Goal: Task Accomplishment & Management: Use online tool/utility

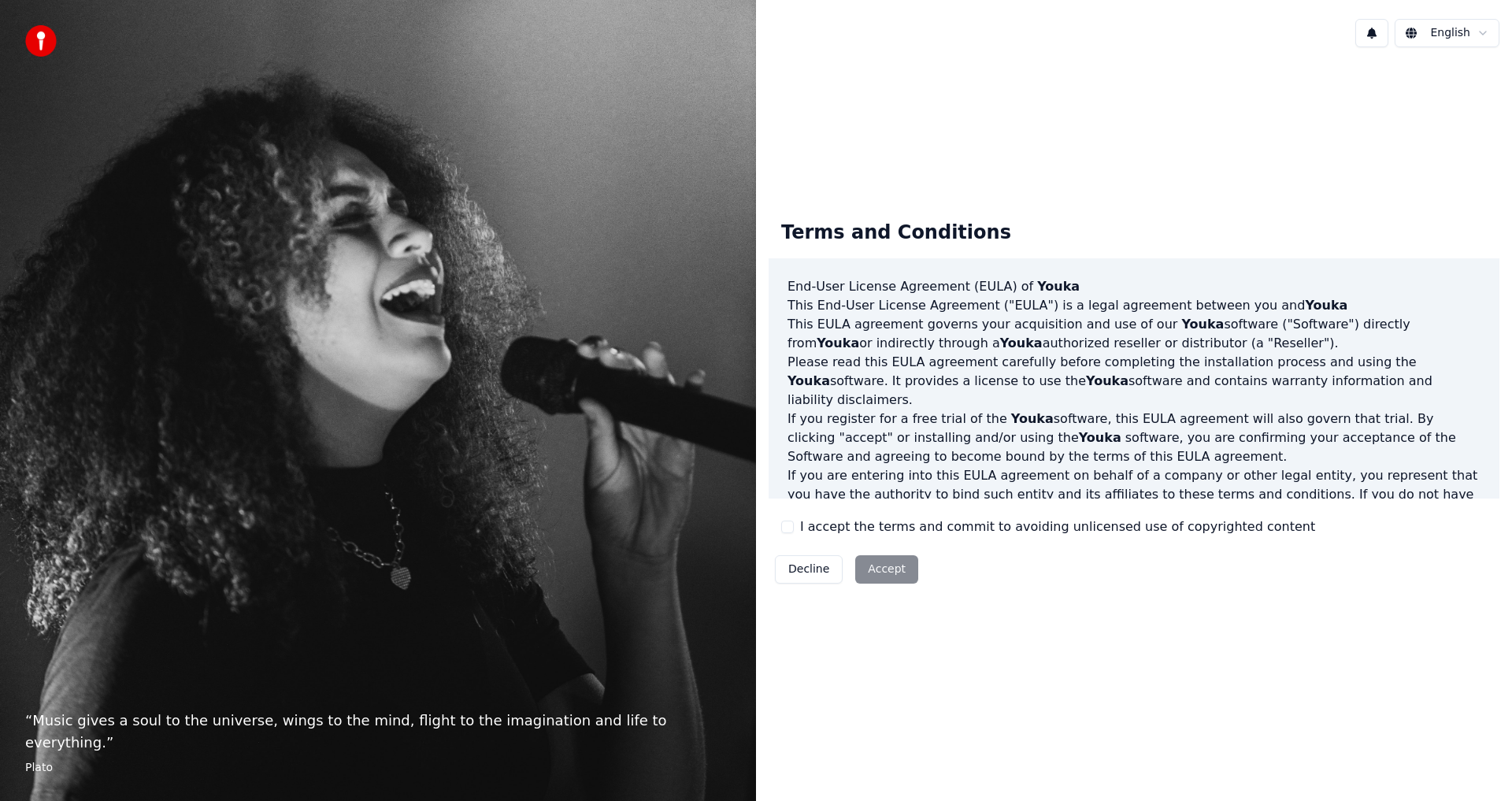
click at [788, 527] on button "I accept the terms and commit to avoiding unlicensed use of copyrighted content" at bounding box center [787, 526] width 12 height 12
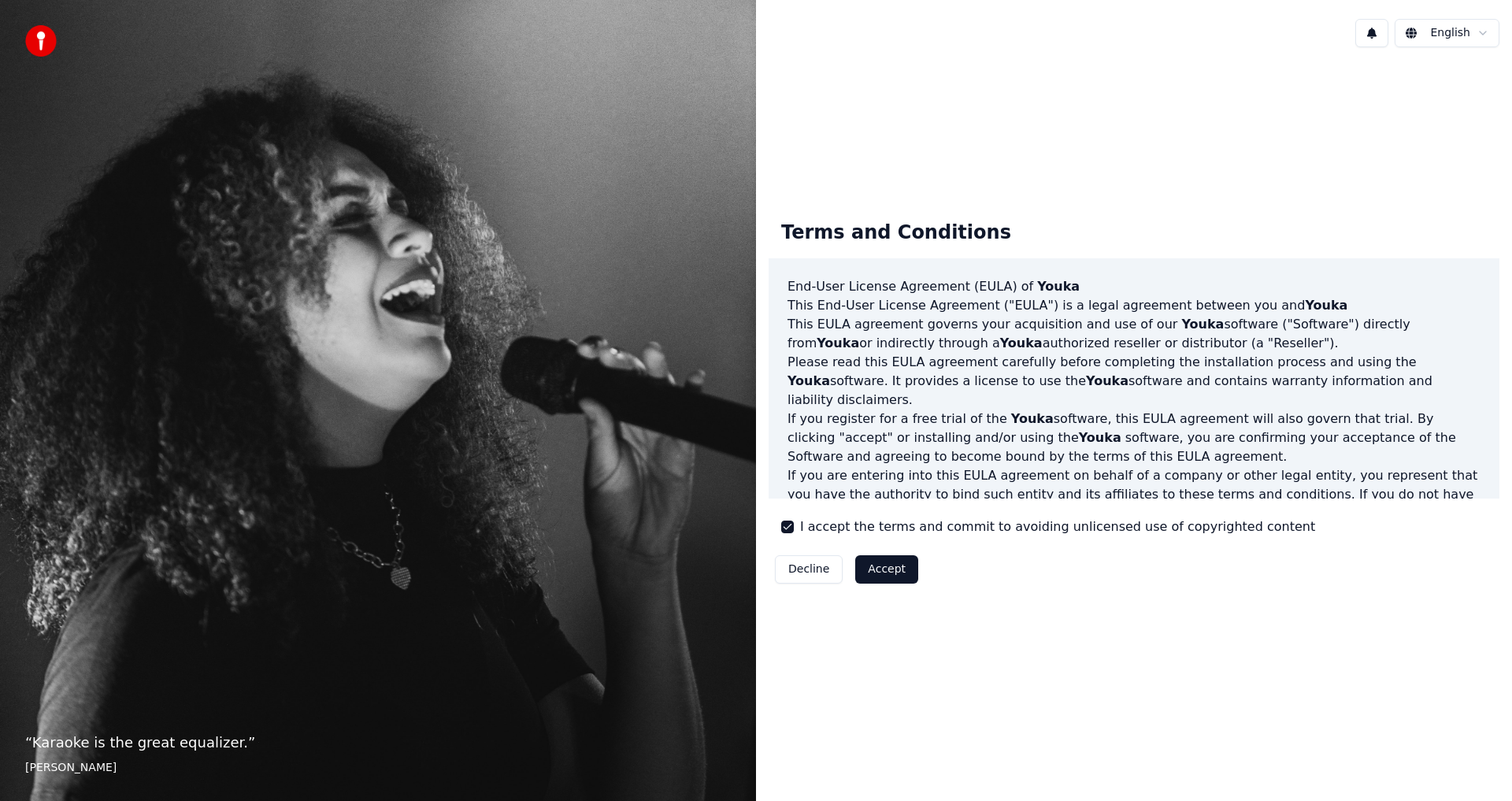
click at [890, 573] on button "Accept" at bounding box center [886, 569] width 63 height 29
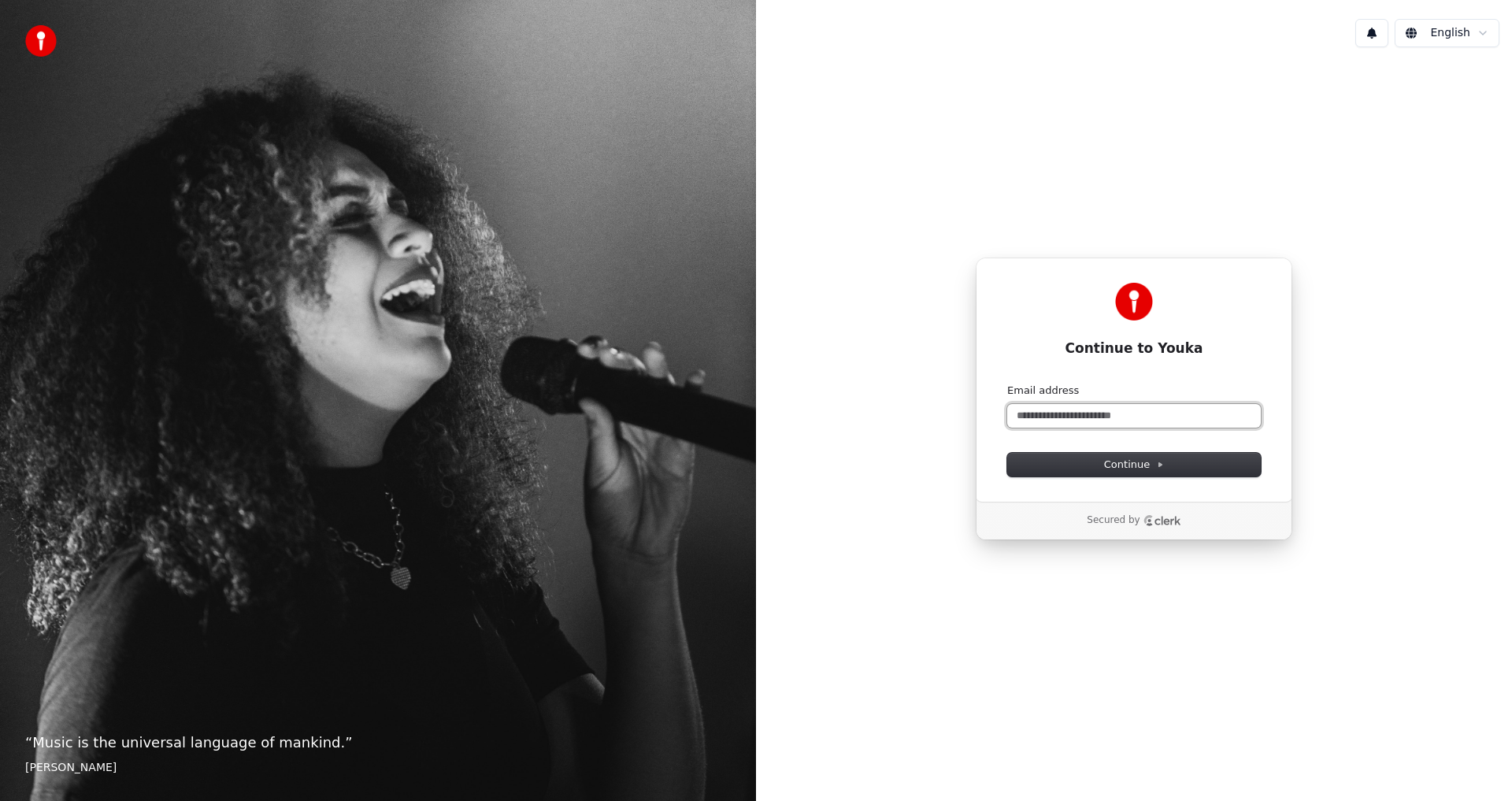
click at [1105, 416] on input "Email address" at bounding box center [1133, 416] width 254 height 24
click at [1079, 420] on input "Email address" at bounding box center [1133, 416] width 254 height 24
click at [1045, 408] on input "Email address" at bounding box center [1133, 416] width 254 height 24
click at [1095, 409] on input "**********" at bounding box center [1133, 416] width 254 height 24
click at [1150, 465] on span "Continue" at bounding box center [1133, 464] width 60 height 14
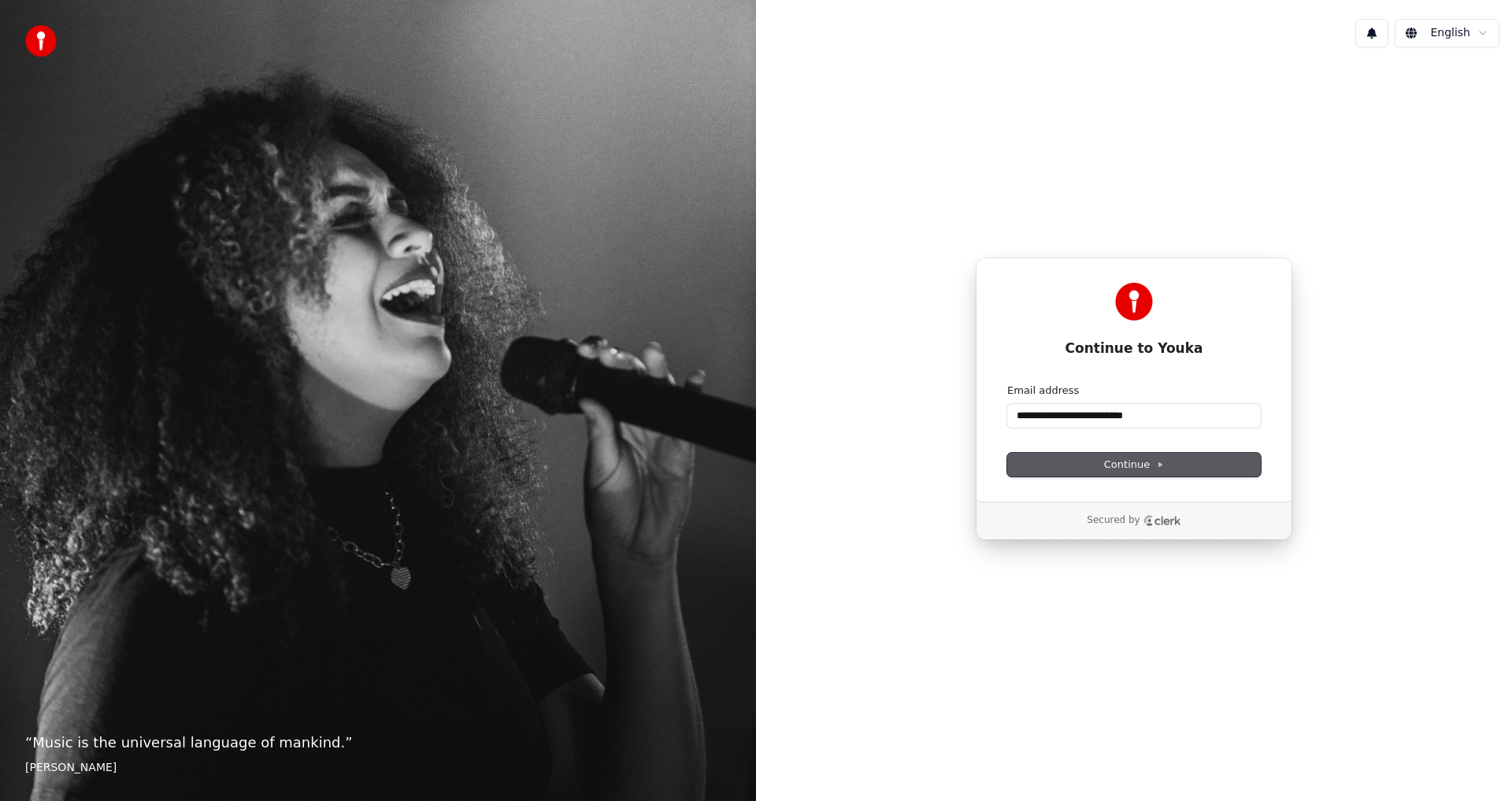
type input "**********"
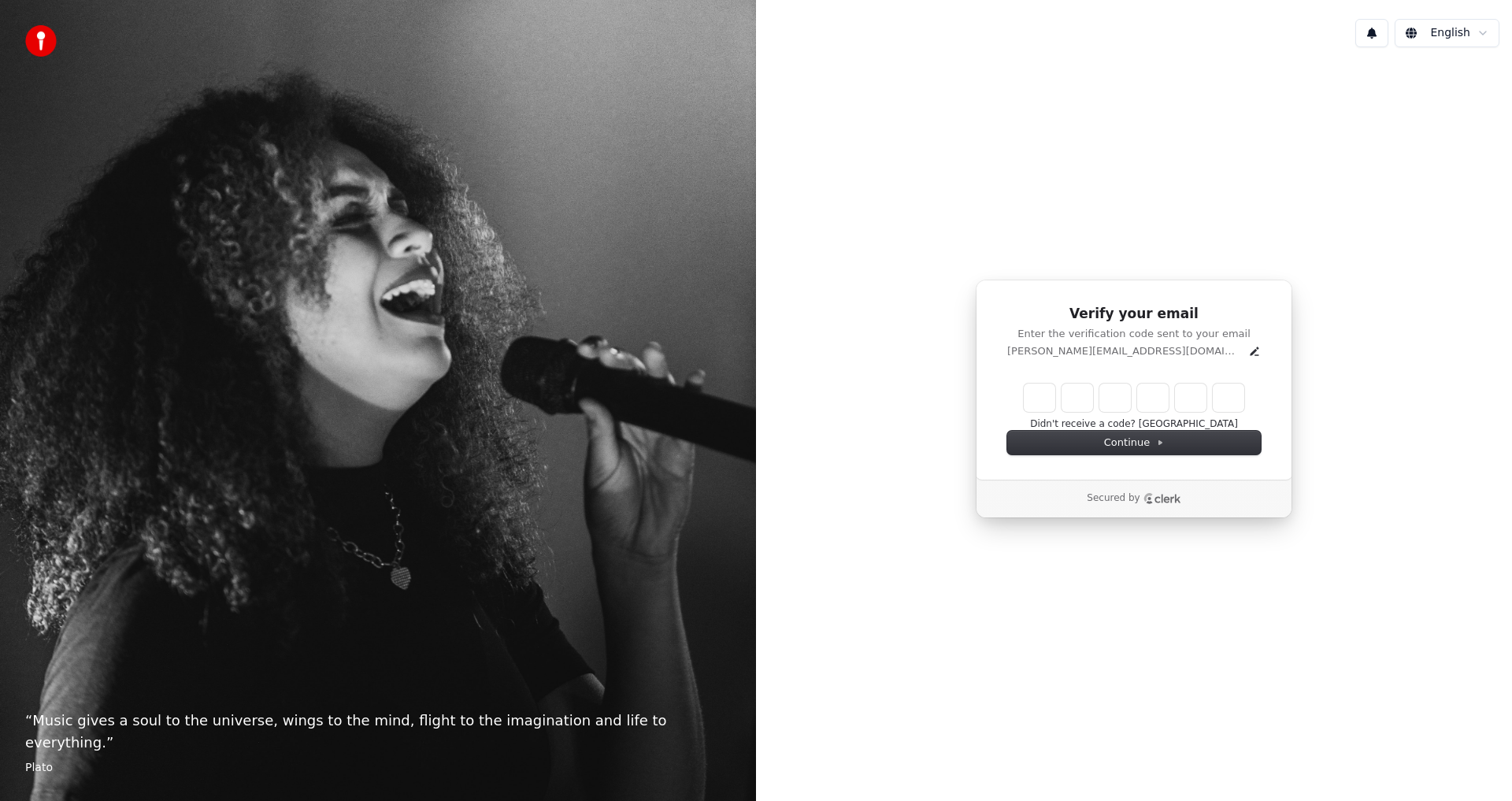
click at [1025, 392] on input "Enter verification code" at bounding box center [1134, 398] width 220 height 29
type input "******"
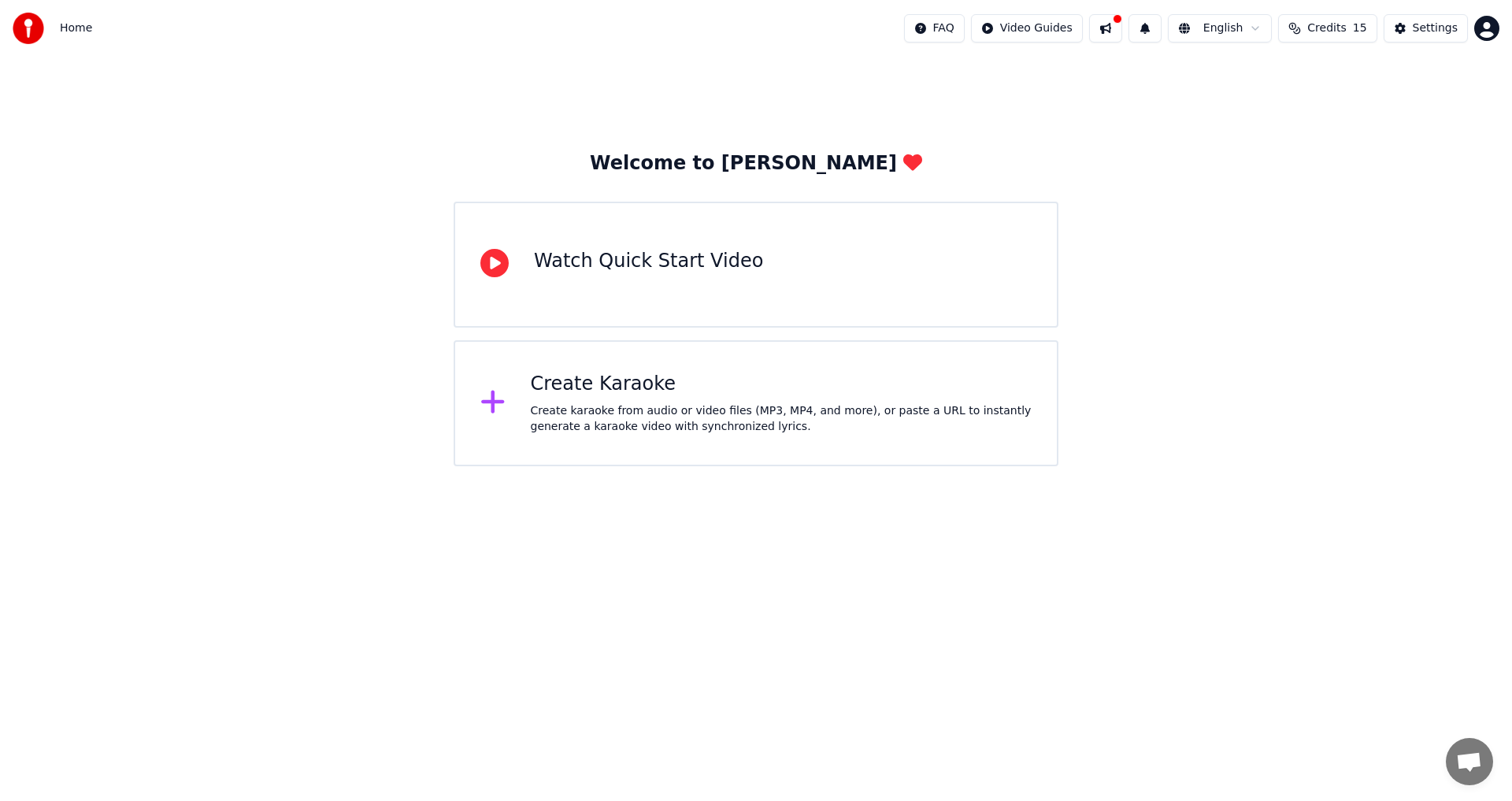
click at [589, 396] on div "Create Karaoke" at bounding box center [781, 384] width 501 height 25
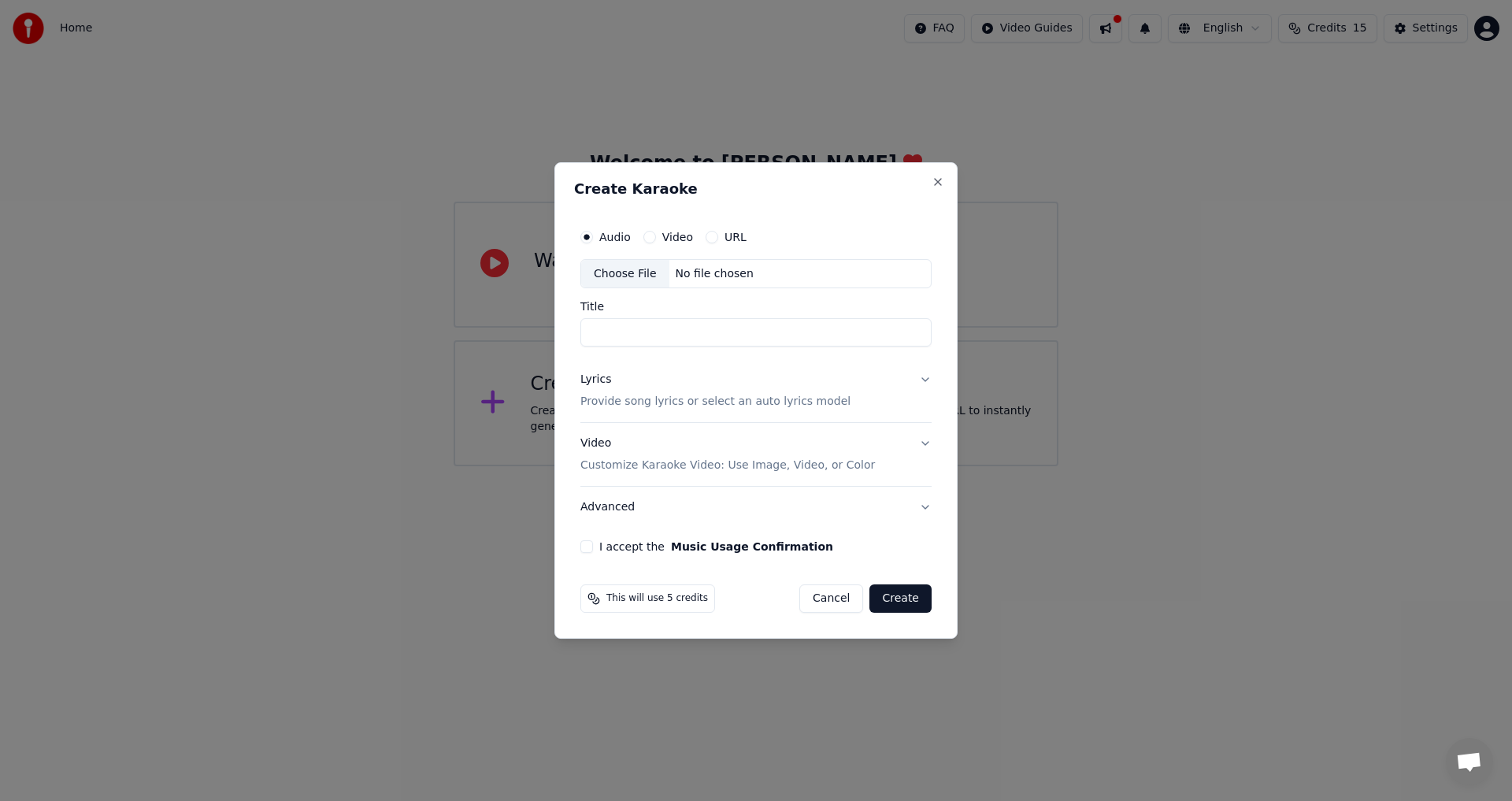
click at [646, 237] on button "Video" at bounding box center [649, 237] width 12 height 12
click at [643, 333] on input "Title" at bounding box center [756, 333] width 351 height 29
click at [633, 327] on input "Title" at bounding box center [756, 333] width 351 height 29
type input "*"
type input "**********"
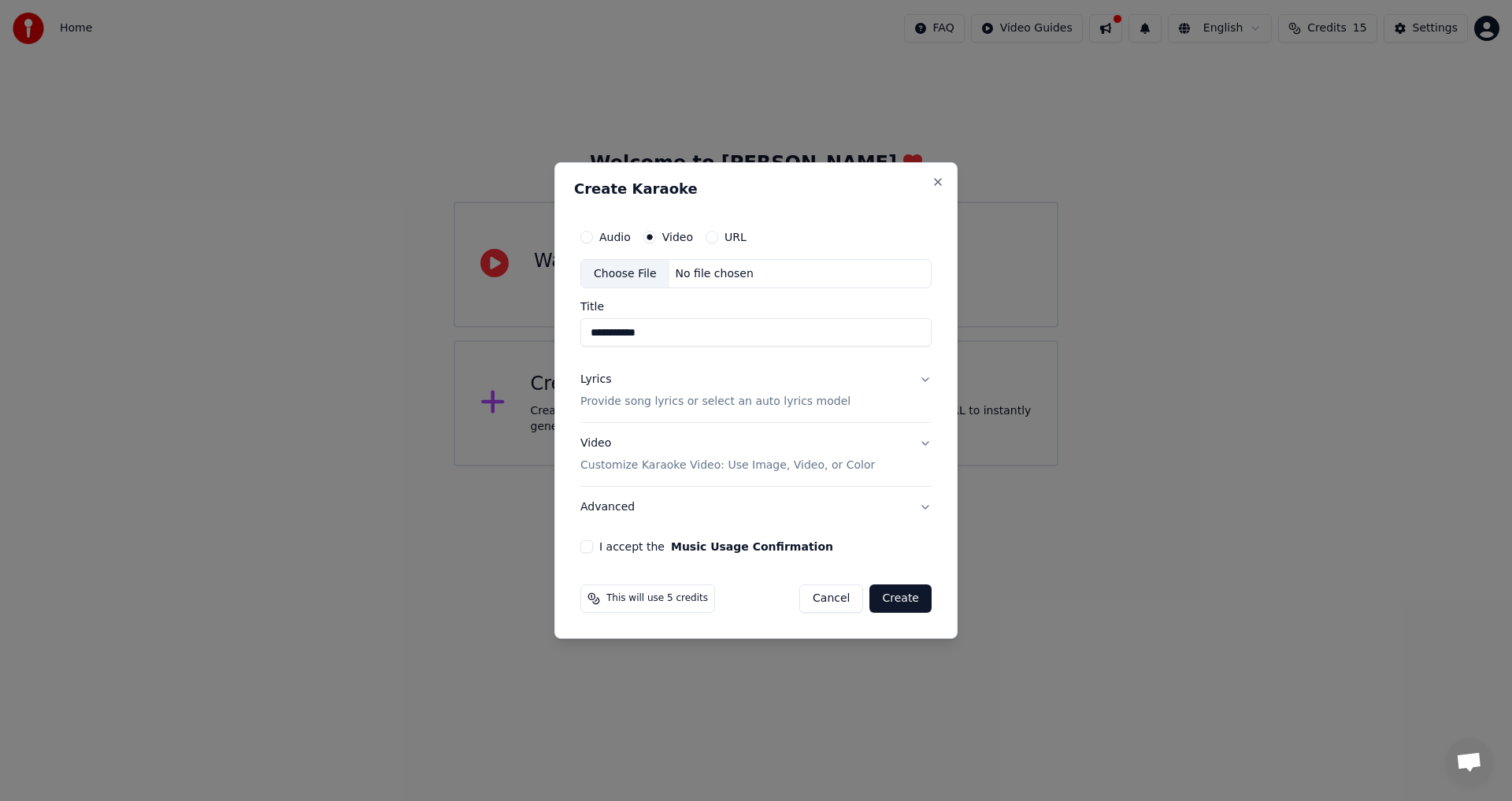
click at [923, 381] on button "Lyrics Provide song lyrics or select an auto lyrics model" at bounding box center [756, 391] width 351 height 63
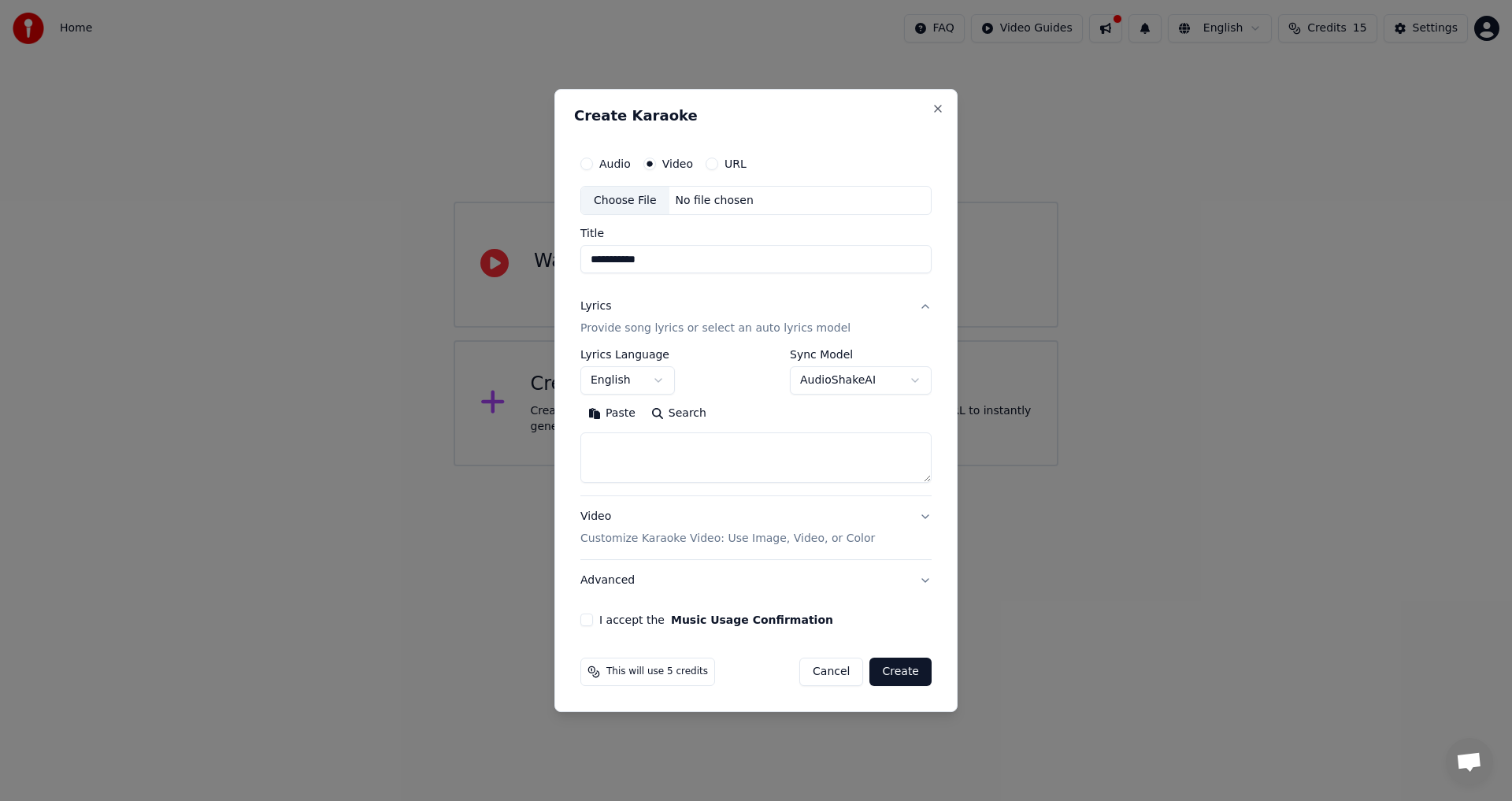
click at [652, 376] on body "**********" at bounding box center [756, 233] width 1512 height 466
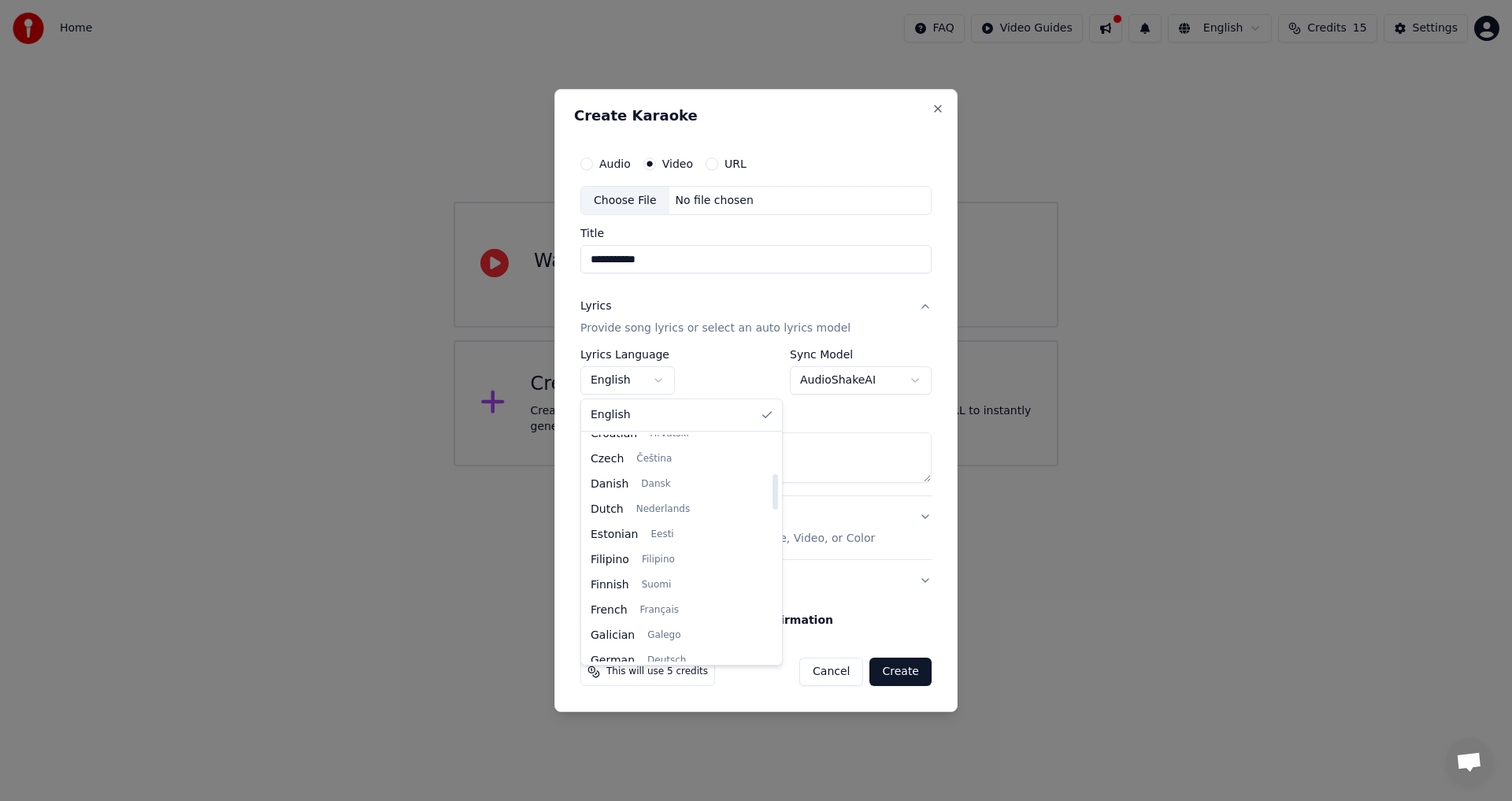
drag, startPoint x: 756, startPoint y: 456, endPoint x: 752, endPoint y: 492, distance: 36.2
click at [772, 492] on div at bounding box center [775, 492] width 6 height 35
select select "**"
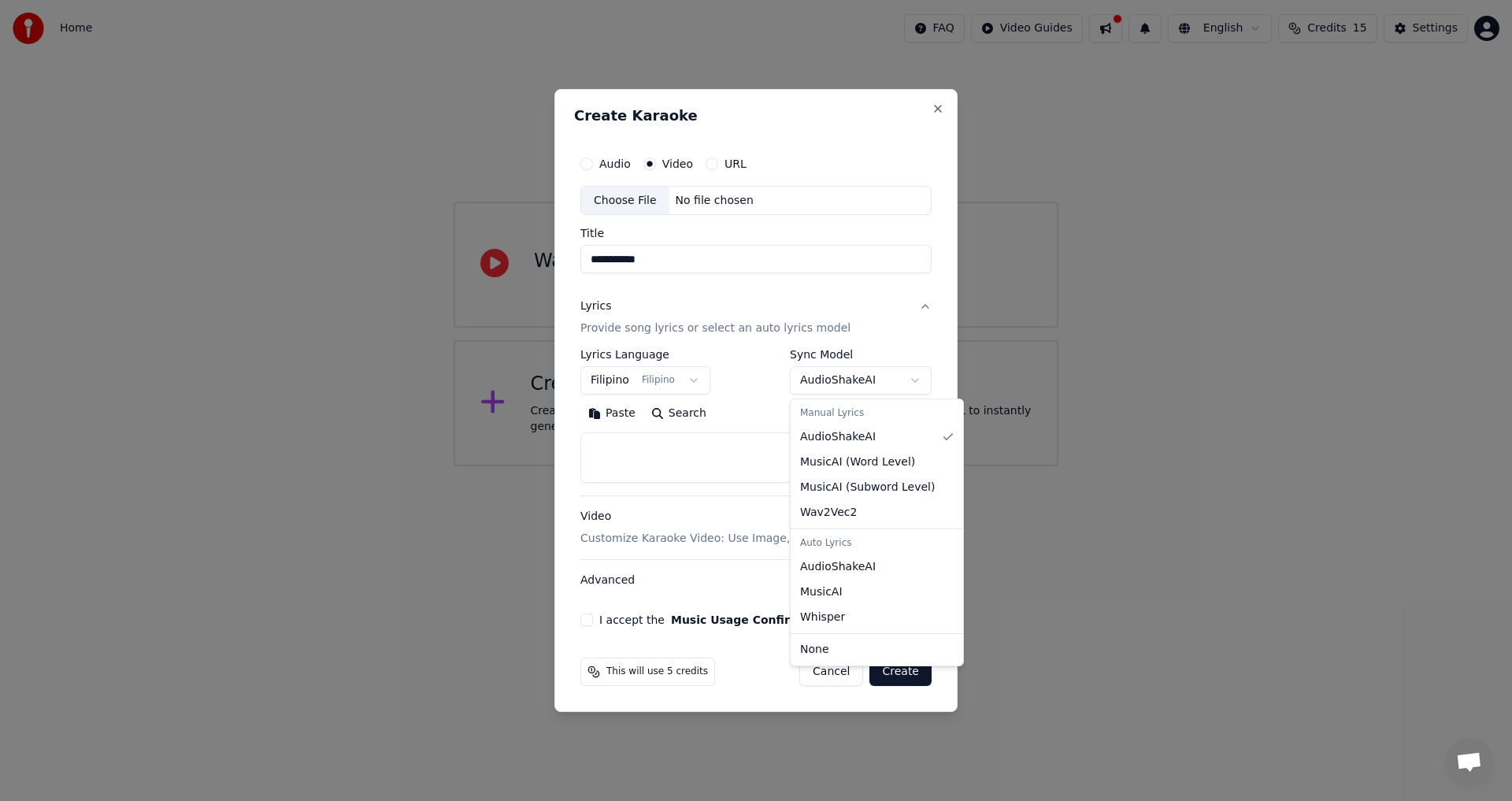
click at [909, 380] on body "**********" at bounding box center [756, 233] width 1512 height 466
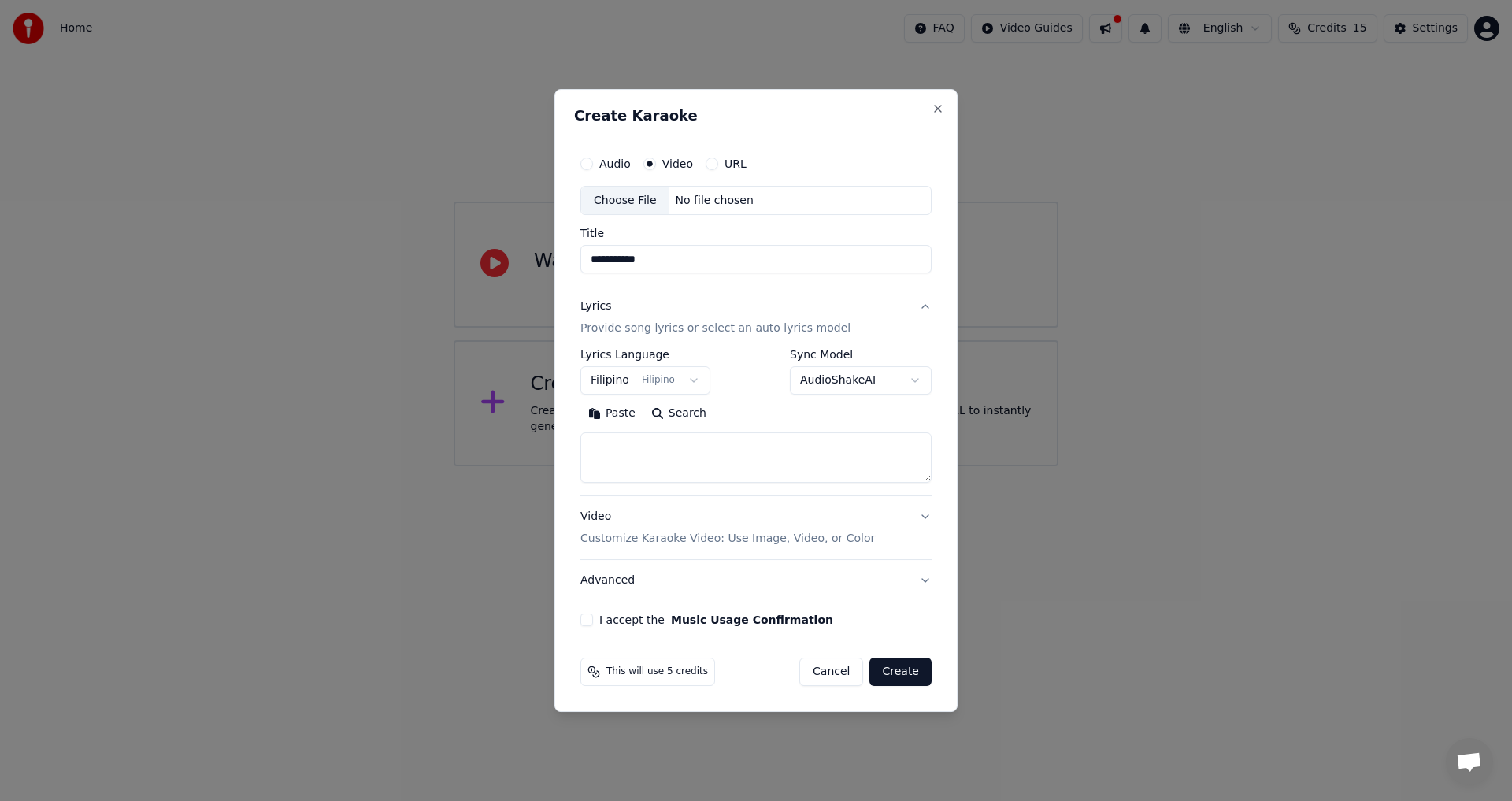
click at [1091, 521] on div at bounding box center [756, 400] width 1512 height 801
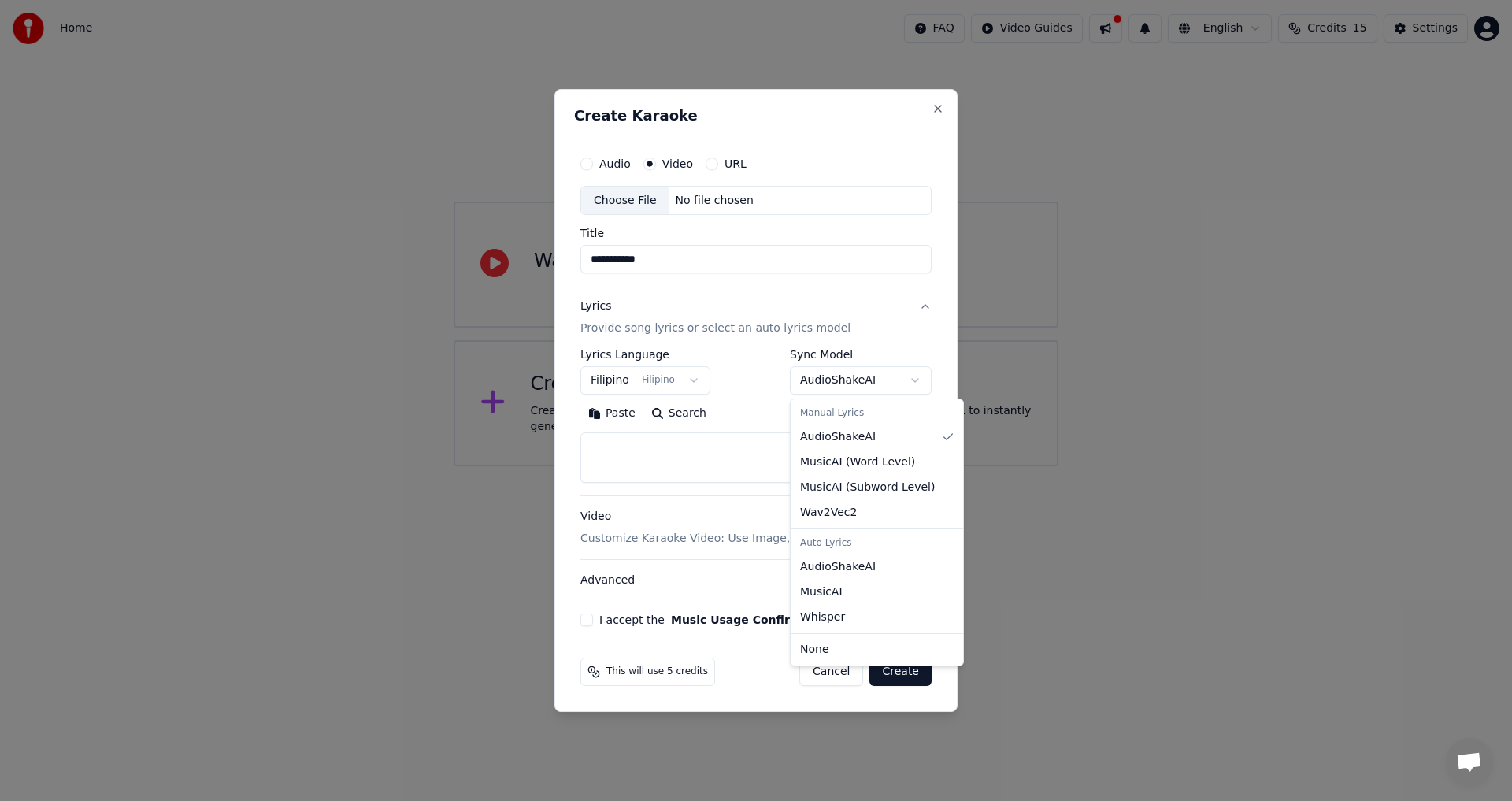
click at [914, 380] on body "**********" at bounding box center [756, 233] width 1512 height 466
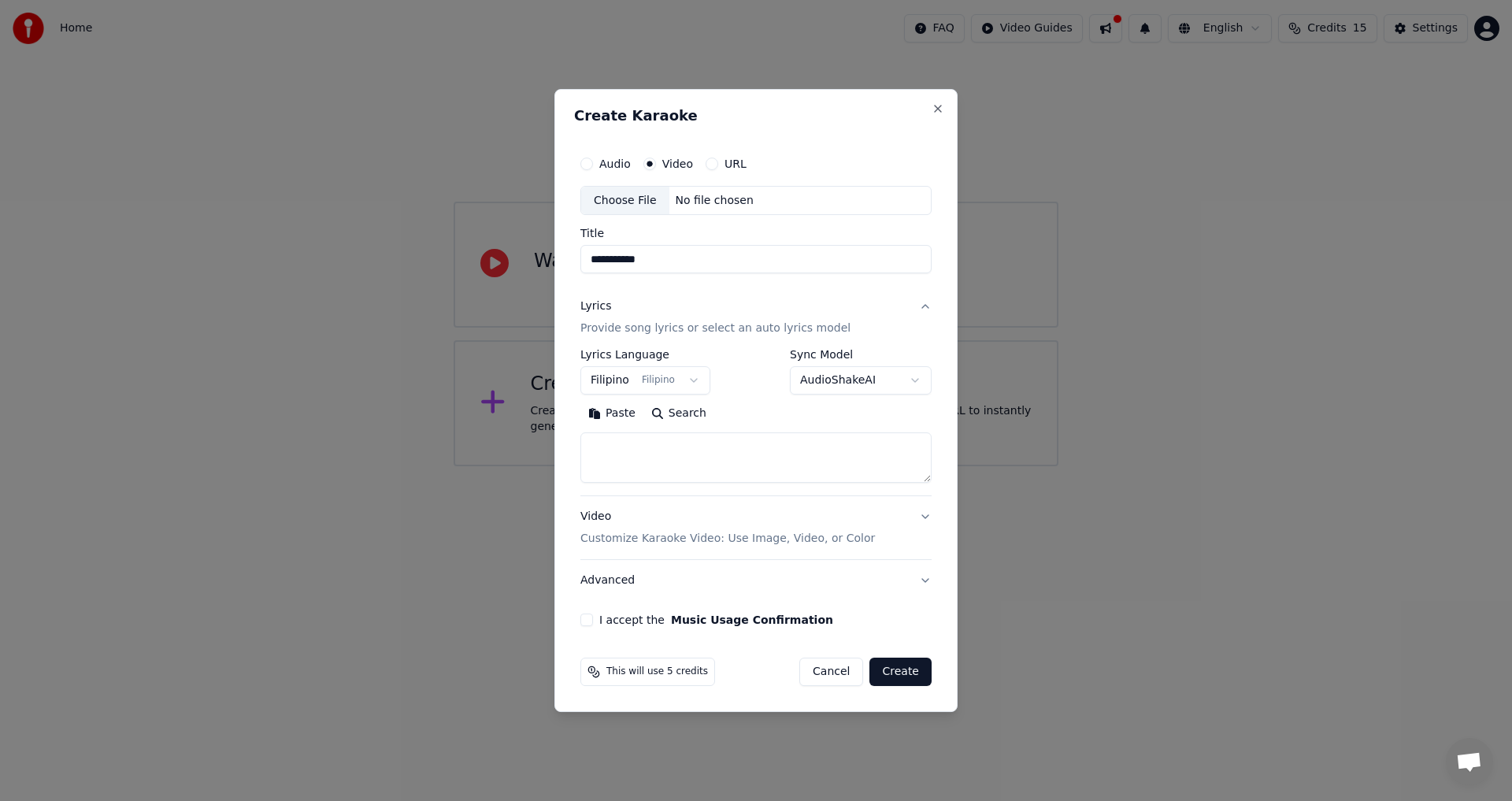
click at [619, 453] on body "**********" at bounding box center [756, 233] width 1512 height 466
click at [623, 445] on textarea at bounding box center [756, 458] width 351 height 51
click at [612, 410] on button "Paste" at bounding box center [611, 414] width 63 height 25
click at [927, 476] on textarea at bounding box center [756, 458] width 351 height 51
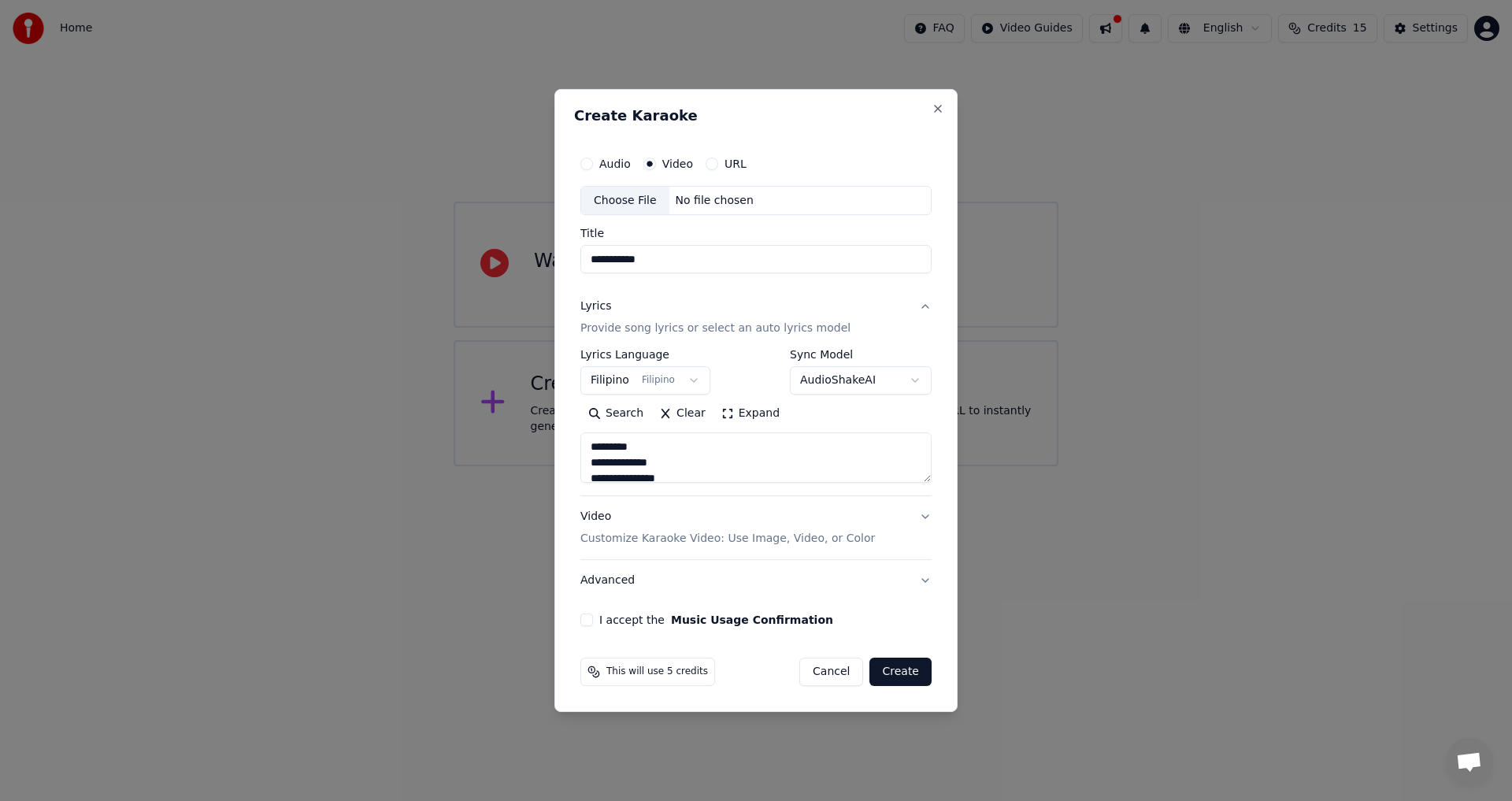
click at [590, 447] on textarea at bounding box center [756, 458] width 351 height 51
click at [586, 444] on textarea at bounding box center [756, 458] width 351 height 51
click at [589, 462] on textarea at bounding box center [756, 458] width 351 height 51
type textarea "**********"
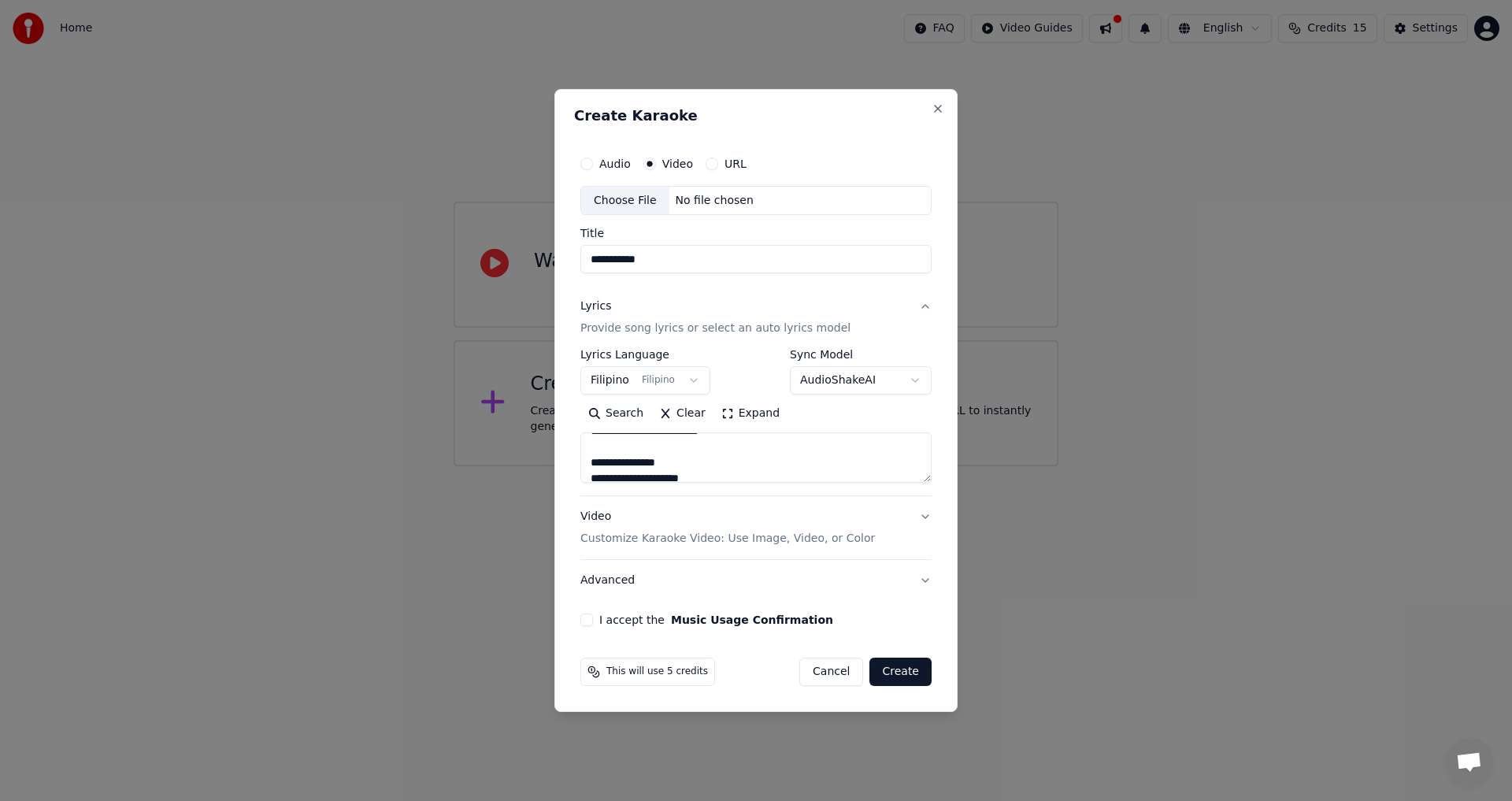
click at [625, 202] on div "Choose File" at bounding box center [625, 201] width 88 height 29
click at [603, 199] on div "Choose File" at bounding box center [625, 201] width 88 height 29
type button "audio"
click at [586, 161] on button "audio" at bounding box center [586, 163] width 12 height 12
click at [622, 197] on div "Choose File" at bounding box center [625, 201] width 88 height 29
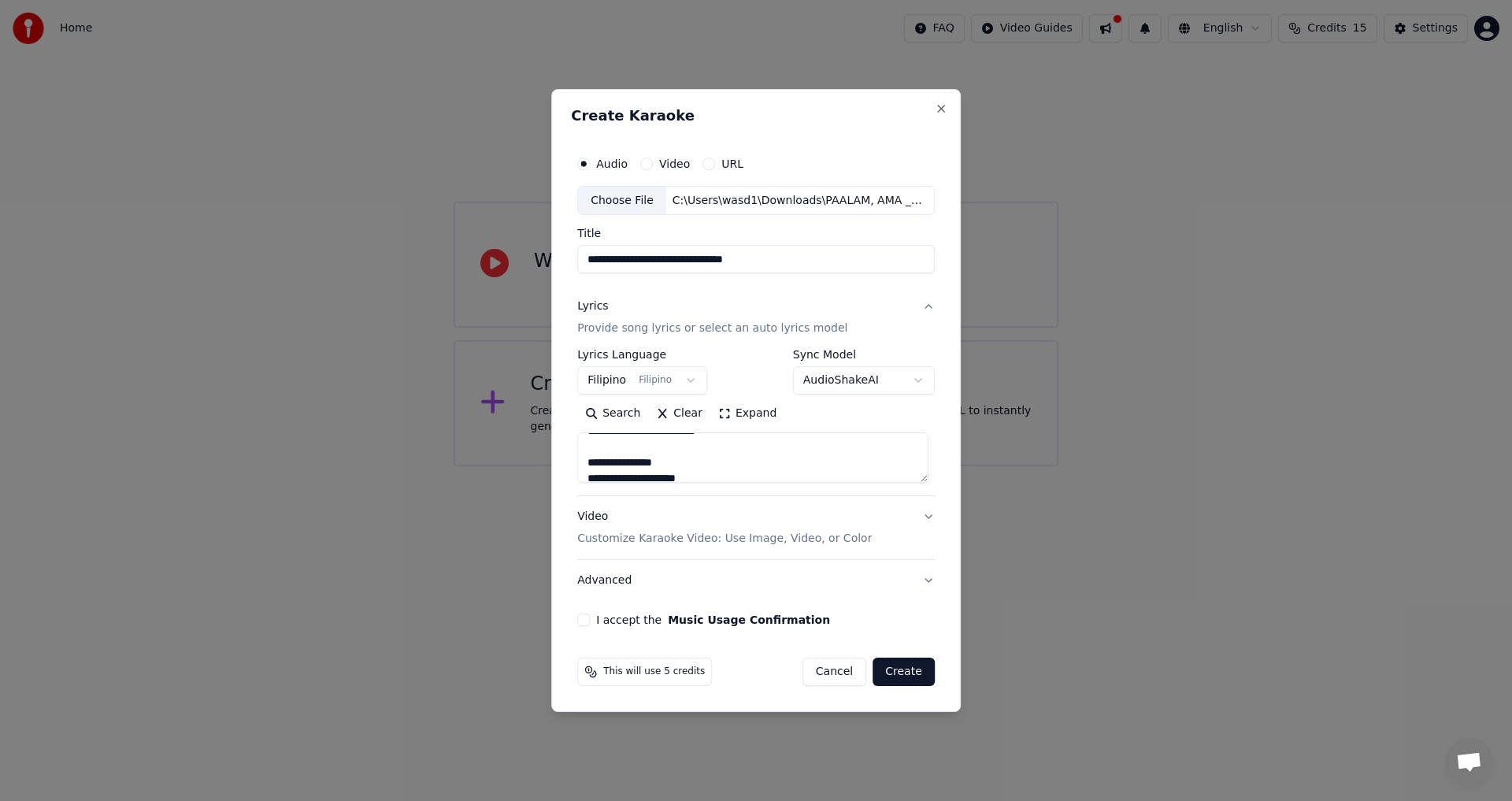
click at [612, 198] on div "Choose File" at bounding box center [622, 201] width 88 height 29
click at [696, 259] on input "**********" at bounding box center [756, 260] width 358 height 29
click at [666, 258] on input "**********" at bounding box center [756, 260] width 358 height 29
click at [635, 260] on input "**********" at bounding box center [753, 260] width 351 height 29
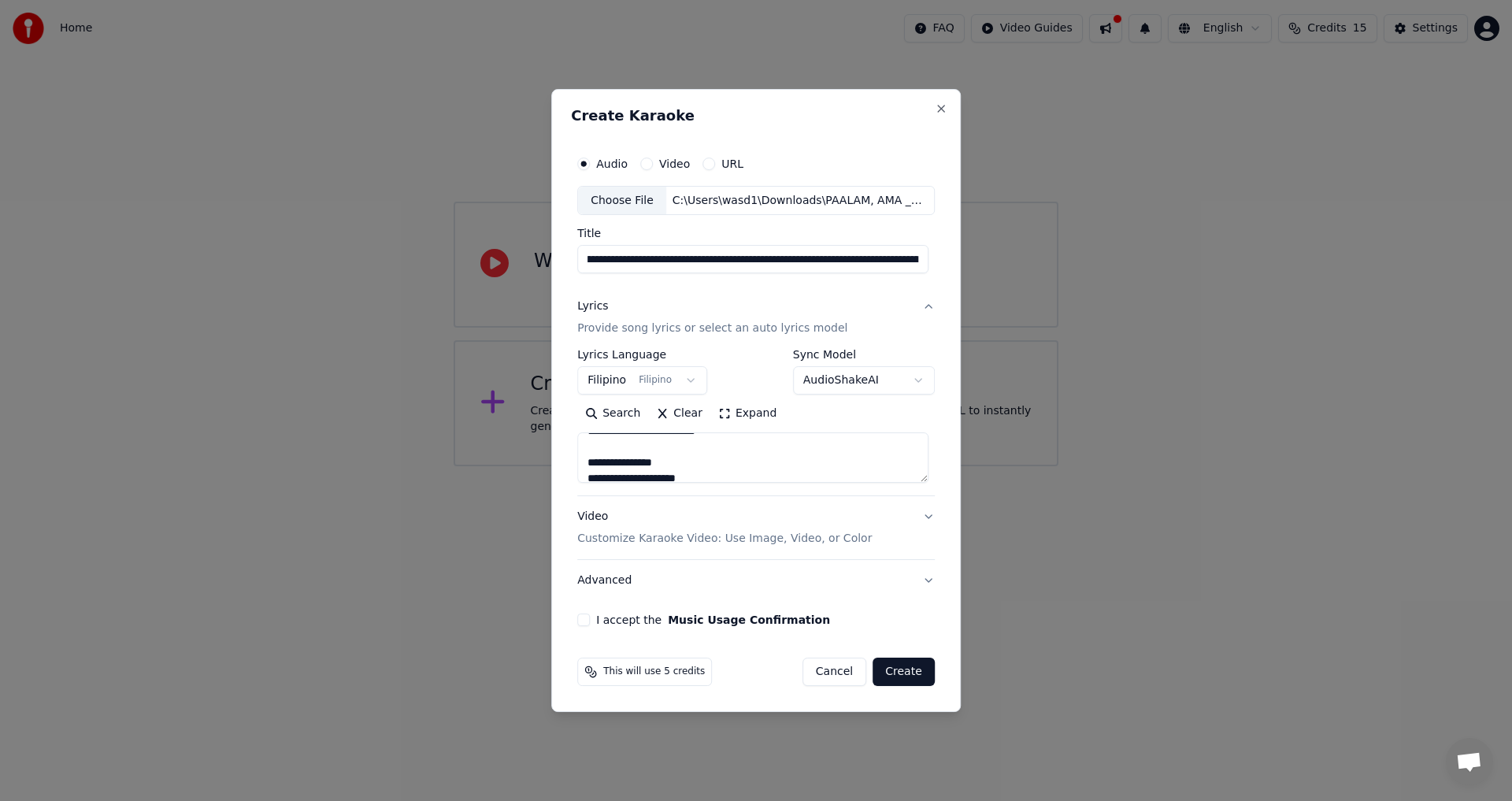
click at [649, 257] on input "**********" at bounding box center [753, 260] width 351 height 29
type input "**********"
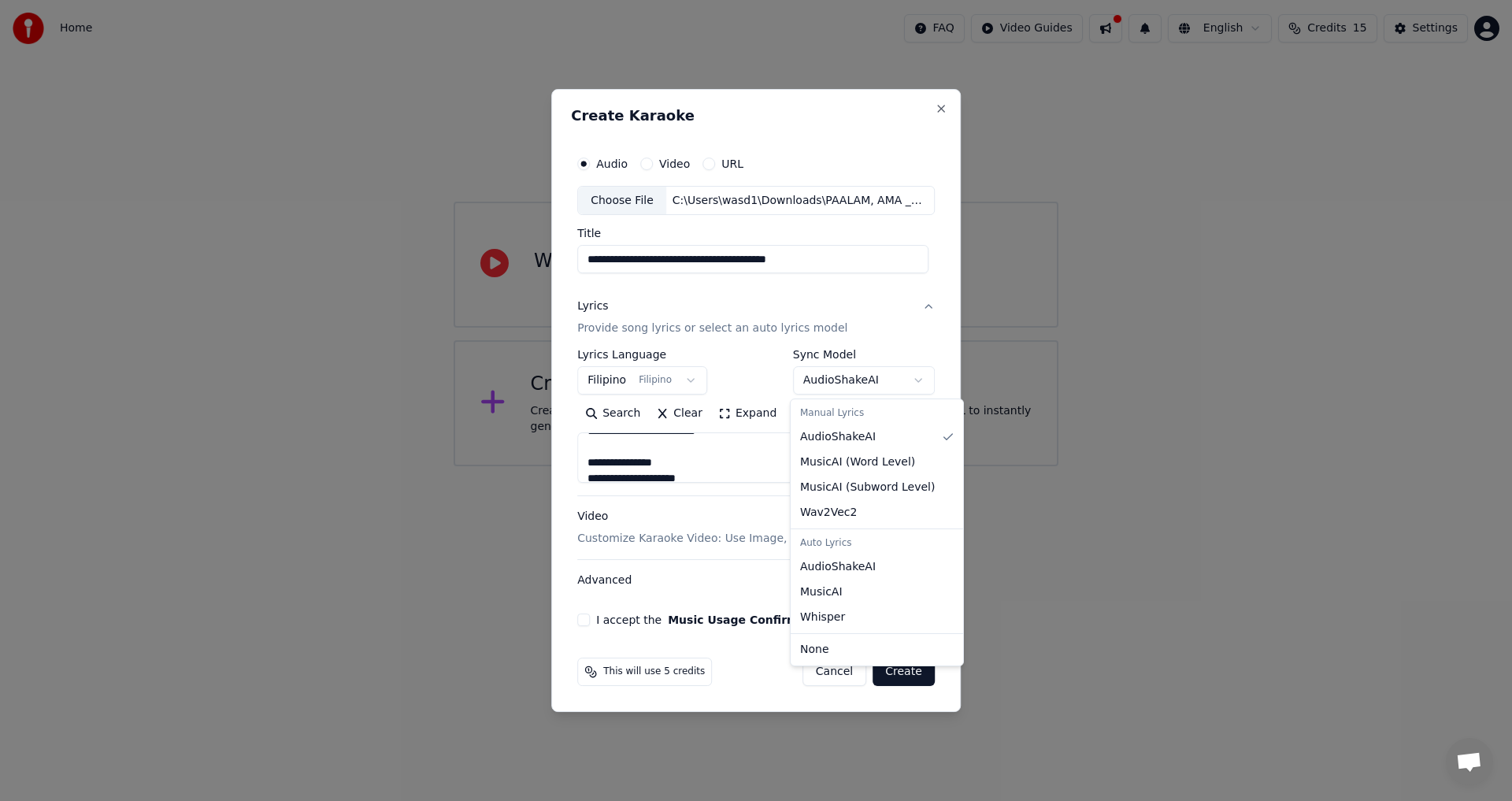
click at [914, 378] on body "**********" at bounding box center [756, 233] width 1512 height 466
click at [757, 466] on body "**********" at bounding box center [756, 233] width 1512 height 466
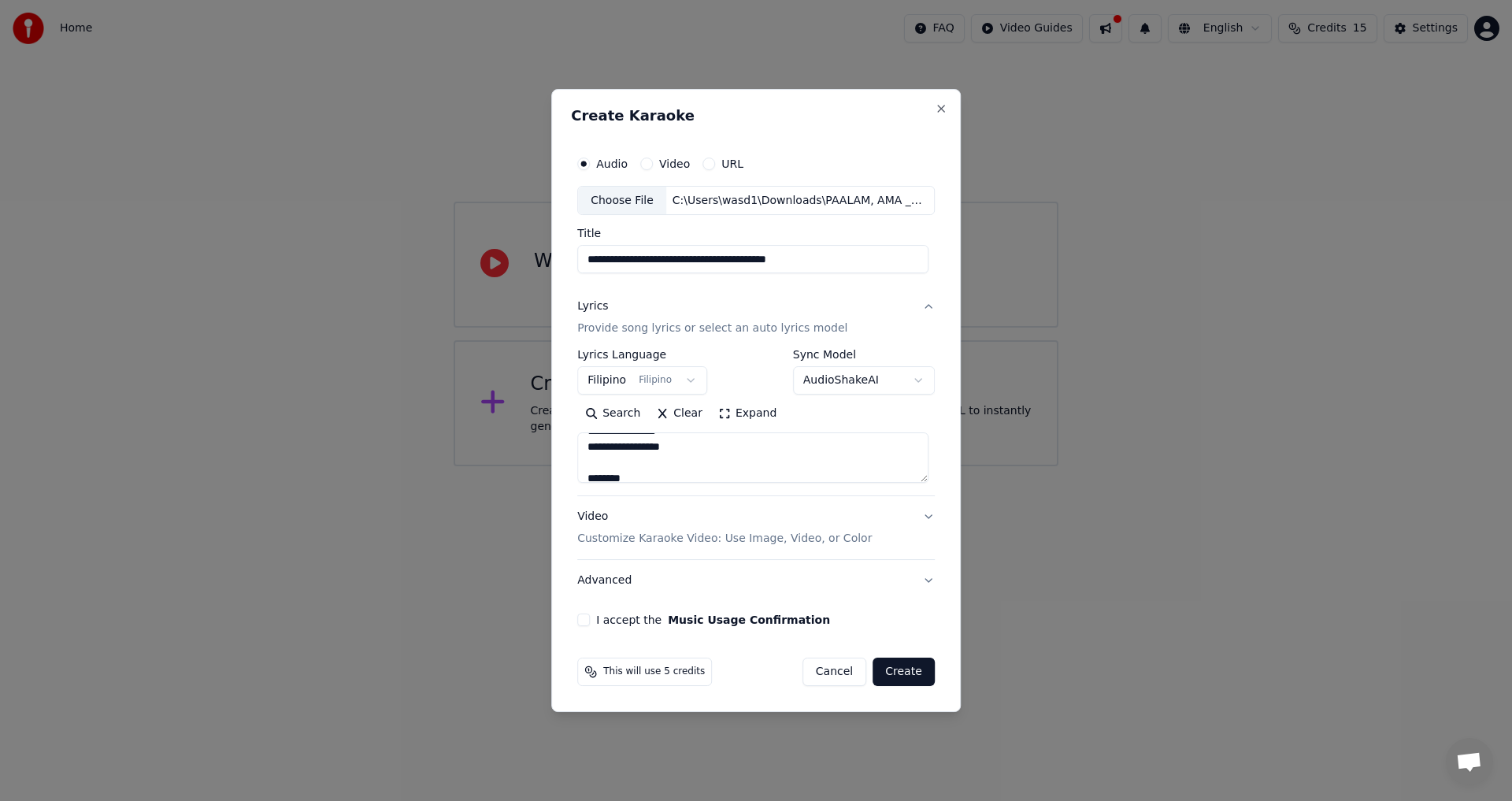
scroll to position [189, 0]
click at [589, 439] on textarea at bounding box center [753, 458] width 351 height 51
click at [587, 447] on textarea at bounding box center [753, 458] width 351 height 51
click at [588, 447] on textarea at bounding box center [753, 458] width 351 height 51
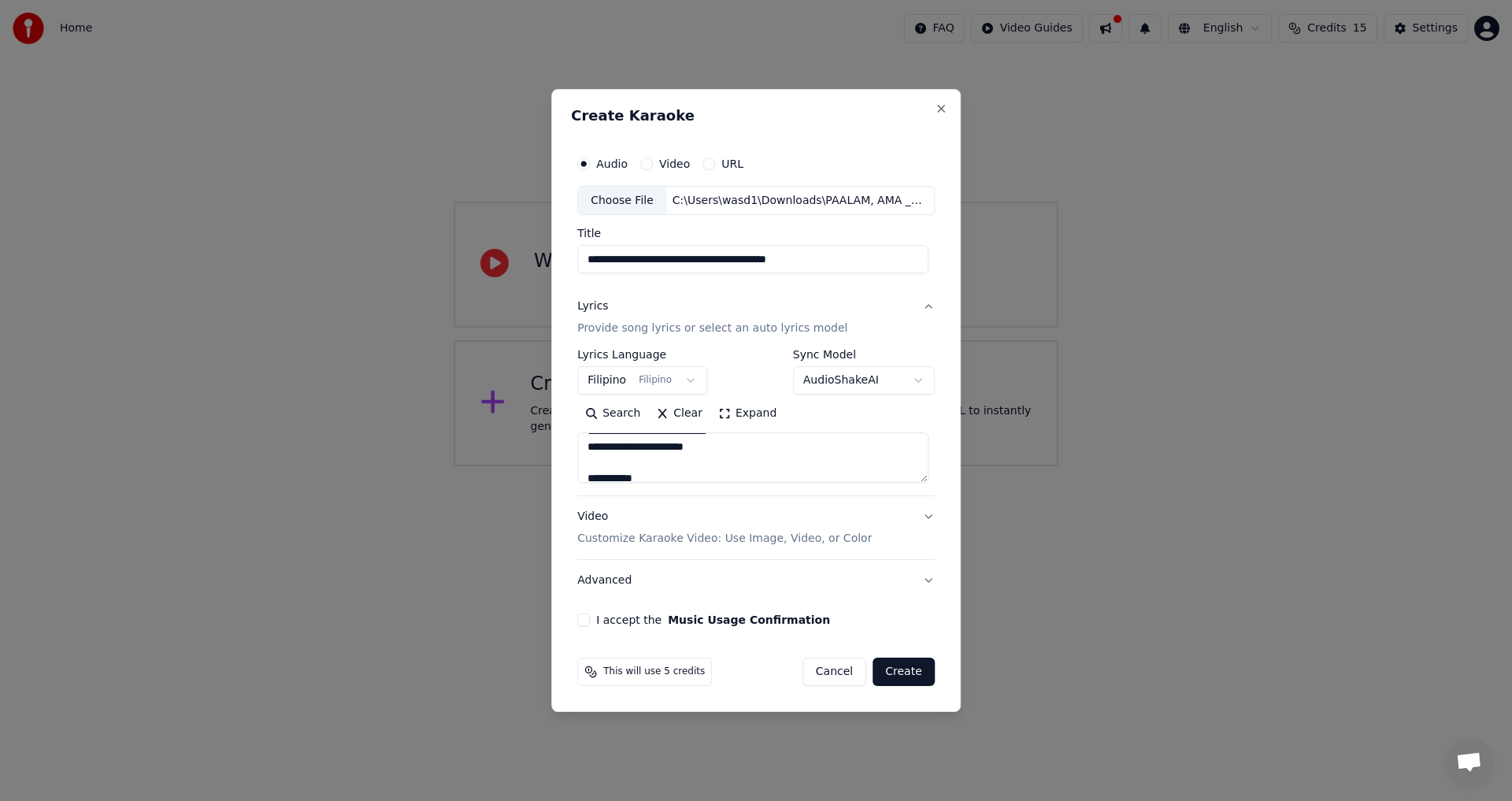
scroll to position [409, 0]
click at [589, 447] on textarea at bounding box center [753, 458] width 351 height 51
type textarea "**********"
click at [678, 413] on button "Clear" at bounding box center [679, 414] width 62 height 25
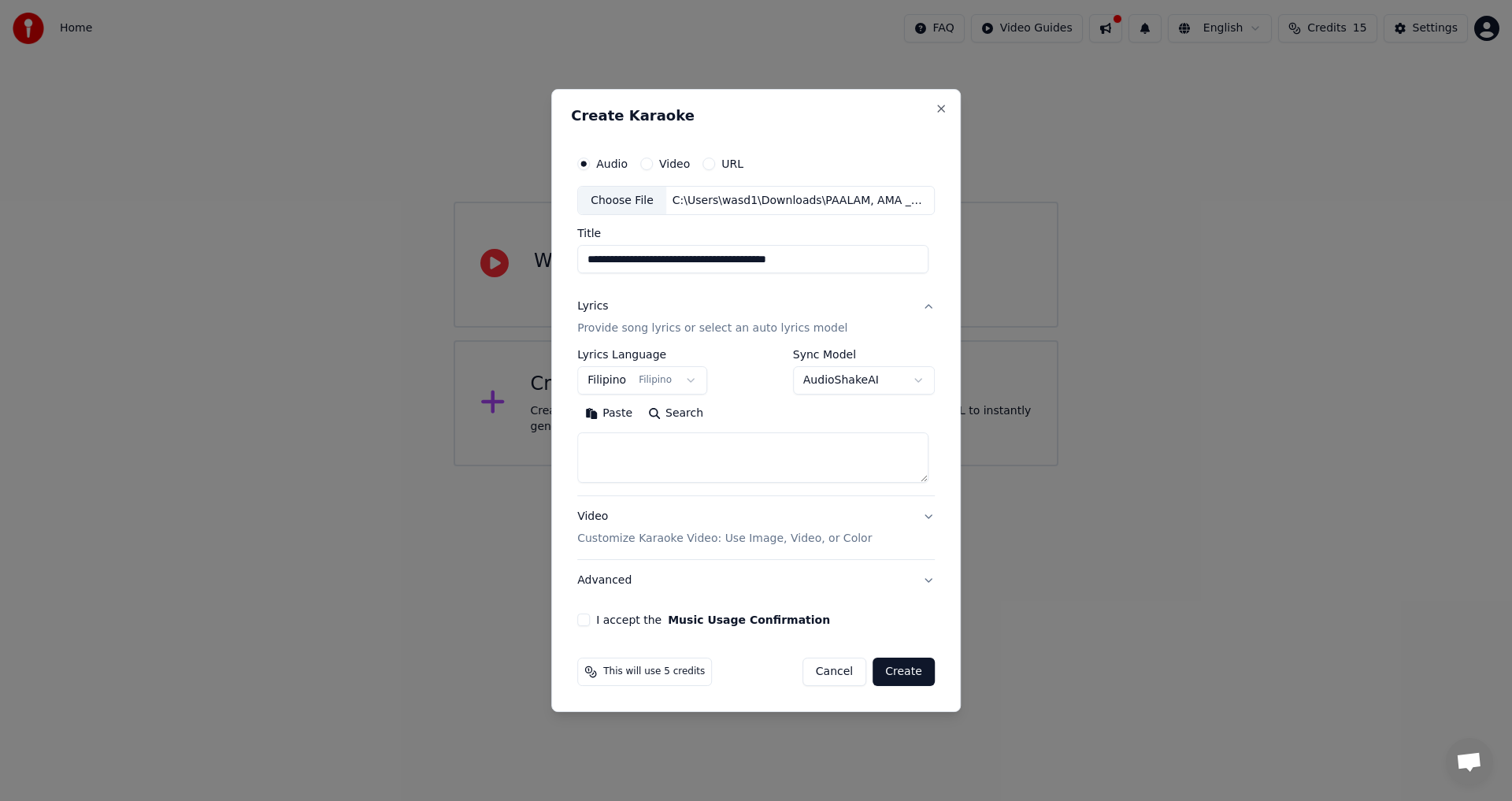
click at [606, 448] on textarea at bounding box center [753, 458] width 351 height 51
click at [608, 413] on button "Paste" at bounding box center [608, 414] width 63 height 25
click at [591, 468] on textarea at bounding box center [753, 458] width 351 height 51
type textarea "**********"
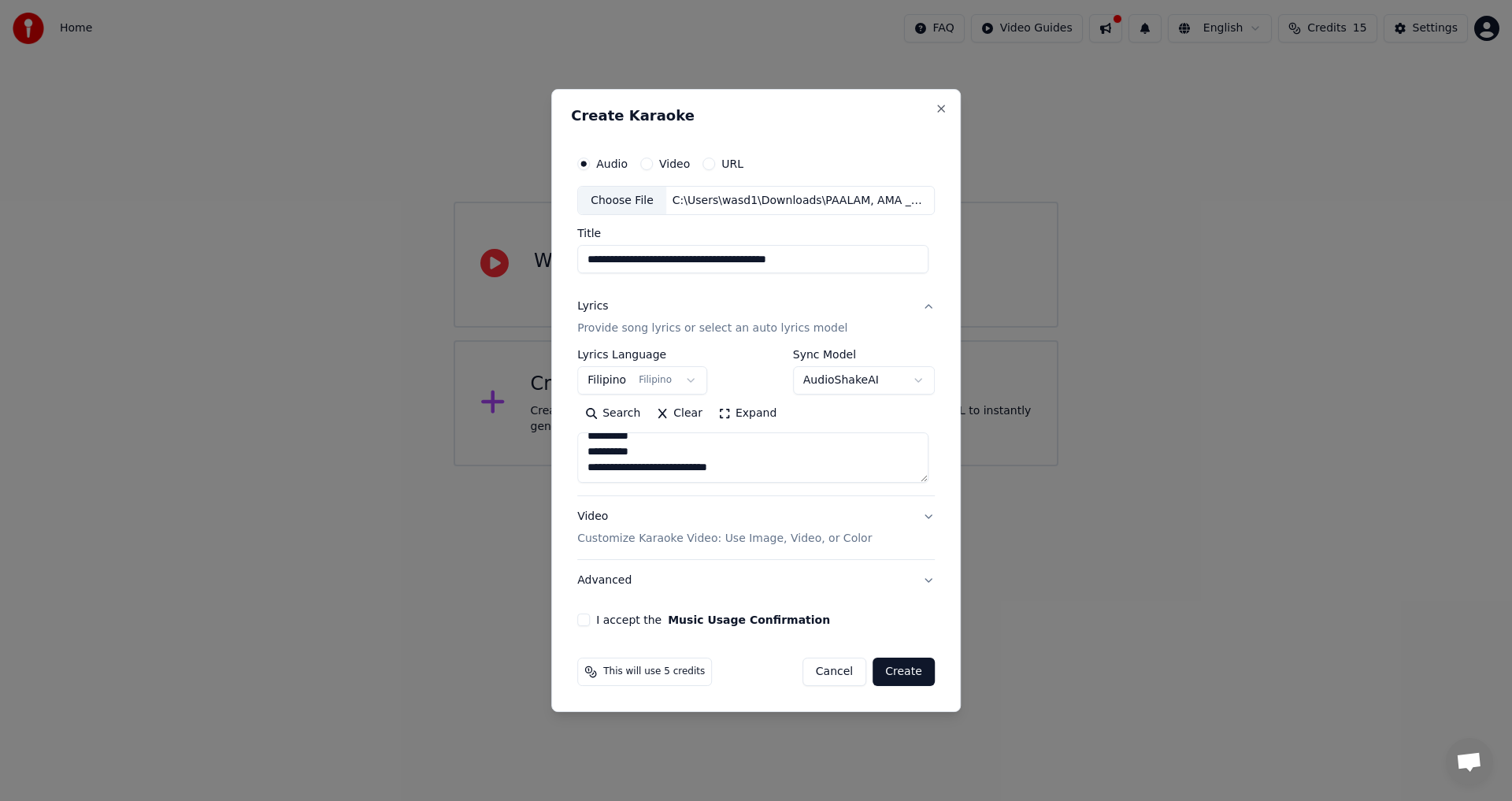
click at [923, 515] on button "Video Customize Karaoke Video: Use Image, Video, or Color" at bounding box center [756, 528] width 358 height 63
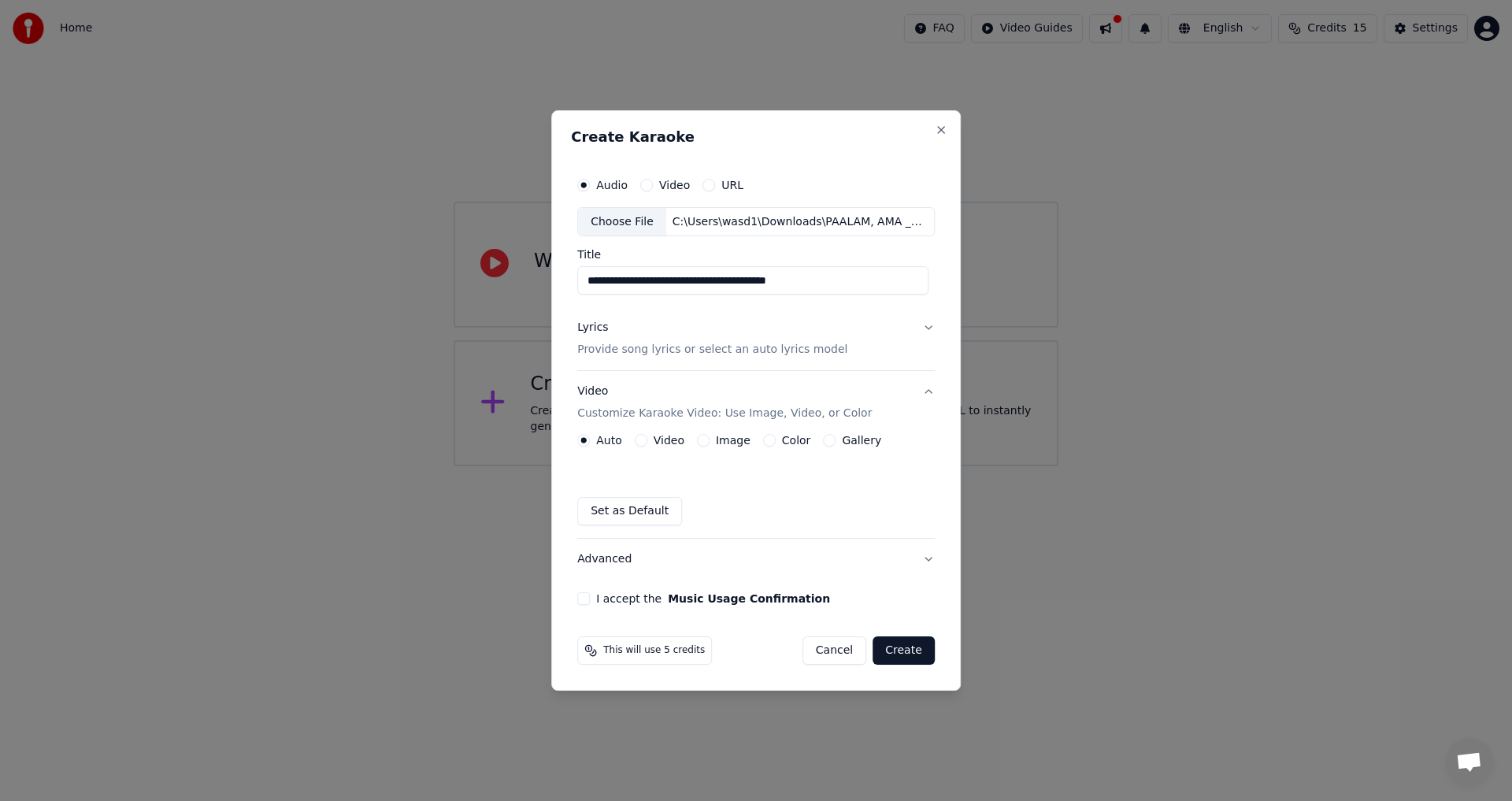
click at [824, 439] on button "Gallery" at bounding box center [829, 439] width 12 height 12
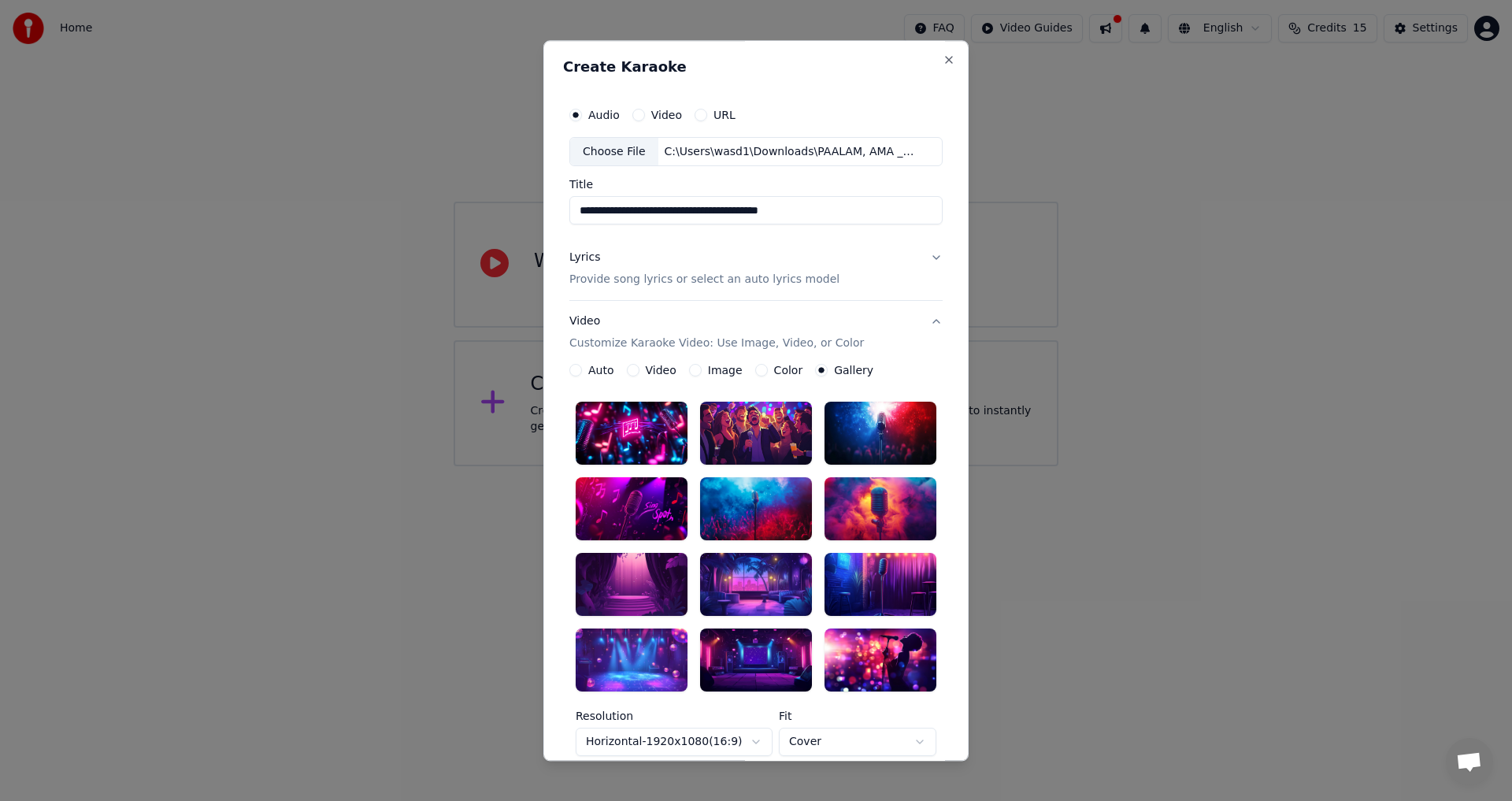
click at [885, 664] on div at bounding box center [880, 660] width 112 height 63
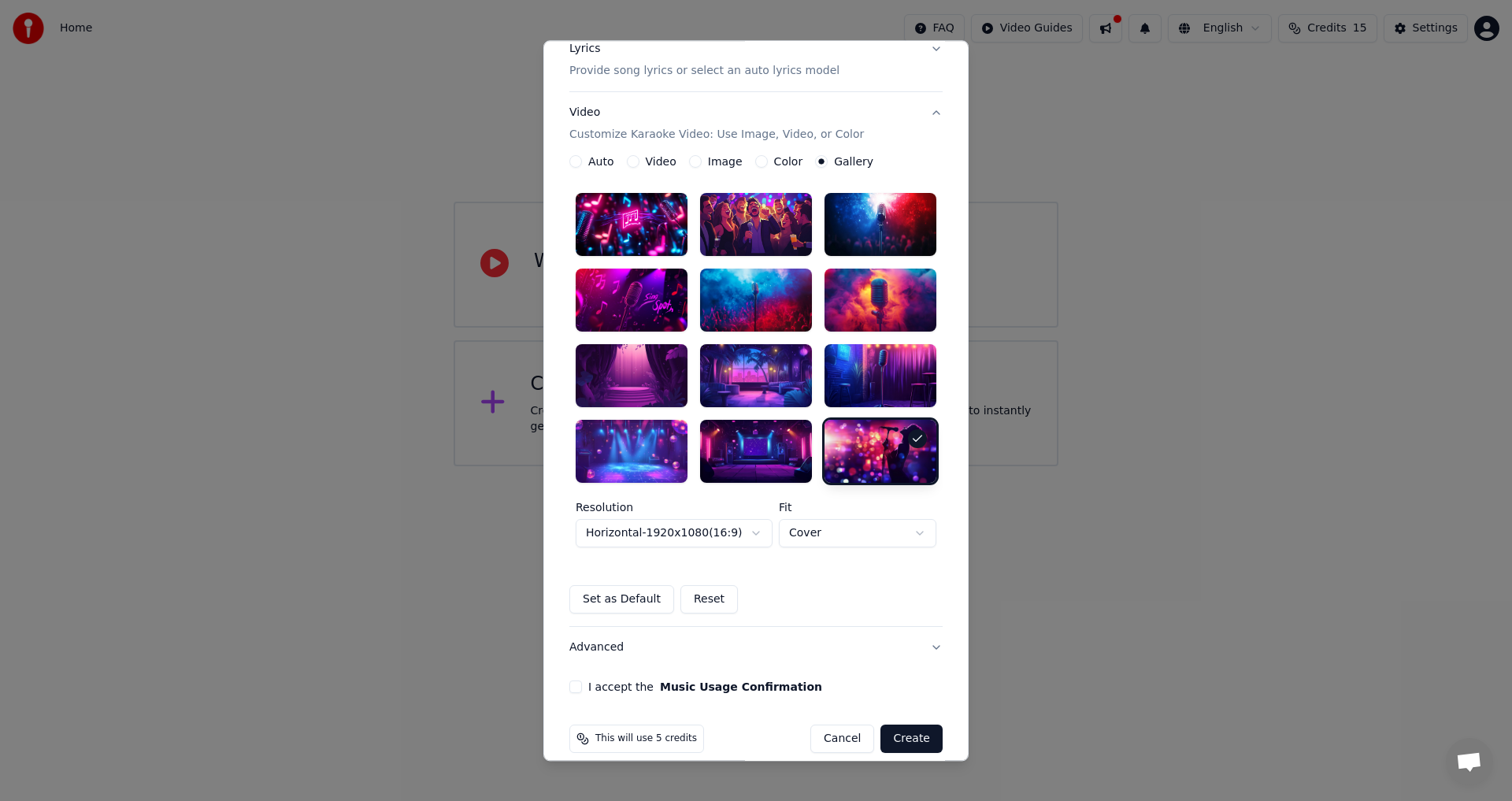
scroll to position [227, 0]
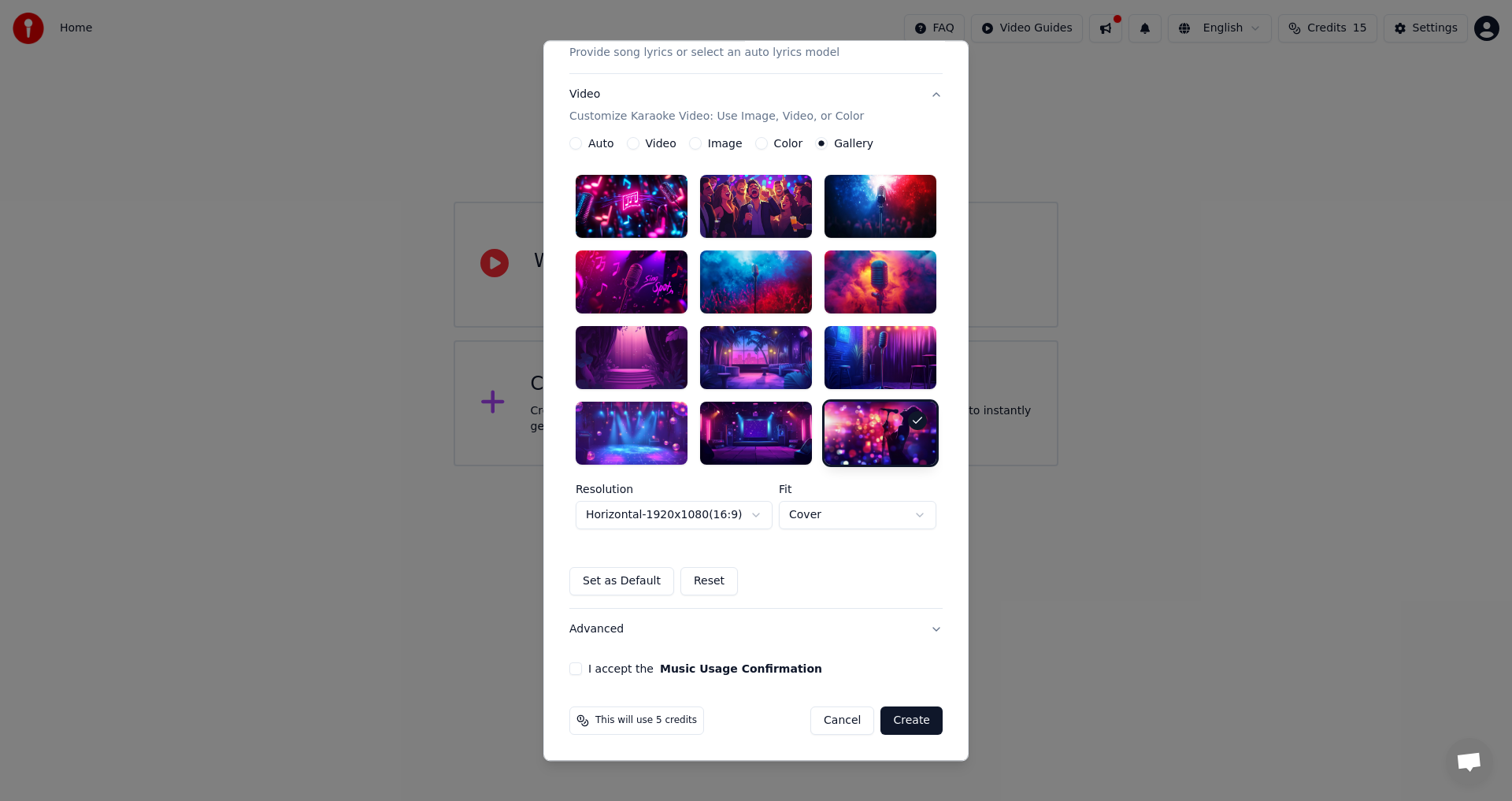
click at [754, 466] on body "**********" at bounding box center [756, 233] width 1512 height 466
click at [831, 466] on body "**********" at bounding box center [756, 233] width 1512 height 466
click at [914, 466] on body "**********" at bounding box center [756, 233] width 1512 height 466
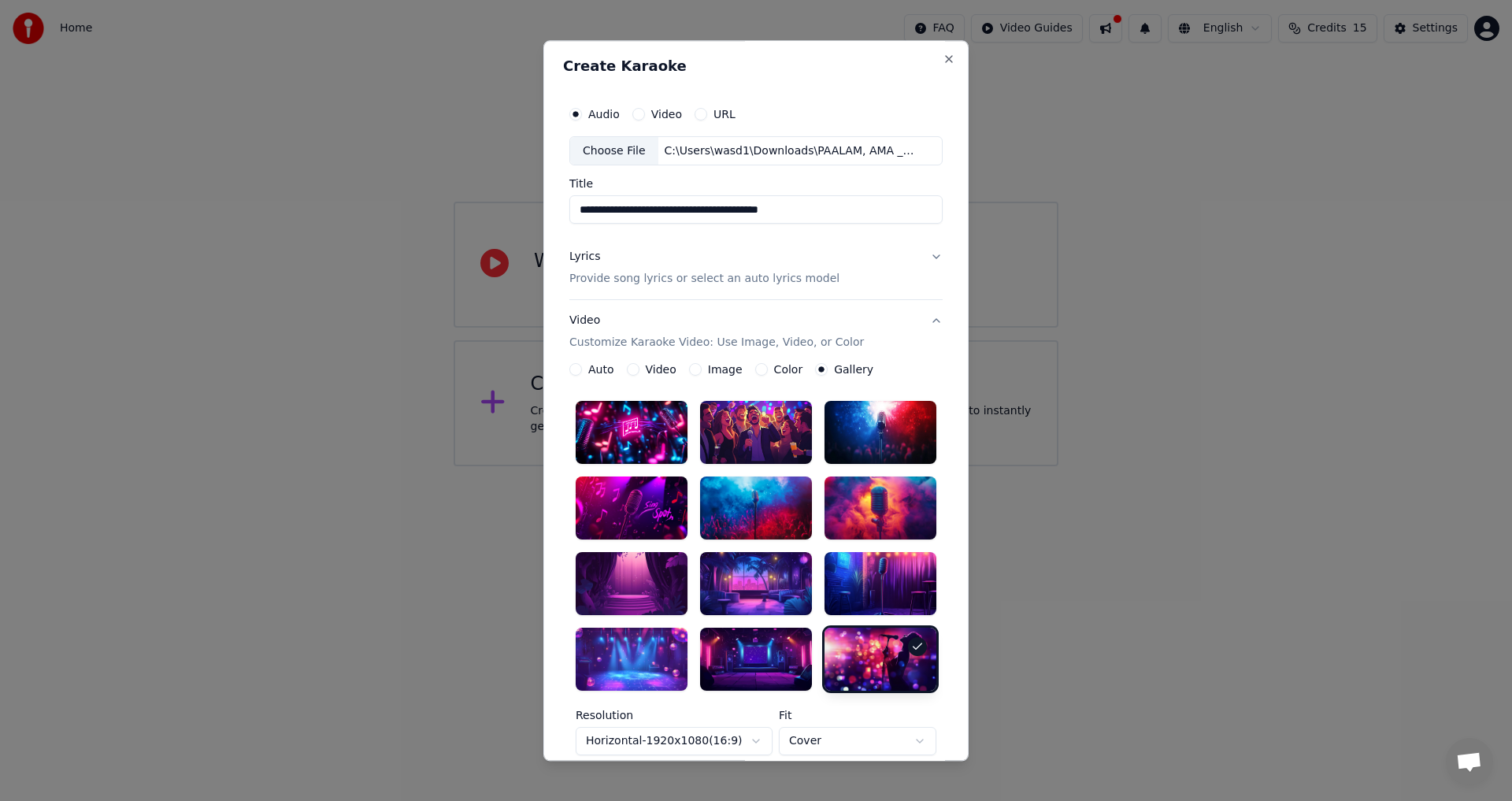
scroll to position [0, 0]
click at [932, 256] on button "Lyrics Provide song lyrics or select an auto lyrics model" at bounding box center [755, 269] width 373 height 63
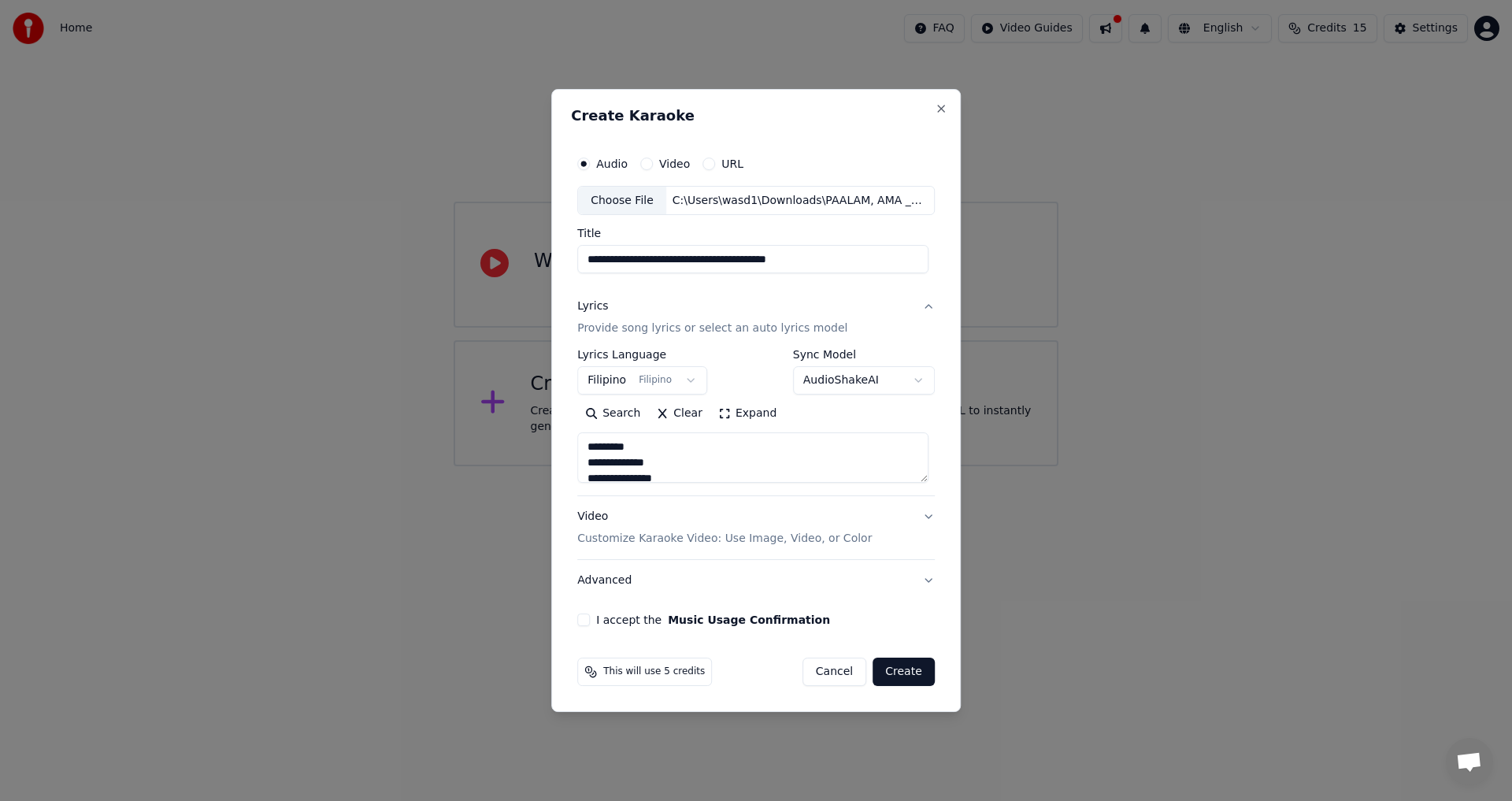
click at [927, 305] on button "Lyrics Provide song lyrics or select an auto lyrics model" at bounding box center [756, 318] width 358 height 63
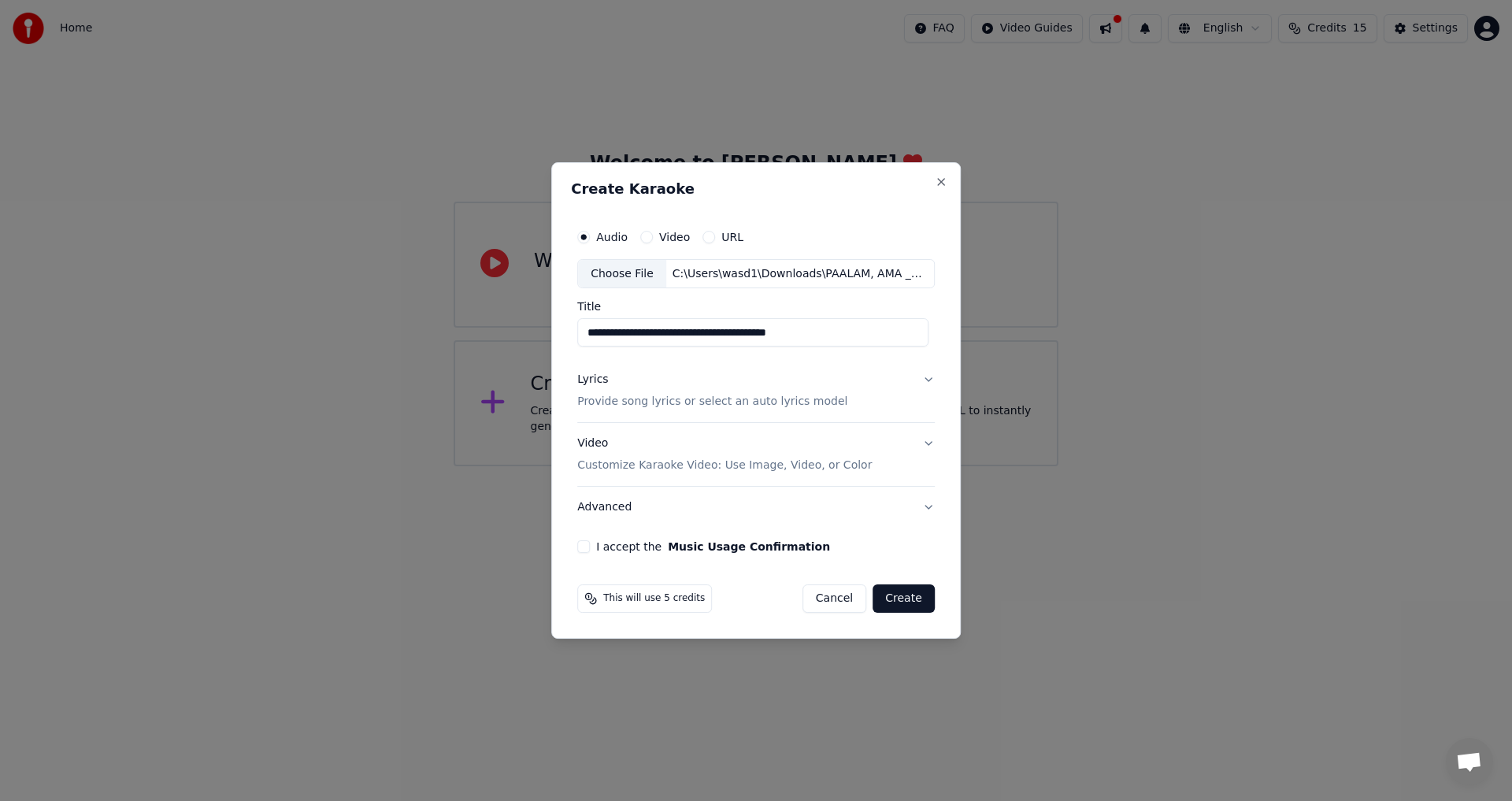
click at [926, 382] on button "Lyrics Provide song lyrics or select an auto lyrics model" at bounding box center [756, 391] width 358 height 63
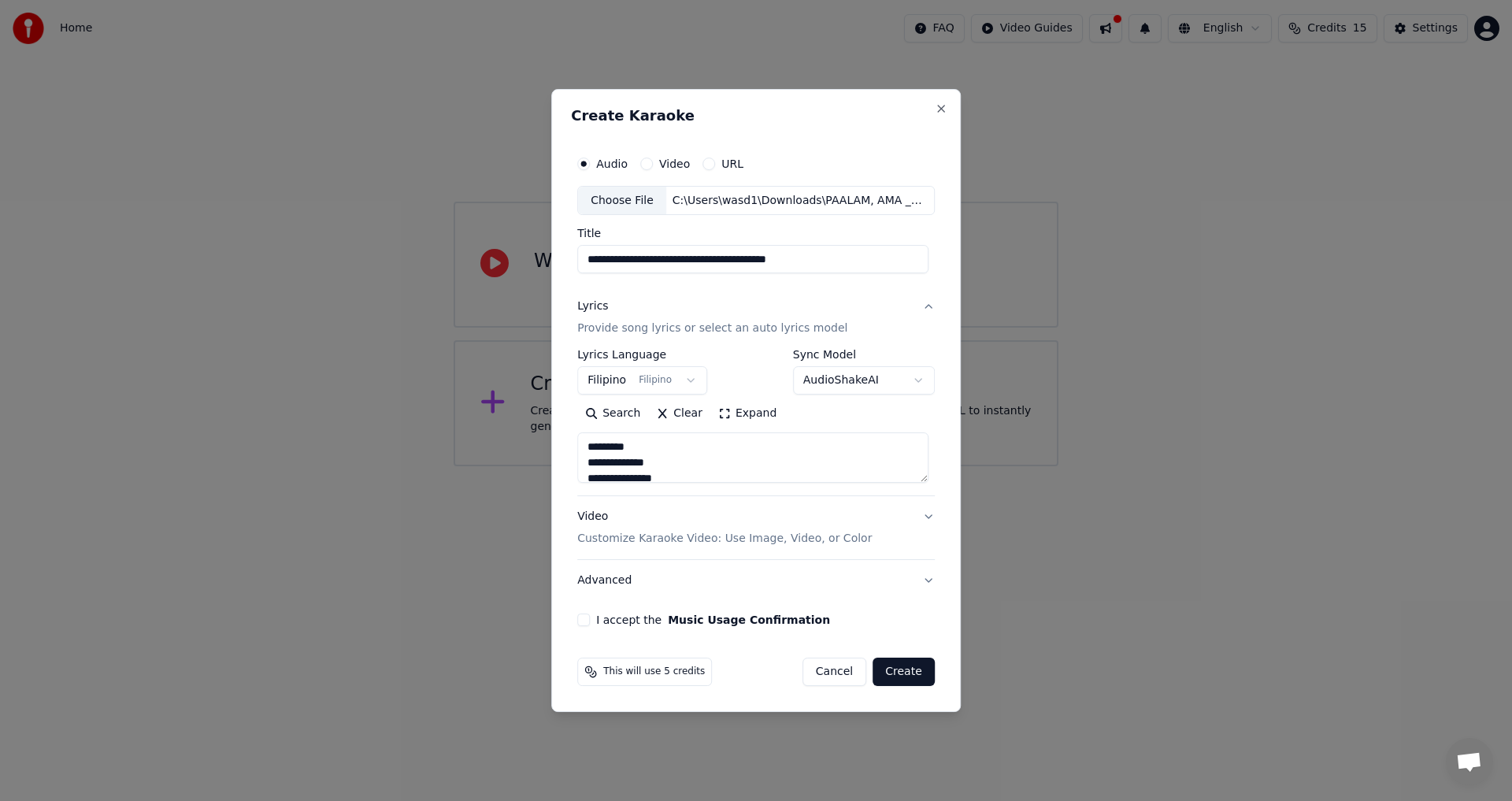
click at [923, 512] on button "Video Customize Karaoke Video: Use Image, Video, or Color" at bounding box center [756, 528] width 358 height 63
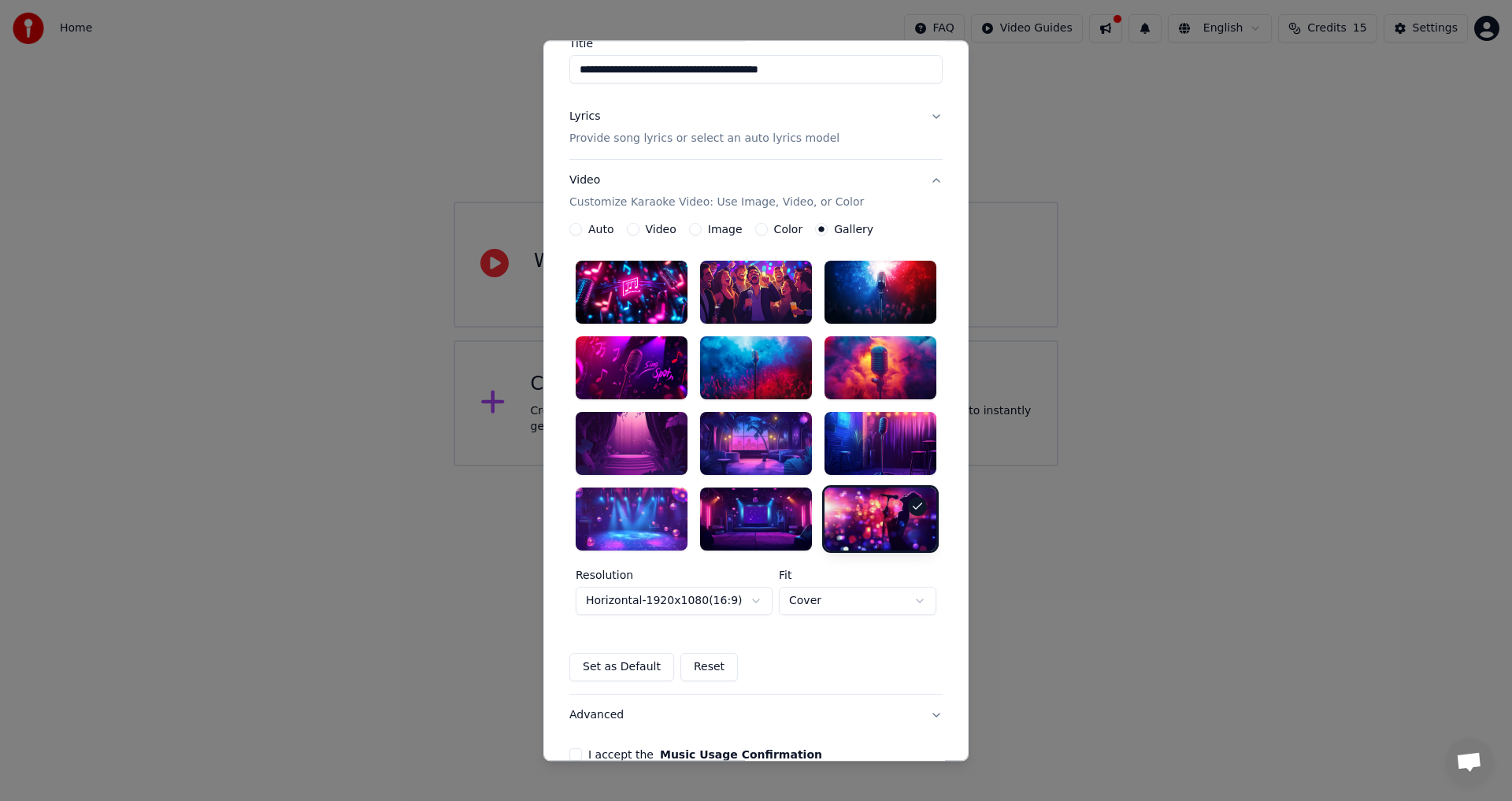
scroll to position [140, 0]
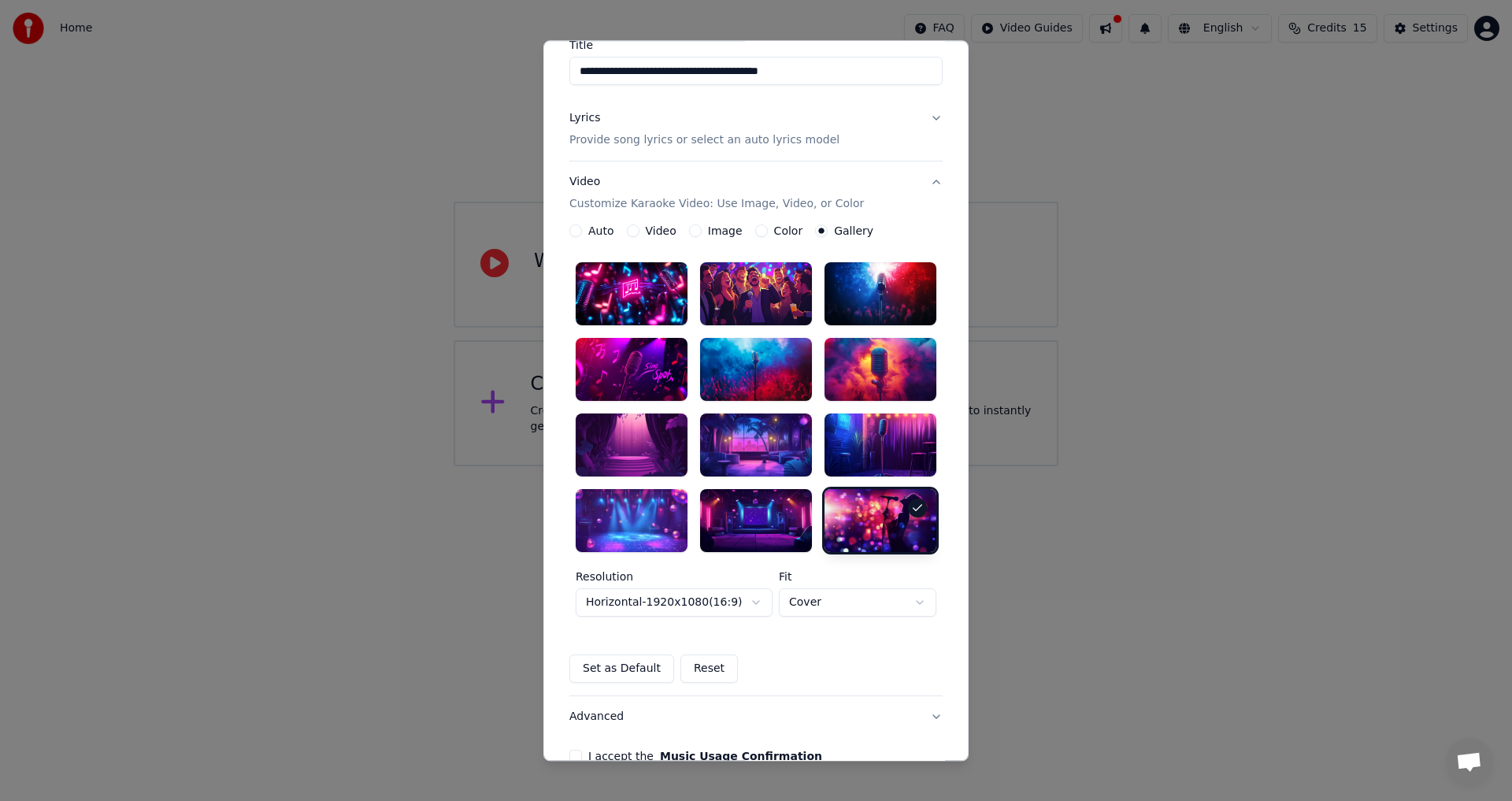
click at [689, 229] on button "Image" at bounding box center [695, 231] width 12 height 12
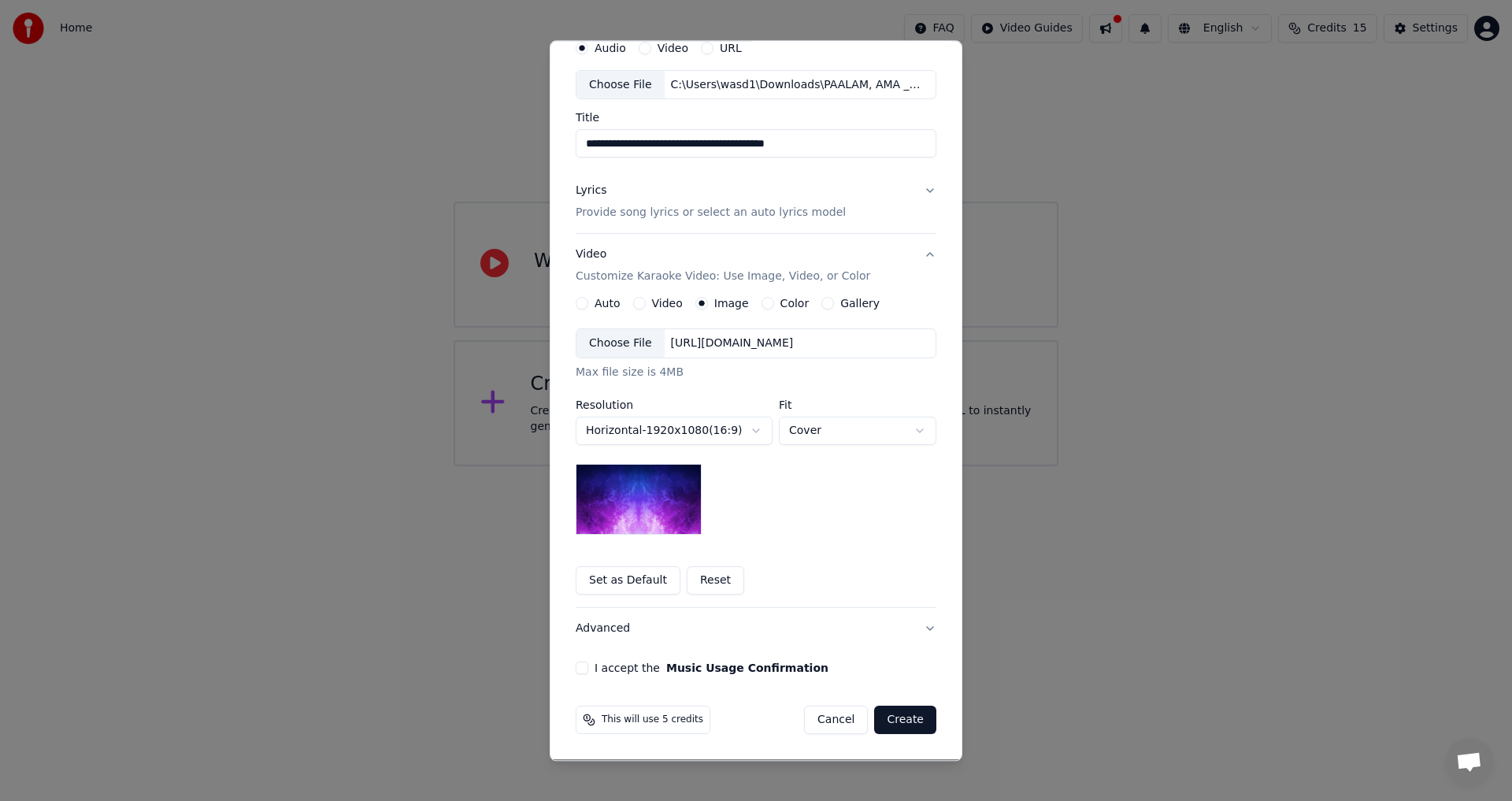
scroll to position [67, 0]
click at [616, 340] on div "Choose File" at bounding box center [620, 344] width 88 height 29
click at [911, 429] on body "**********" at bounding box center [756, 233] width 1512 height 466
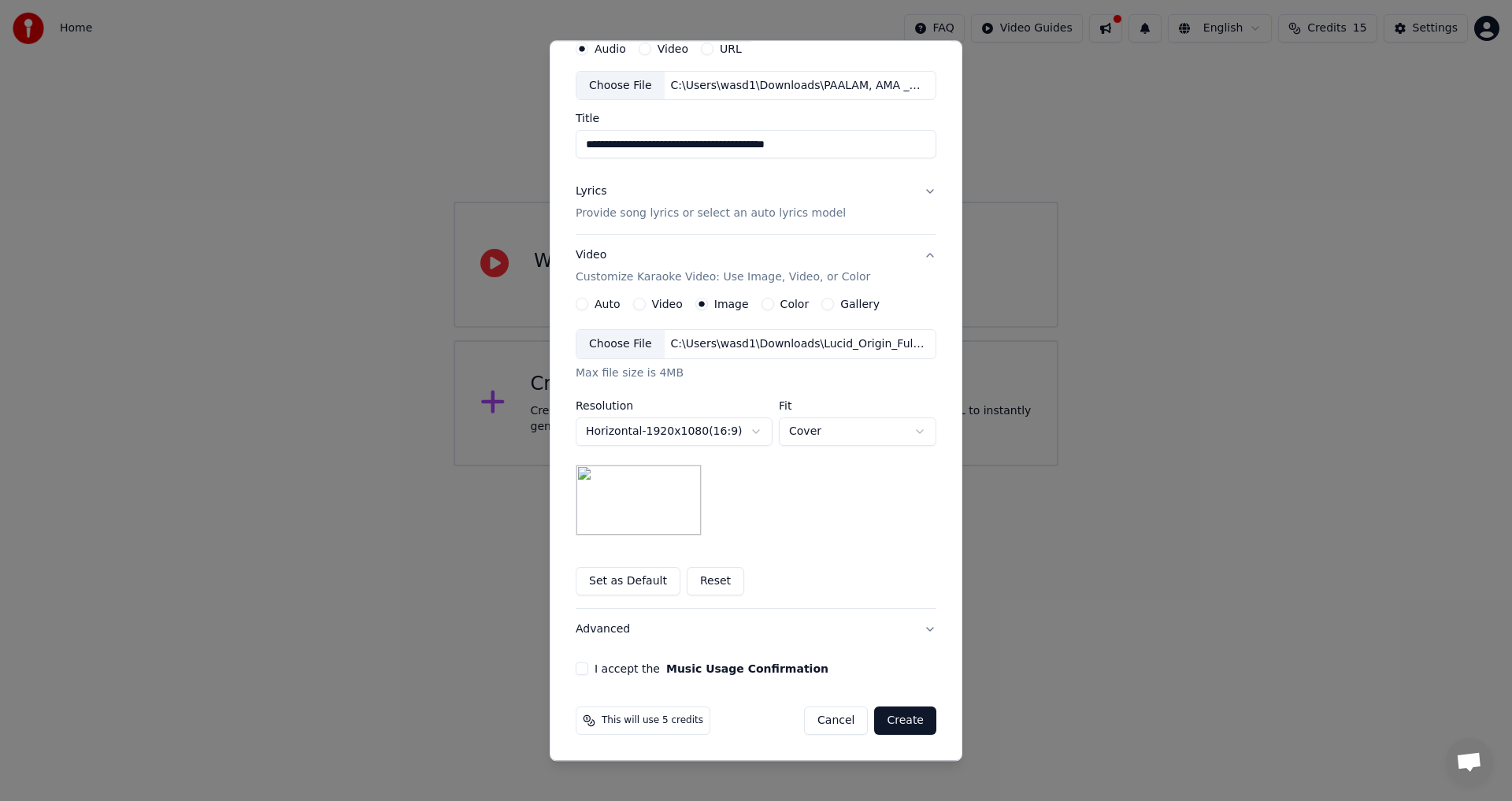
click at [580, 669] on button "I accept the Music Usage Confirmation" at bounding box center [581, 669] width 12 height 12
click at [762, 303] on button "Color" at bounding box center [767, 305] width 12 height 12
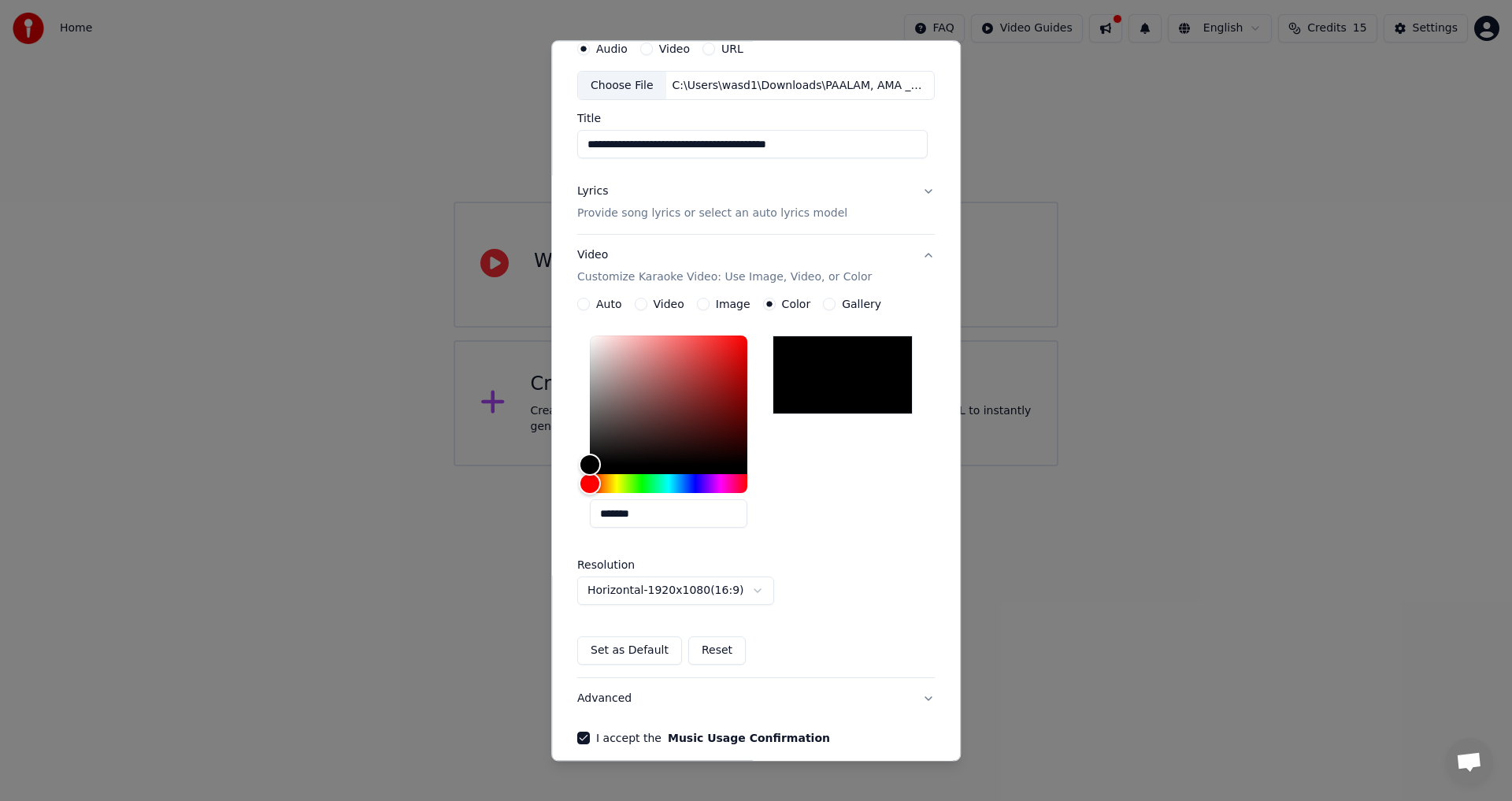
click at [823, 302] on button "Gallery" at bounding box center [829, 305] width 12 height 12
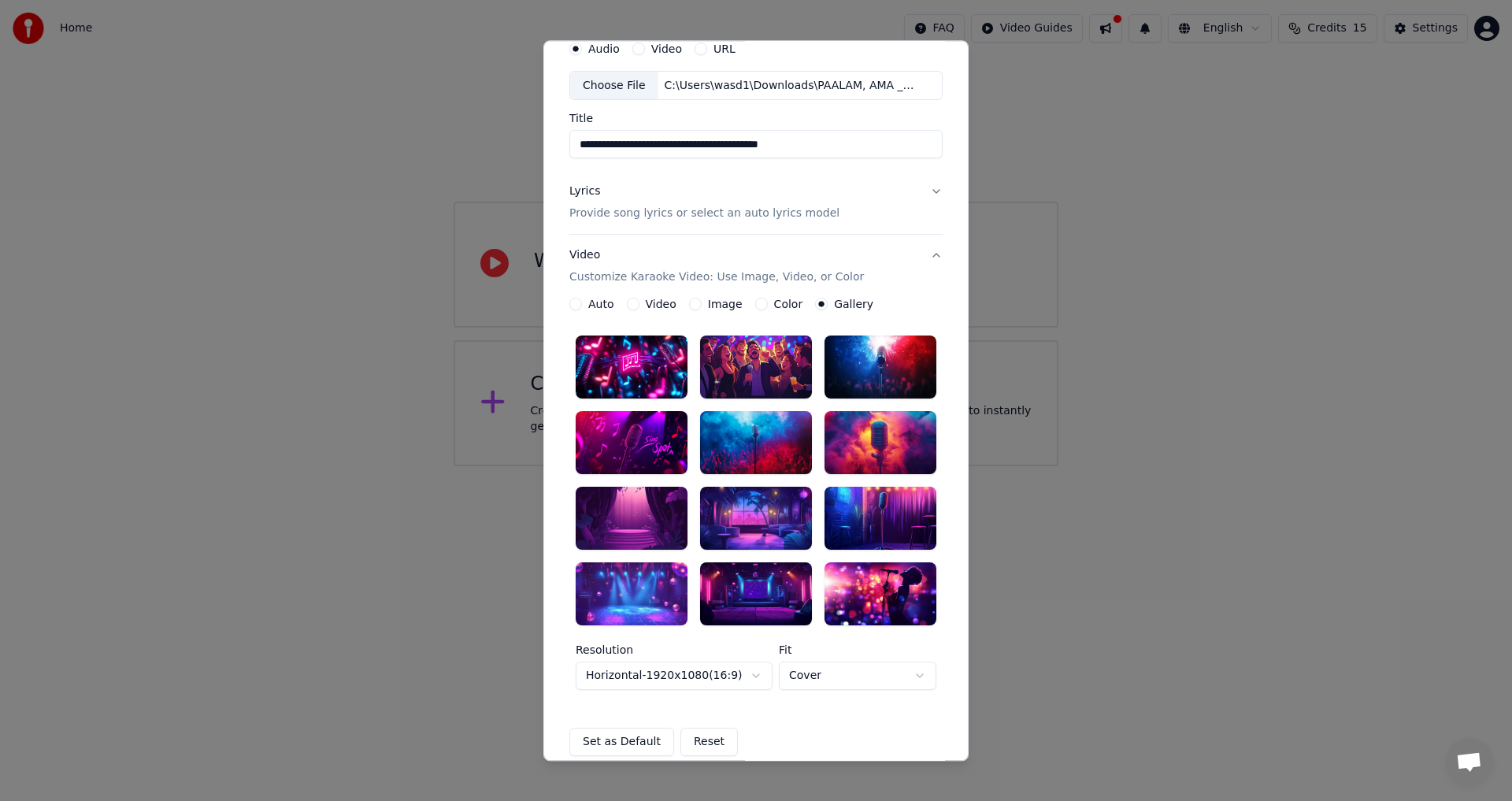
click at [689, 301] on button "Image" at bounding box center [695, 305] width 12 height 12
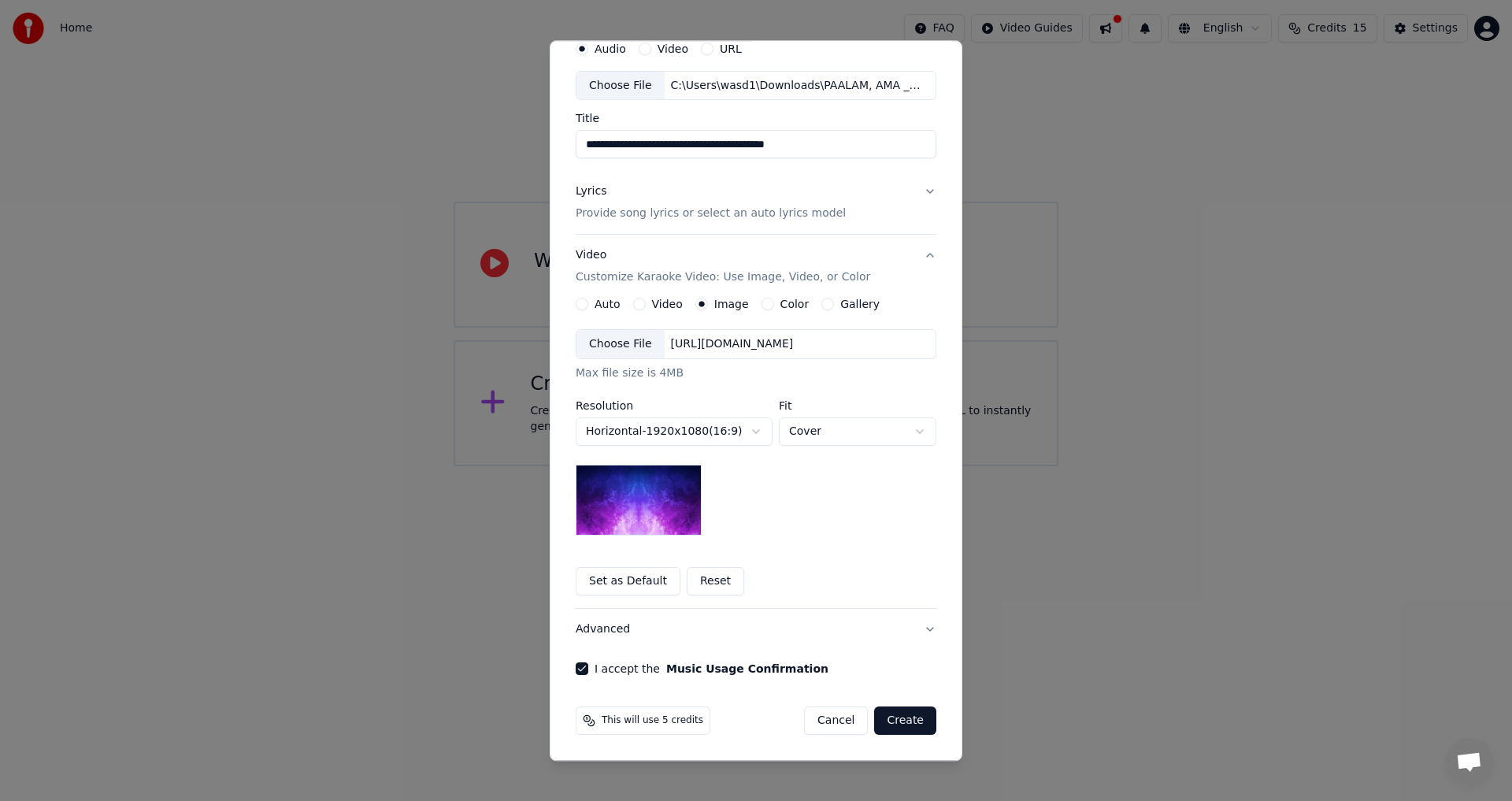
click at [630, 340] on div "Choose File" at bounding box center [620, 345] width 88 height 29
click at [925, 189] on button "Lyrics Provide song lyrics or select an auto lyrics model" at bounding box center [756, 202] width 361 height 63
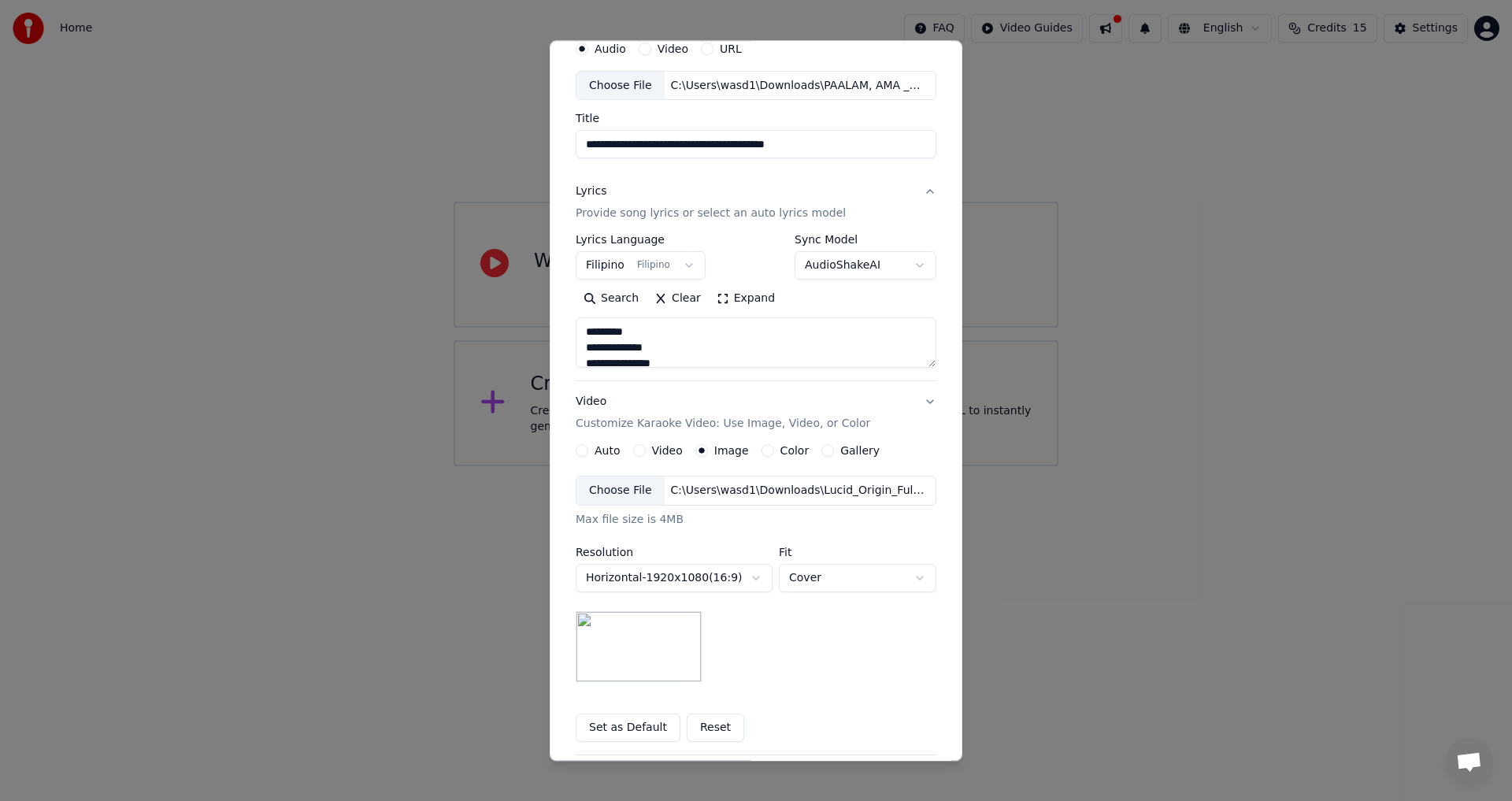
scroll to position [0, 0]
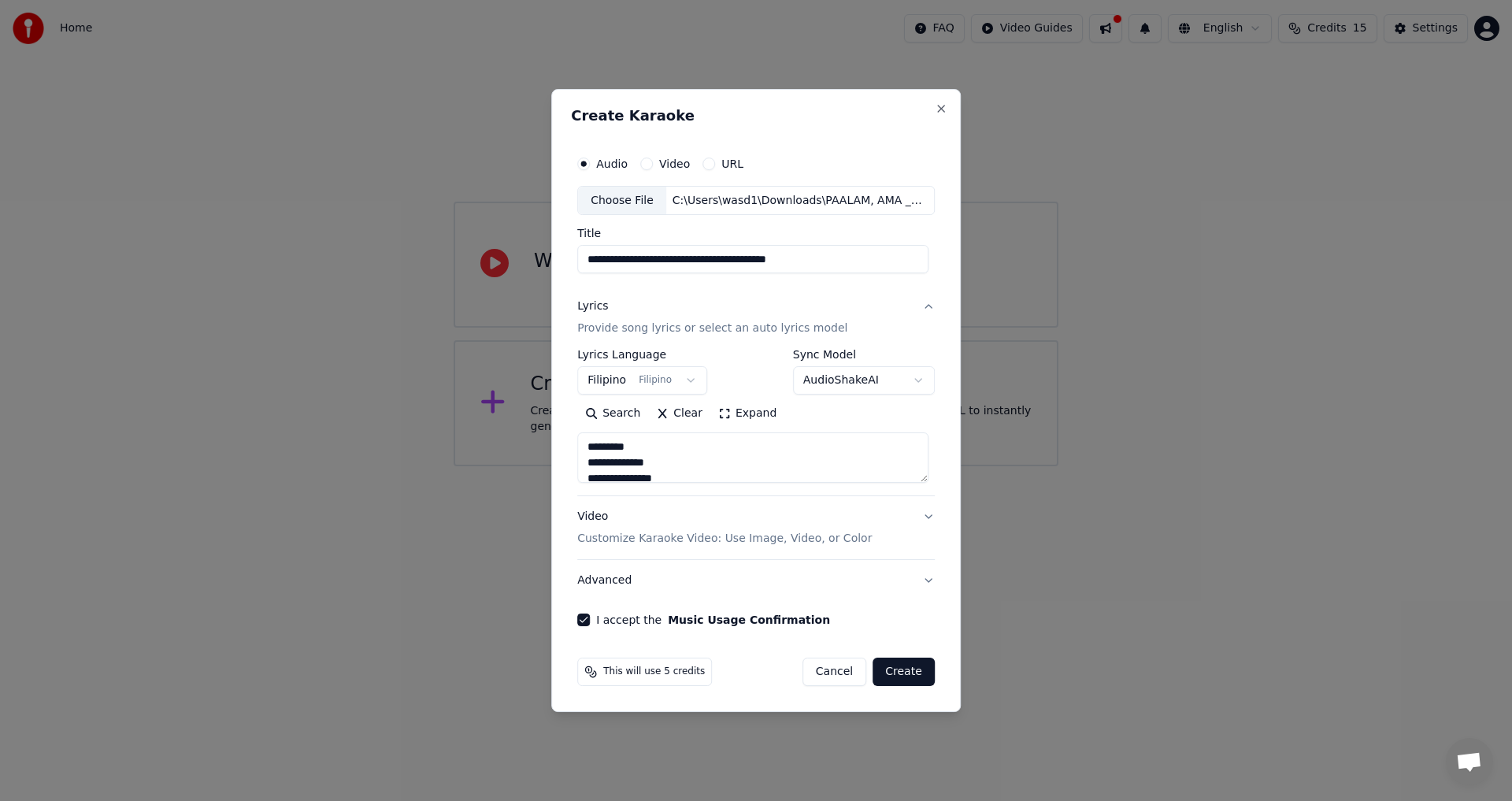
click at [894, 673] on button "Create" at bounding box center [904, 671] width 62 height 29
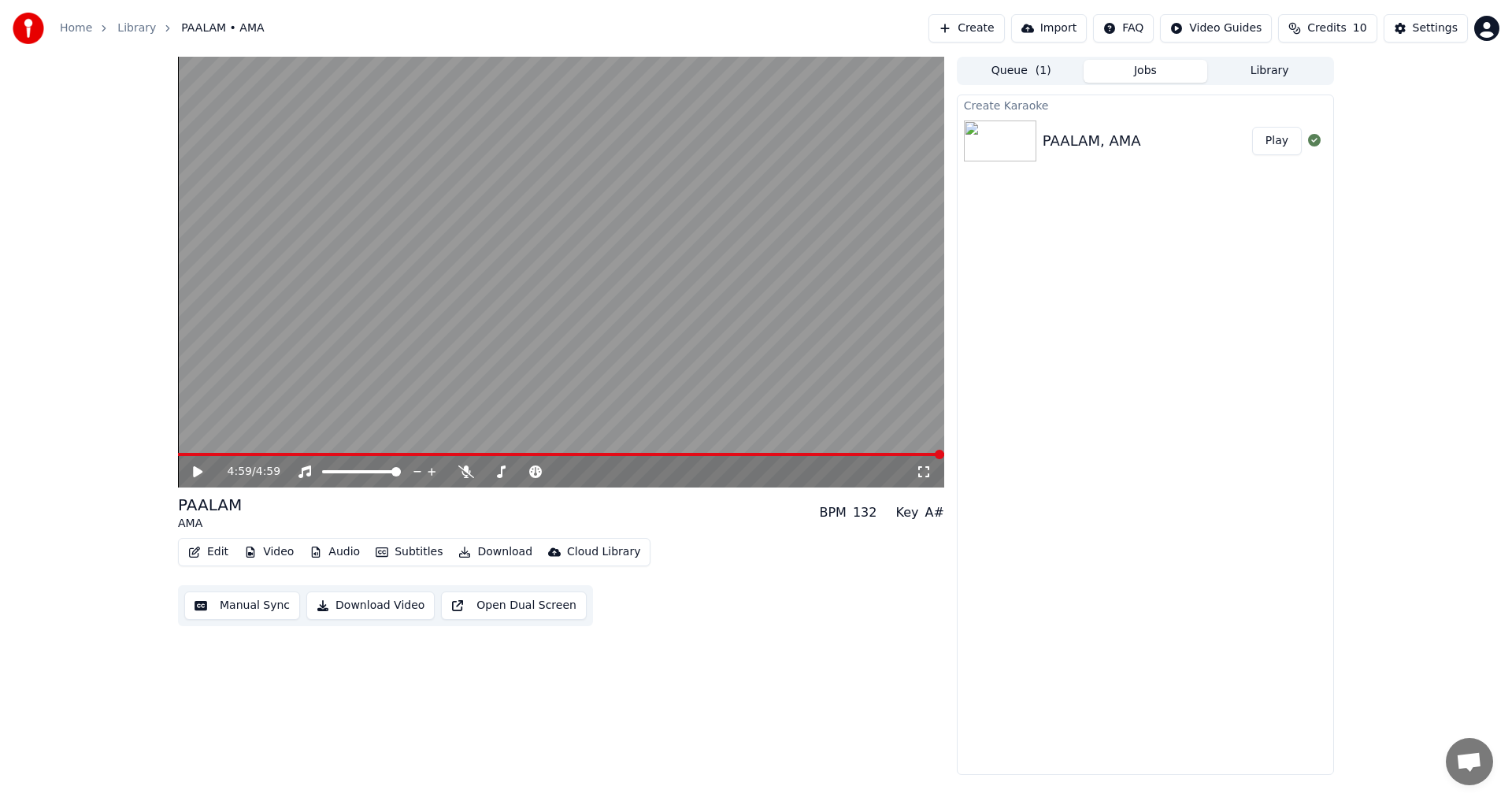
click at [376, 603] on button "Download Video" at bounding box center [370, 605] width 128 height 29
click at [196, 469] on icon at bounding box center [198, 472] width 10 height 11
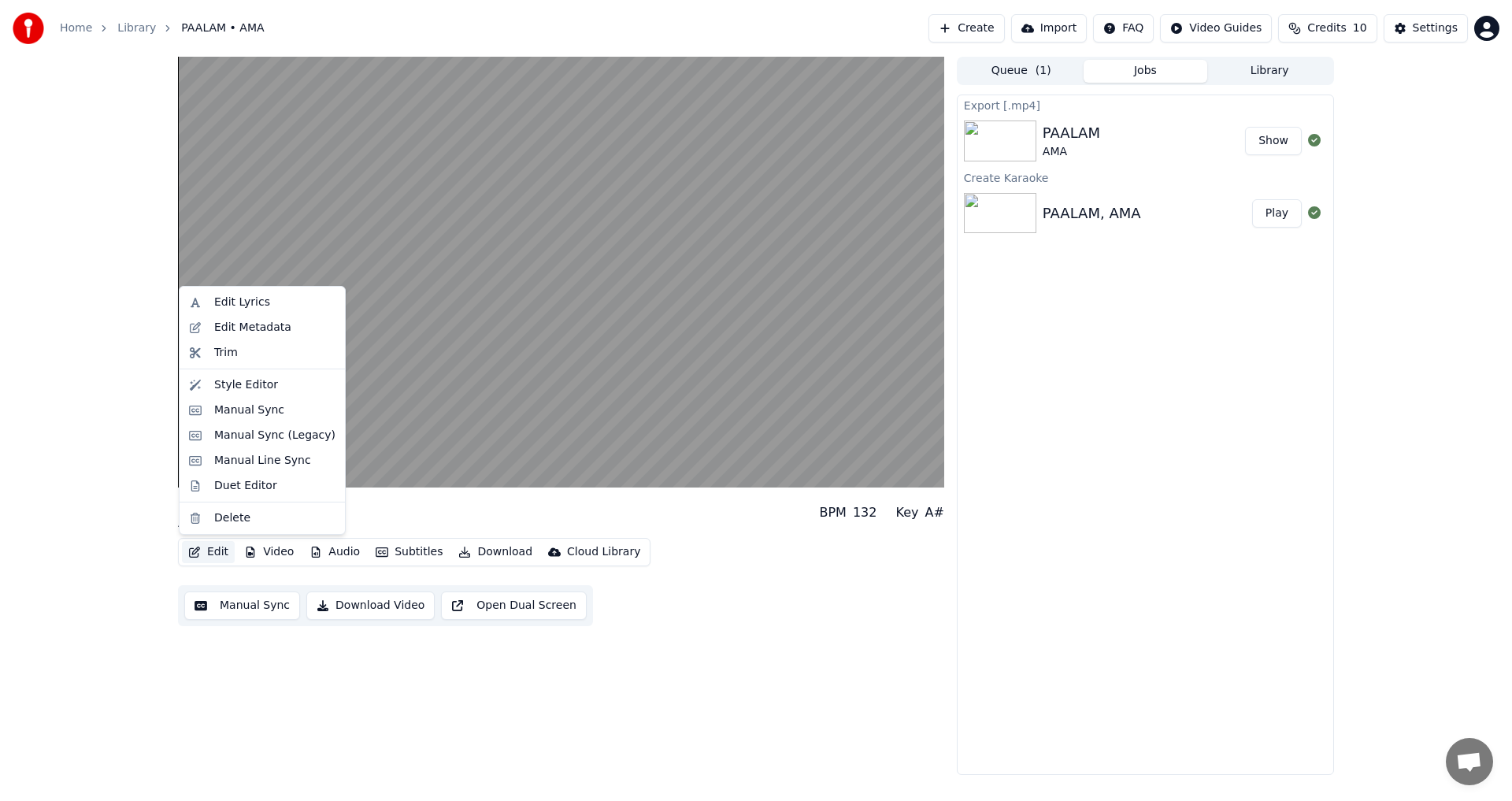
click at [200, 553] on icon "button" at bounding box center [193, 552] width 12 height 11
click at [258, 302] on div "Edit Lyrics" at bounding box center [242, 302] width 56 height 16
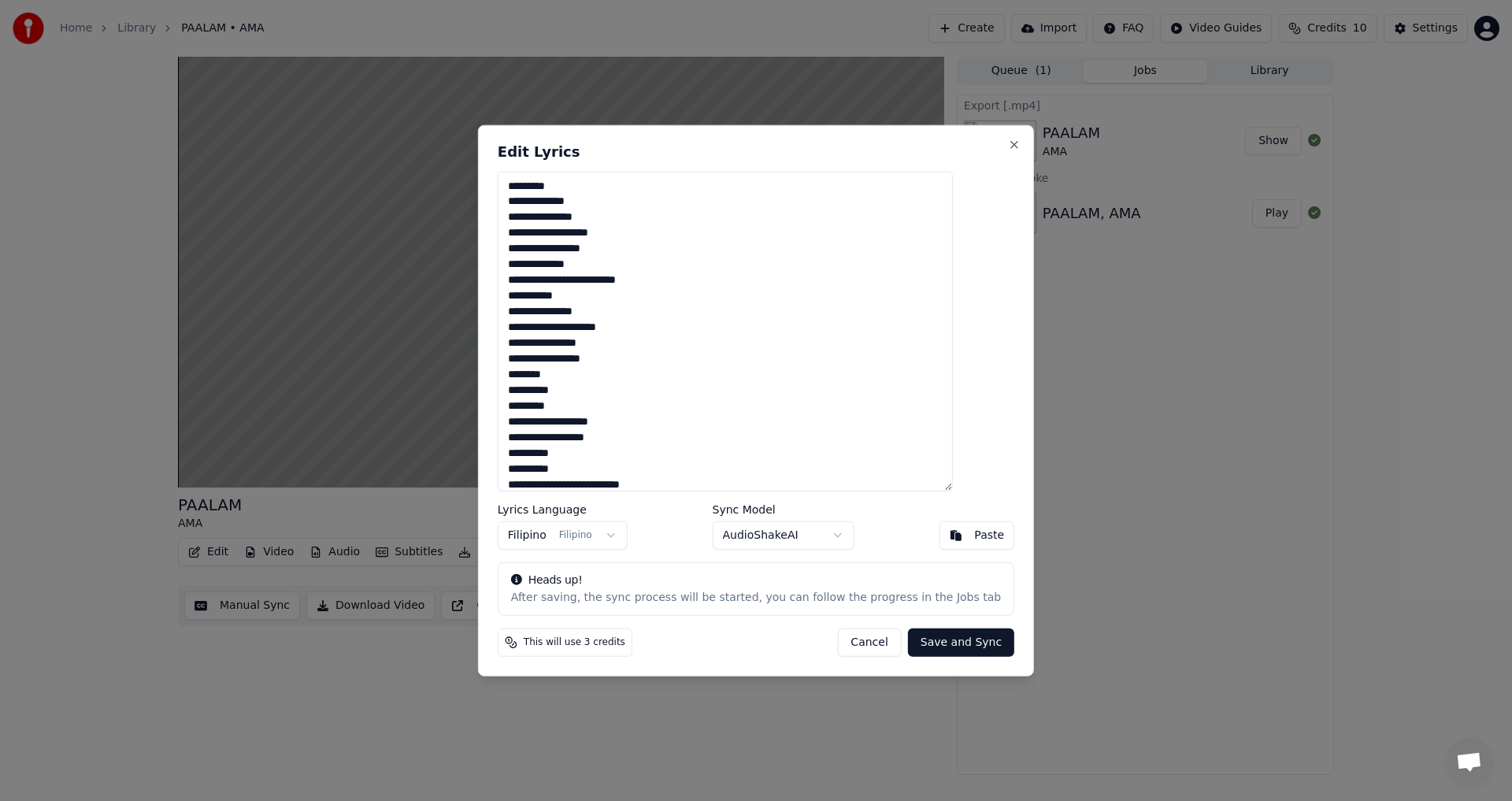
click at [540, 186] on textarea at bounding box center [725, 331] width 455 height 321
click at [537, 278] on textarea at bounding box center [725, 331] width 455 height 321
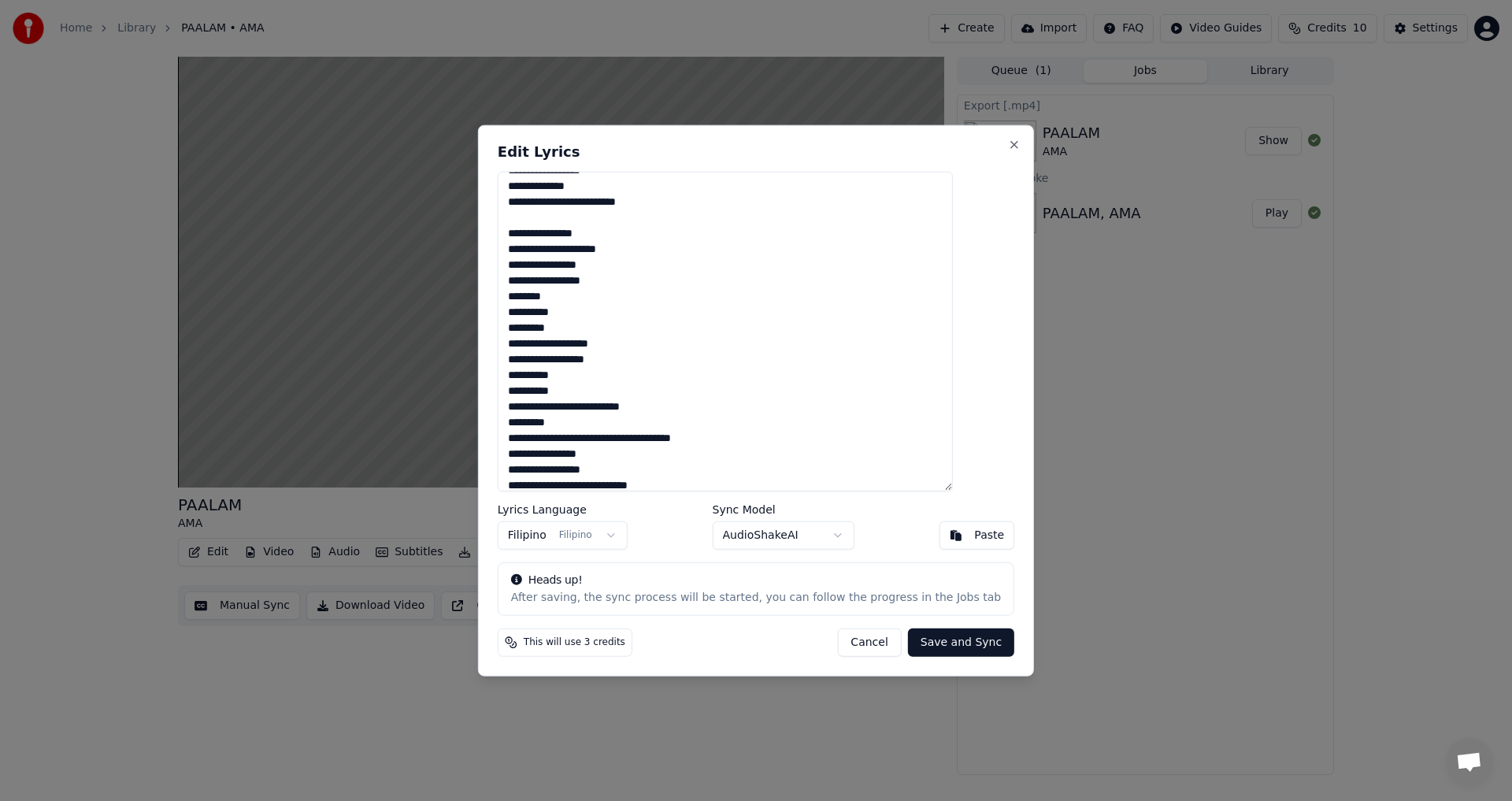
scroll to position [76, 0]
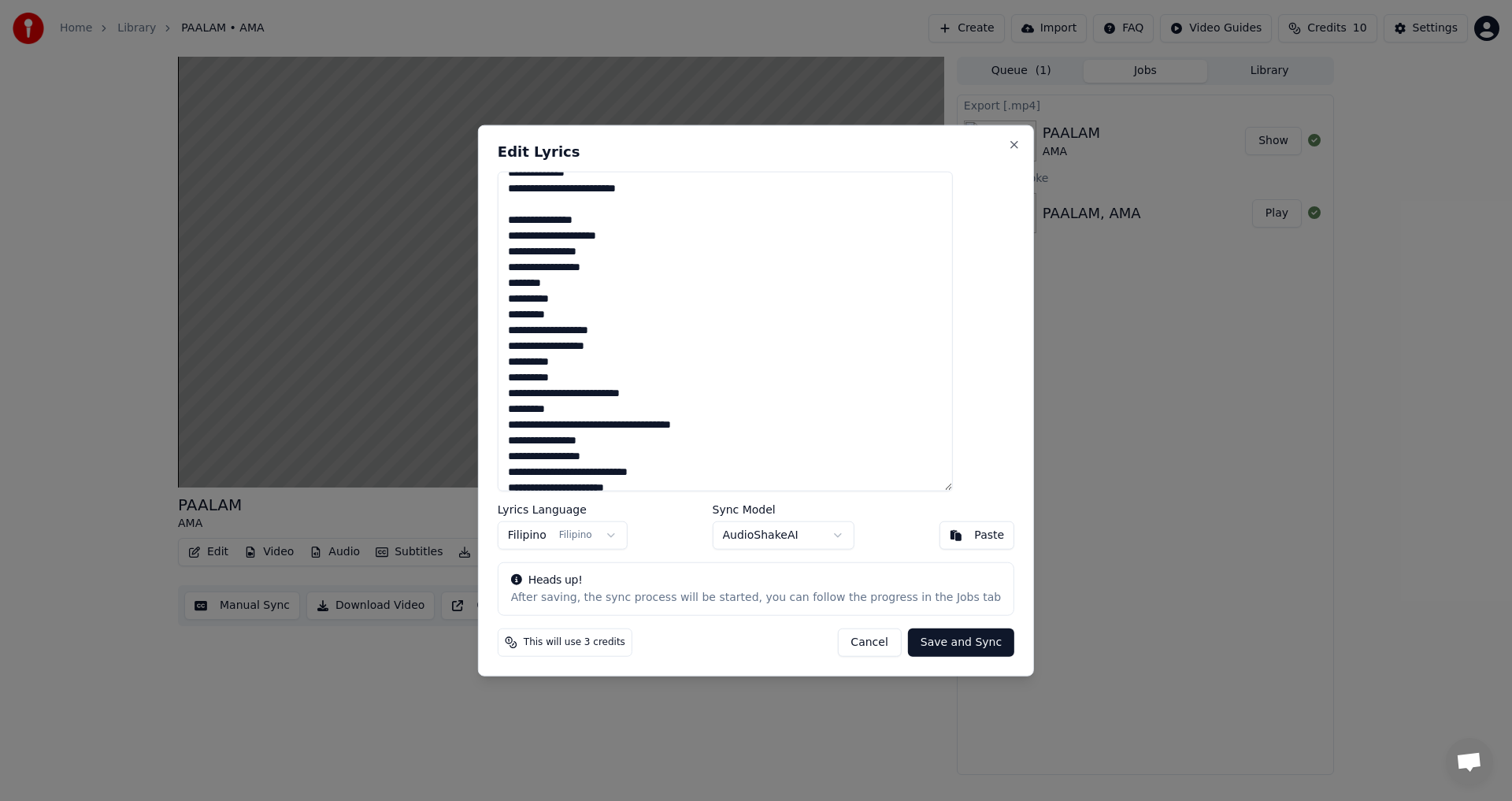
click at [540, 285] on textarea at bounding box center [725, 331] width 455 height 321
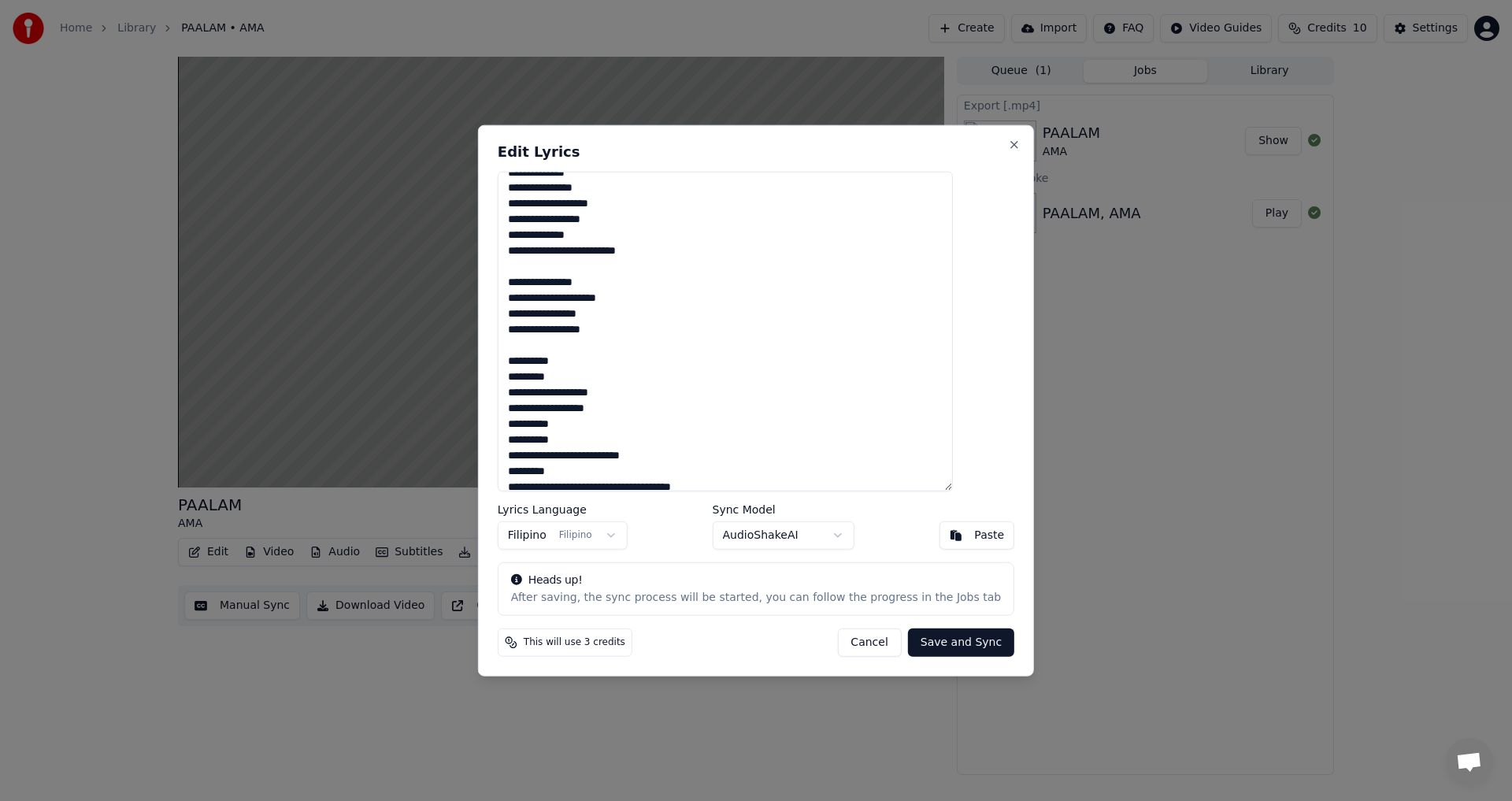
scroll to position [0, 0]
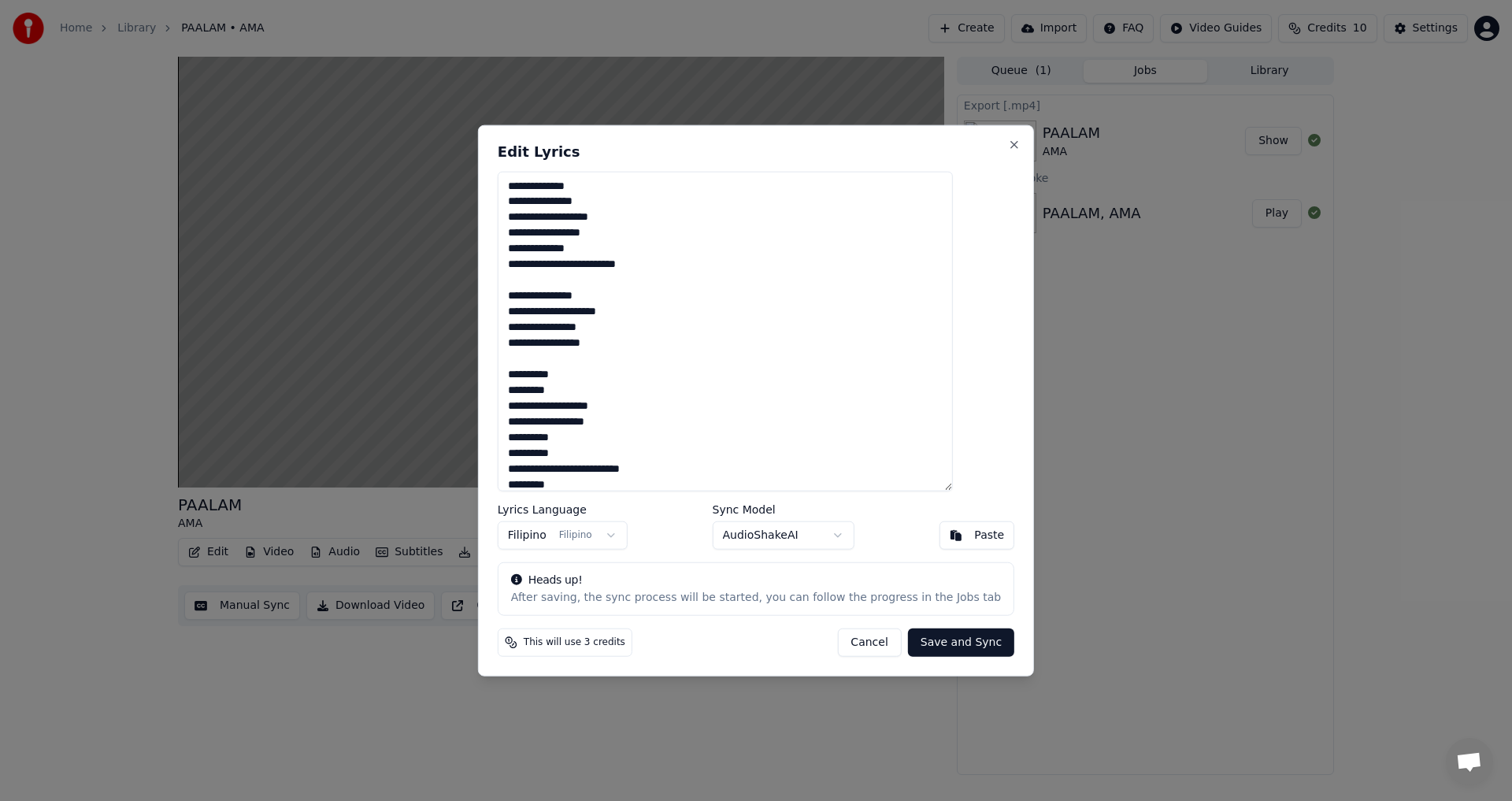
click at [537, 282] on textarea at bounding box center [725, 331] width 455 height 321
click at [545, 281] on textarea at bounding box center [725, 331] width 455 height 321
click at [546, 349] on textarea at bounding box center [725, 331] width 455 height 321
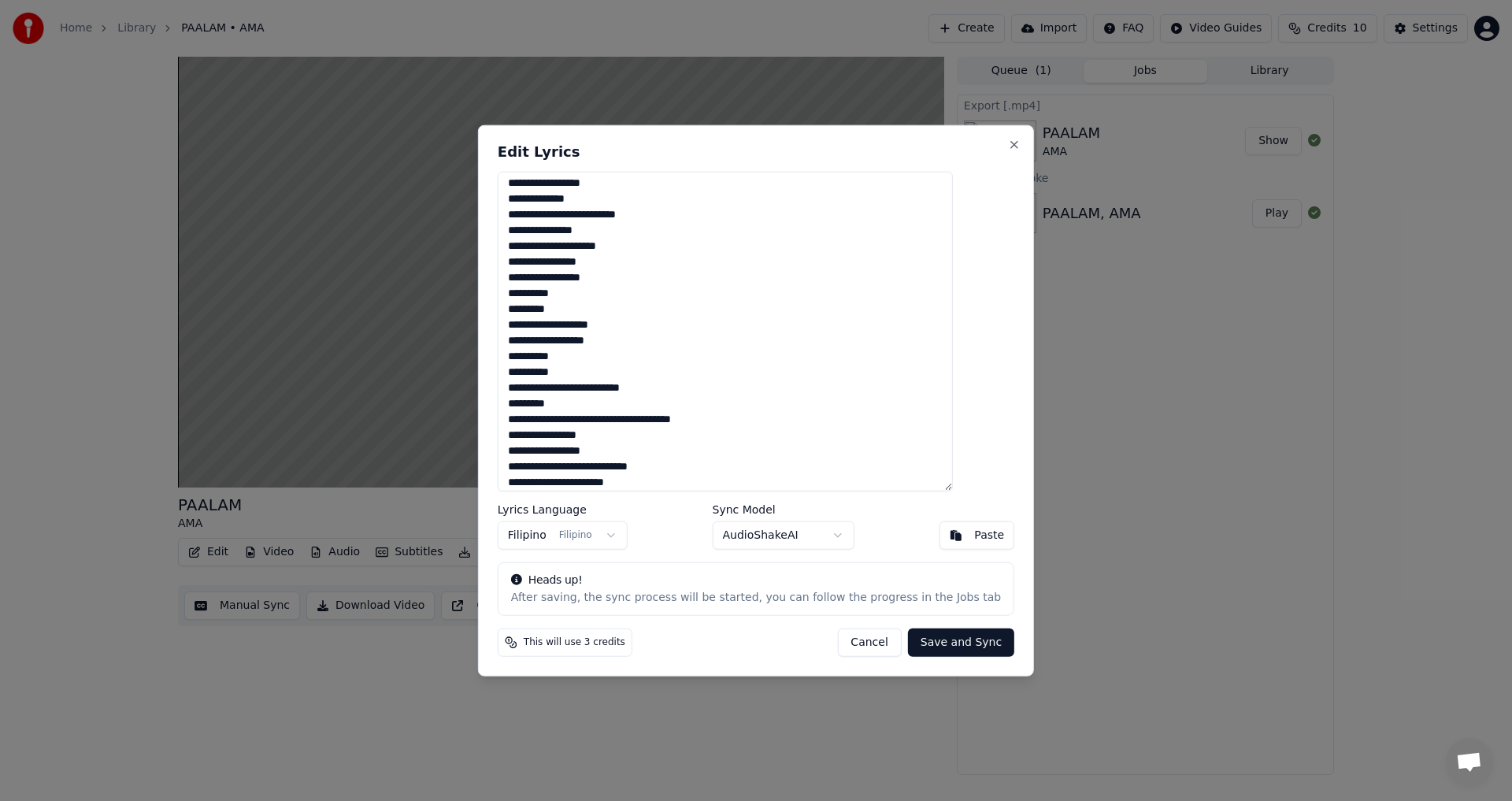
scroll to position [56, 0]
click at [537, 398] on textarea at bounding box center [725, 331] width 455 height 321
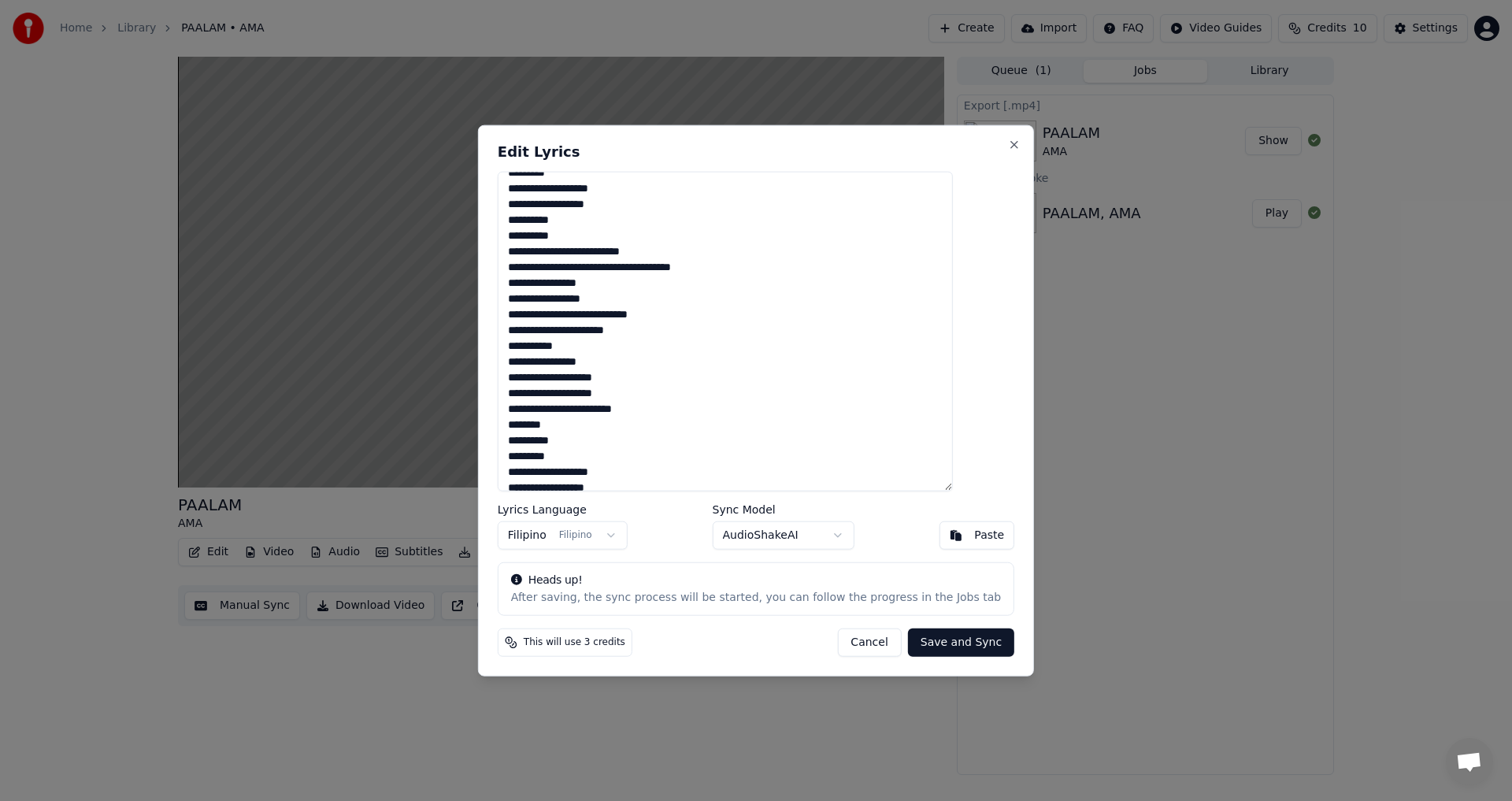
scroll to position [190, 0]
click at [536, 341] on textarea at bounding box center [725, 331] width 455 height 321
click at [537, 406] on textarea "**********" at bounding box center [725, 331] width 455 height 321
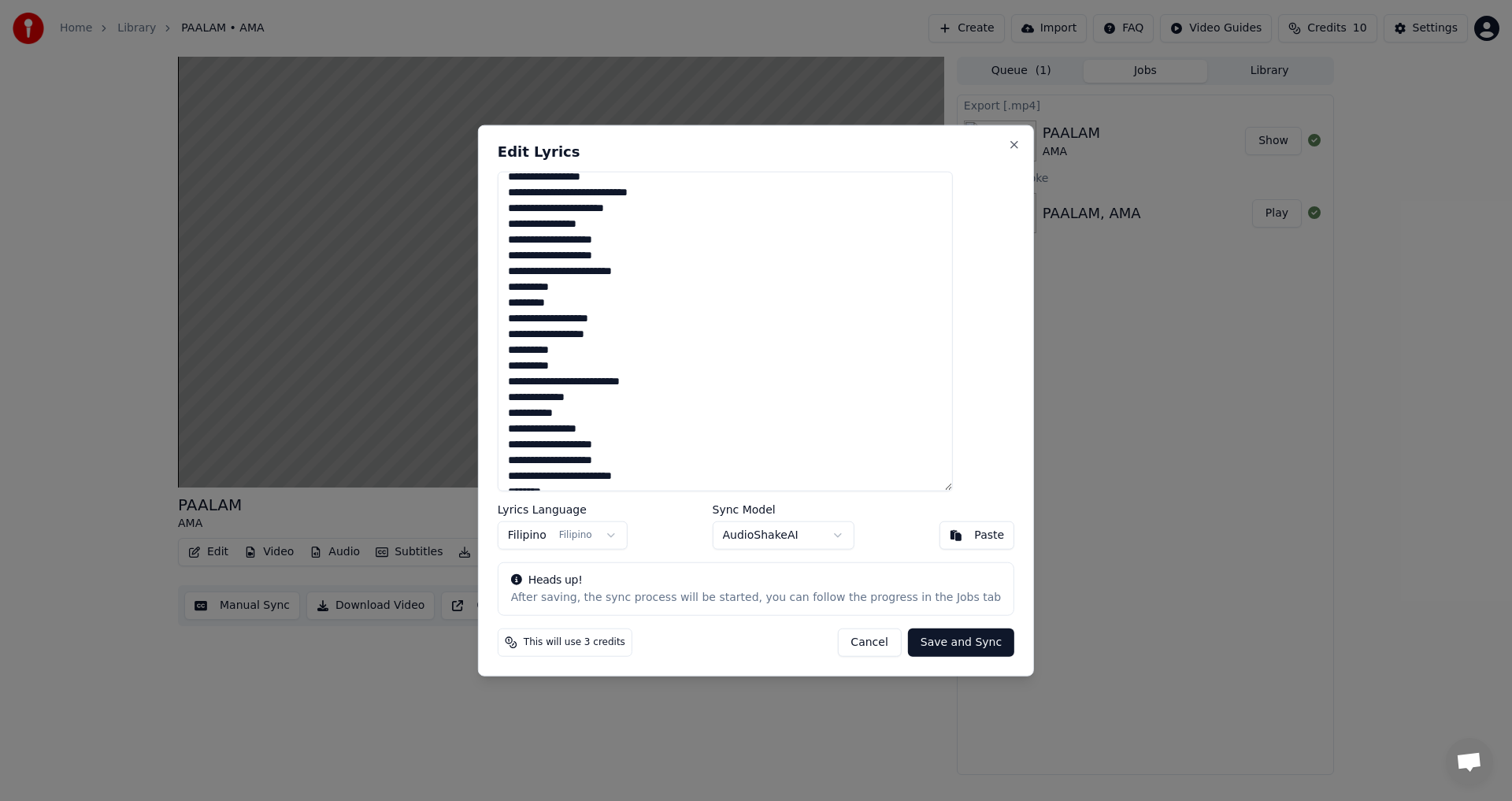
scroll to position [310, 0]
click at [540, 396] on textarea "**********" at bounding box center [725, 331] width 455 height 321
click at [693, 375] on textarea "**********" at bounding box center [725, 331] width 455 height 321
click at [538, 396] on textarea "**********" at bounding box center [725, 331] width 455 height 321
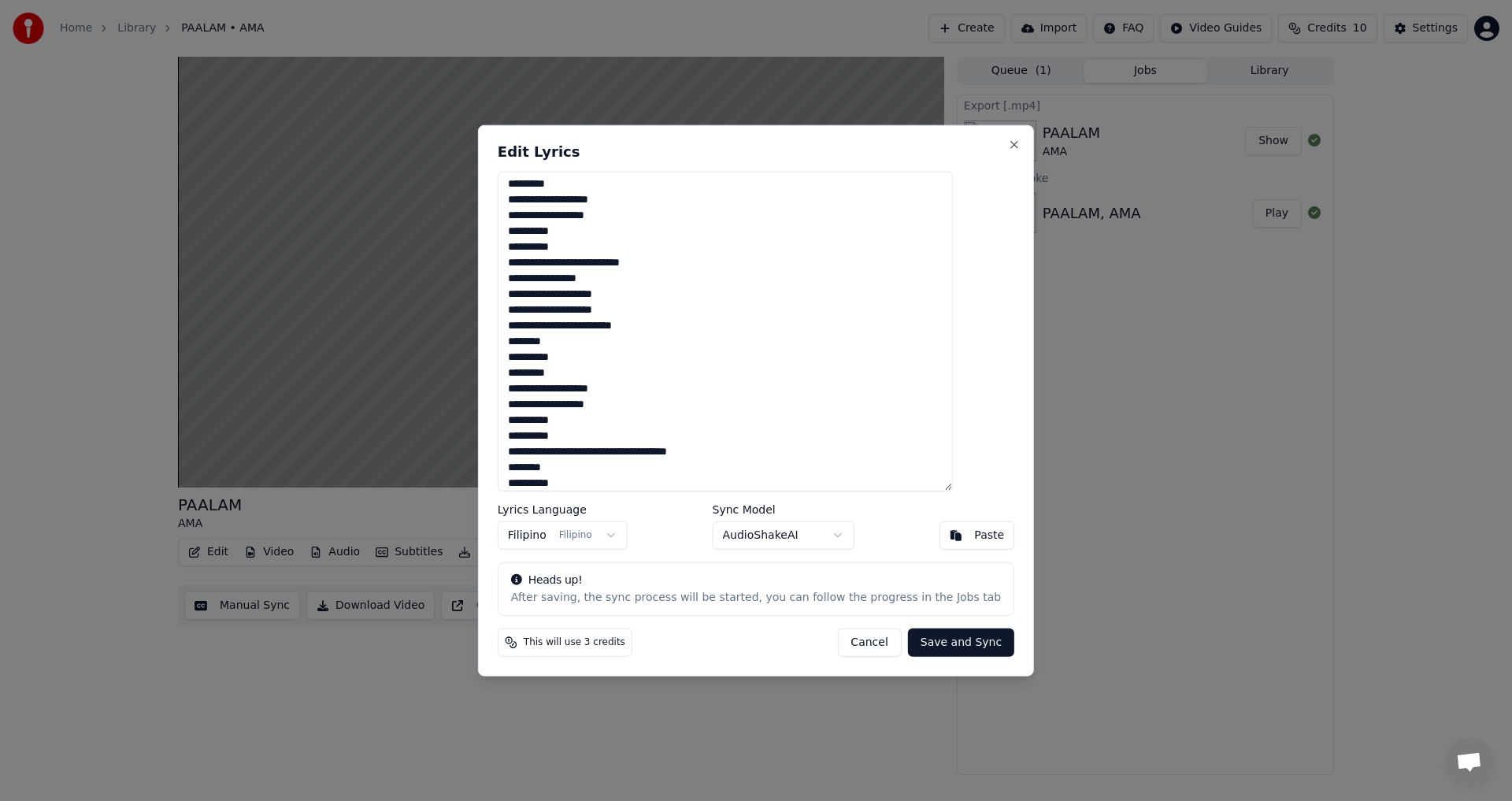
scroll to position [436, 0]
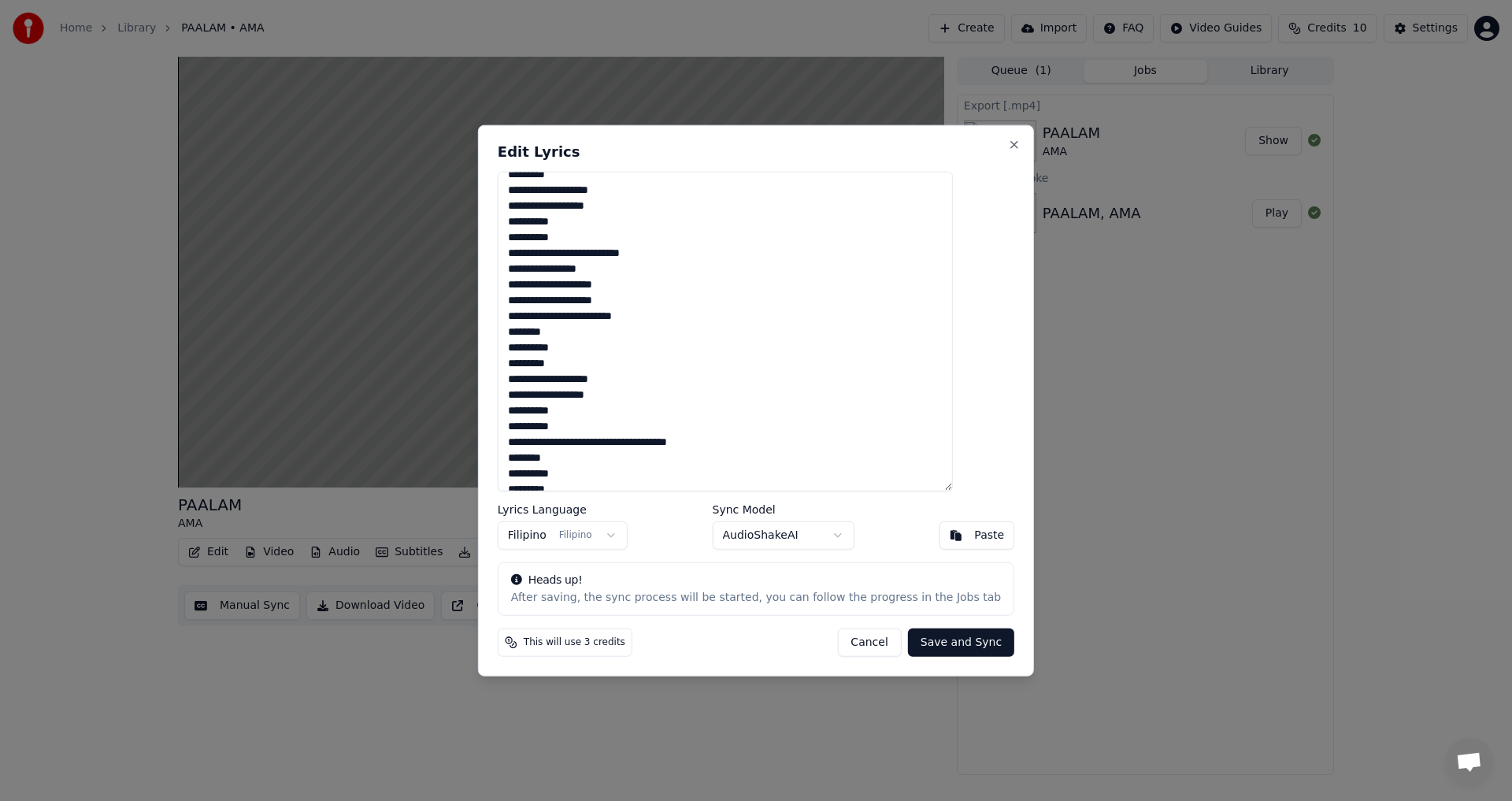
click at [538, 331] on textarea "**********" at bounding box center [725, 331] width 455 height 321
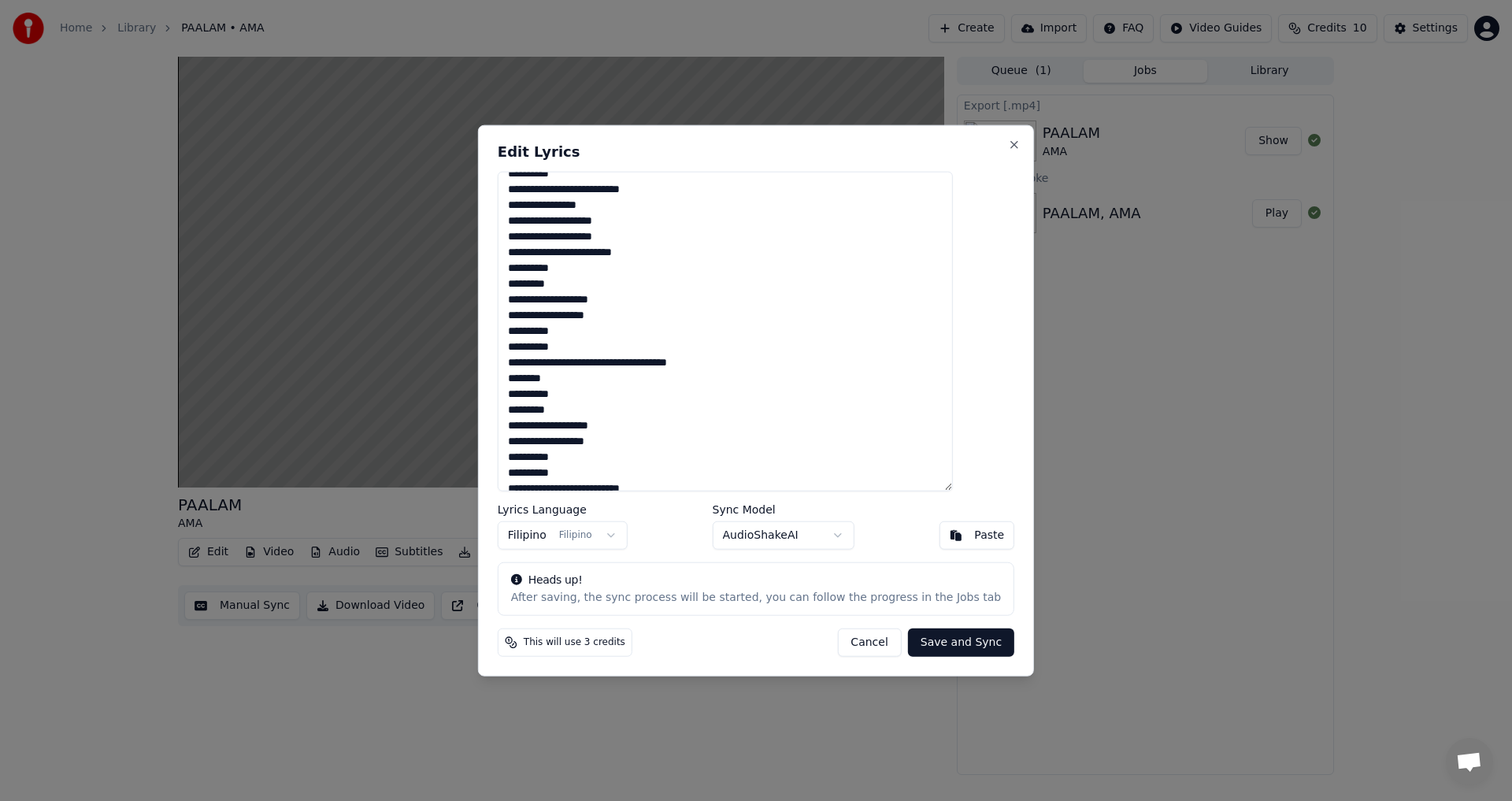
scroll to position [512, 0]
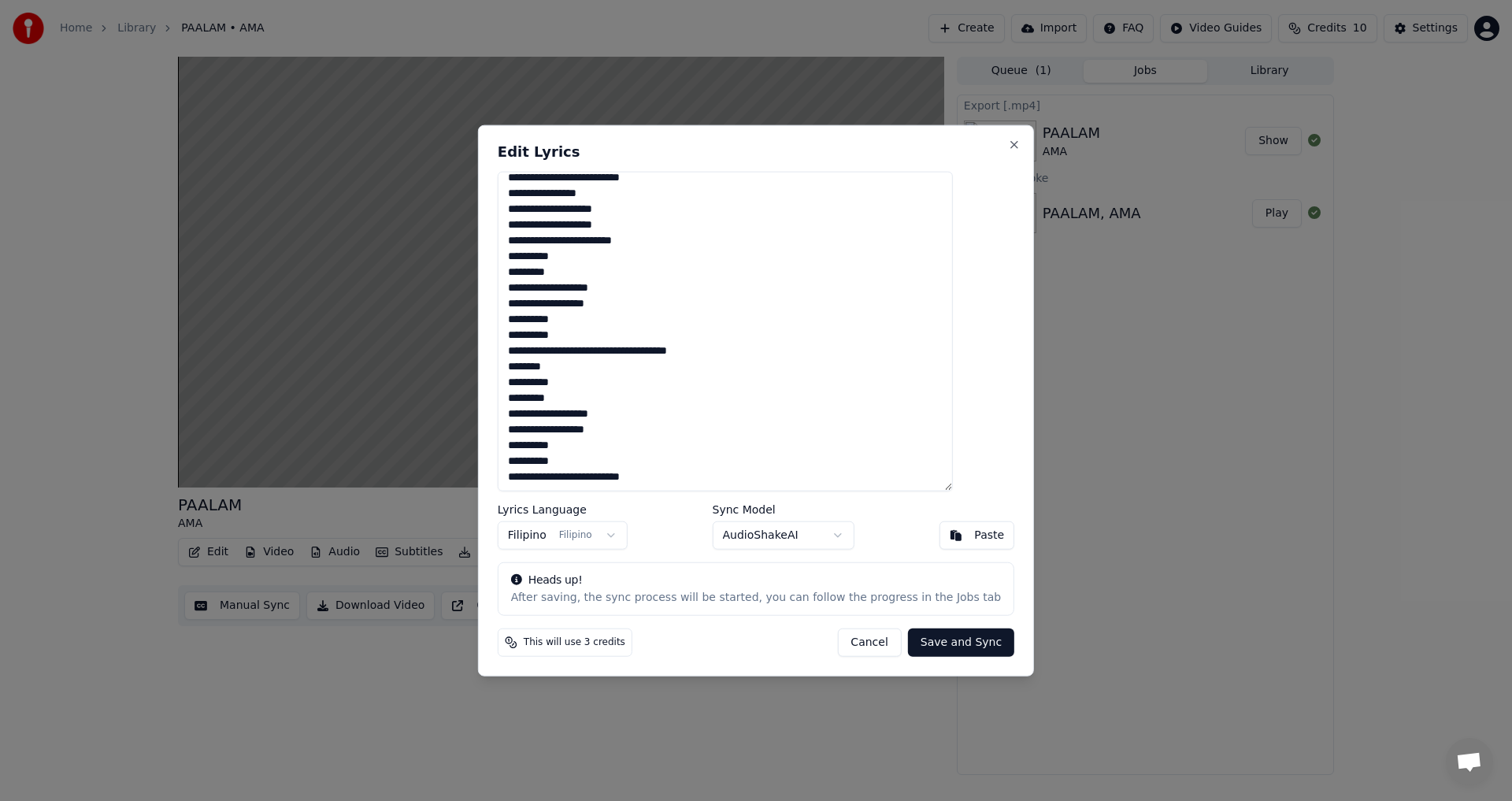
click at [538, 364] on textarea "**********" at bounding box center [725, 331] width 455 height 321
type textarea "**********"
click at [838, 536] on body "Home Library PAALAM • AMA Create Import FAQ Video Guides Credits 10 Settings PA…" at bounding box center [756, 400] width 1512 height 801
click at [855, 443] on body "Home Library PAALAM • AMA Create Import FAQ Video Guides Credits 10 Settings PA…" at bounding box center [756, 400] width 1512 height 801
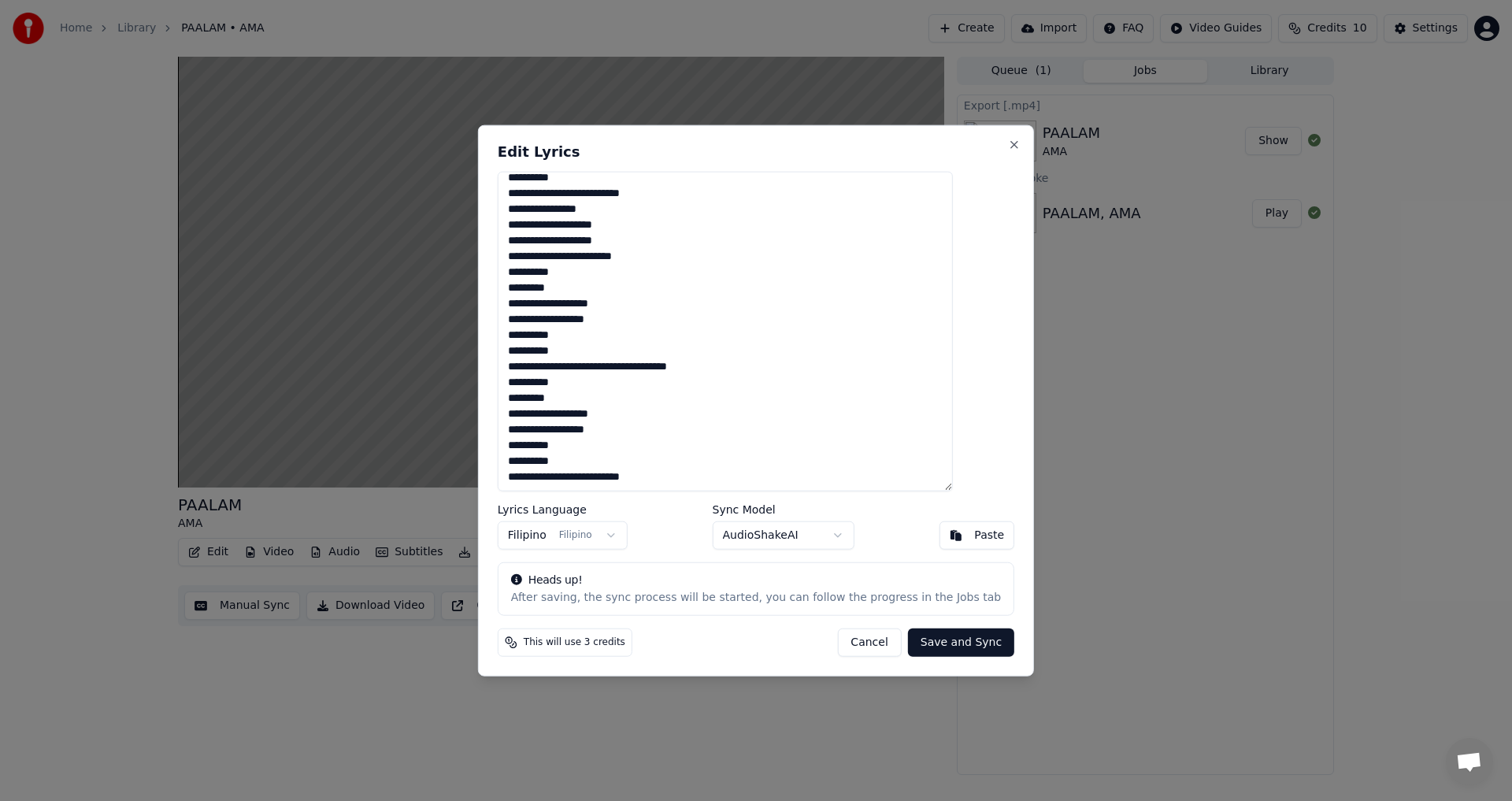
click at [949, 642] on button "Save and Sync" at bounding box center [961, 643] width 106 height 29
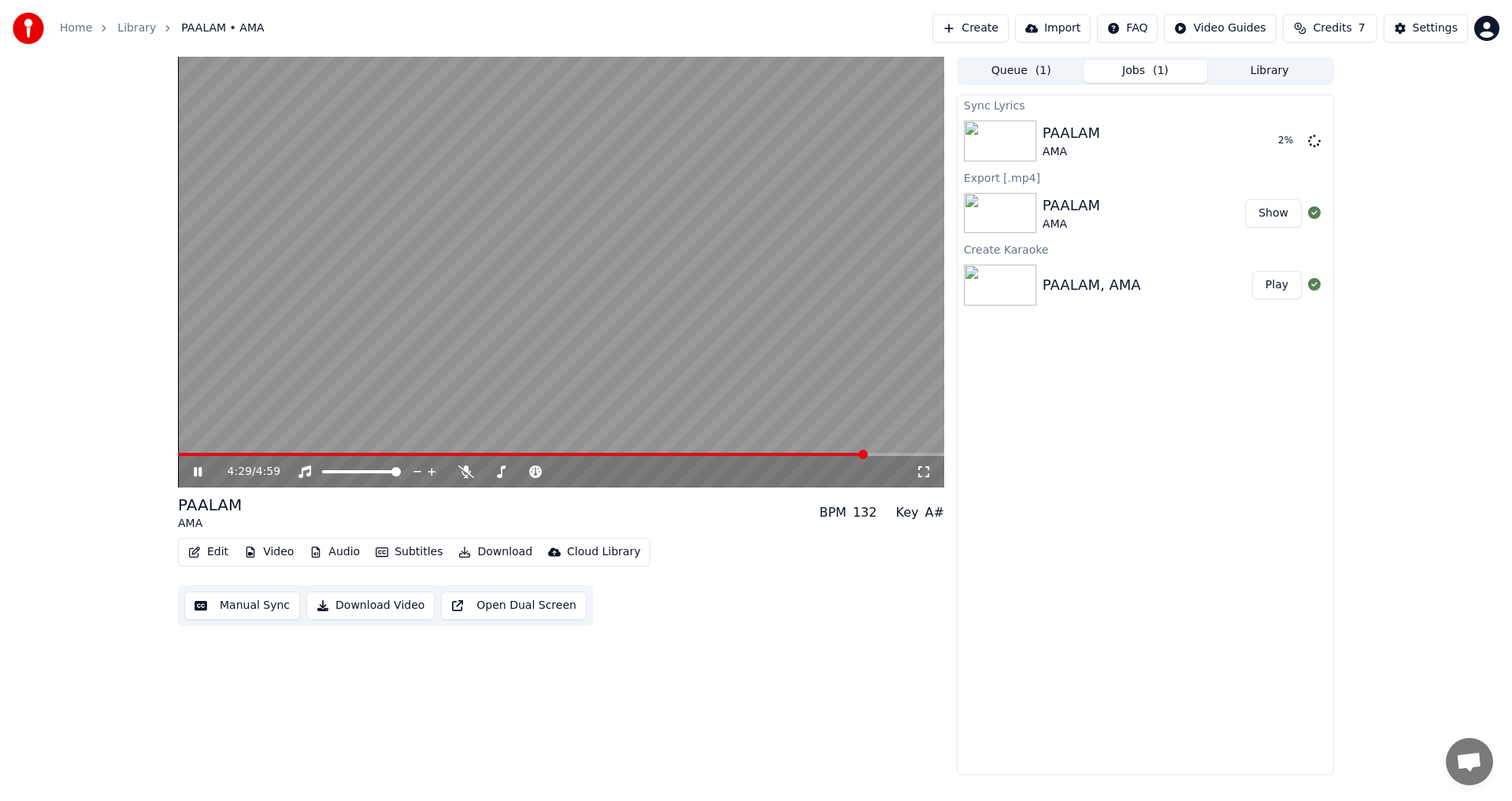
click at [201, 470] on icon at bounding box center [198, 472] width 8 height 10
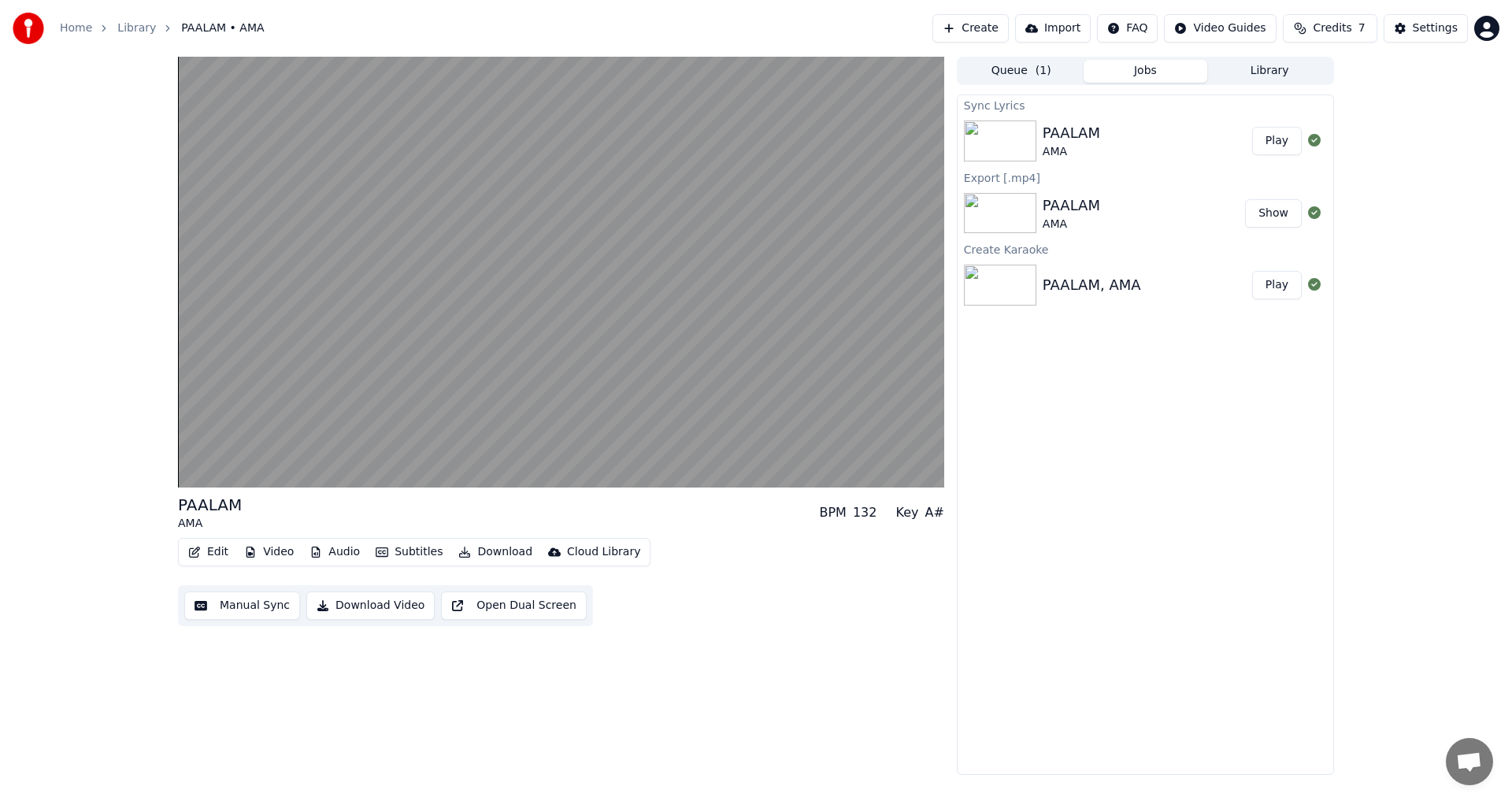
click at [1005, 140] on img at bounding box center [999, 141] width 73 height 41
click at [1011, 146] on img at bounding box center [999, 141] width 73 height 41
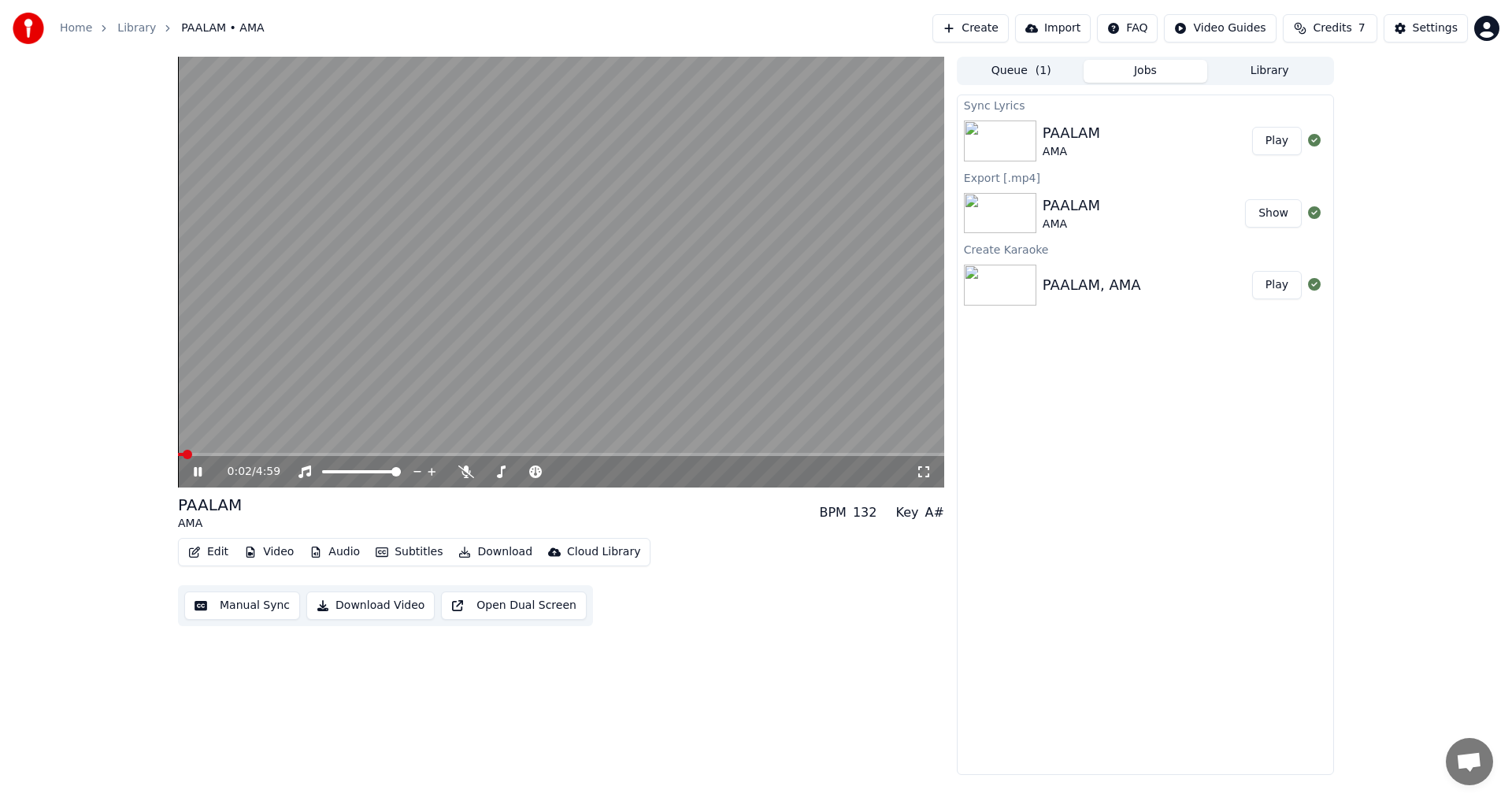
click at [183, 453] on span at bounding box center [180, 455] width 6 height 3
click at [184, 453] on span at bounding box center [188, 455] width 10 height 10
click at [993, 140] on img at bounding box center [999, 141] width 73 height 41
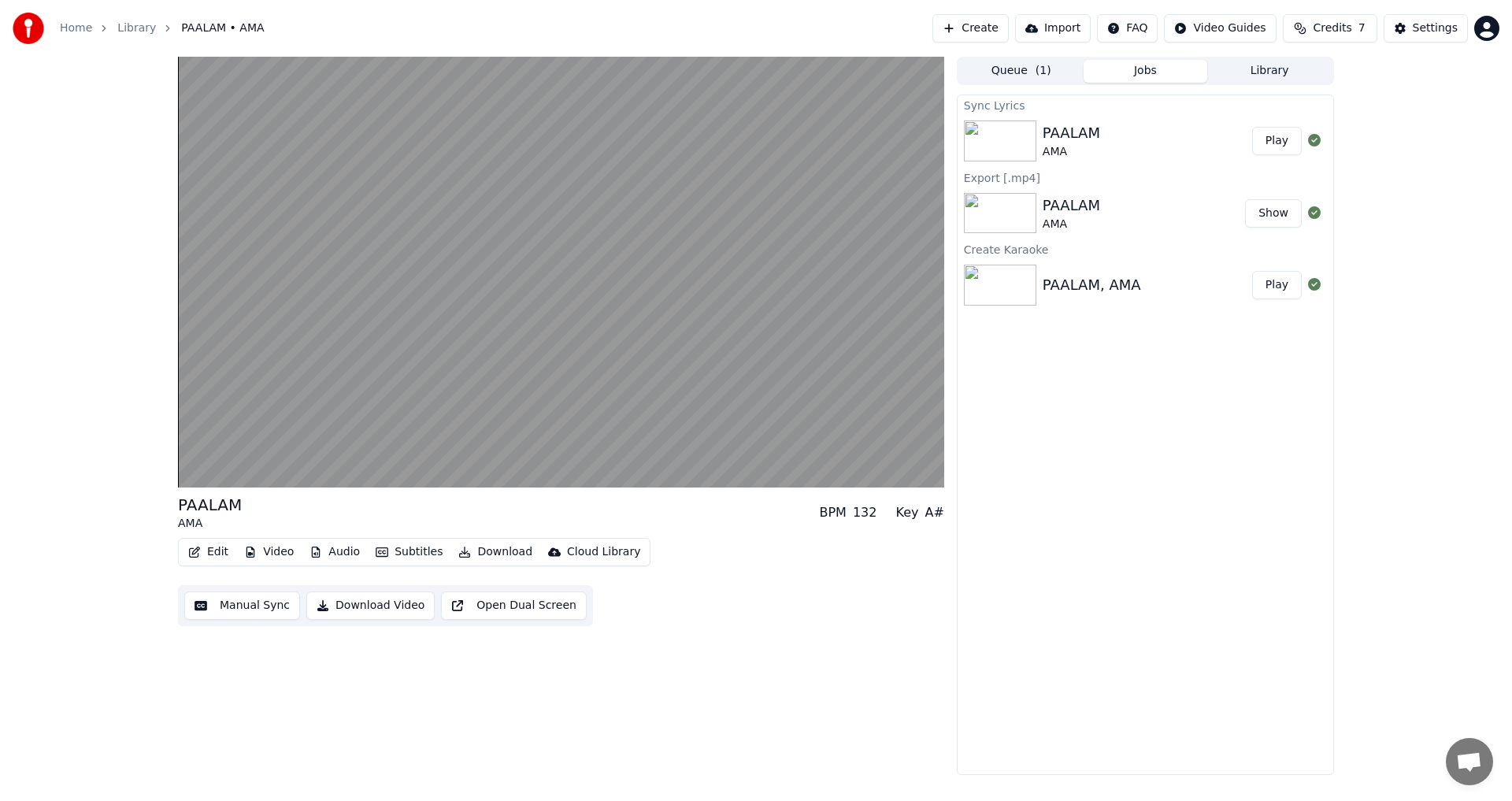
click at [1284, 140] on button "Play" at bounding box center [1276, 140] width 50 height 29
click at [214, 550] on button "Edit" at bounding box center [208, 552] width 53 height 22
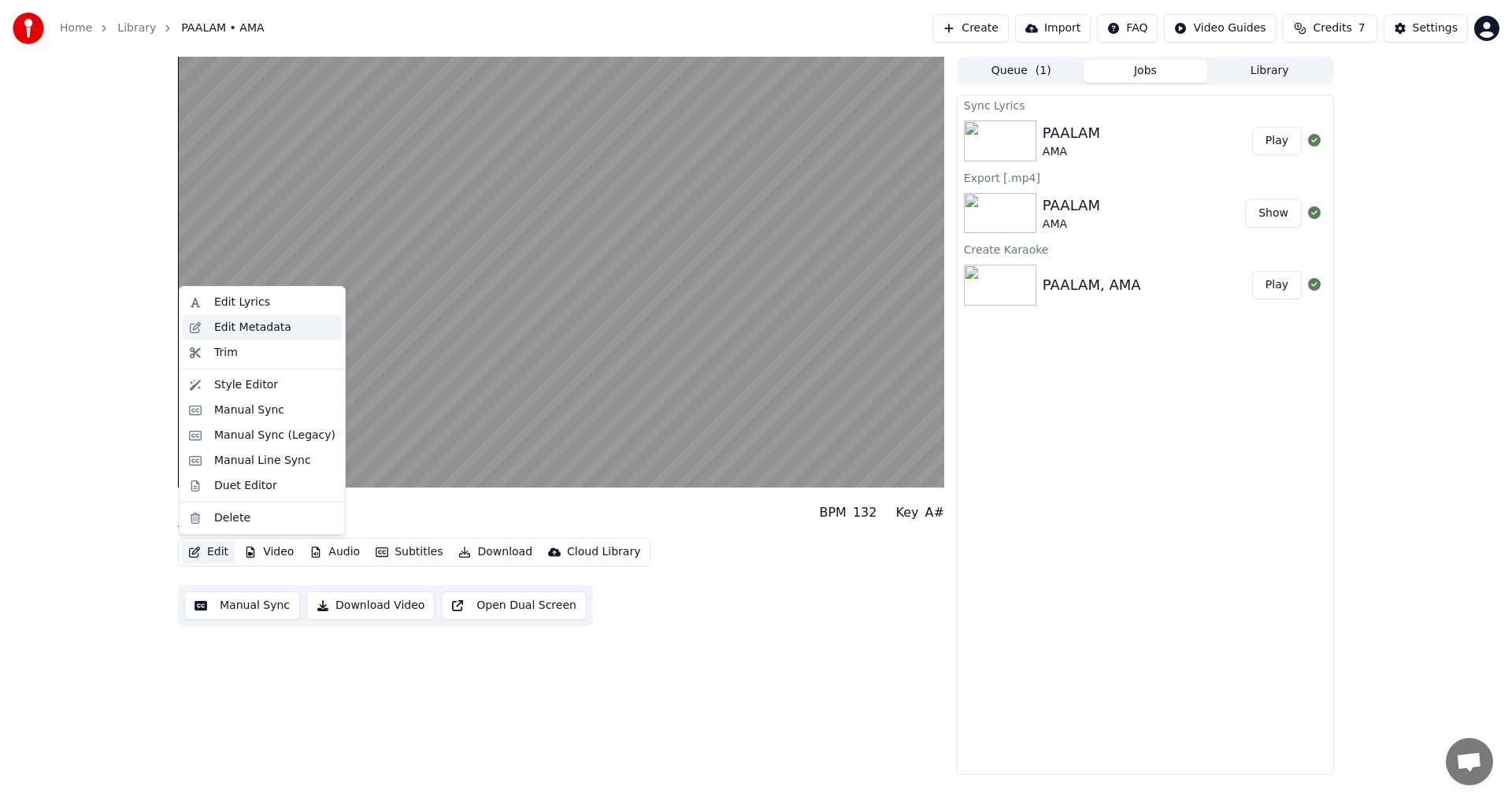
click at [269, 328] on div "Edit Metadata" at bounding box center [252, 327] width 78 height 16
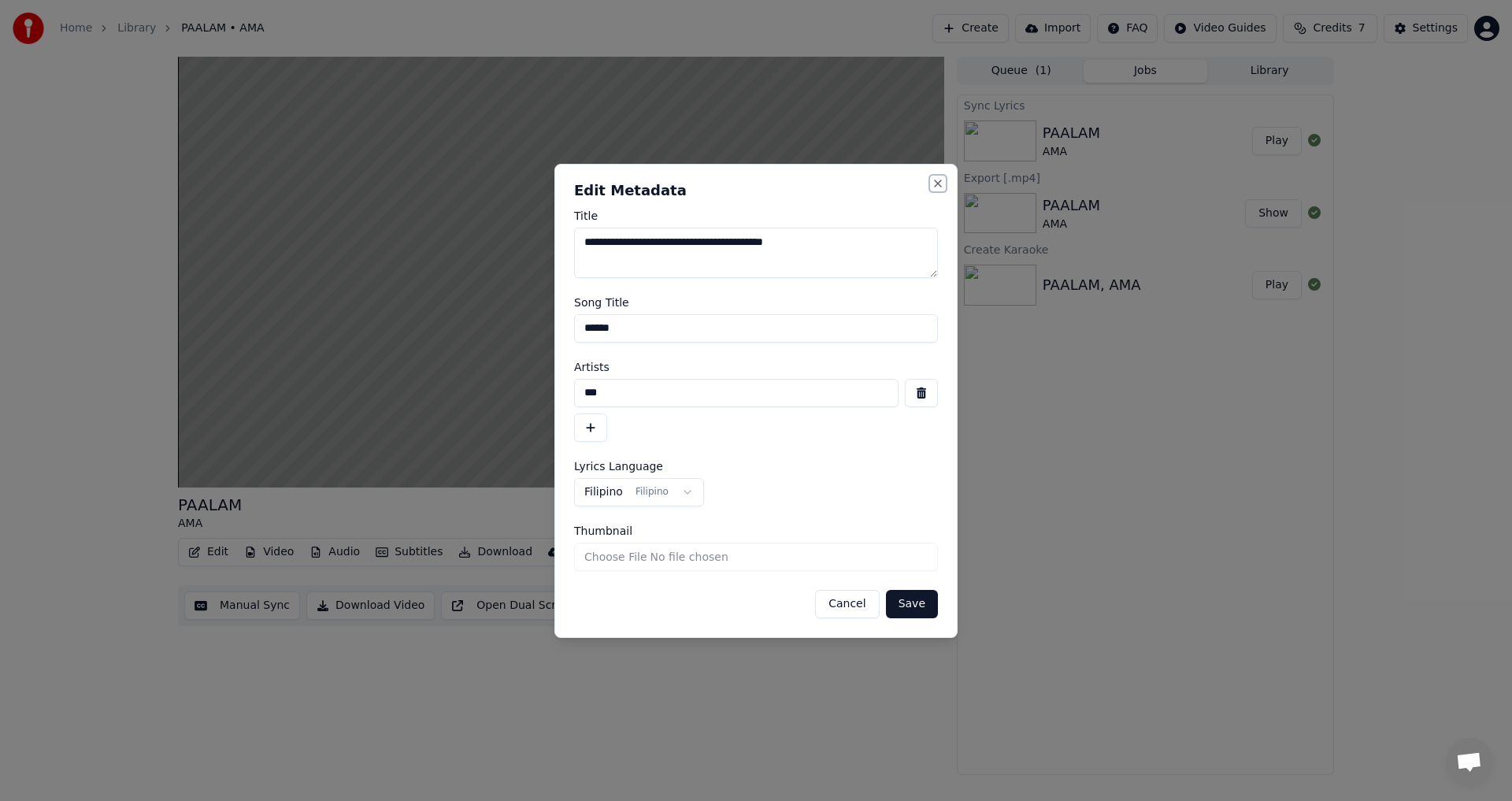
click at [940, 182] on button "Close" at bounding box center [937, 183] width 12 height 12
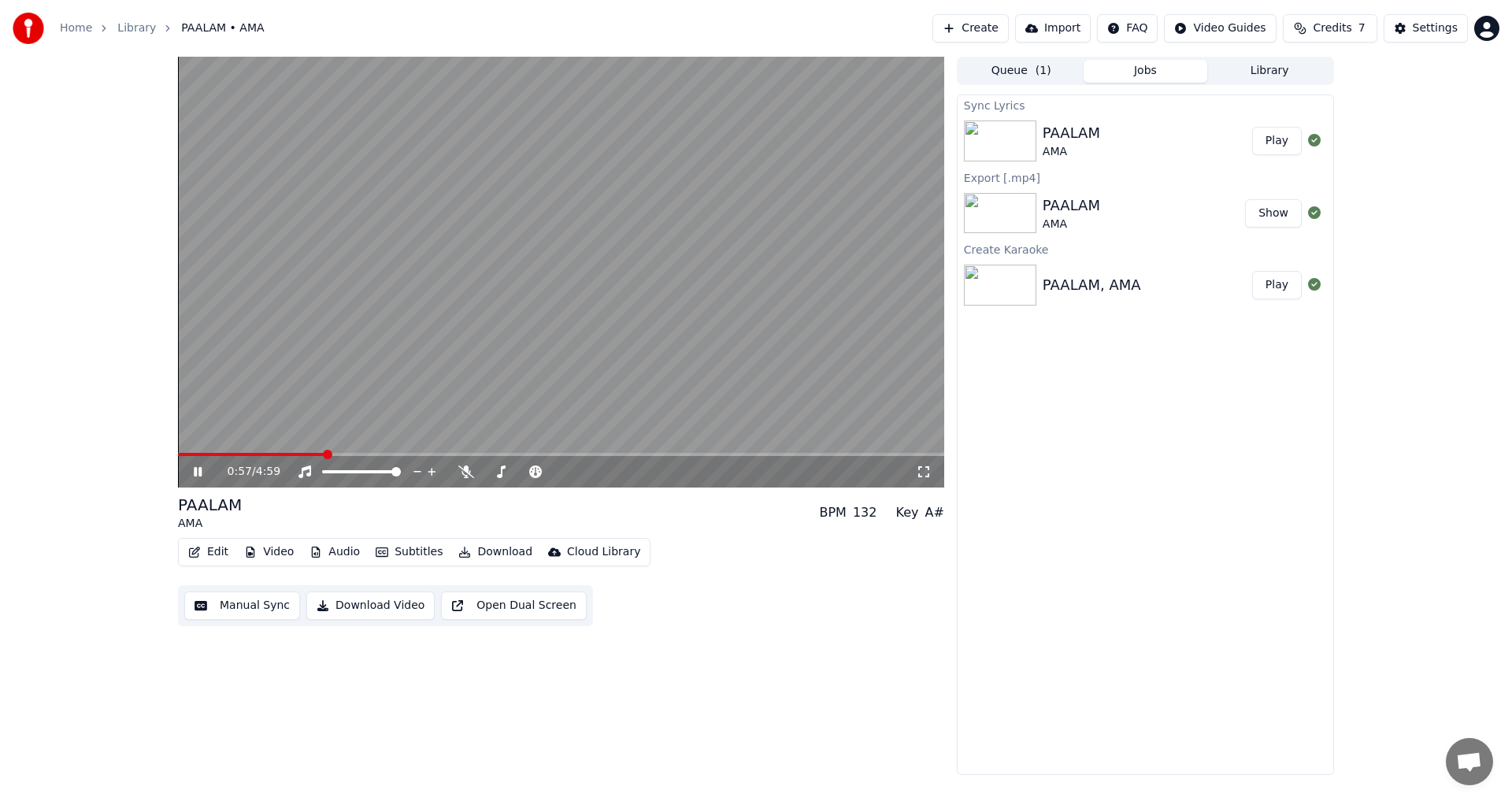
click at [269, 550] on button "Video" at bounding box center [269, 552] width 62 height 22
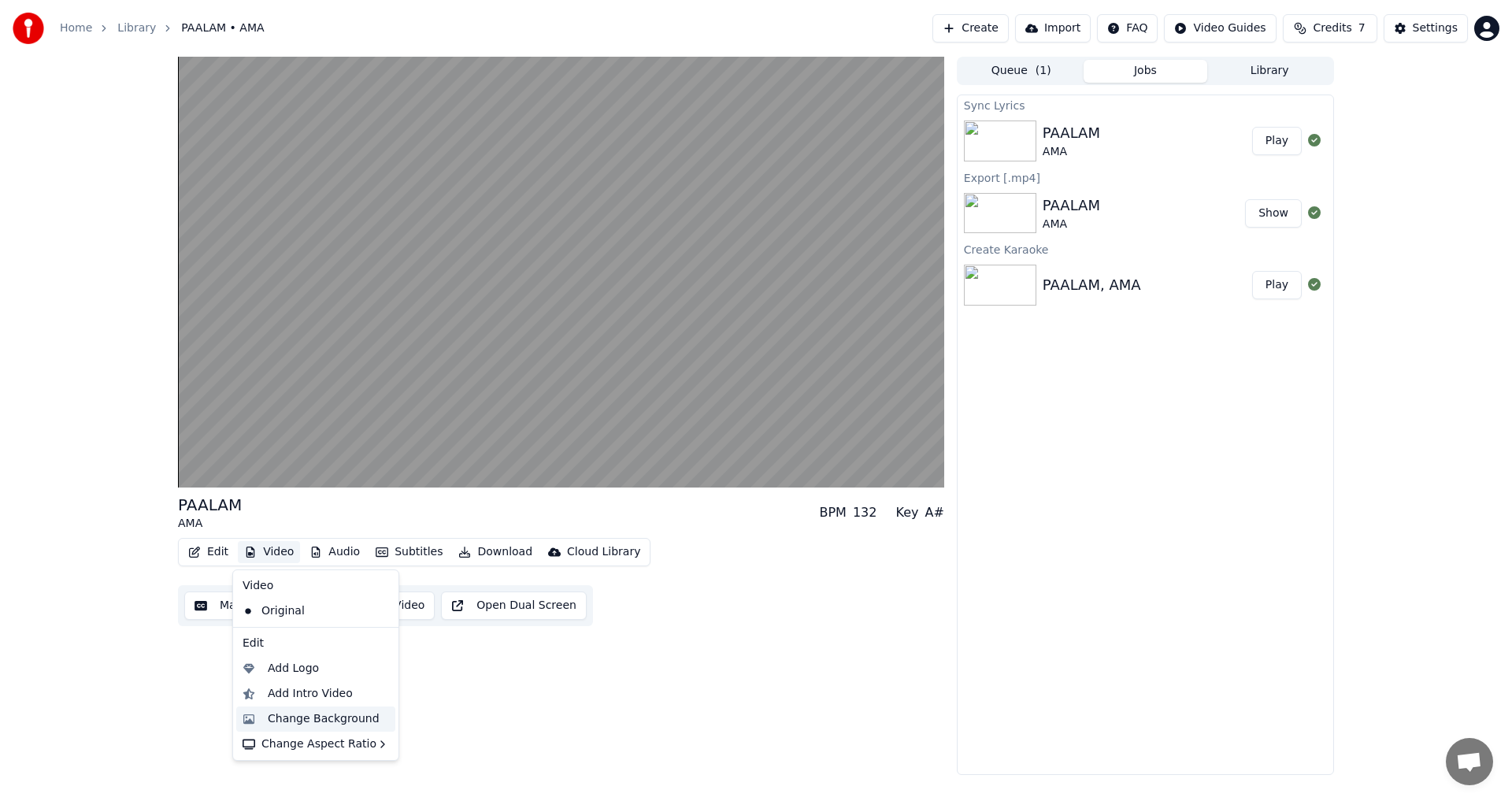
click at [345, 721] on div "Change Background" at bounding box center [323, 719] width 112 height 16
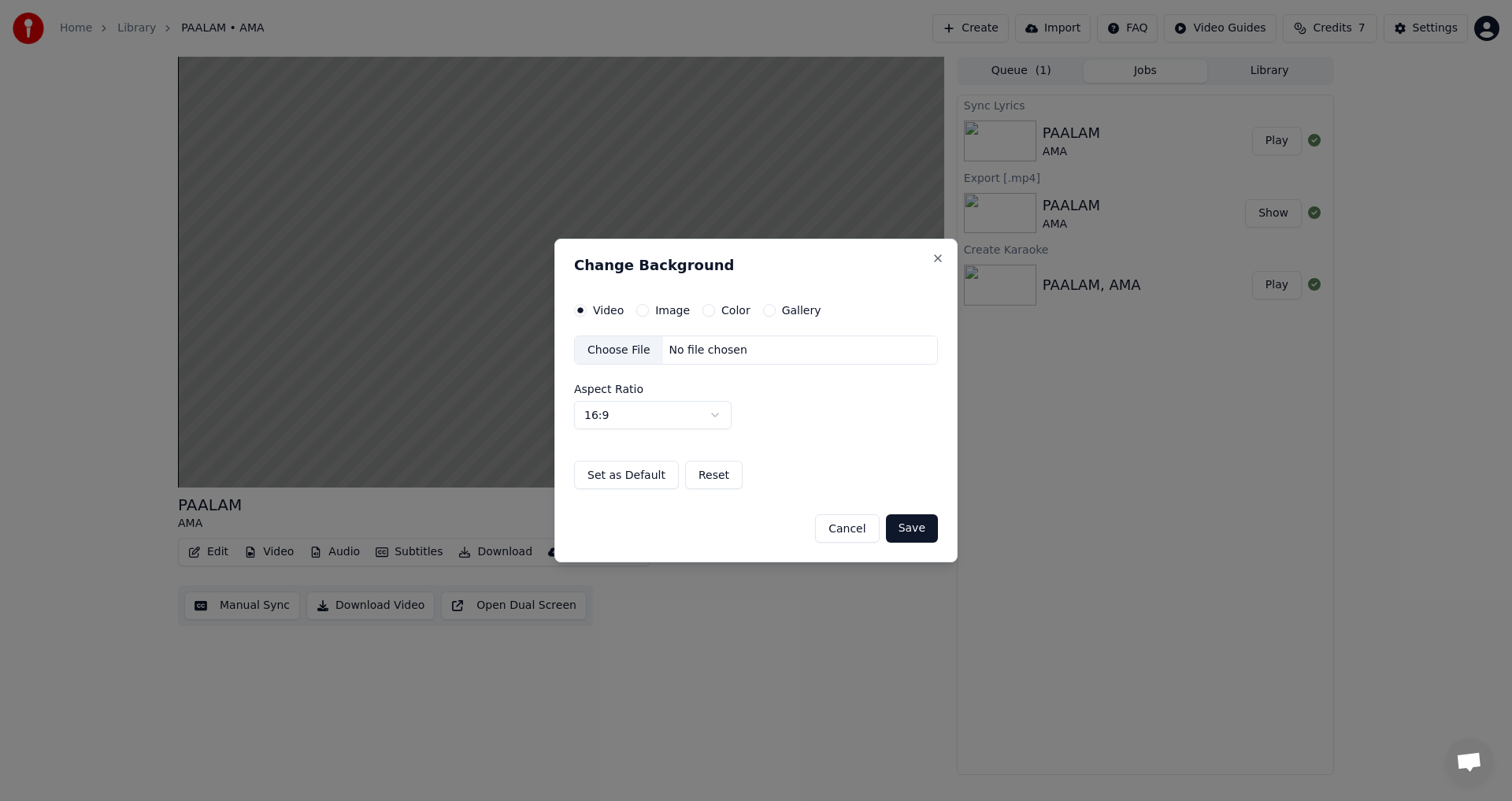
click at [642, 312] on button "Image" at bounding box center [642, 309] width 12 height 12
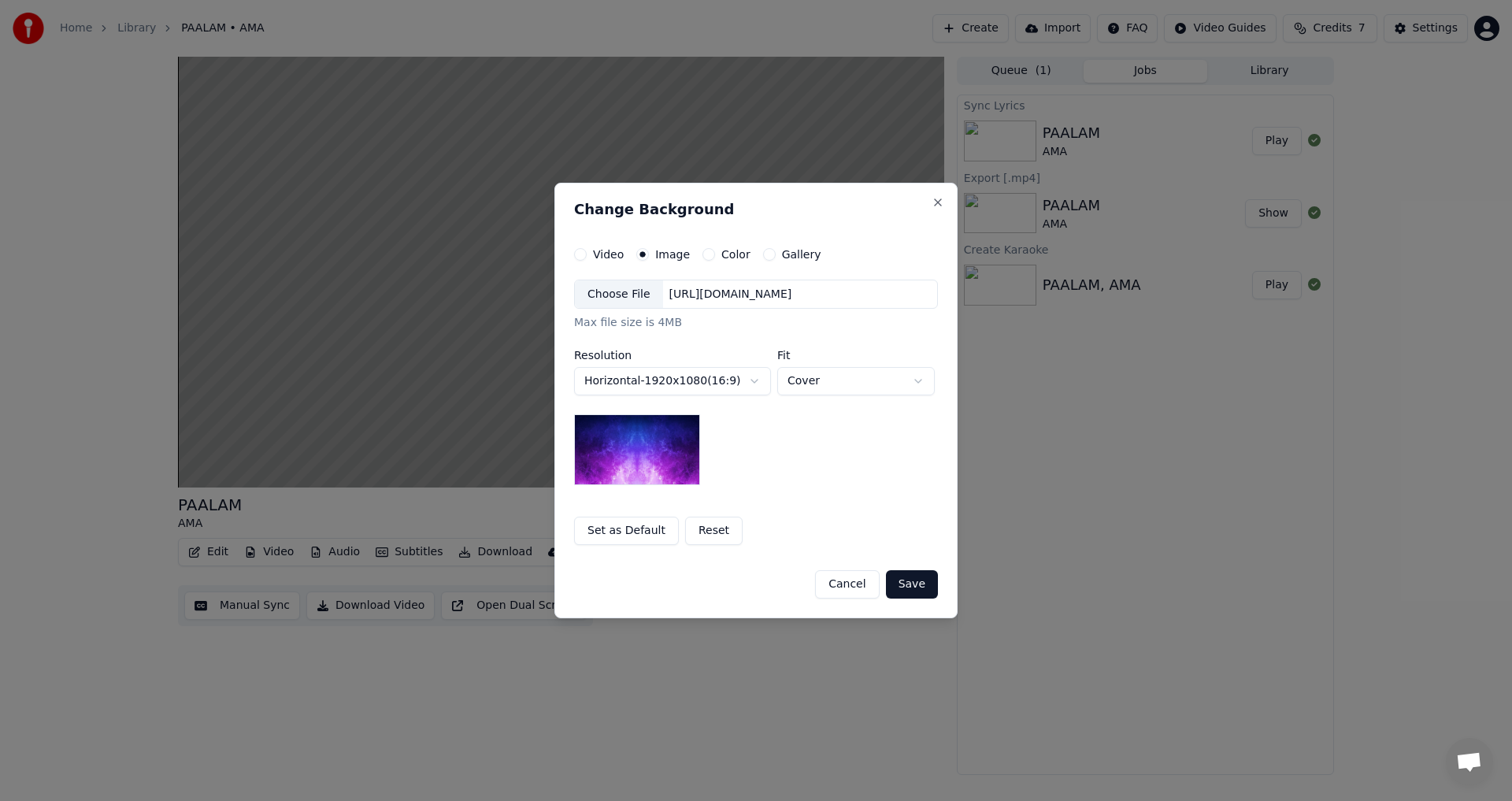
click at [742, 289] on div "[URL][DOMAIN_NAME]" at bounding box center [731, 294] width 136 height 16
click at [638, 445] on img at bounding box center [637, 449] width 126 height 71
click at [634, 434] on img at bounding box center [637, 449] width 126 height 71
click at [743, 292] on div "C:\Users\wasd1\Downloads\Lucid_Origin_Fullbody_shot_of_me_an_Asian_Filipina_[DE…" at bounding box center [797, 294] width 268 height 16
click at [736, 291] on div "C:\Users\wasd1\Downloads\Lucid_Origin_a_cinematic_photo_of_Fullwholebody_shot_o…" at bounding box center [797, 294] width 268 height 16
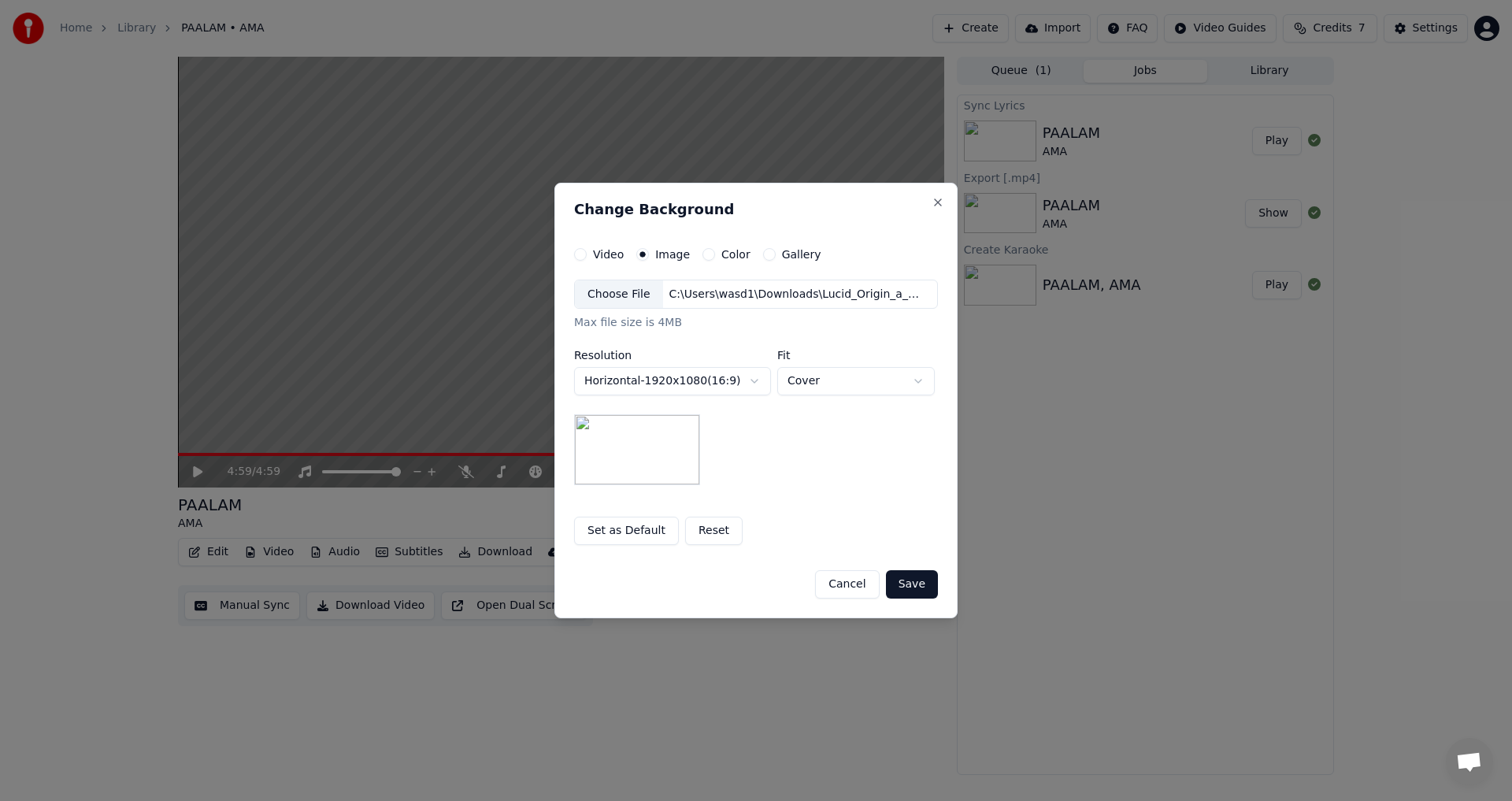
click at [621, 296] on div "Choose File" at bounding box center [619, 294] width 88 height 29
click at [719, 293] on div "C:\Users\wasd1\Downloads\Lucid_Origin_Fullbody_shot_of_me_an_Asian_Filipina_[DE…" at bounding box center [797, 294] width 268 height 16
click at [922, 585] on button "Save" at bounding box center [912, 584] width 52 height 29
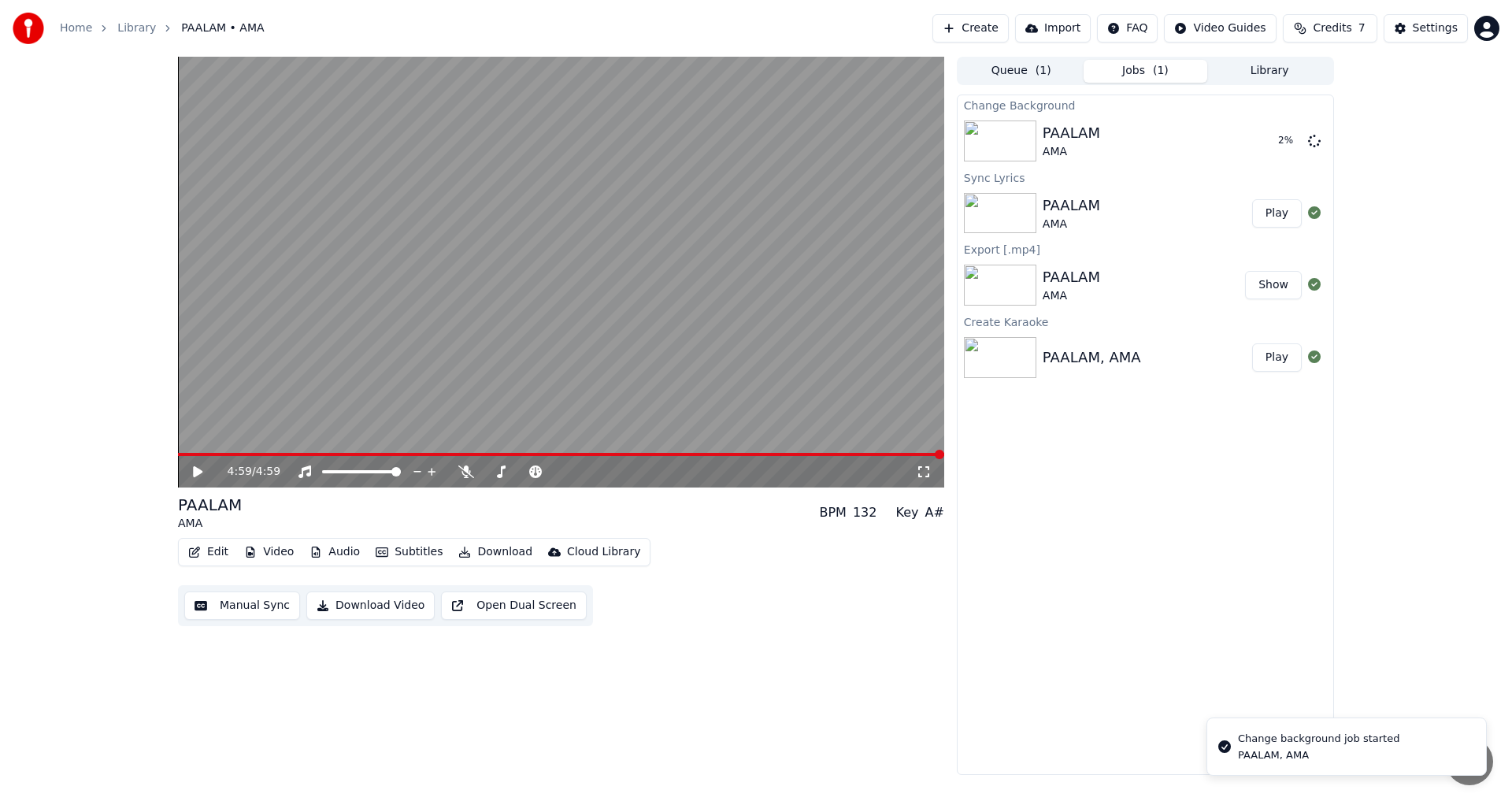
click at [216, 546] on button "Edit" at bounding box center [208, 552] width 53 height 22
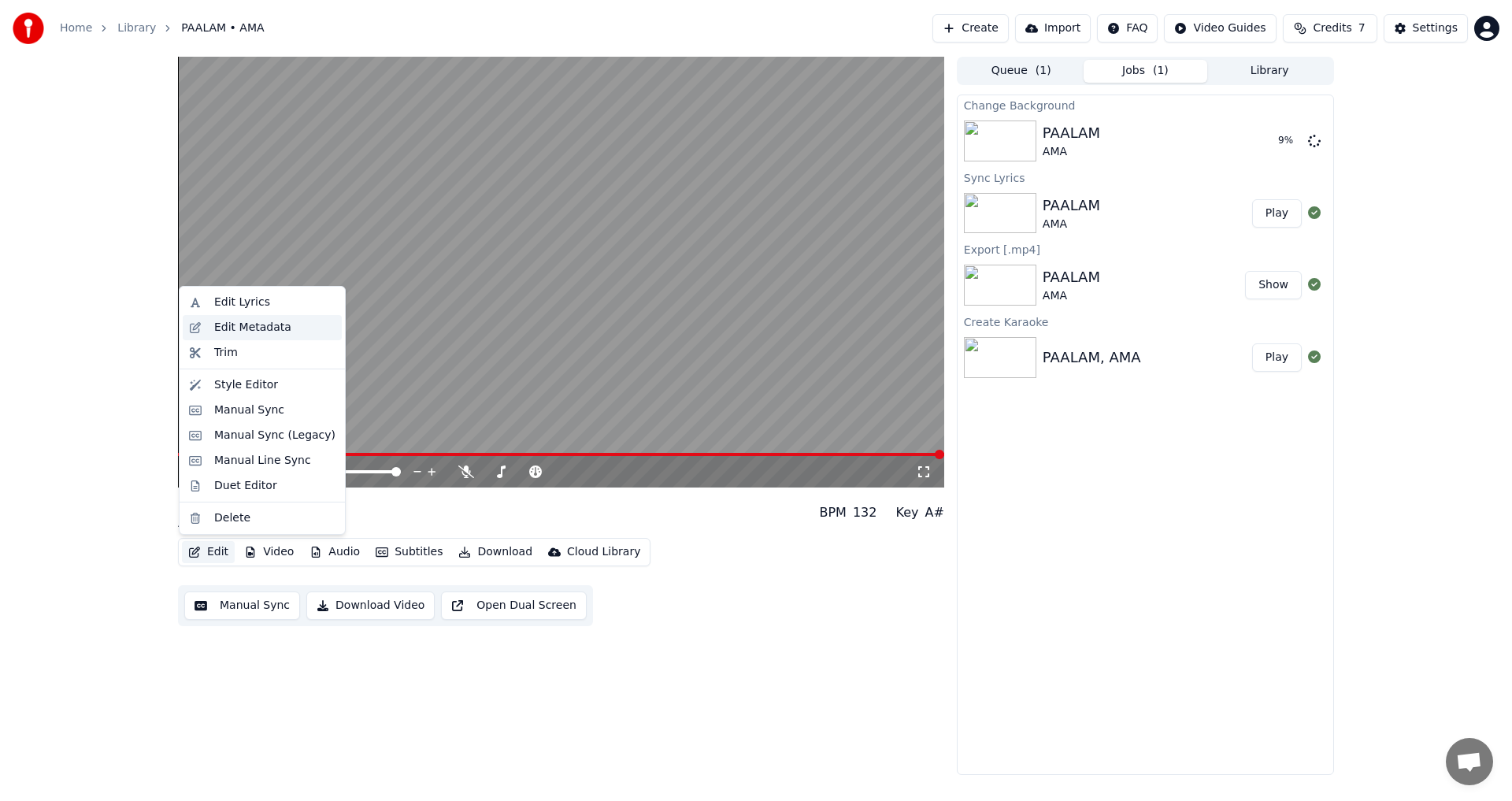
click at [282, 325] on div "Edit Metadata" at bounding box center [252, 327] width 78 height 16
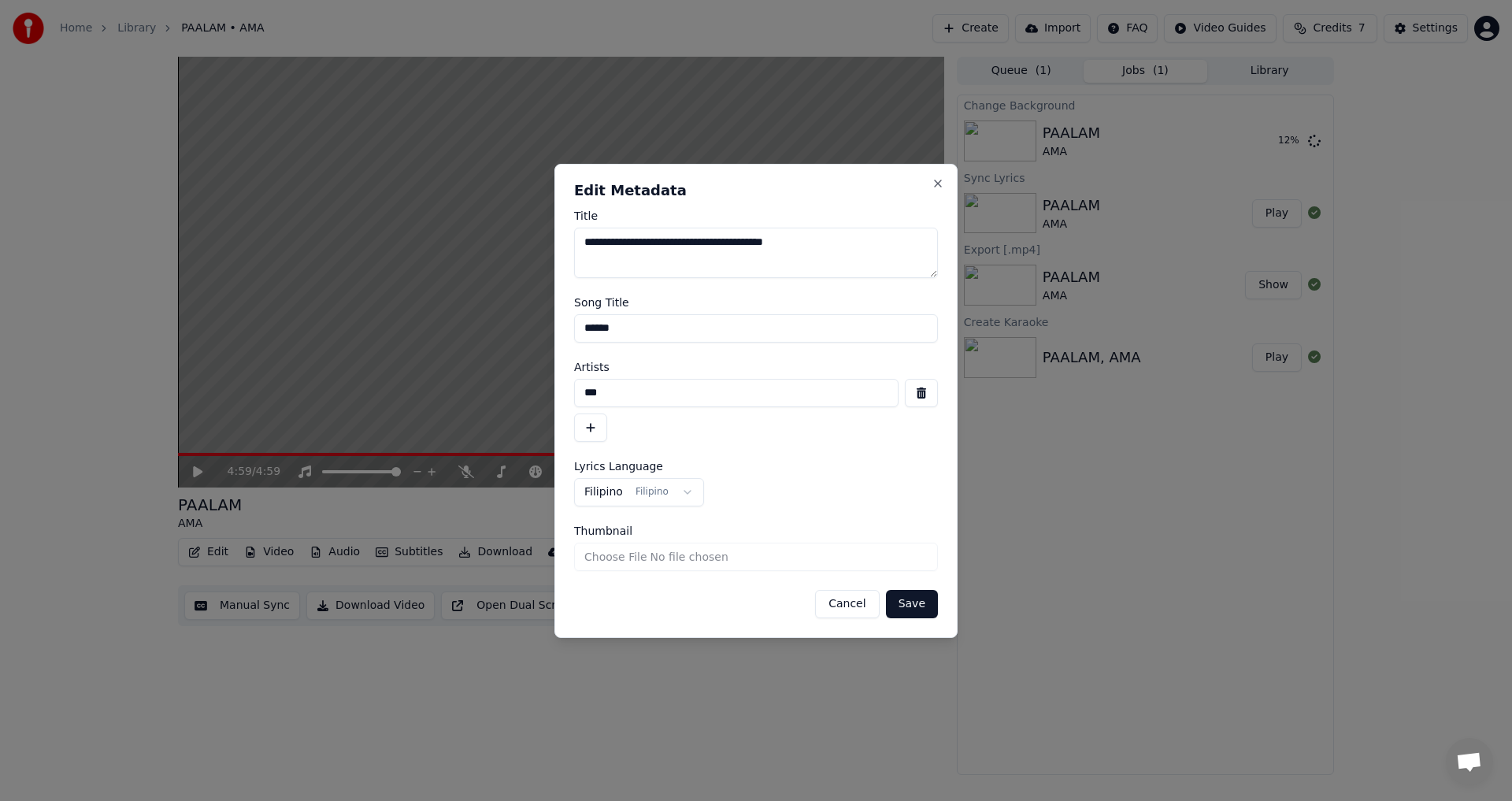
click at [587, 424] on button "button" at bounding box center [590, 427] width 33 height 29
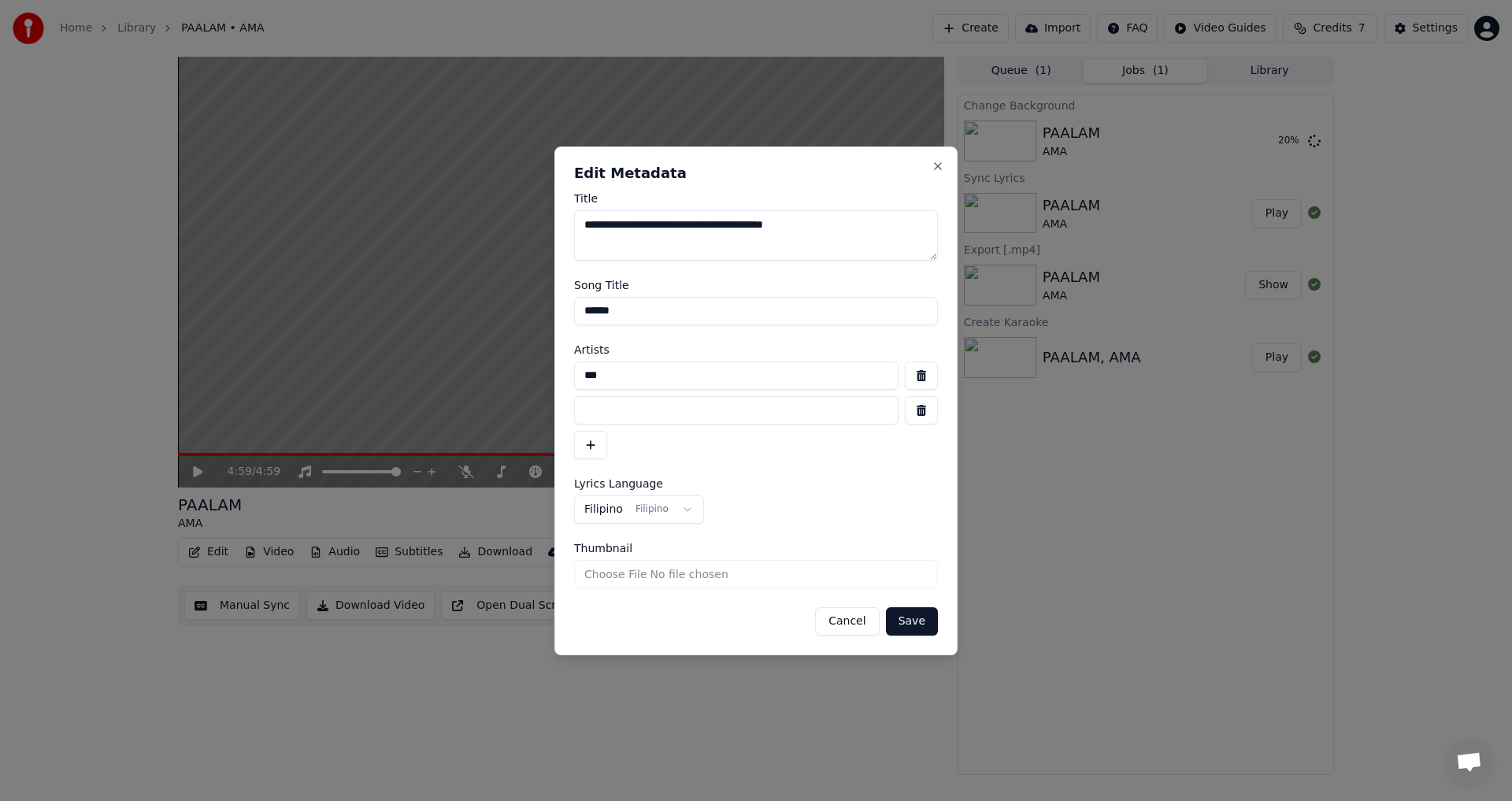
click at [724, 576] on input "Thumbnail" at bounding box center [756, 574] width 364 height 29
click at [937, 163] on button "Close" at bounding box center [937, 166] width 12 height 12
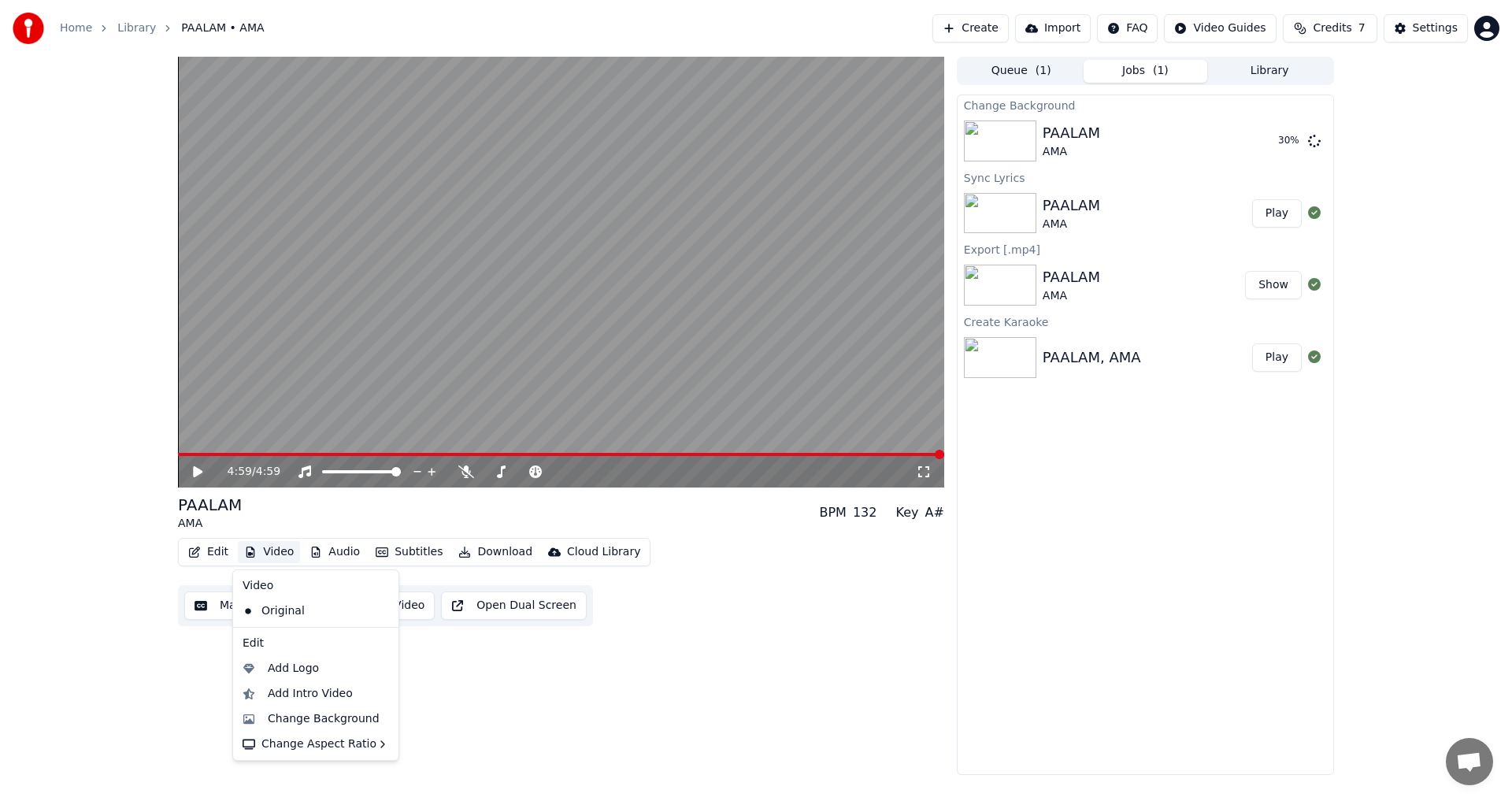
click at [270, 553] on button "Video" at bounding box center [269, 552] width 62 height 22
click at [453, 639] on div "Horizontal - 16:9" at bounding box center [462, 639] width 92 height 16
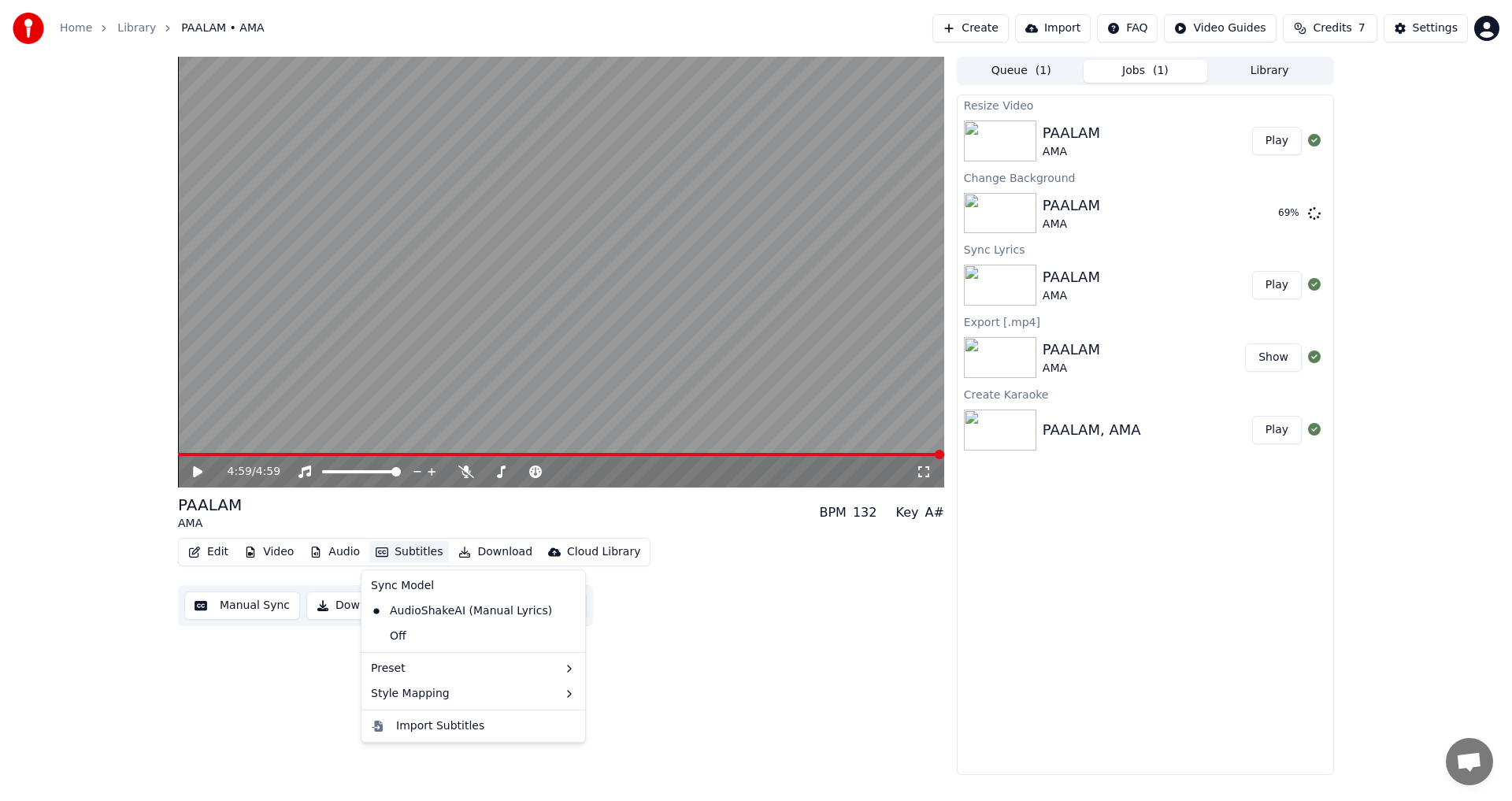
click at [402, 550] on button "Subtitles" at bounding box center [408, 552] width 79 height 22
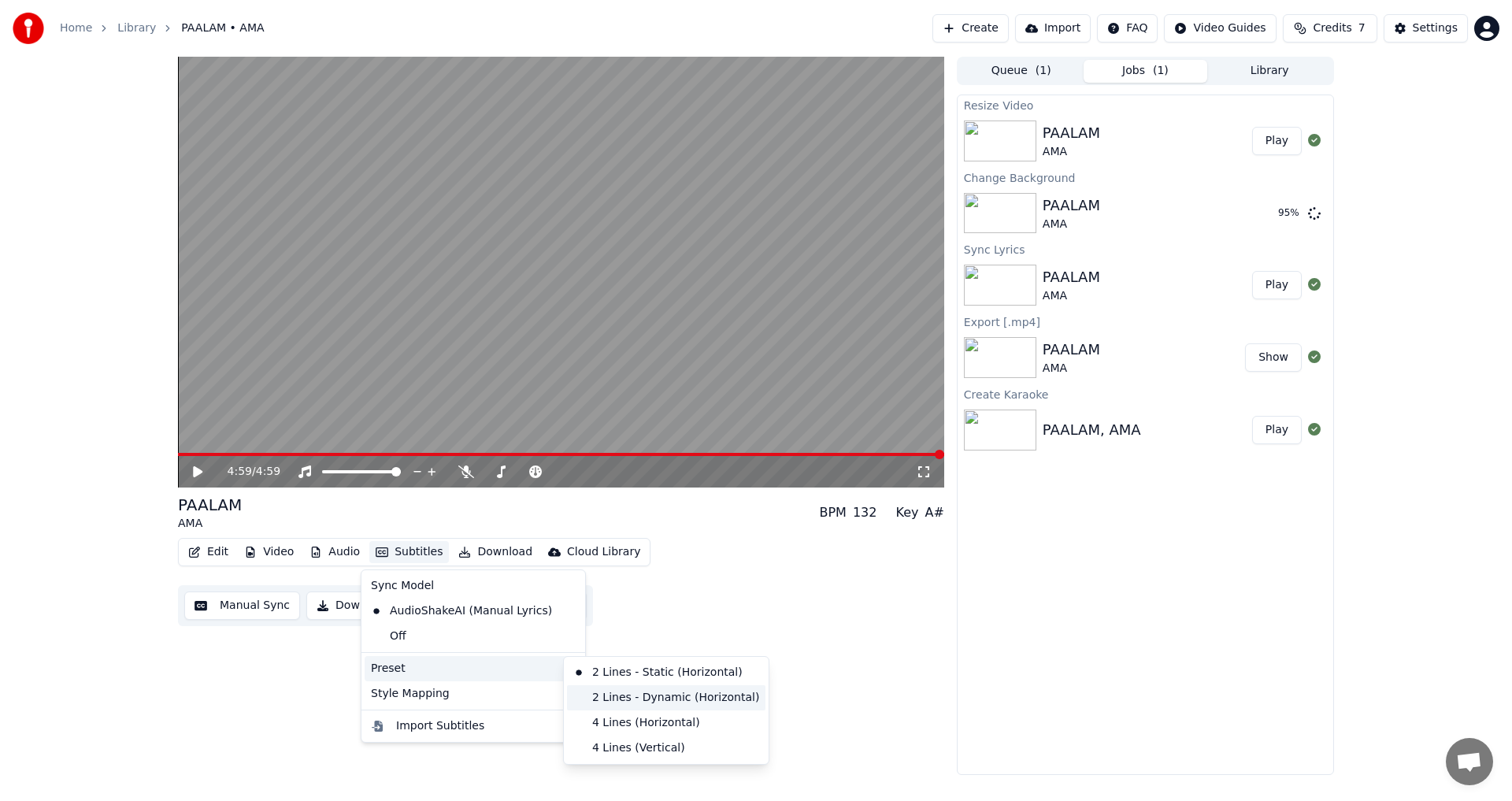
click at [583, 696] on div "2 Lines - Dynamic (Horizontal)" at bounding box center [665, 697] width 198 height 25
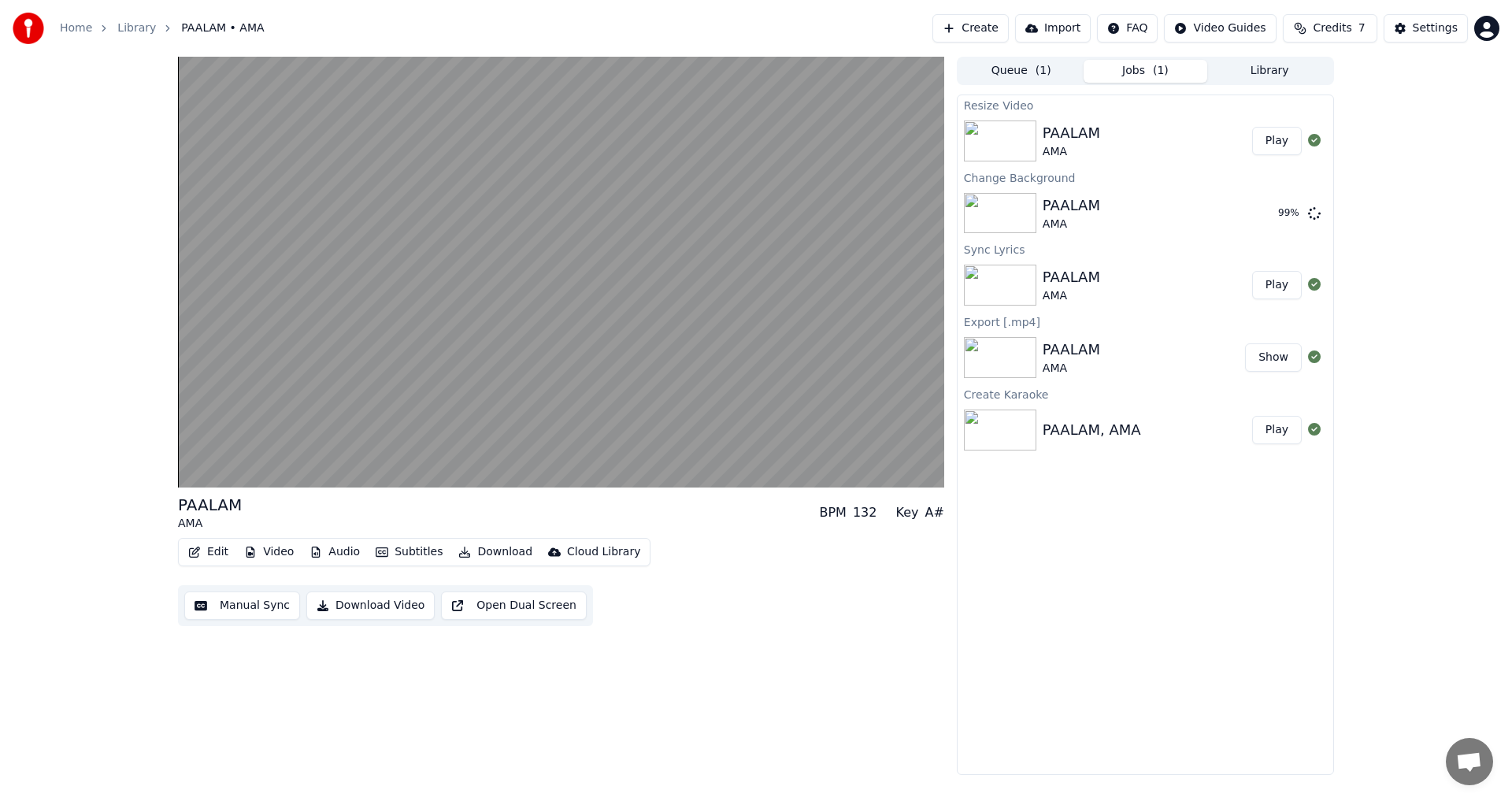
click at [400, 552] on button "Subtitles" at bounding box center [408, 552] width 79 height 22
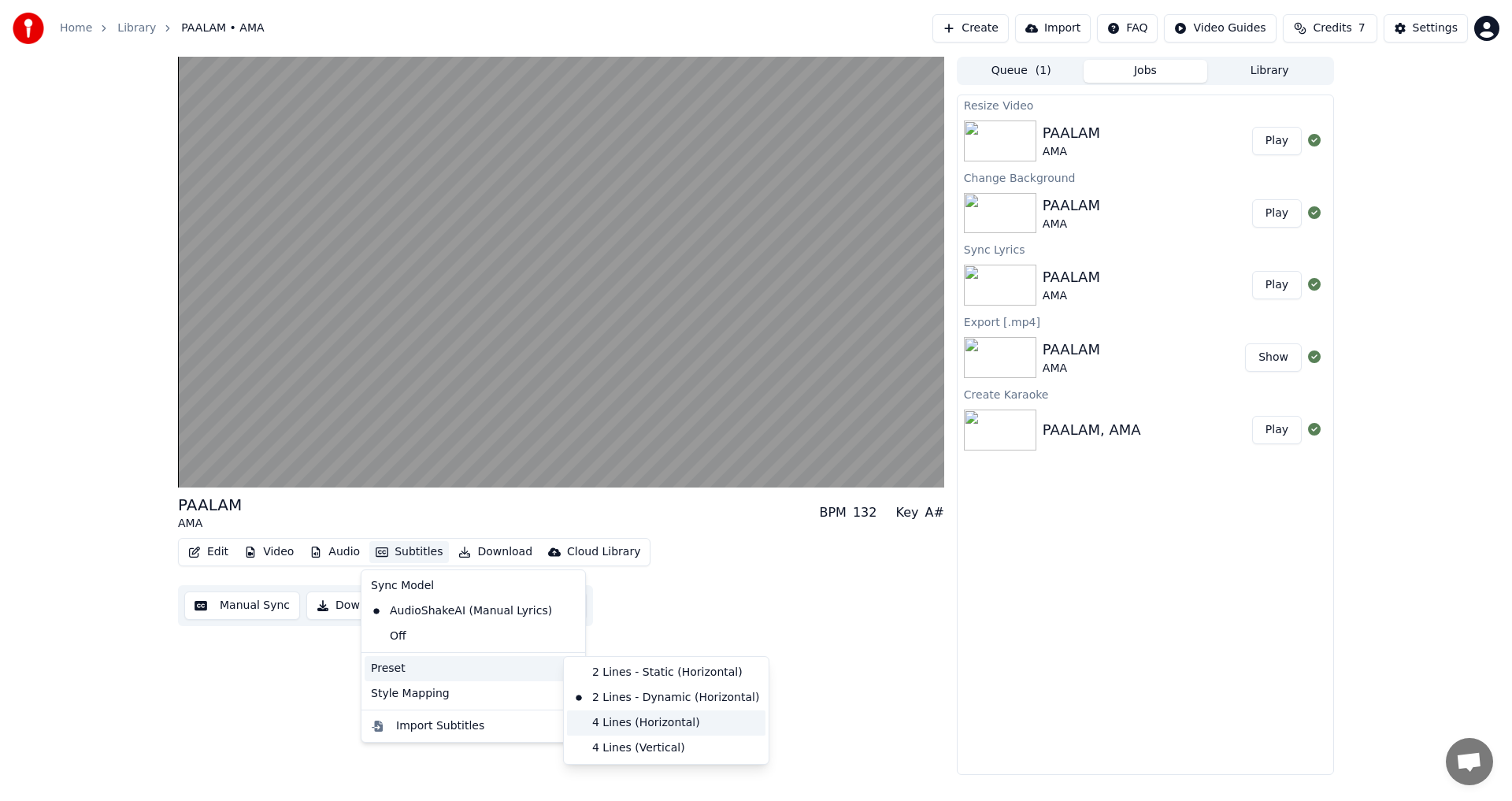
click at [598, 720] on div "4 Lines (Horizontal)" at bounding box center [665, 723] width 198 height 25
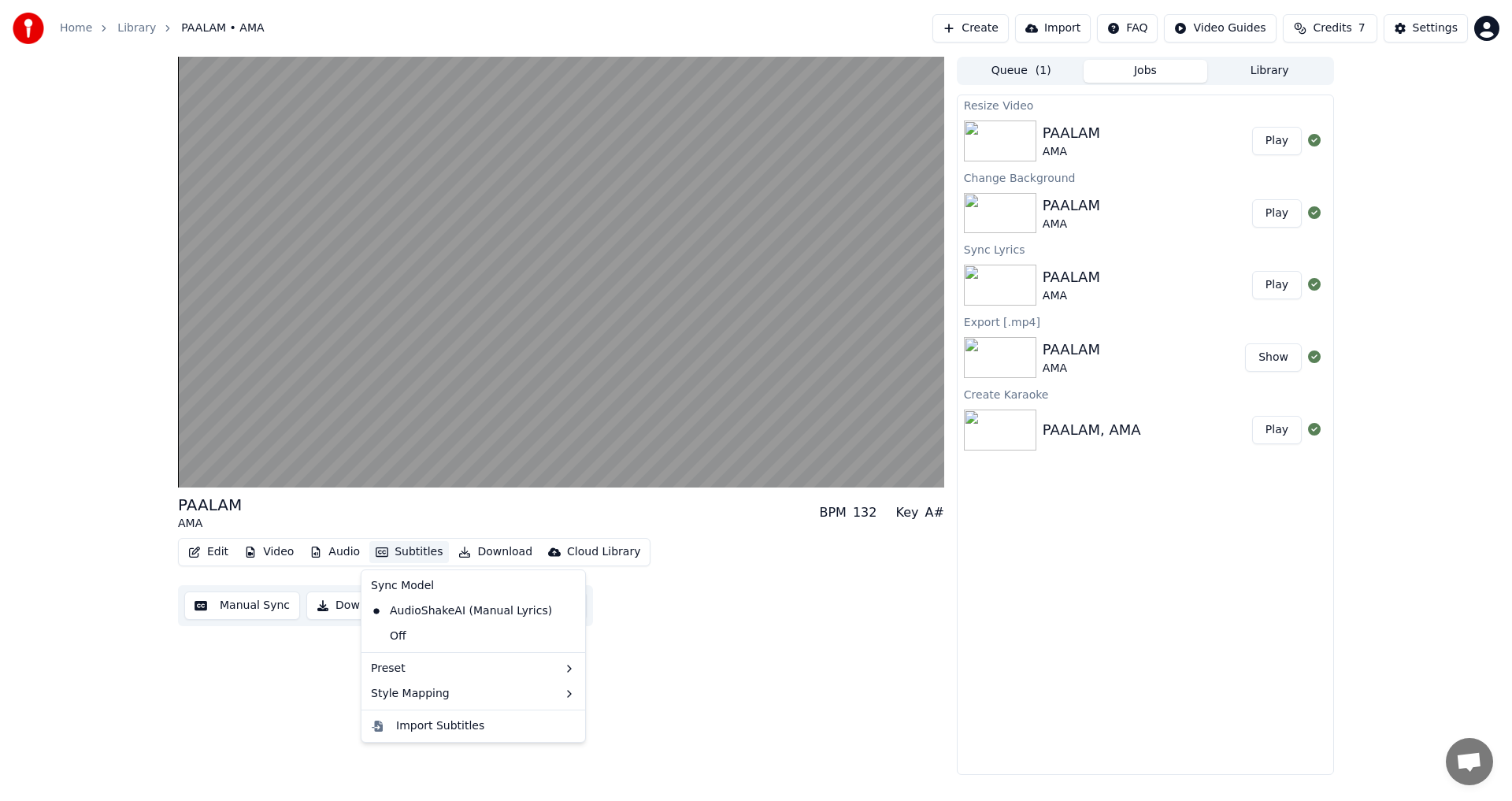
click at [402, 551] on button "Subtitles" at bounding box center [408, 552] width 79 height 22
click at [657, 616] on div "Edit Video Audio Subtitles Download Cloud Library Manual Sync Download Video Op…" at bounding box center [561, 582] width 766 height 88
click at [938, 510] on div "A#" at bounding box center [933, 512] width 19 height 19
click at [863, 513] on div "132" at bounding box center [865, 512] width 24 height 19
click at [268, 604] on button "Manual Sync" at bounding box center [242, 605] width 116 height 29
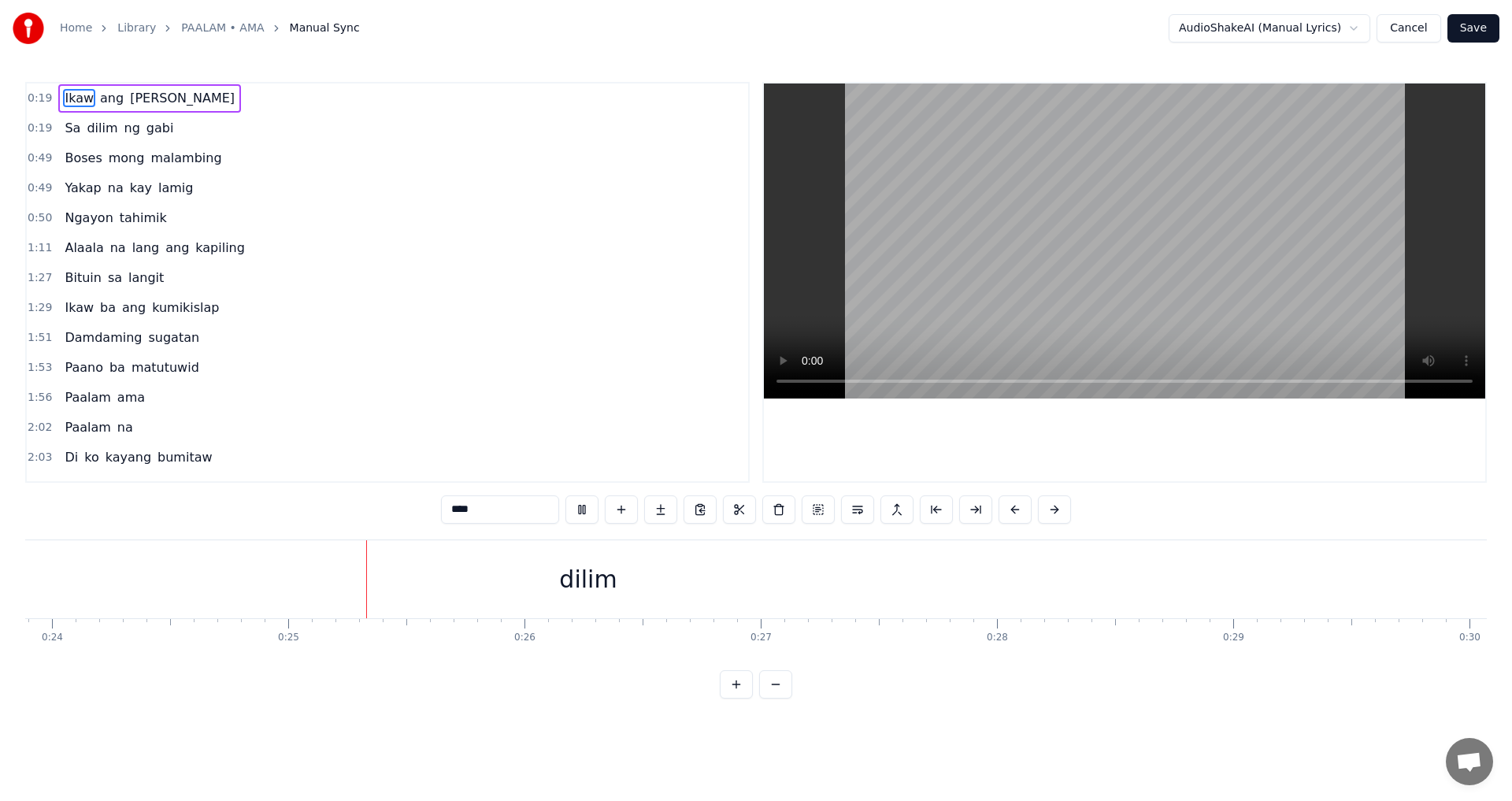
scroll to position [0, 5742]
click at [37, 156] on span "0:49" at bounding box center [40, 158] width 24 height 16
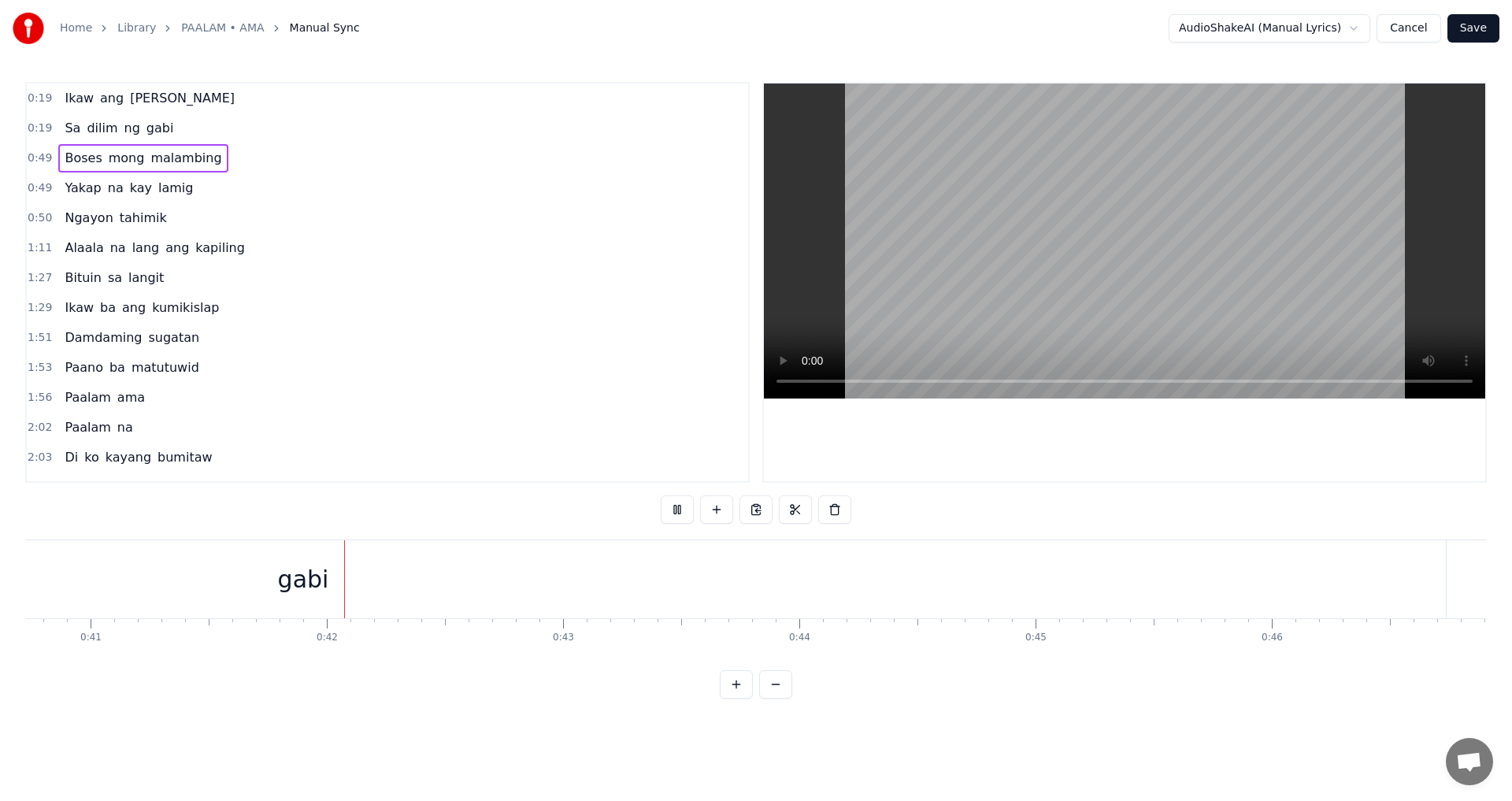
scroll to position [0, 9695]
click at [309, 25] on span "Manual Sync" at bounding box center [325, 28] width 70 height 16
click at [310, 25] on span "Manual Sync" at bounding box center [325, 28] width 70 height 16
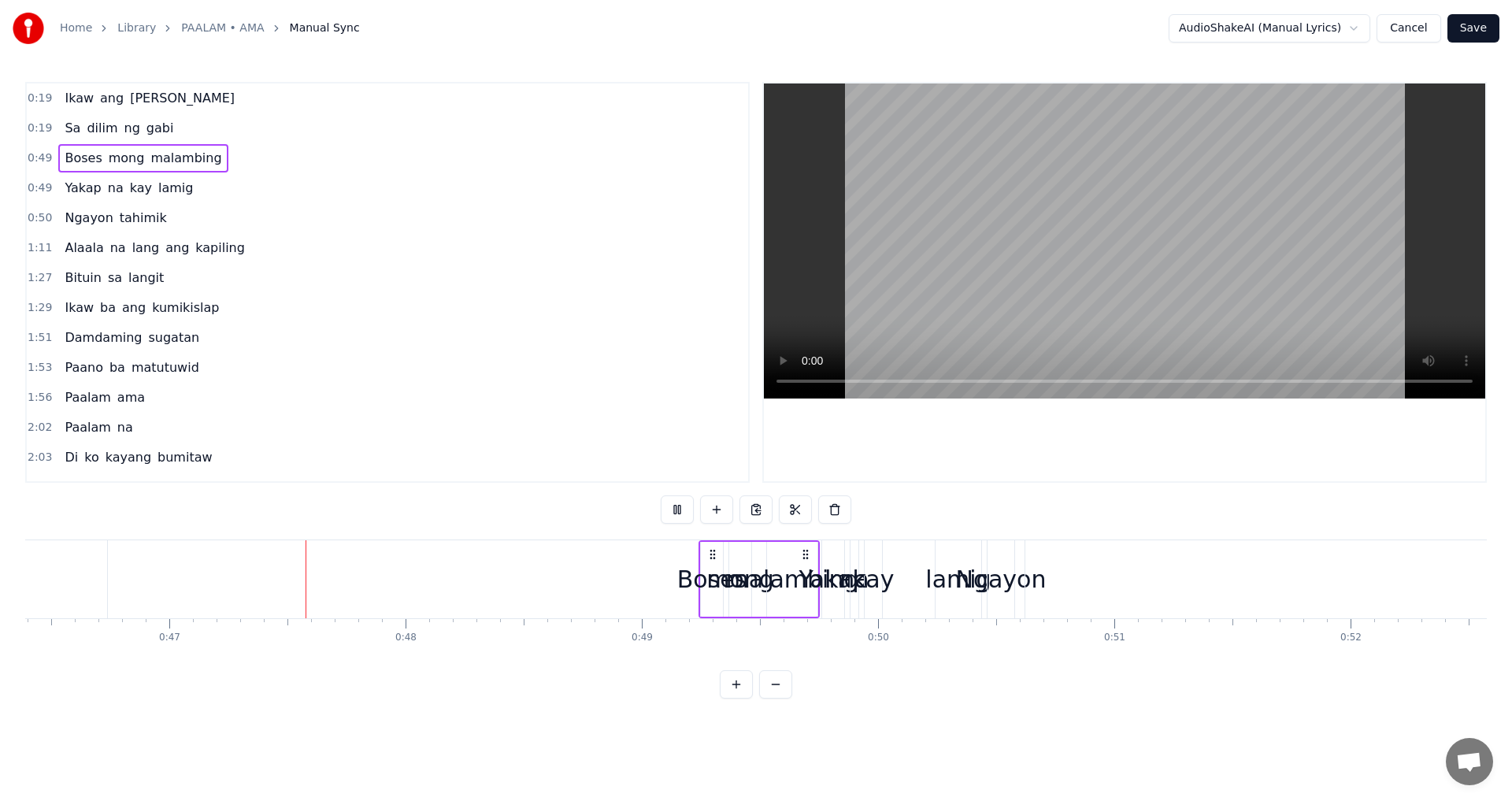
scroll to position [0, 11013]
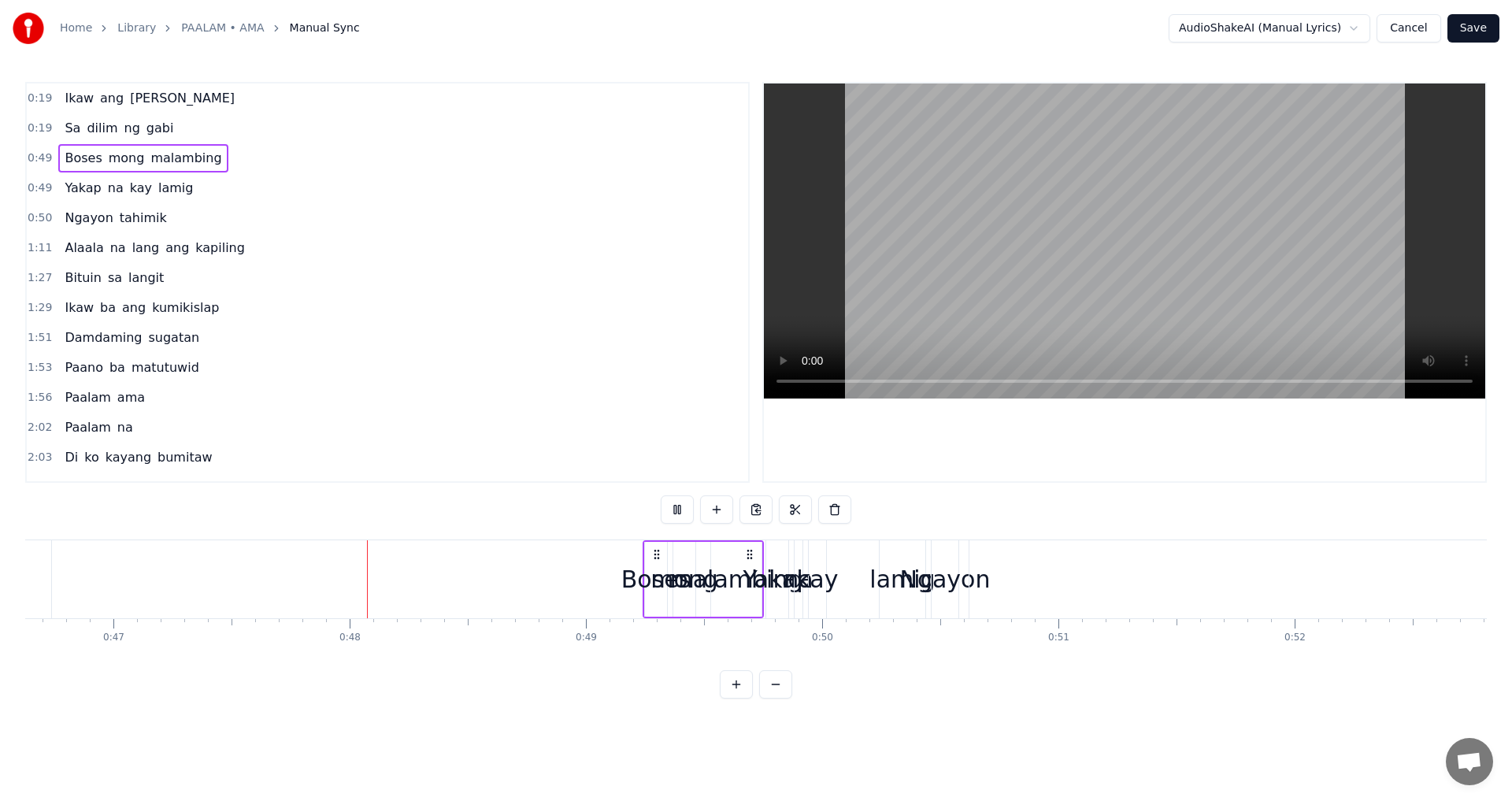
click at [1363, 28] on html "Home Library PAALAM • AMA Manual Sync AudioShakeAI (Manual Lyrics) Cancel Save …" at bounding box center [756, 362] width 1512 height 723
click at [596, 162] on div "0:49 Boses mong malambing" at bounding box center [387, 158] width 721 height 30
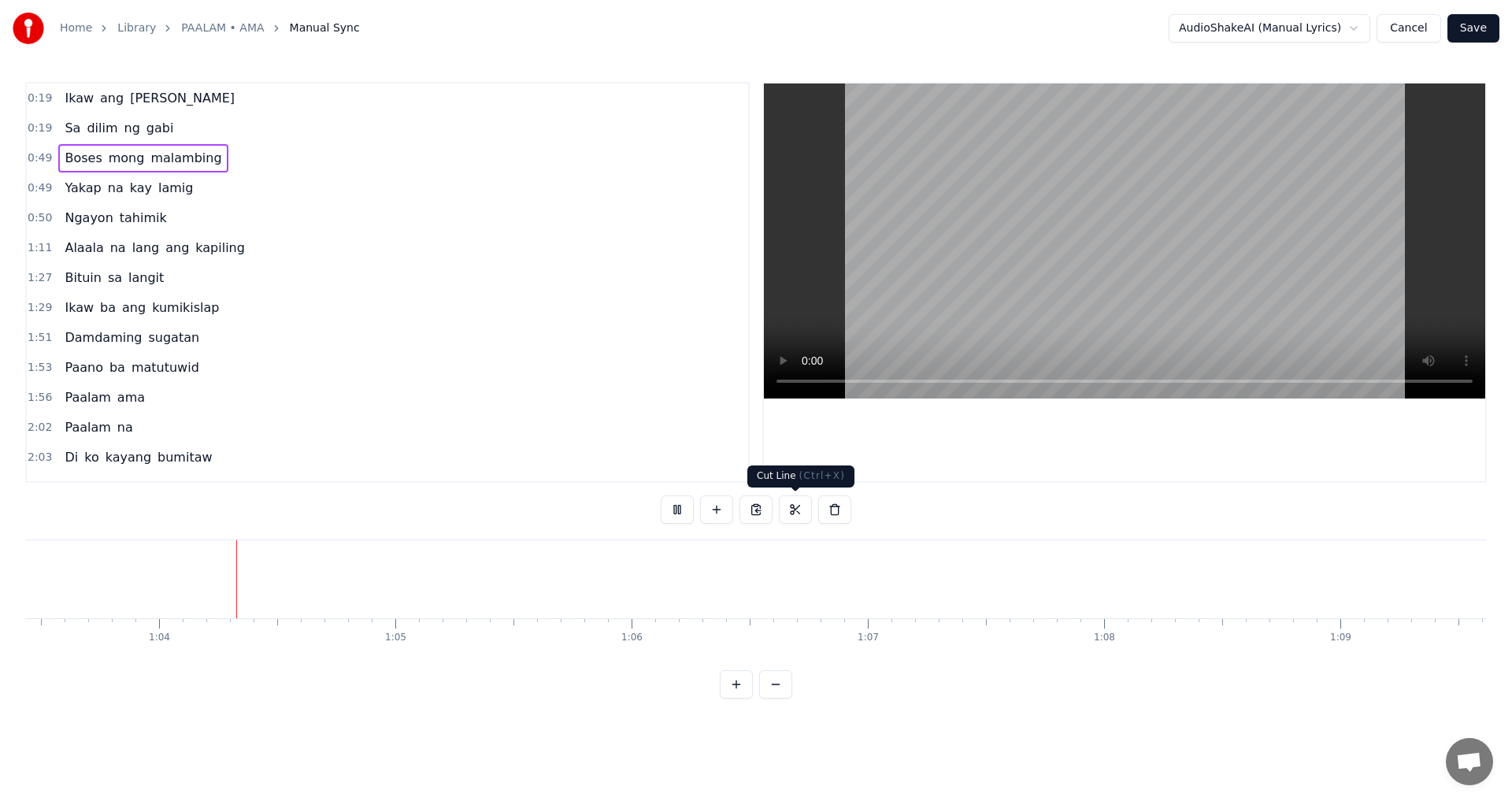
scroll to position [0, 14985]
click at [734, 697] on button at bounding box center [736, 684] width 33 height 29
drag, startPoint x: 496, startPoint y: 585, endPoint x: 549, endPoint y: 586, distance: 53.0
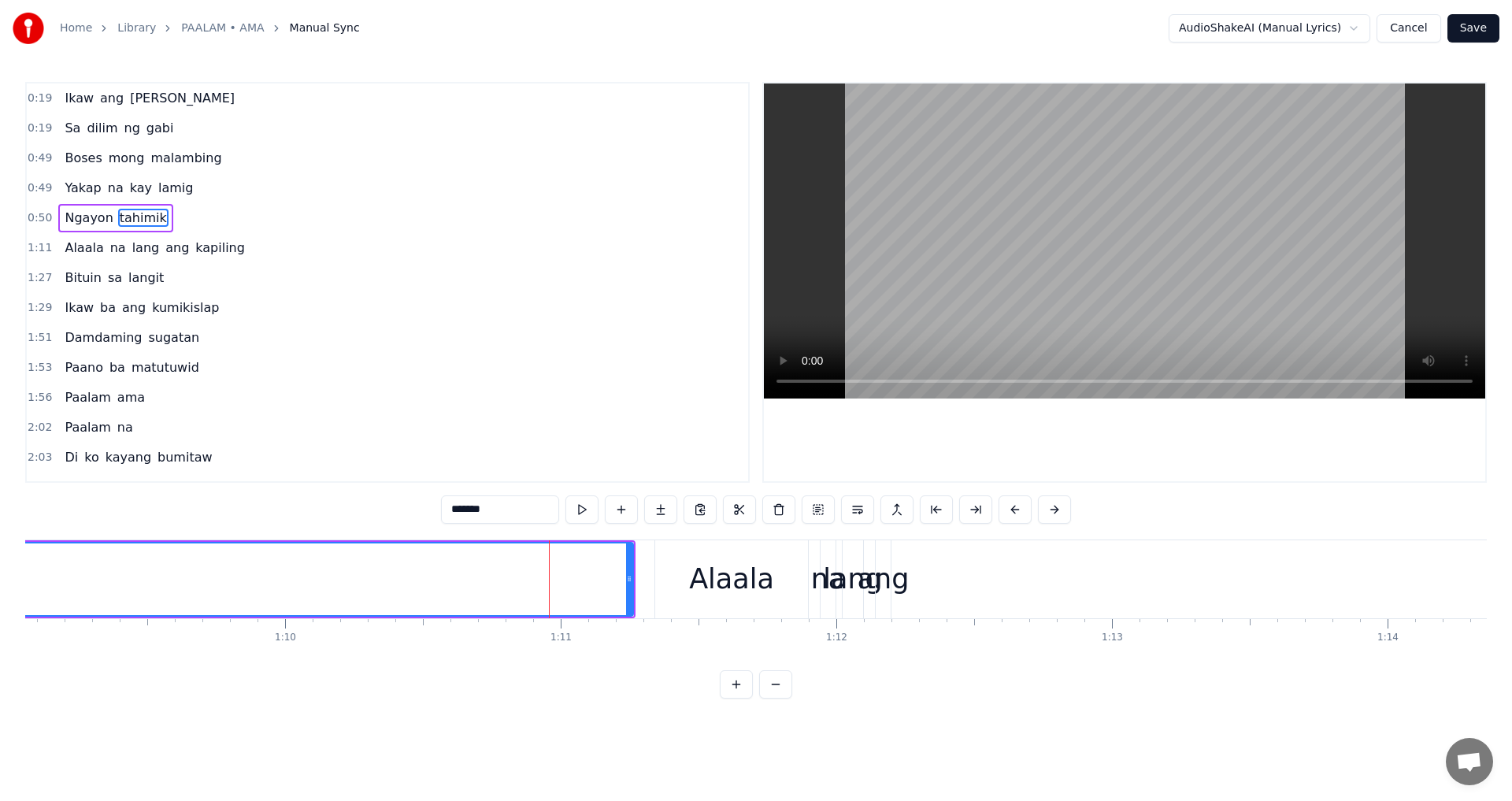
drag, startPoint x: 512, startPoint y: 584, endPoint x: 603, endPoint y: 586, distance: 91.0
drag, startPoint x: 493, startPoint y: 582, endPoint x: 585, endPoint y: 593, distance: 92.7
click at [159, 94] on div "Ikaw [PERSON_NAME]" at bounding box center [149, 98] width 183 height 29
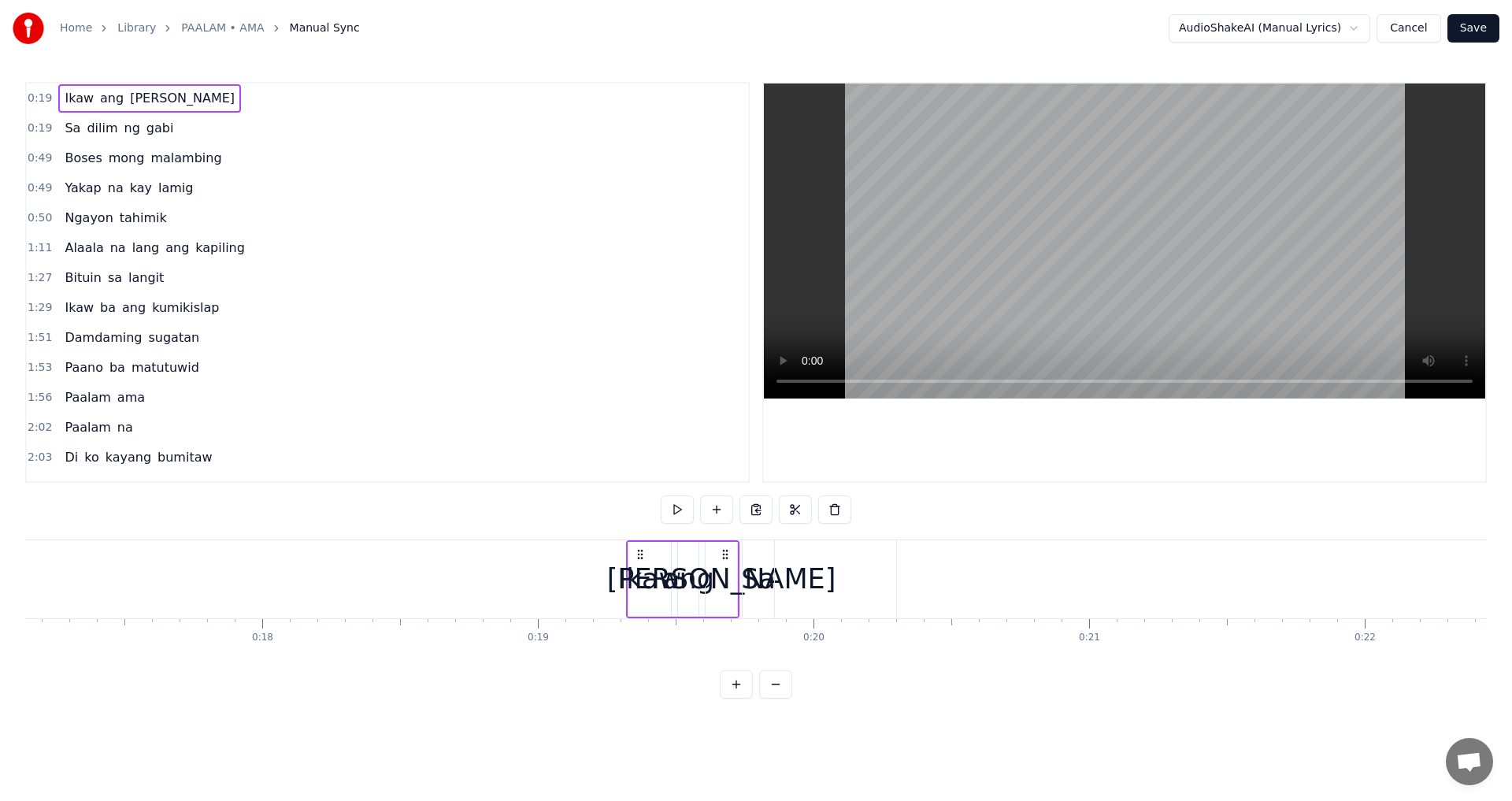
scroll to position [0, 4659]
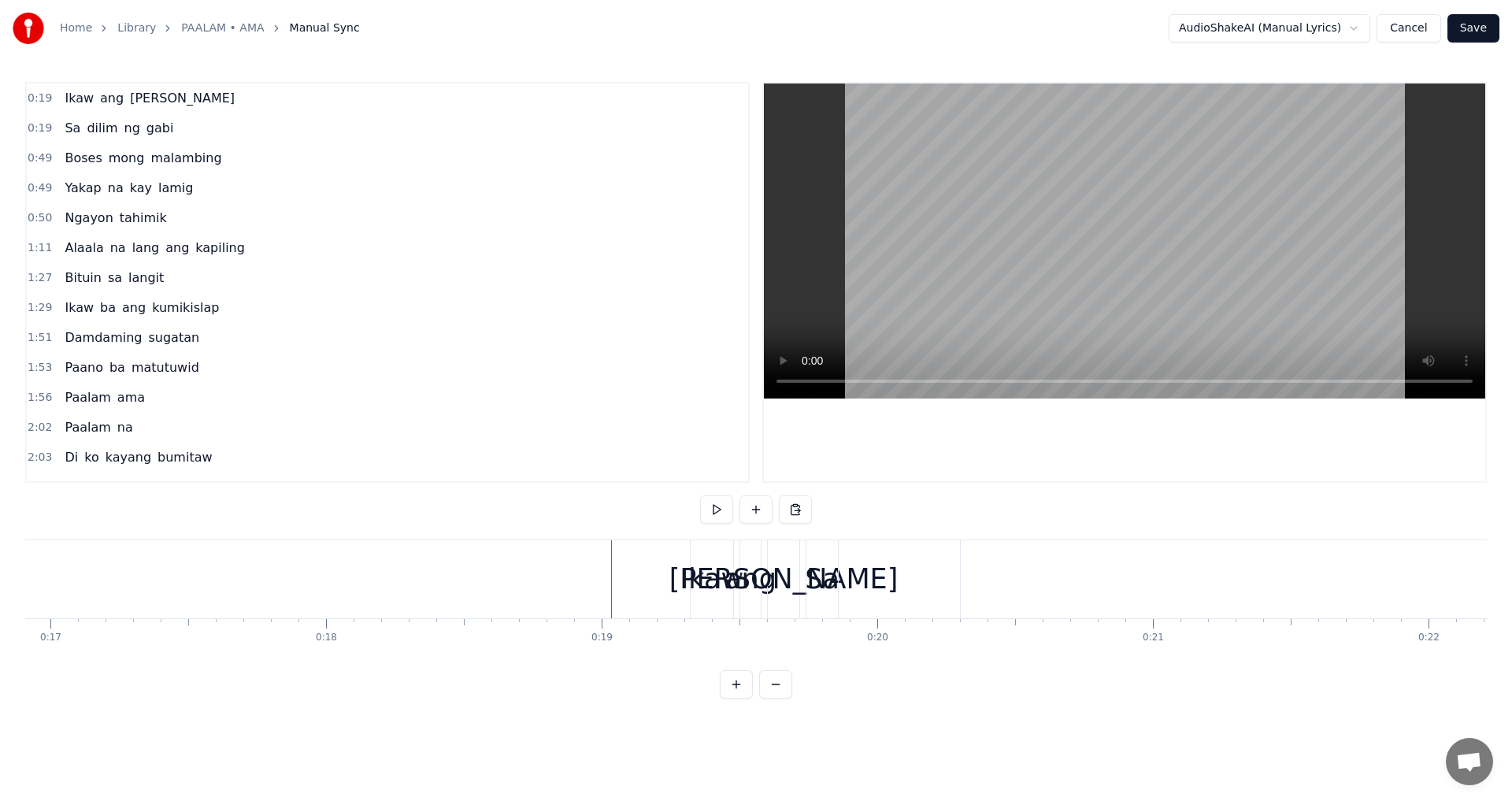
drag, startPoint x: 709, startPoint y: 594, endPoint x: 688, endPoint y: 596, distance: 21.1
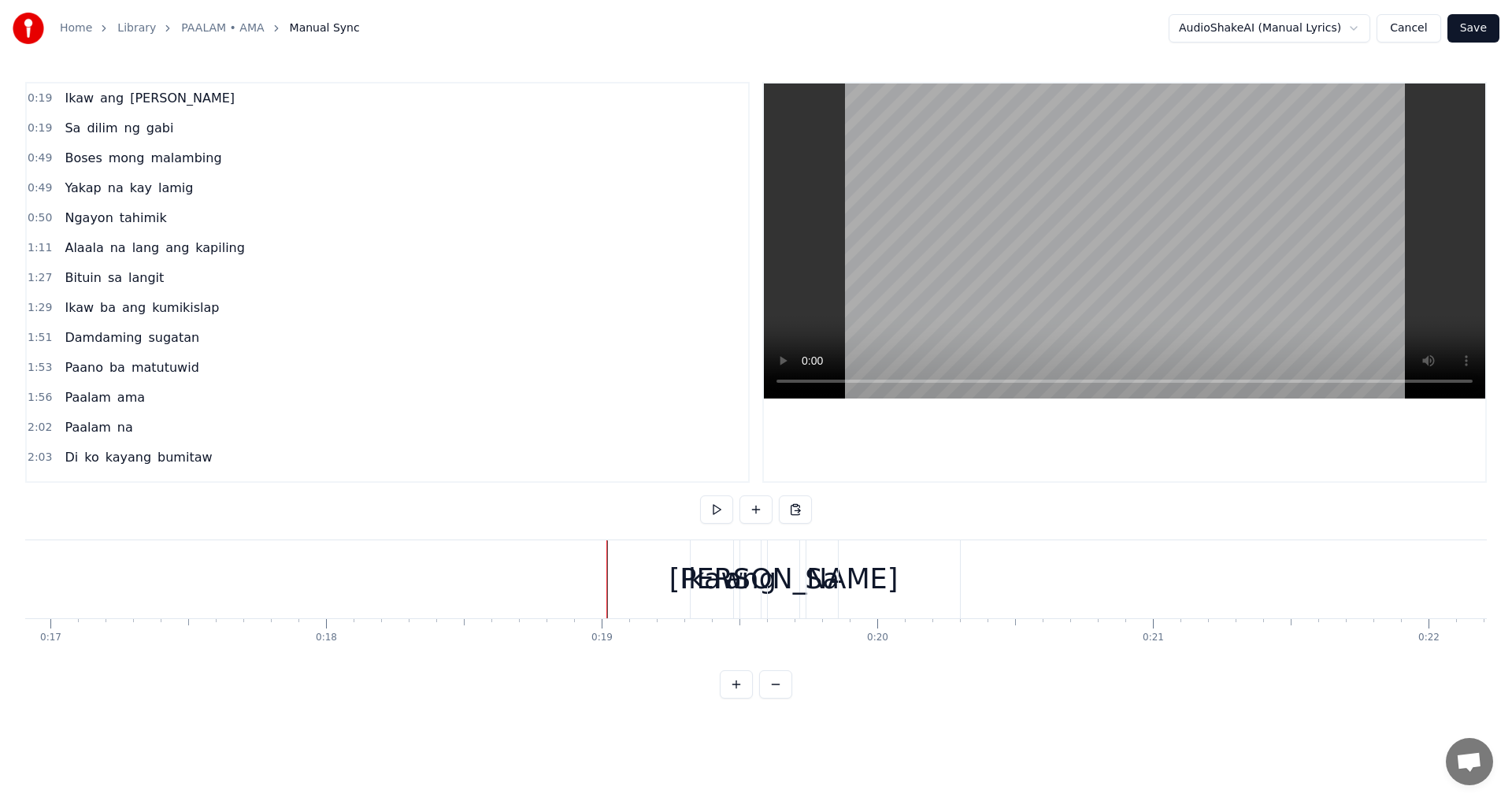
click at [688, 596] on div "Ikaw" at bounding box center [711, 579] width 63 height 42
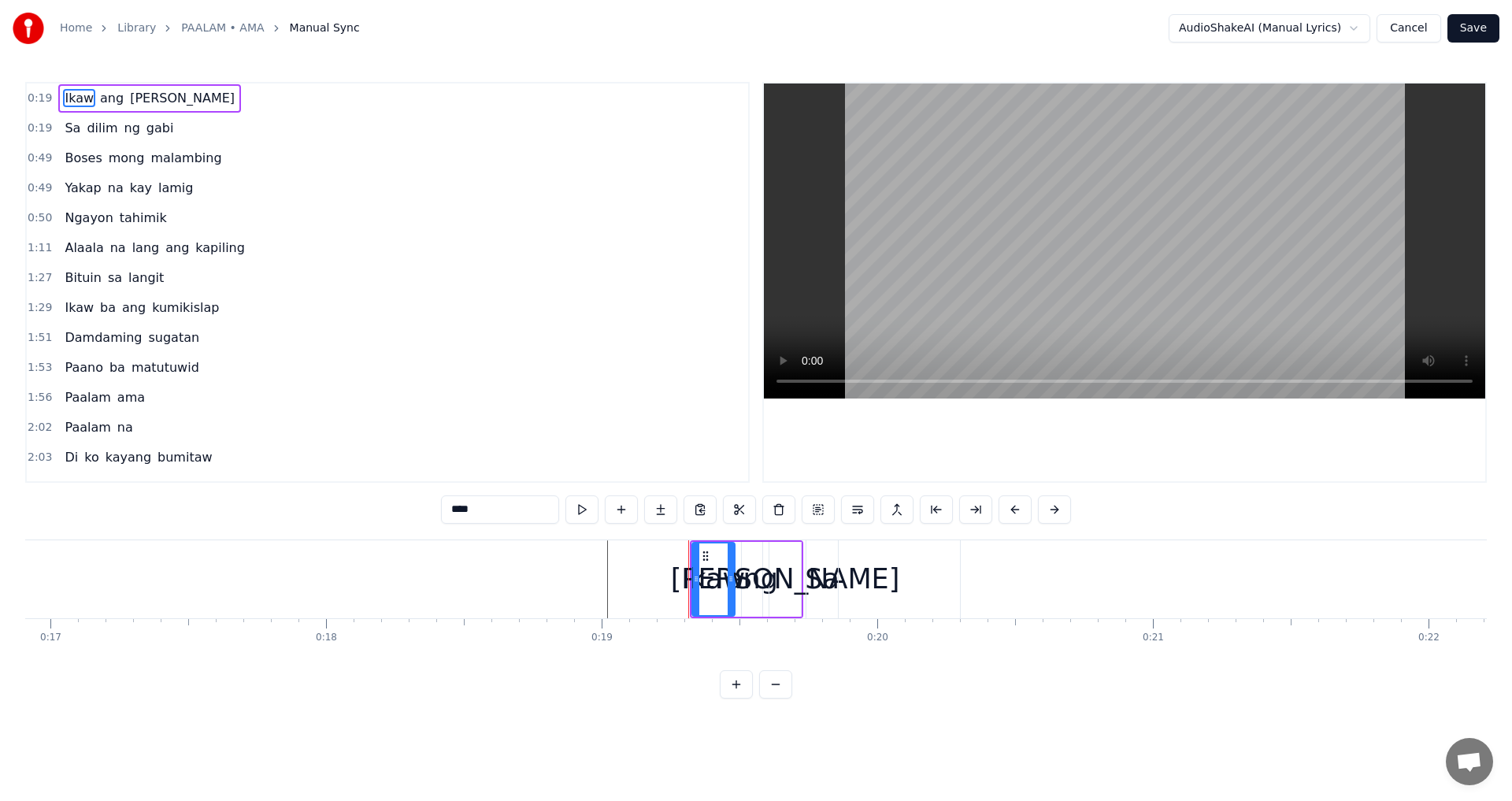
click at [699, 595] on div "Ikaw" at bounding box center [713, 579] width 63 height 42
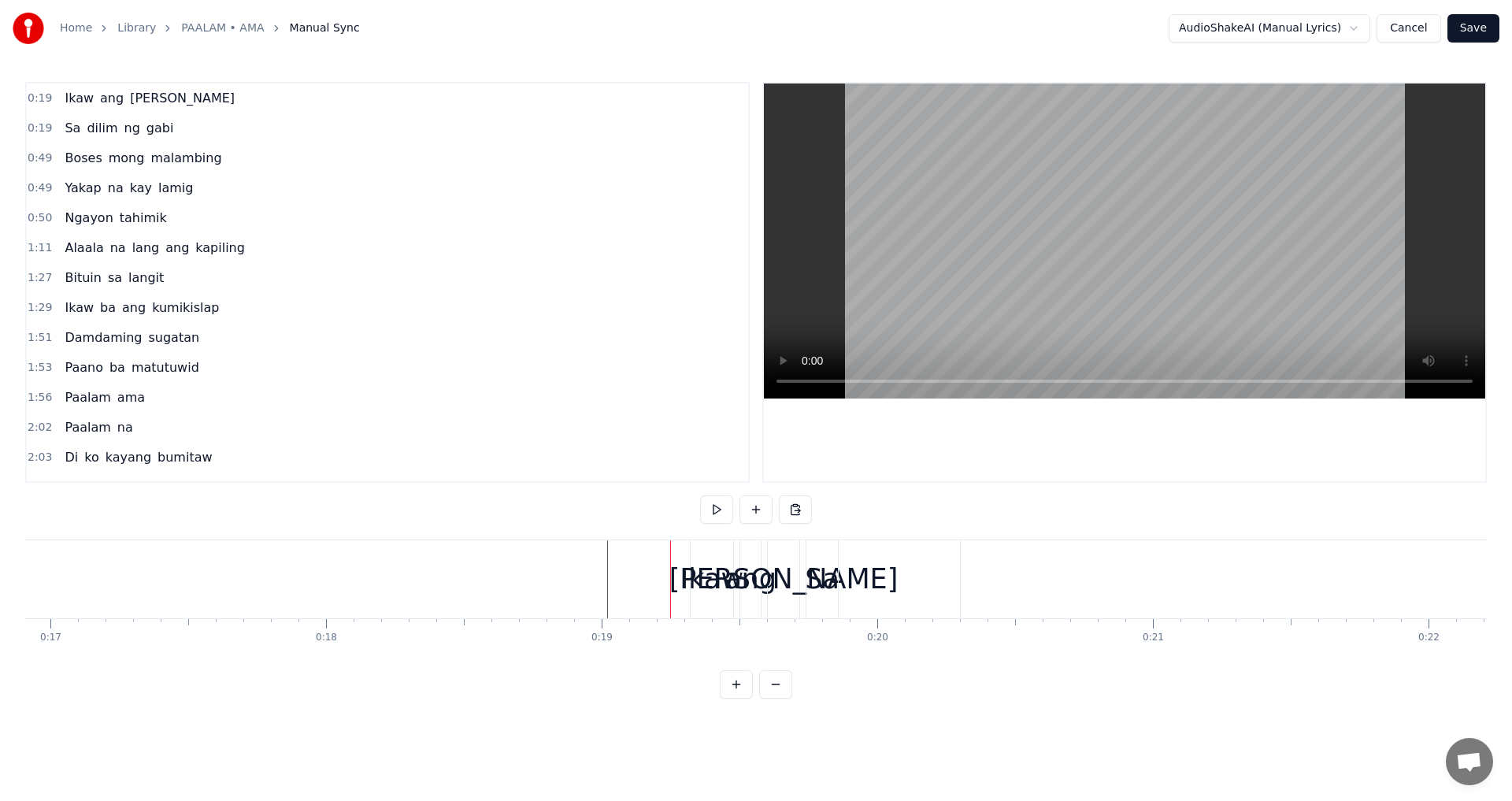
click at [714, 582] on div "Ikaw" at bounding box center [711, 579] width 63 height 42
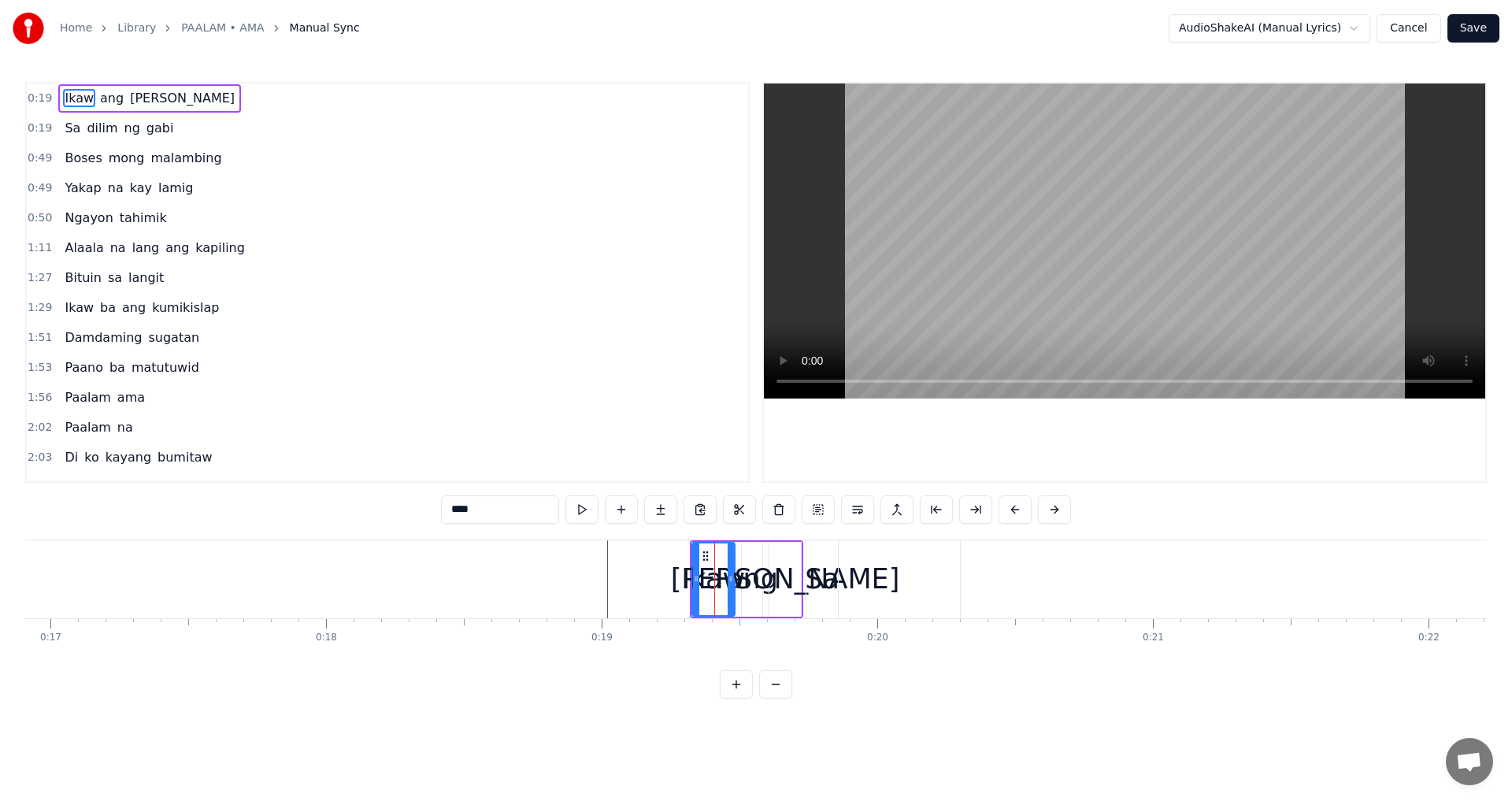
drag, startPoint x: 723, startPoint y: 567, endPoint x: 697, endPoint y: 567, distance: 26.0
click at [697, 567] on div "Ikaw" at bounding box center [714, 579] width 41 height 72
drag, startPoint x: 693, startPoint y: 573, endPoint x: 609, endPoint y: 575, distance: 84.0
click at [609, 575] on icon at bounding box center [612, 578] width 7 height 12
drag, startPoint x: 803, startPoint y: 584, endPoint x: 818, endPoint y: 585, distance: 15.0
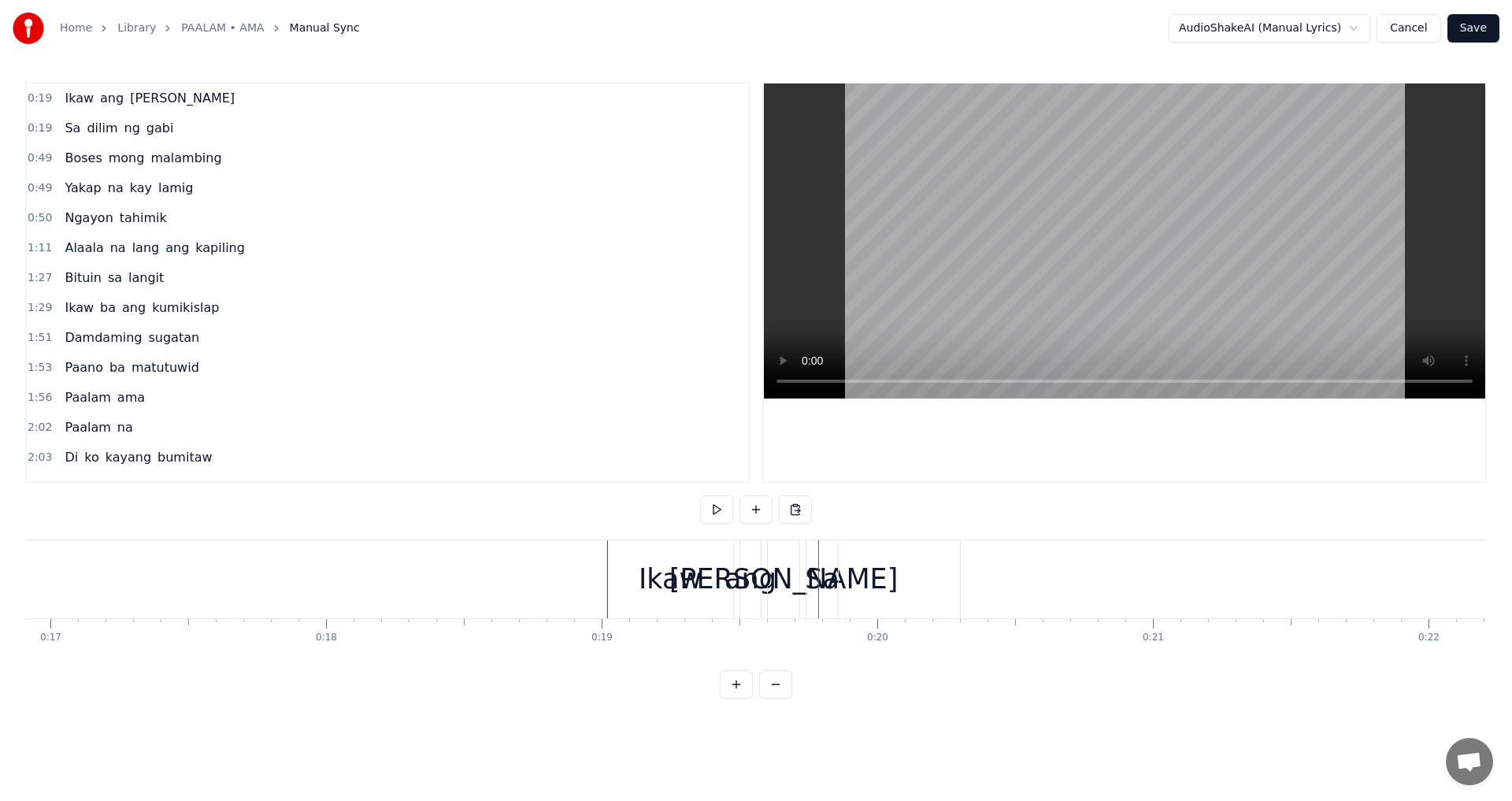
click at [569, 409] on div "1:56 Paalam ama" at bounding box center [387, 398] width 721 height 30
click at [140, 98] on span "[PERSON_NAME]" at bounding box center [182, 98] width 108 height 18
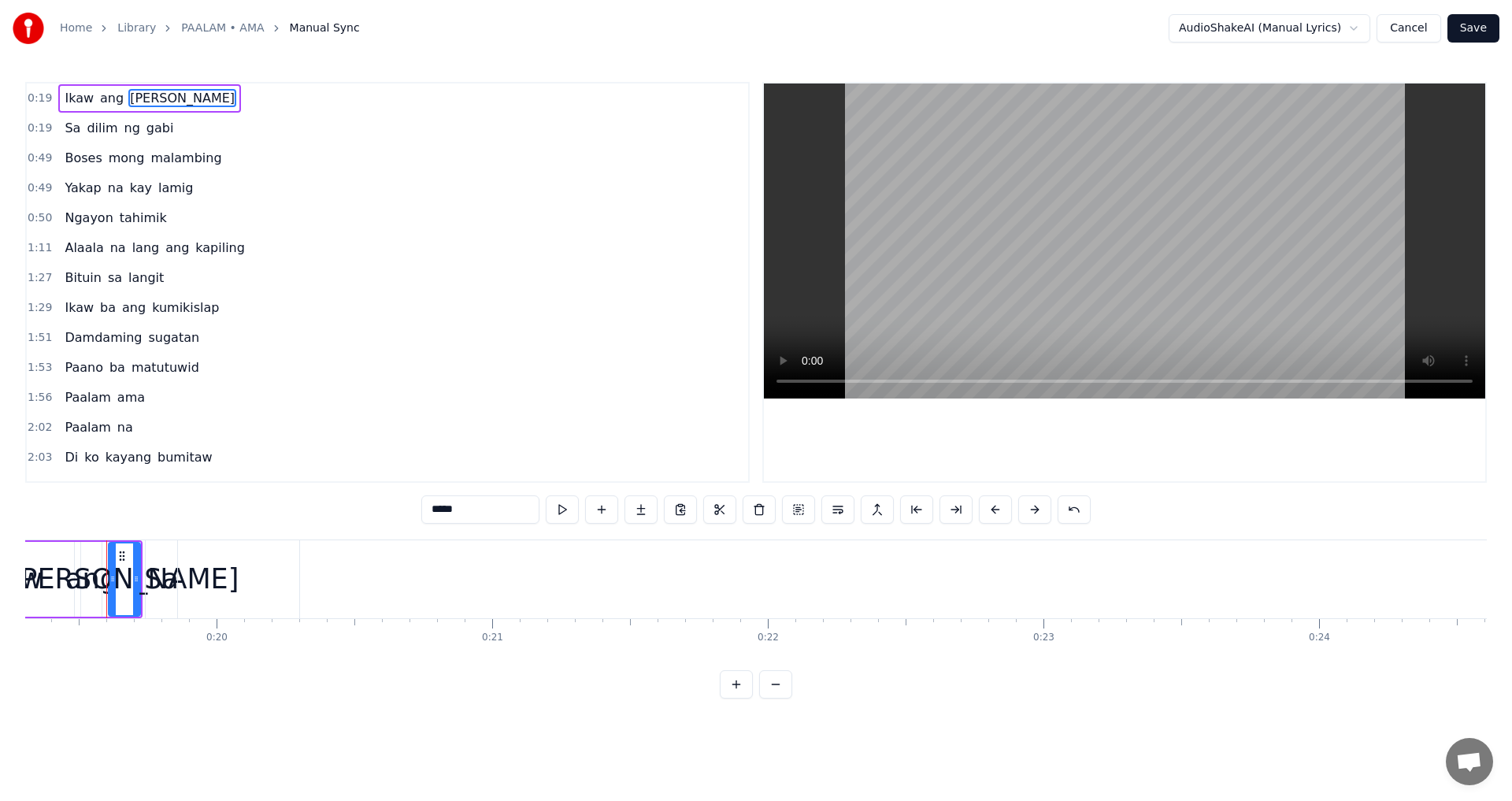
scroll to position [0, 5322]
drag, startPoint x: 246, startPoint y: 600, endPoint x: 288, endPoint y: 606, distance: 42.4
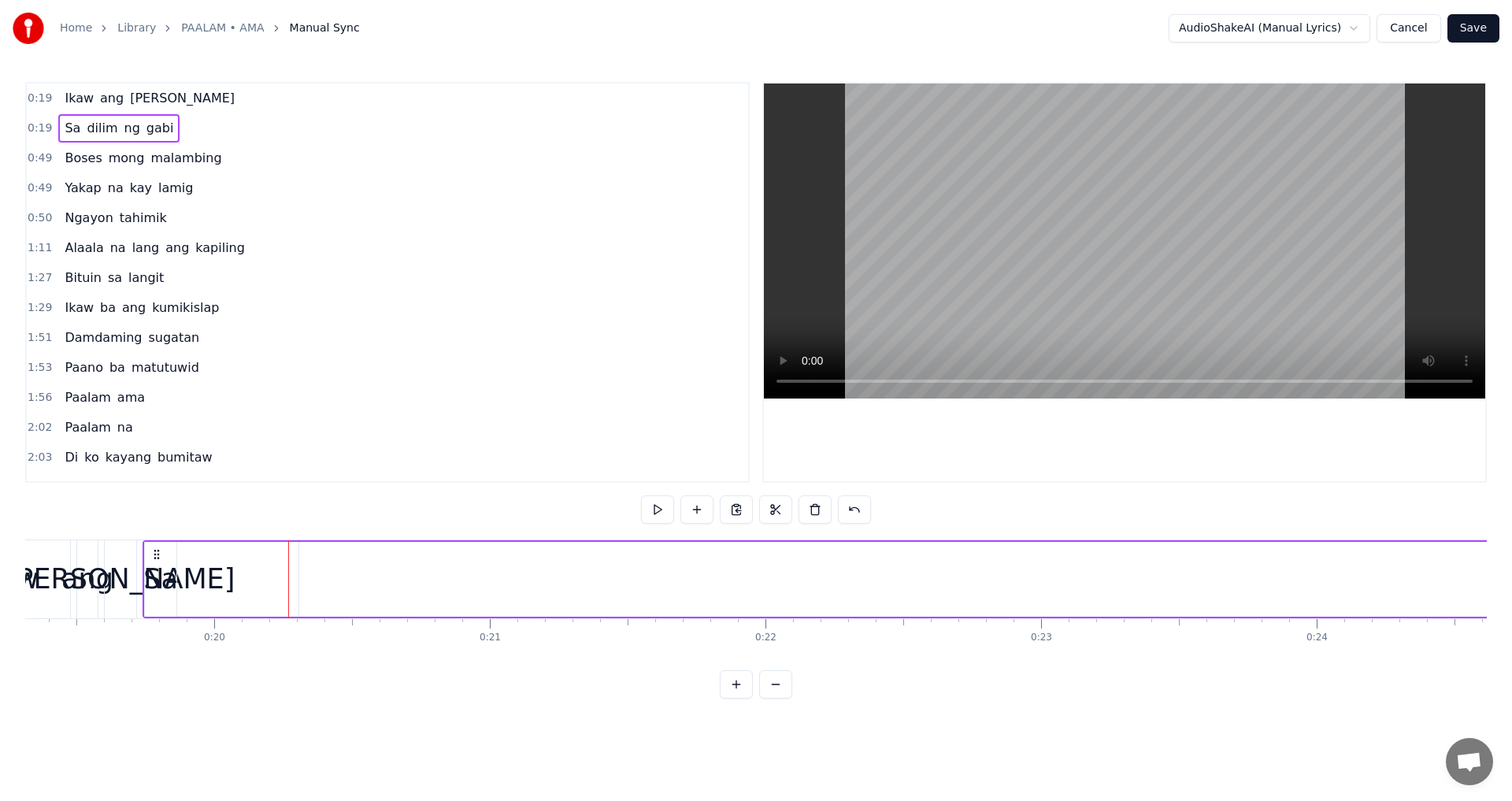
drag, startPoint x: 282, startPoint y: 590, endPoint x: 326, endPoint y: 598, distance: 44.7
click at [84, 568] on div "[PERSON_NAME]" at bounding box center [121, 579] width 229 height 42
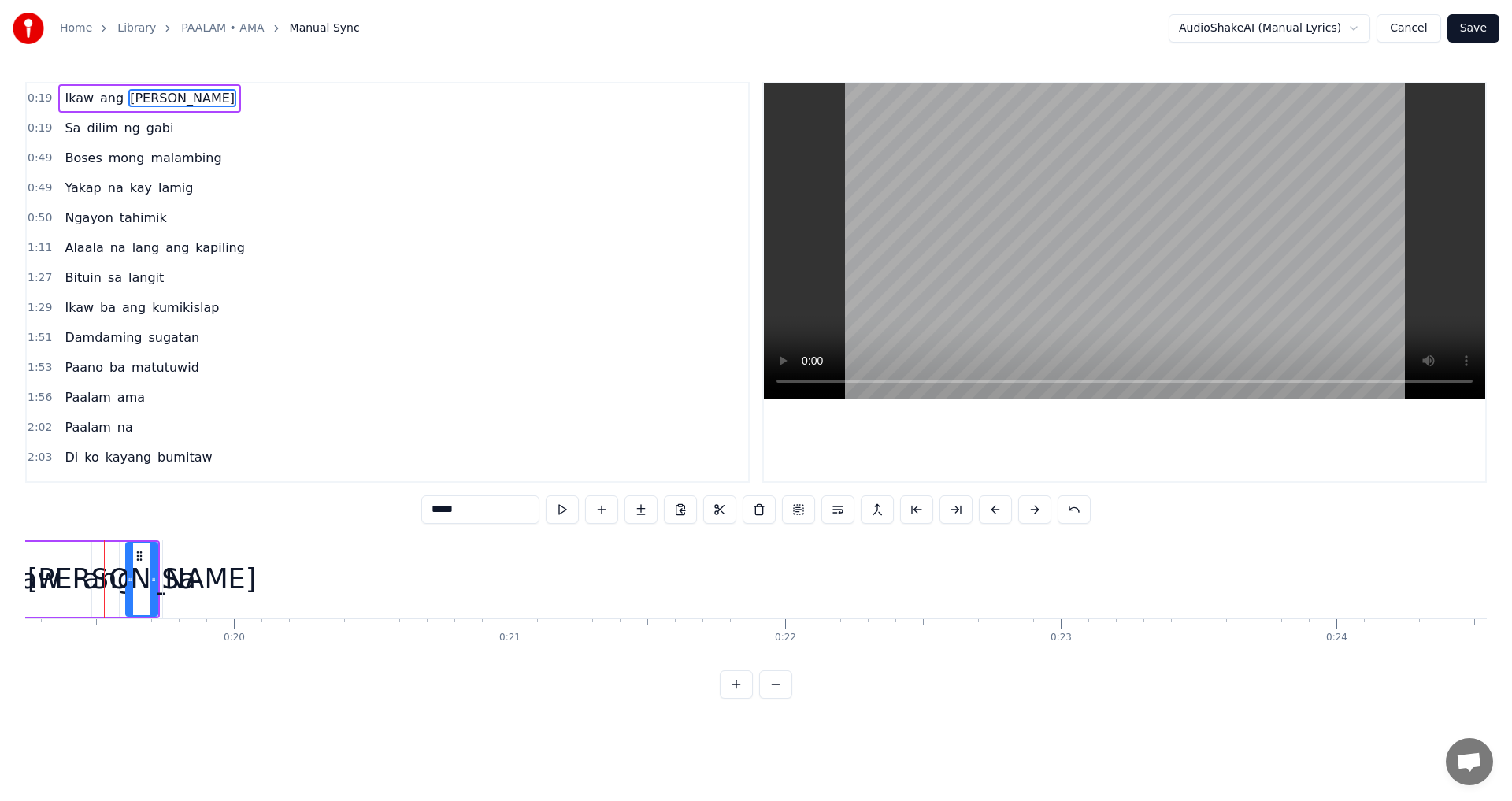
click at [69, 570] on div "Ikaw" at bounding box center [29, 580] width 126 height 75
type input "****"
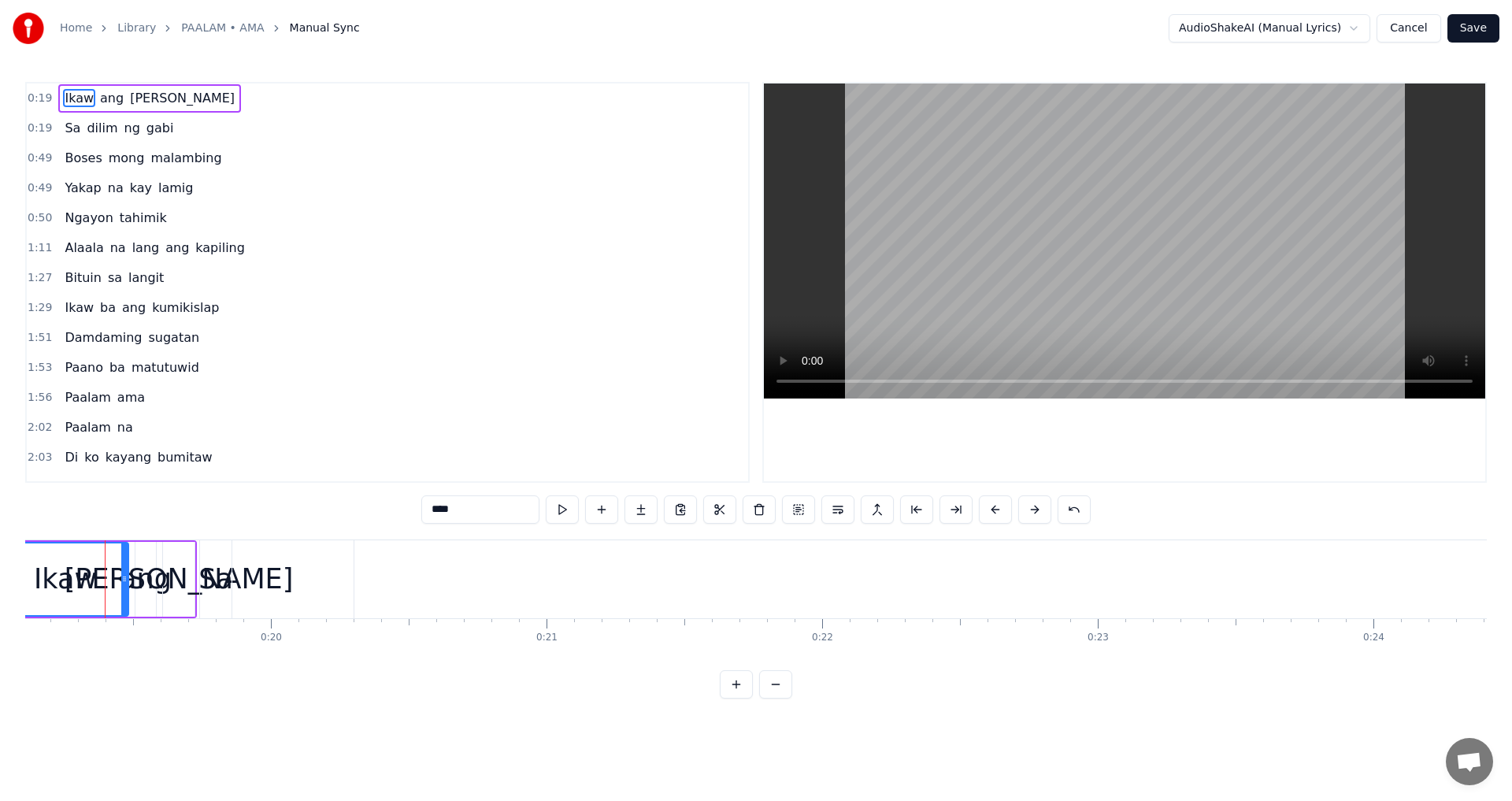
click at [70, 571] on div "Ikaw" at bounding box center [64, 579] width 63 height 42
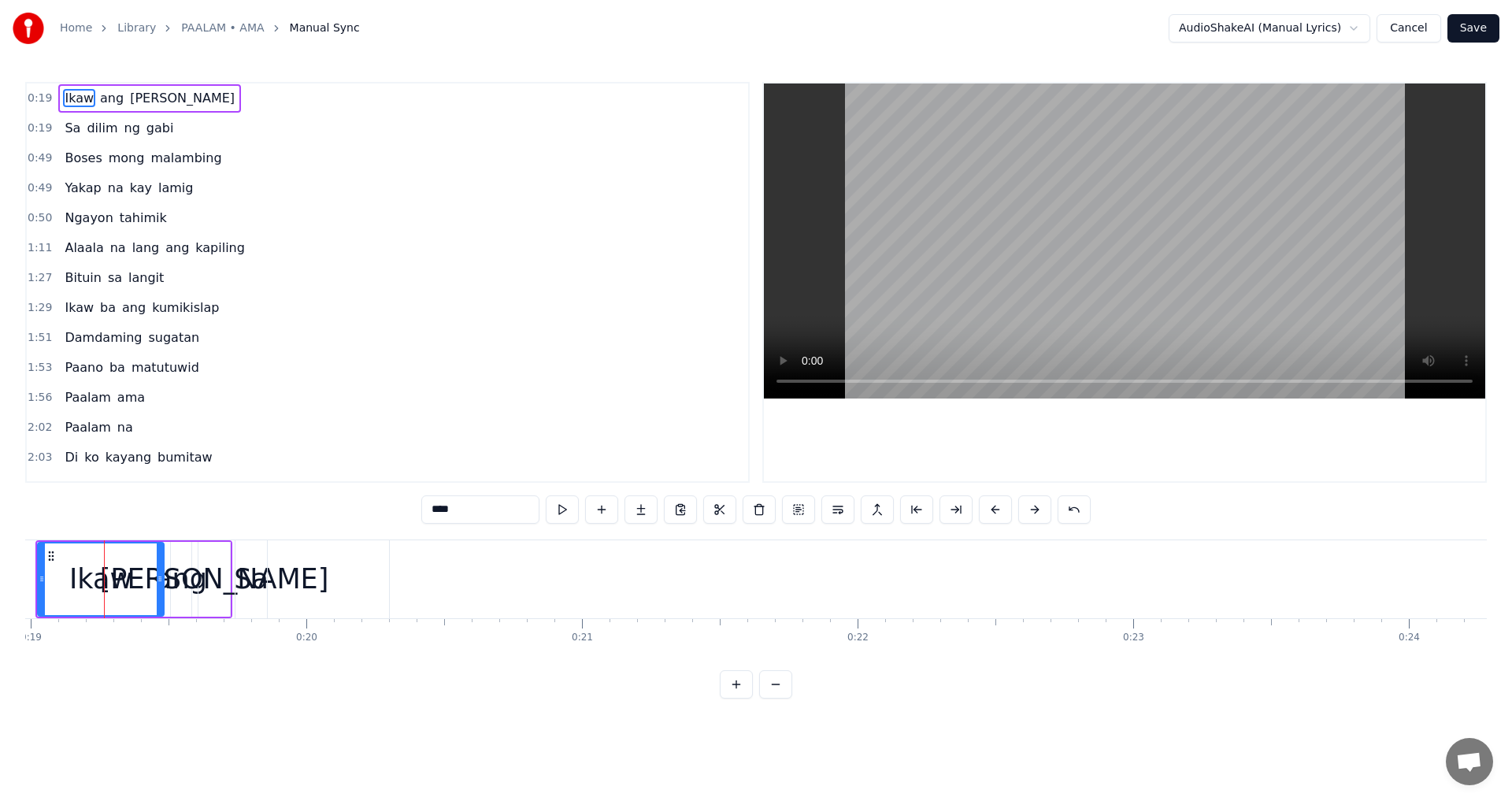
click at [70, 571] on div "Ikaw" at bounding box center [100, 579] width 124 height 72
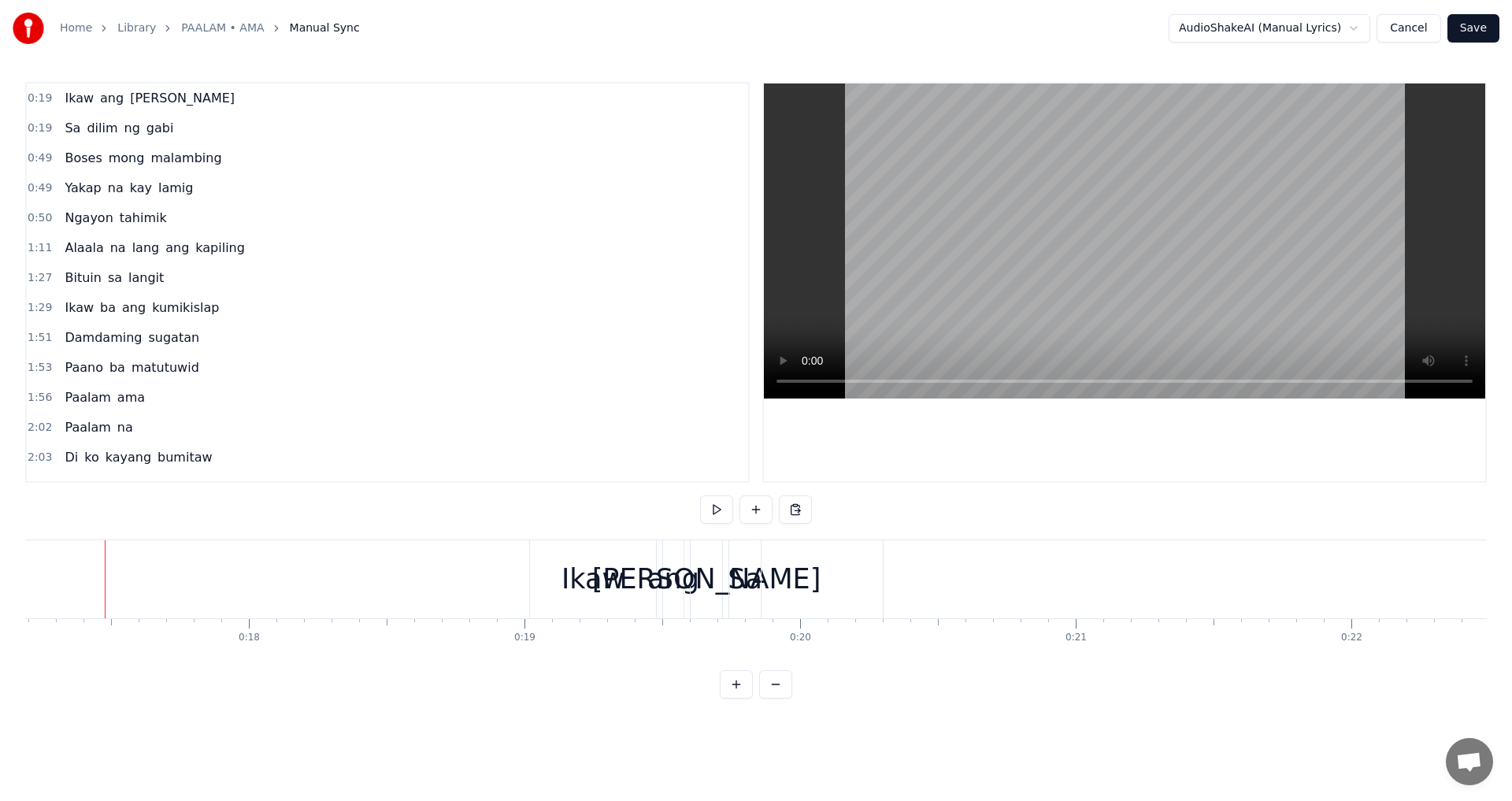
click at [644, 606] on div "Ikaw" at bounding box center [655, 579] width 126 height 78
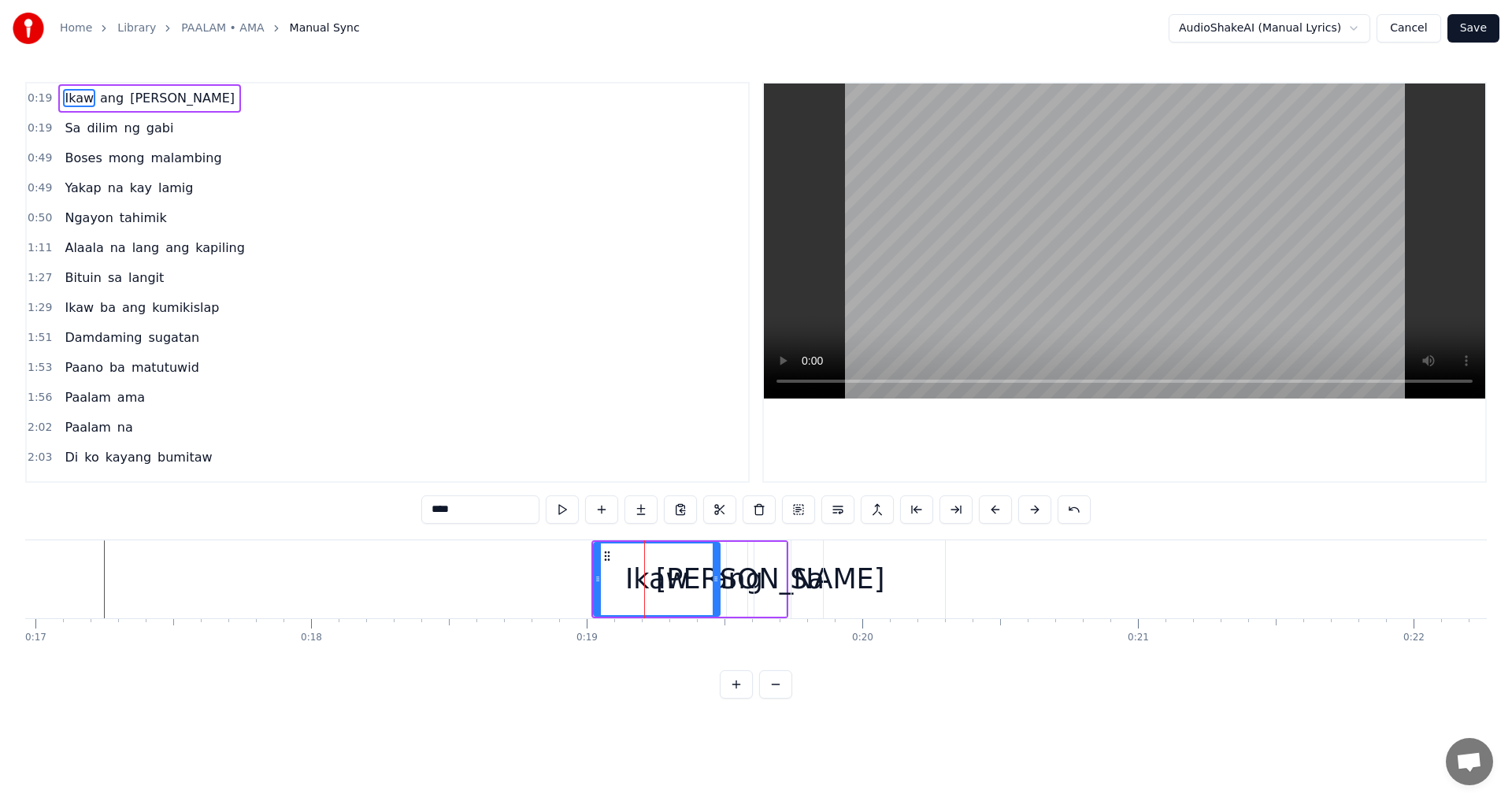
drag, startPoint x: 644, startPoint y: 606, endPoint x: 611, endPoint y: 600, distance: 33.5
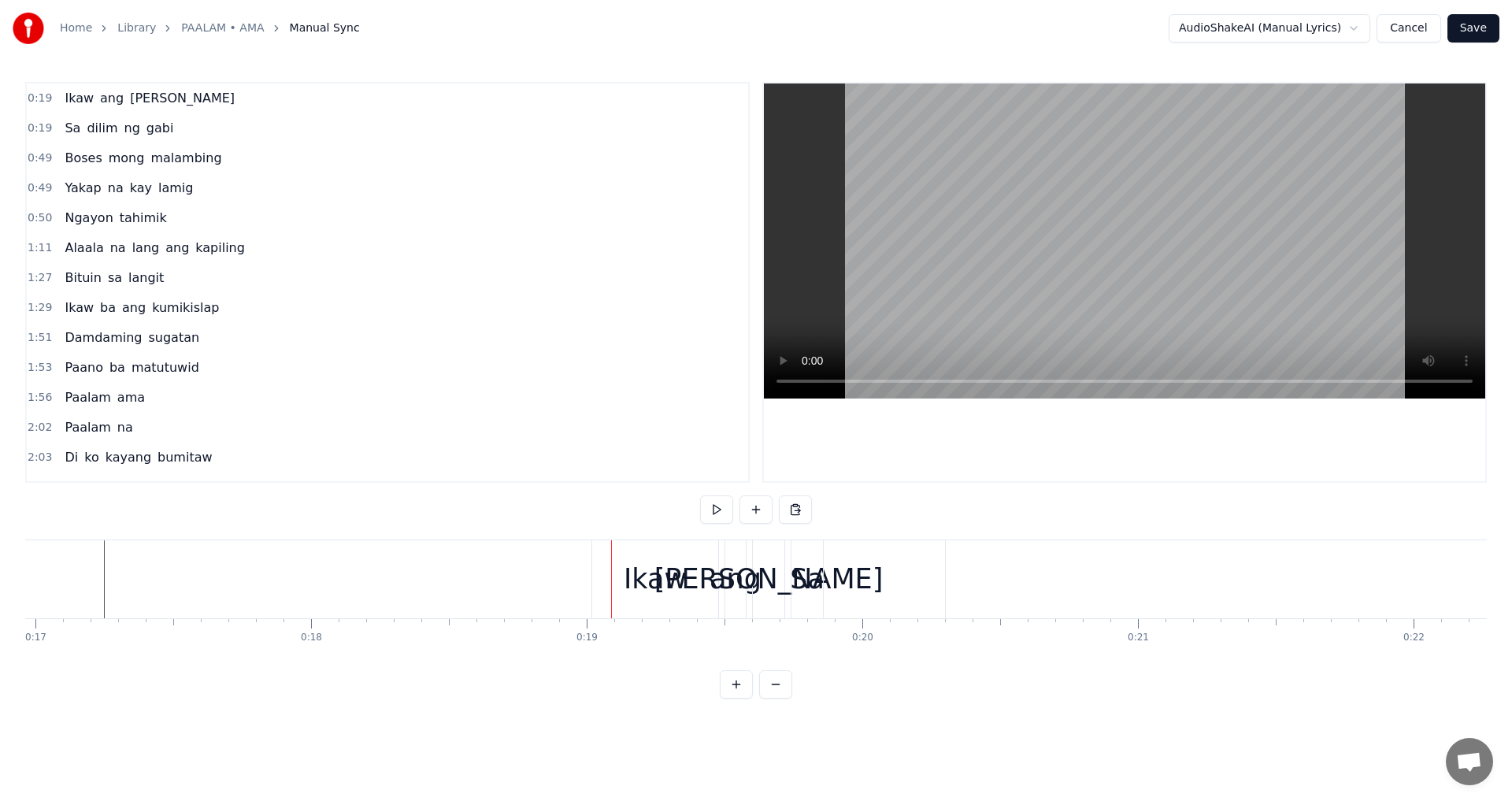
click at [687, 594] on div "Ikaw" at bounding box center [655, 579] width 126 height 78
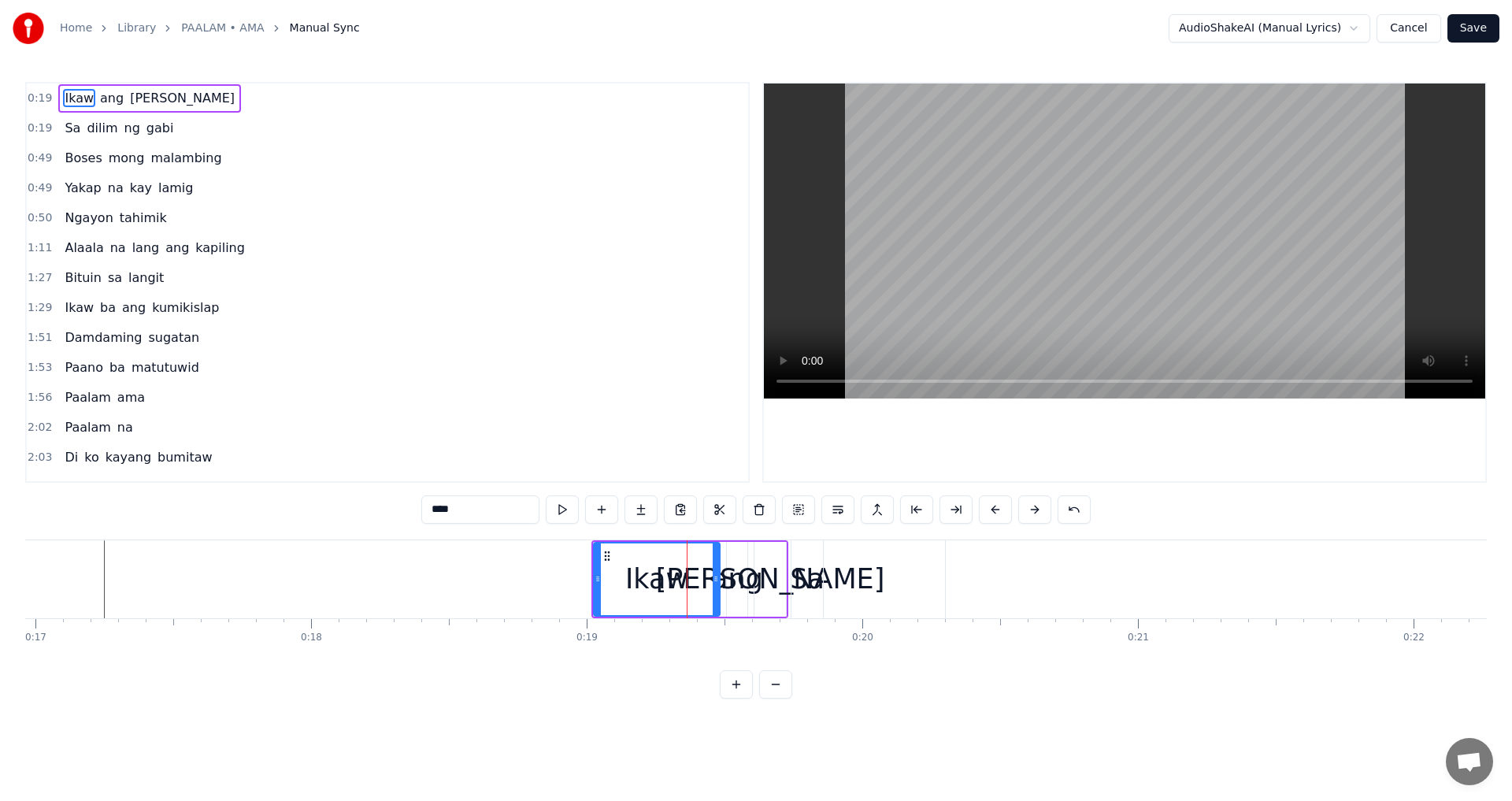
click at [472, 511] on input "****" at bounding box center [480, 510] width 118 height 29
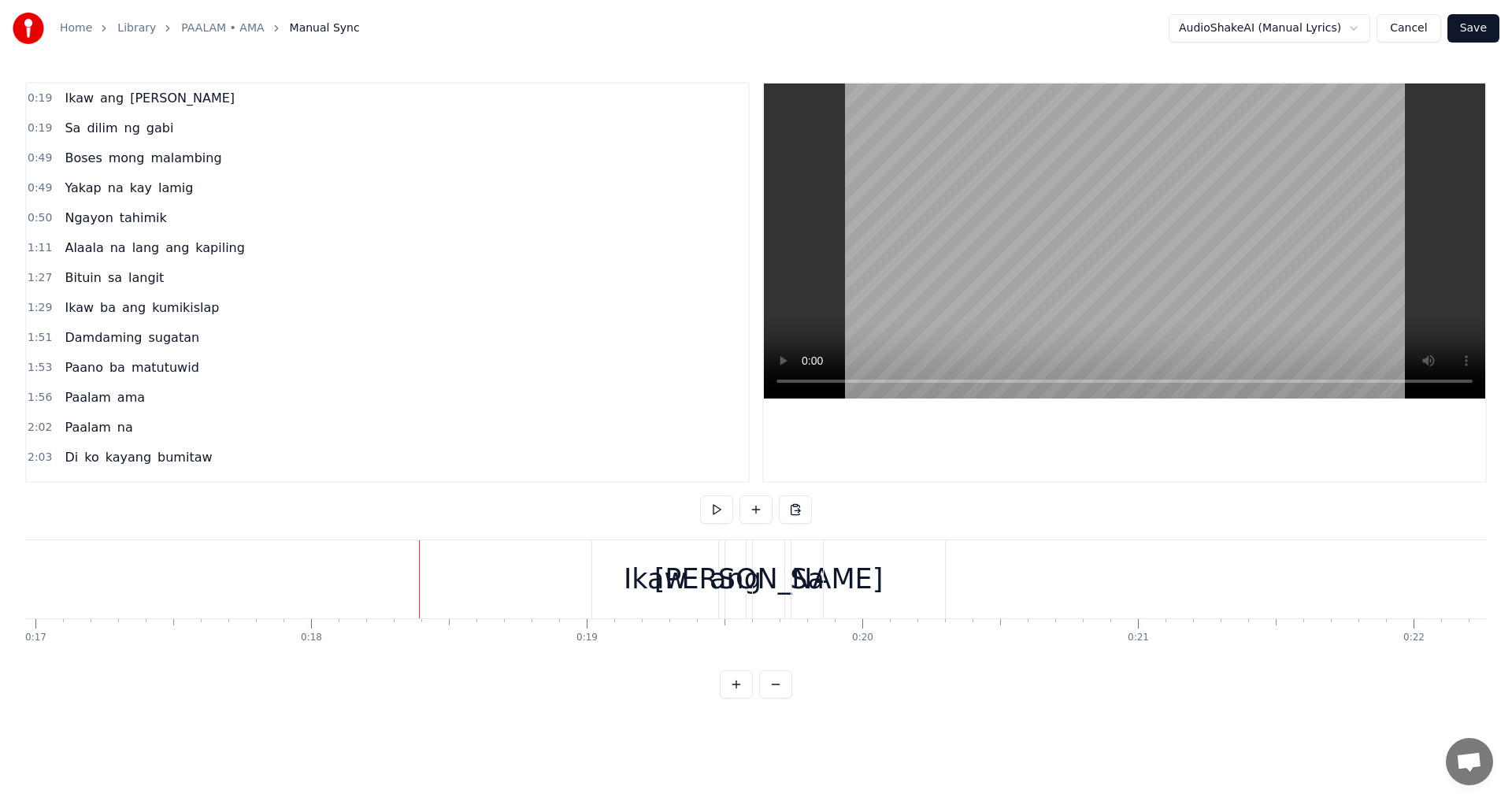
click at [798, 506] on button at bounding box center [795, 510] width 33 height 29
click at [128, 92] on span "[PERSON_NAME]" at bounding box center [182, 98] width 108 height 18
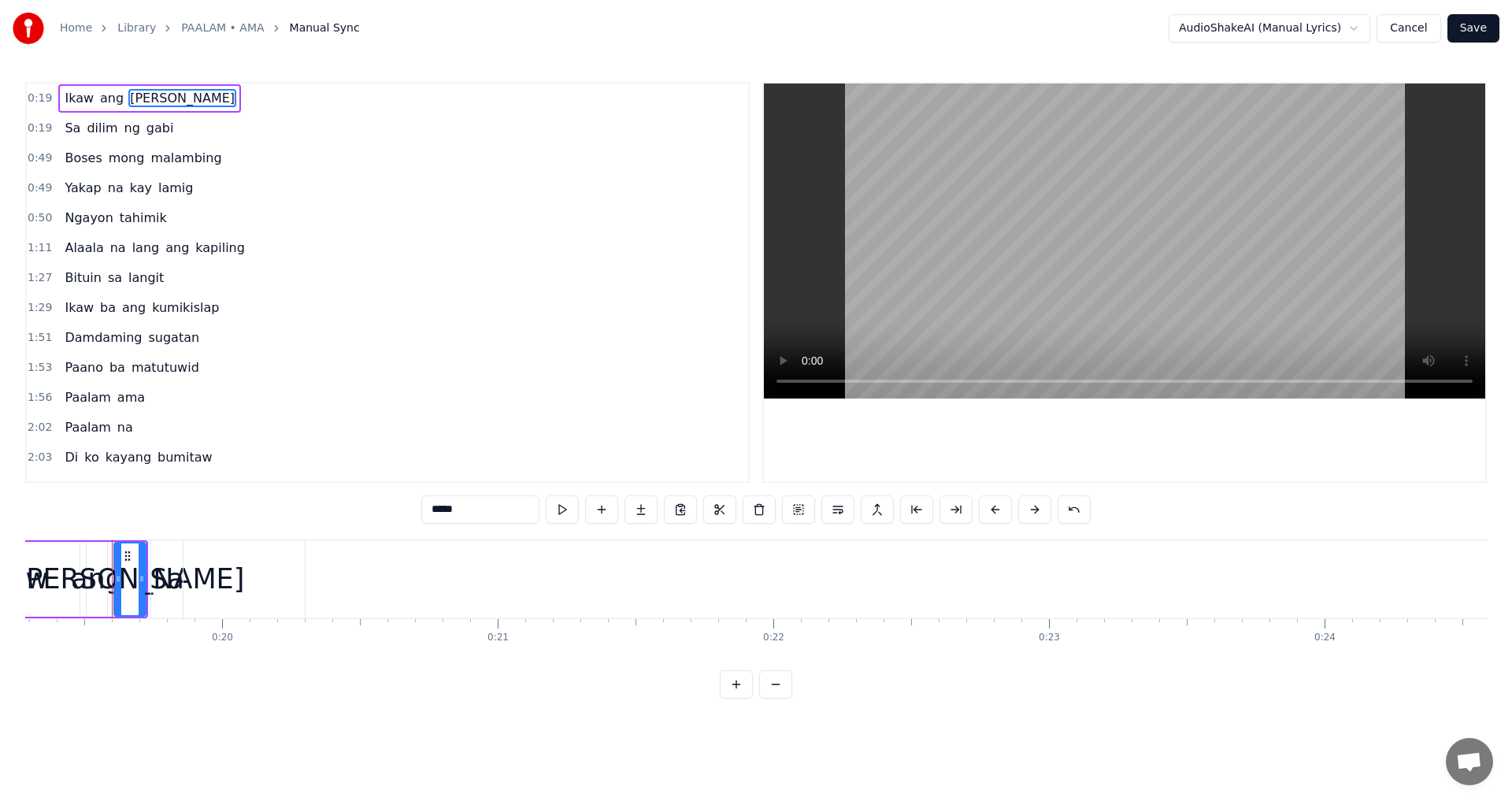
scroll to position [0, 5322]
drag, startPoint x: 50, startPoint y: 585, endPoint x: 75, endPoint y: 587, distance: 25.1
click at [75, 587] on div "Ikaw [PERSON_NAME]" at bounding box center [42, 579] width 197 height 78
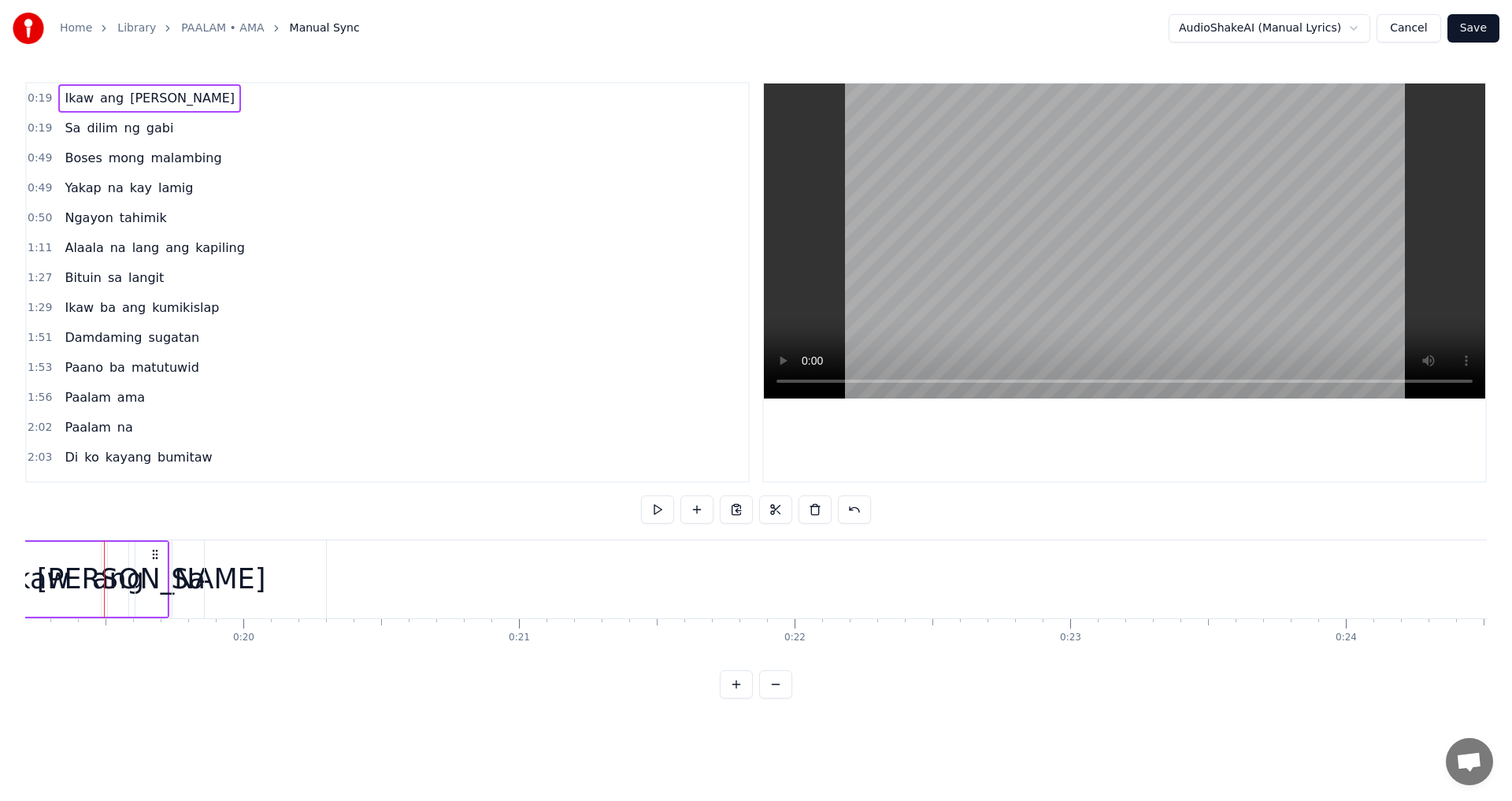
scroll to position [0, 5293]
drag, startPoint x: 83, startPoint y: 584, endPoint x: 157, endPoint y: 589, distance: 74.2
click at [157, 589] on div "Ikaw [PERSON_NAME]" at bounding box center [71, 579] width 197 height 78
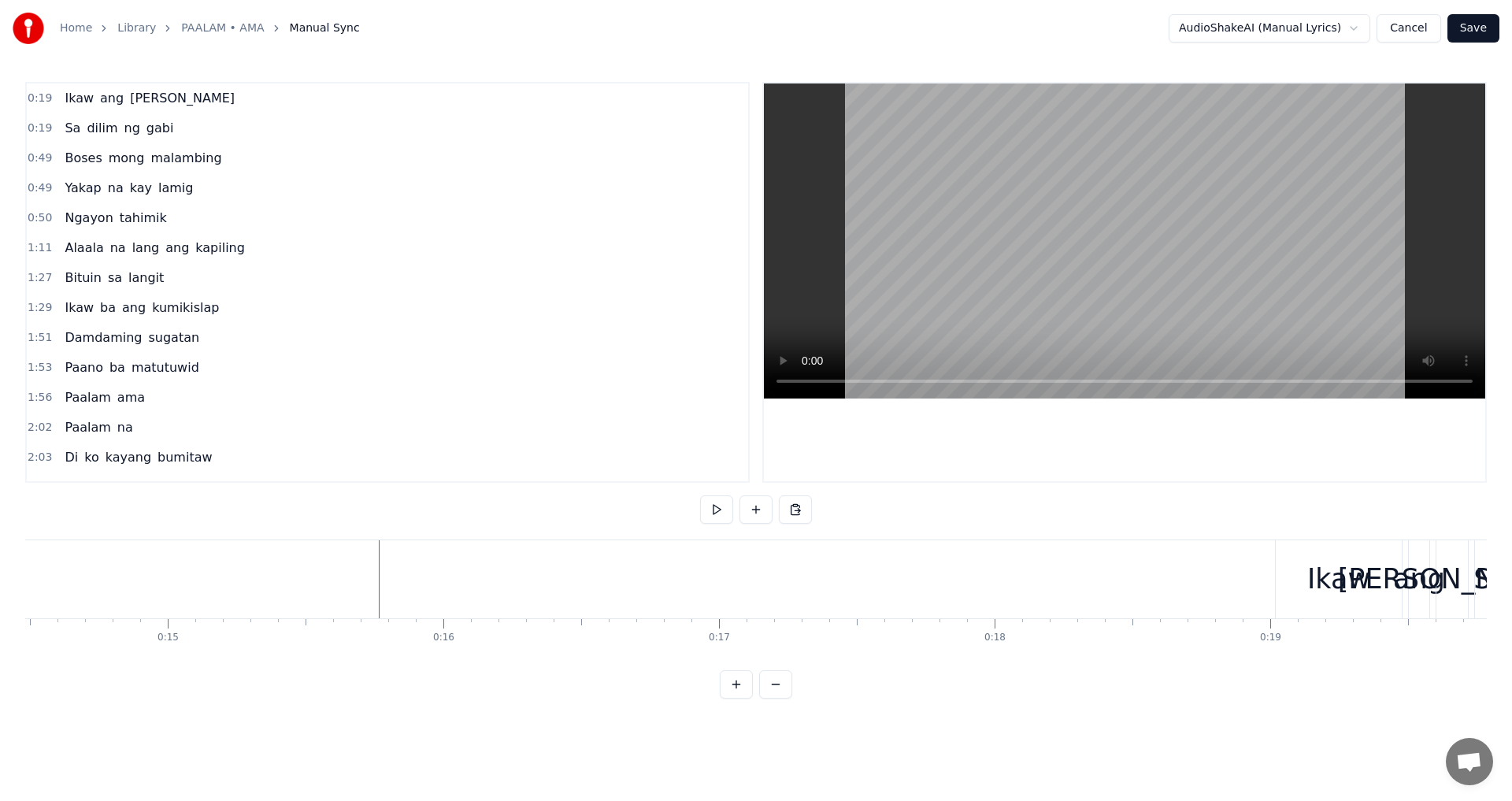
click at [128, 90] on span "[PERSON_NAME]" at bounding box center [182, 98] width 108 height 18
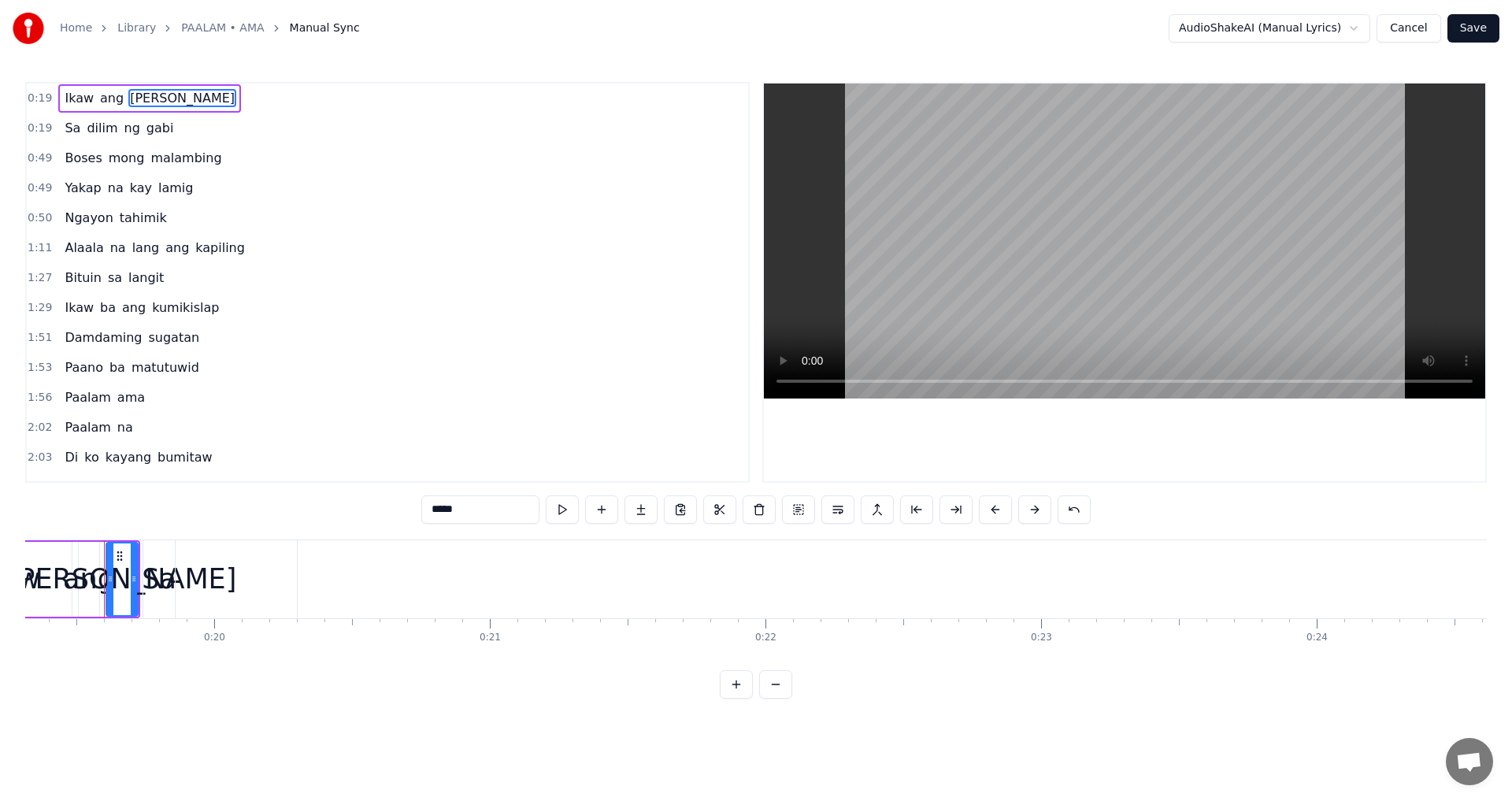
click at [35, 97] on span "0:19" at bounding box center [40, 98] width 24 height 16
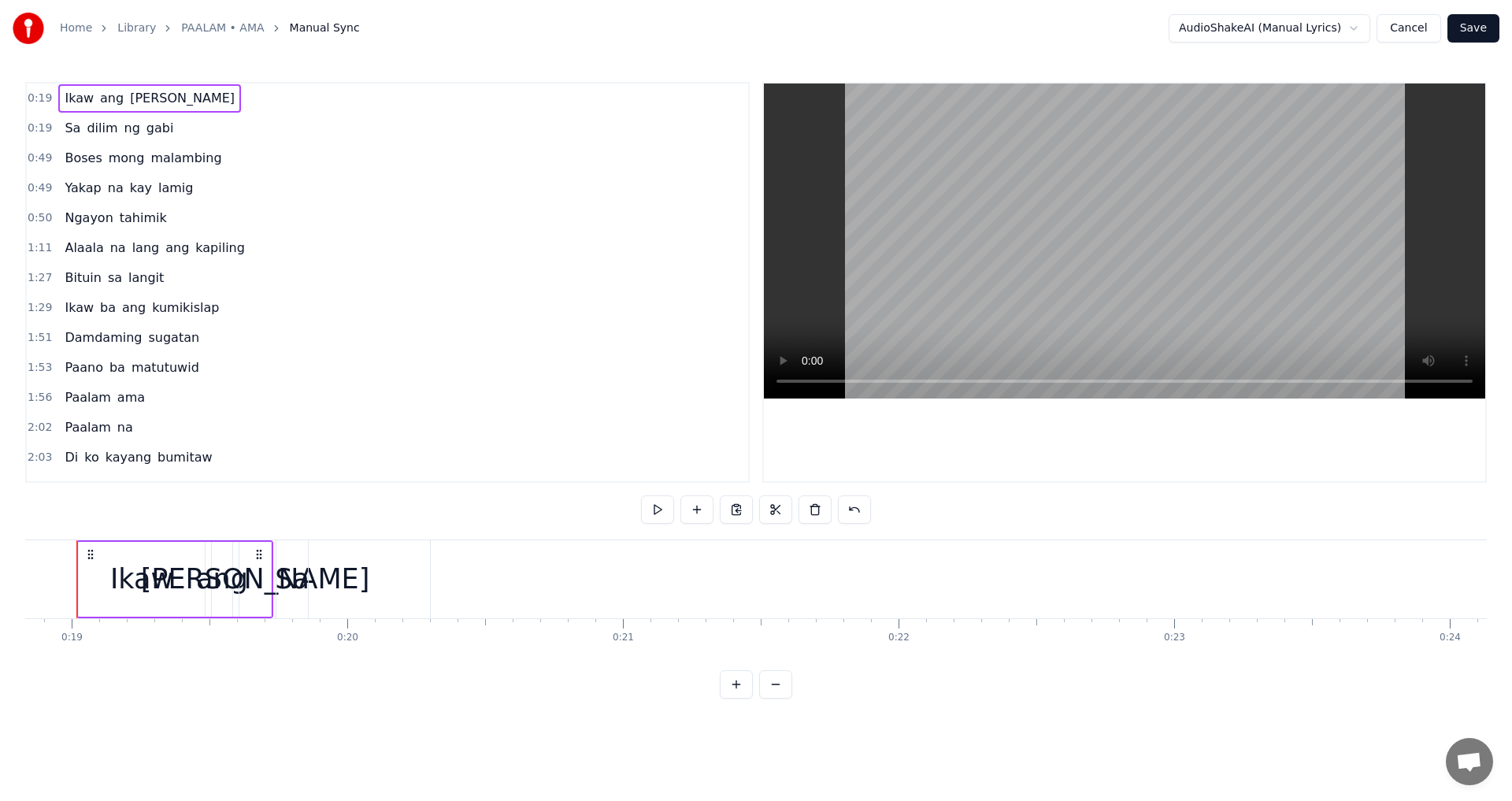
scroll to position [0, 5161]
click at [42, 100] on span "0:19" at bounding box center [40, 98] width 24 height 16
click at [47, 97] on span "0:19" at bounding box center [40, 98] width 24 height 16
click at [38, 92] on span "0:19" at bounding box center [40, 98] width 24 height 16
click at [67, 96] on span "Ikaw" at bounding box center [79, 98] width 33 height 18
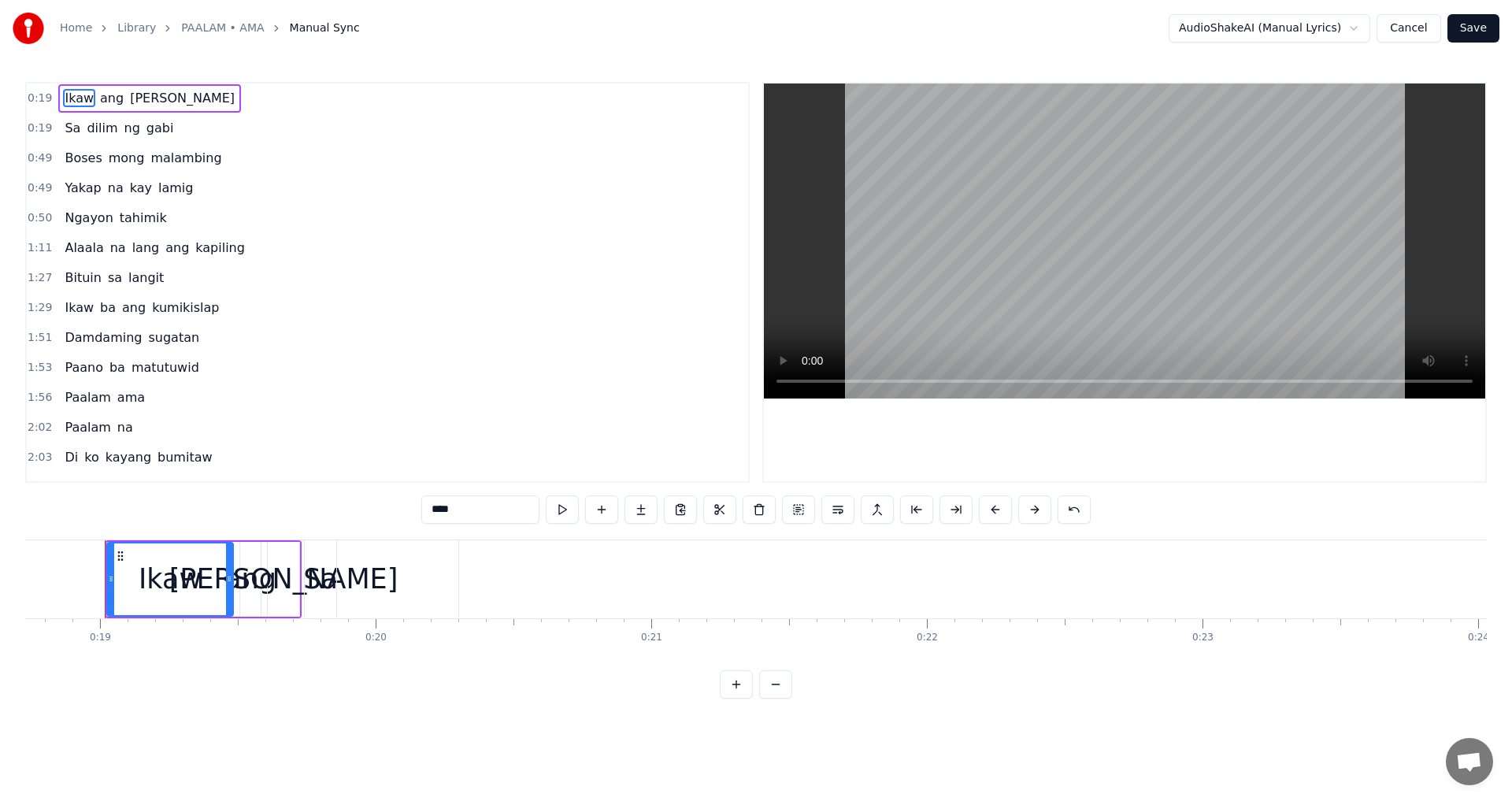
click at [39, 98] on span "0:19" at bounding box center [40, 98] width 24 height 16
click at [766, 385] on video at bounding box center [1123, 241] width 721 height 315
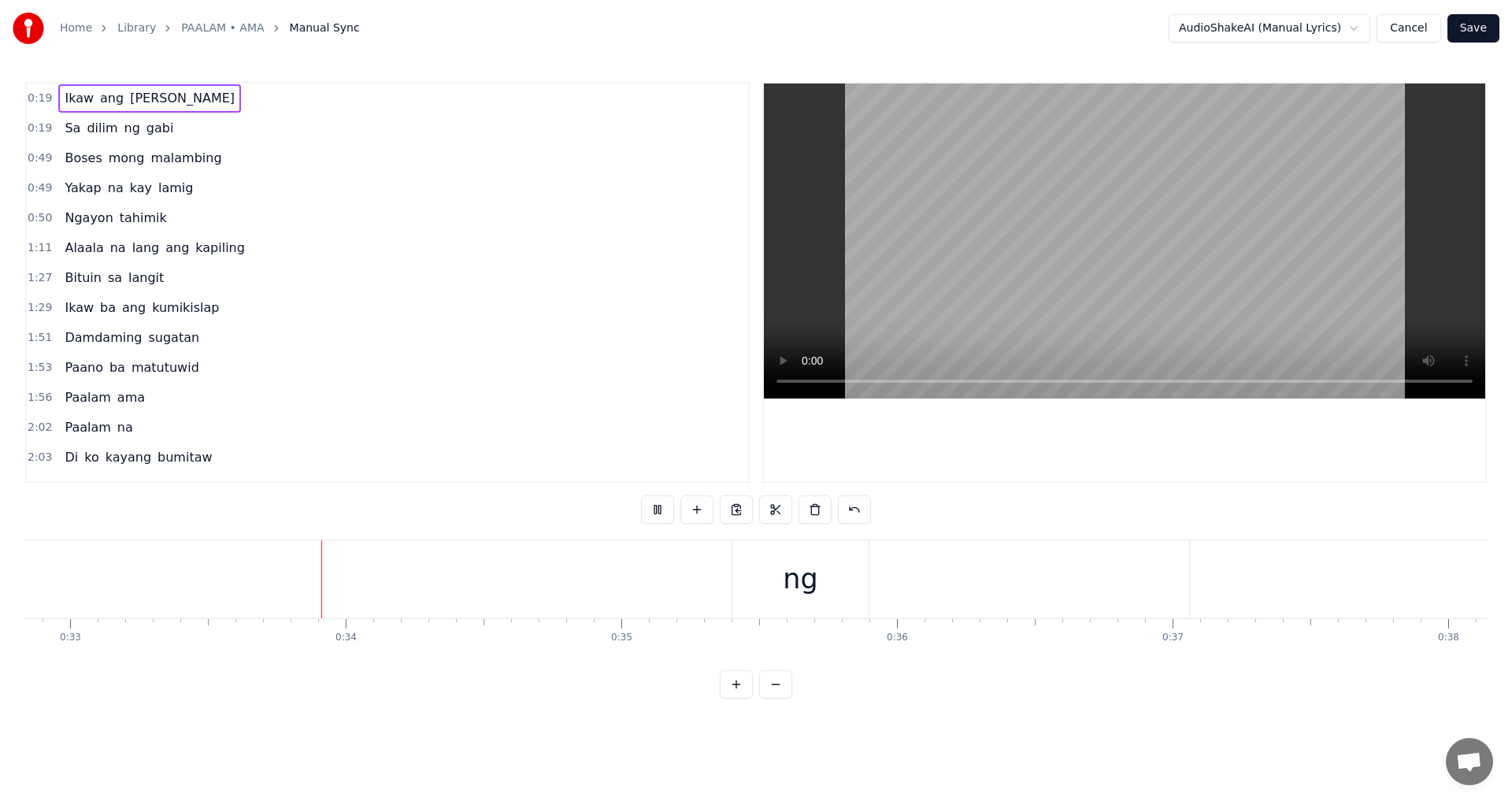
scroll to position [0, 9104]
click at [30, 98] on span "0:19" at bounding box center [40, 98] width 24 height 16
click at [38, 94] on span "0:19" at bounding box center [40, 98] width 24 height 16
click at [660, 504] on button at bounding box center [657, 510] width 33 height 29
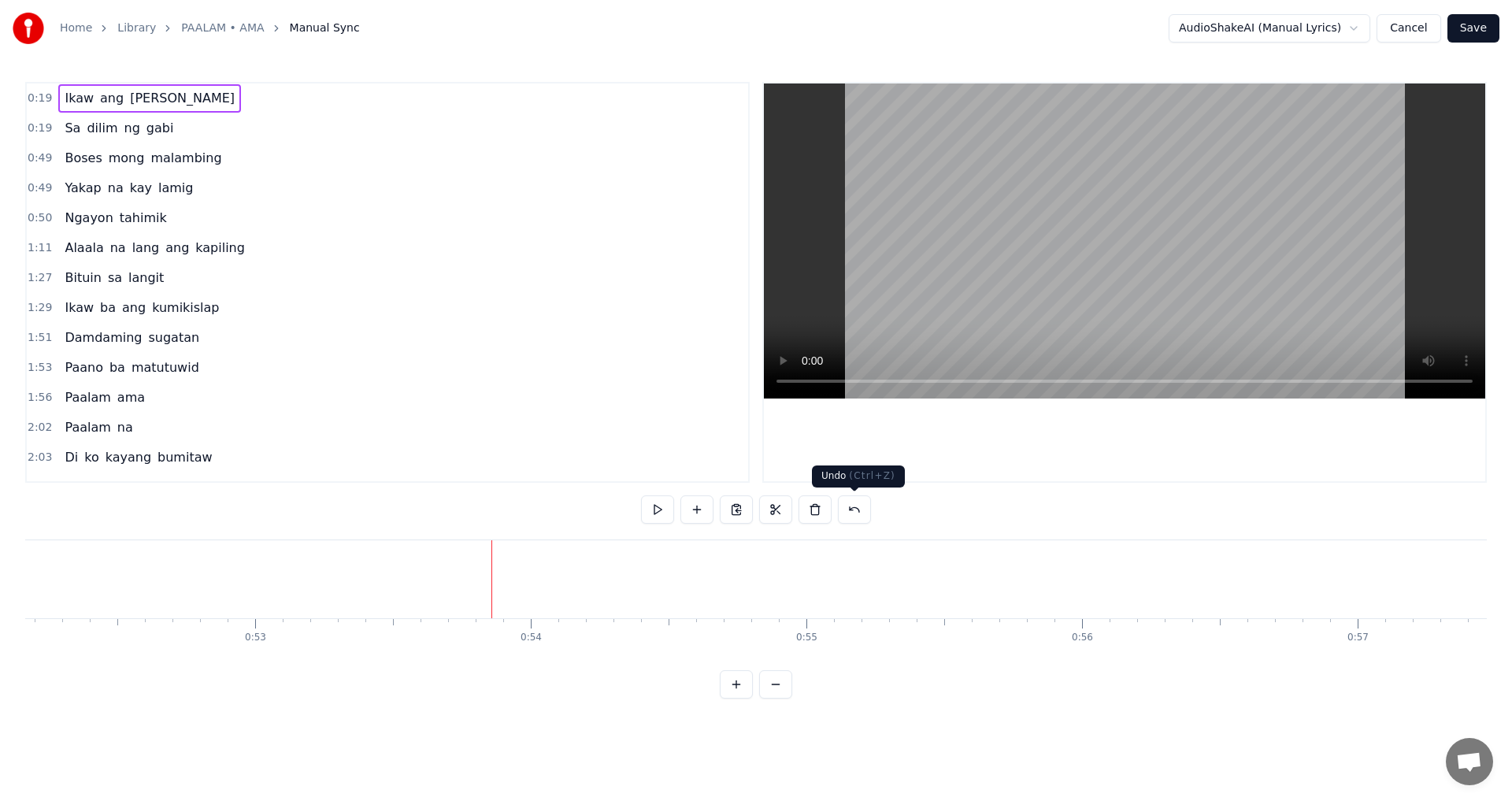
click at [853, 513] on button at bounding box center [854, 510] width 33 height 29
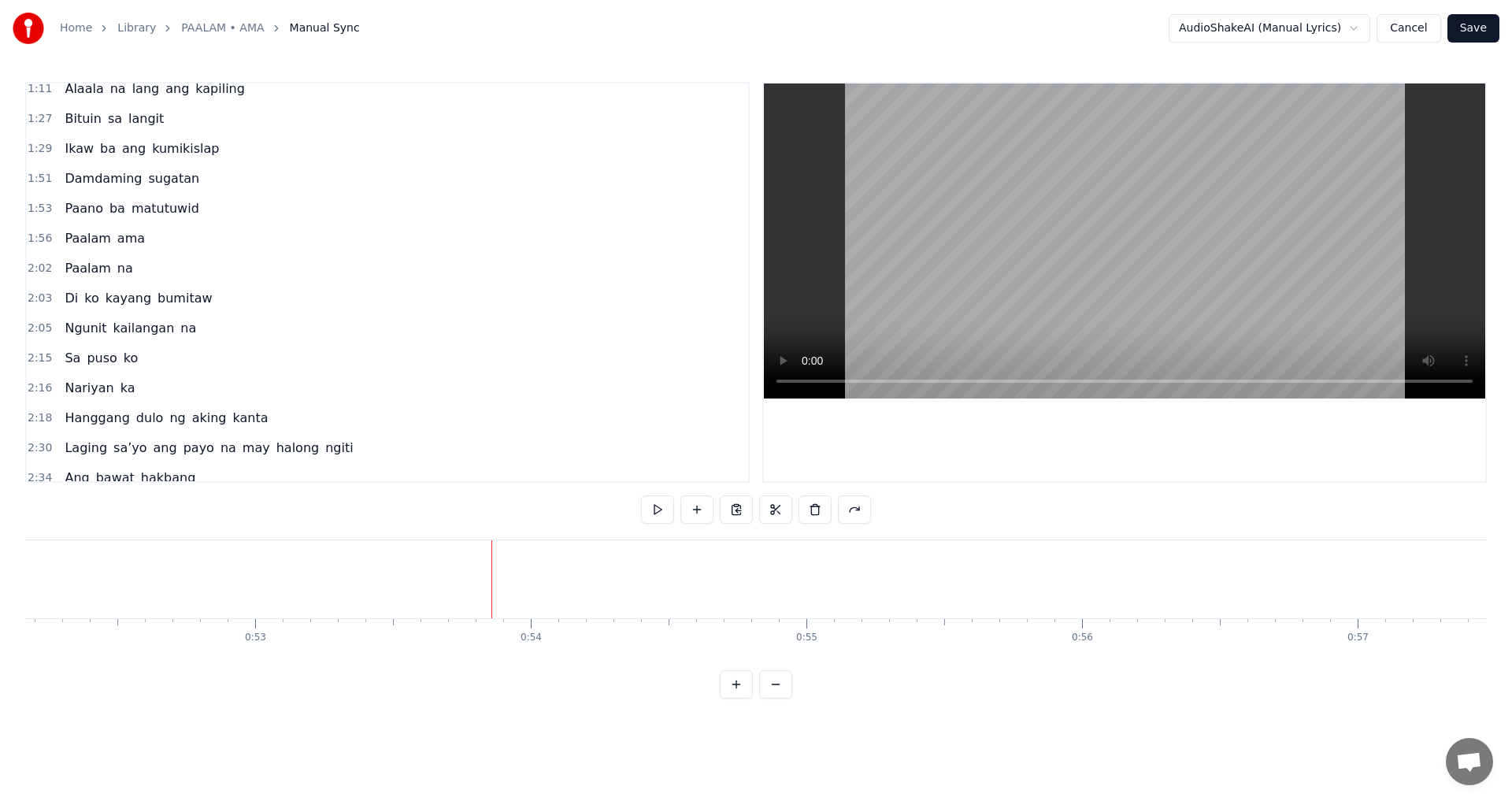
scroll to position [0, 0]
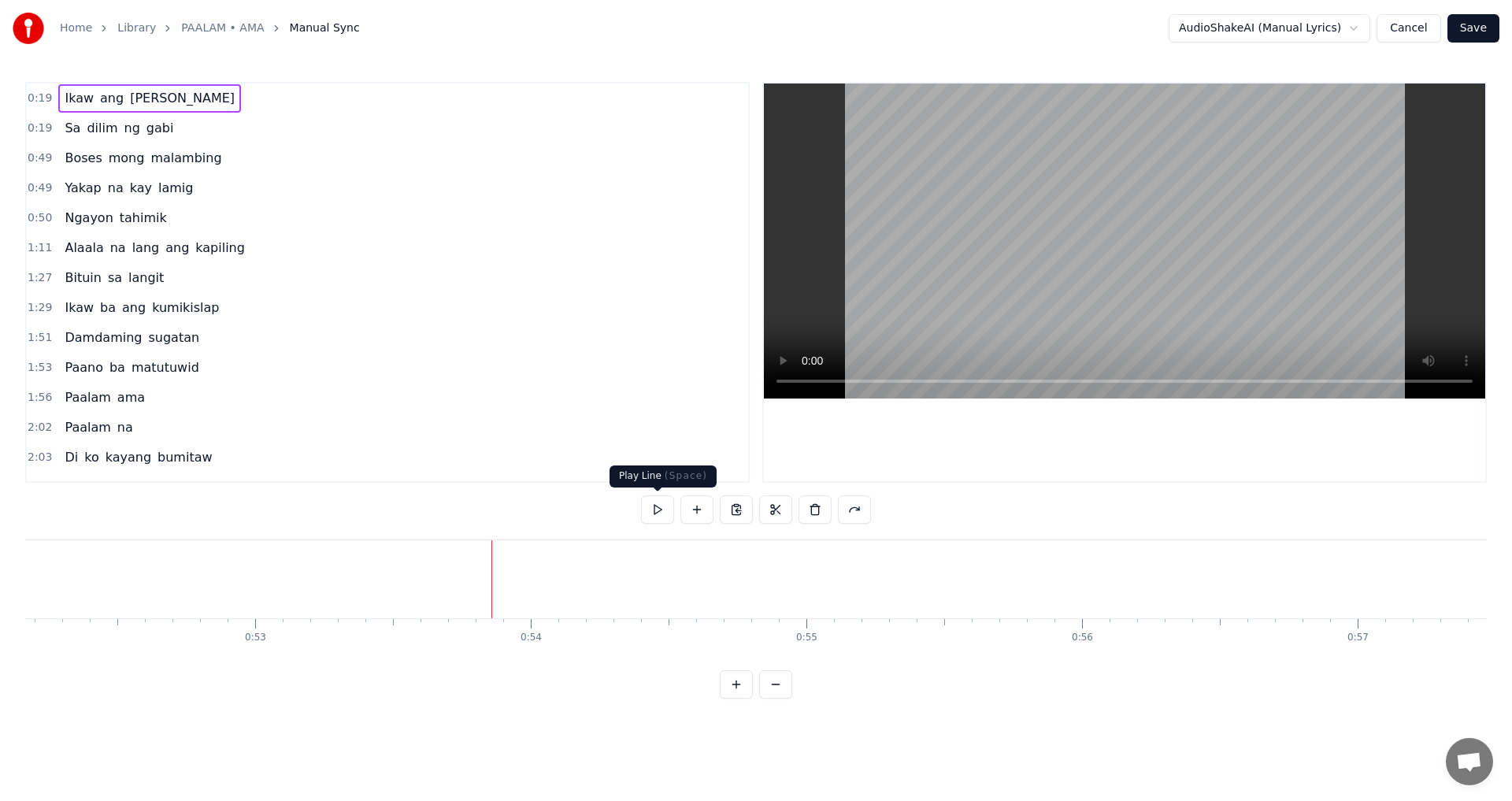
click at [653, 511] on button at bounding box center [657, 510] width 33 height 29
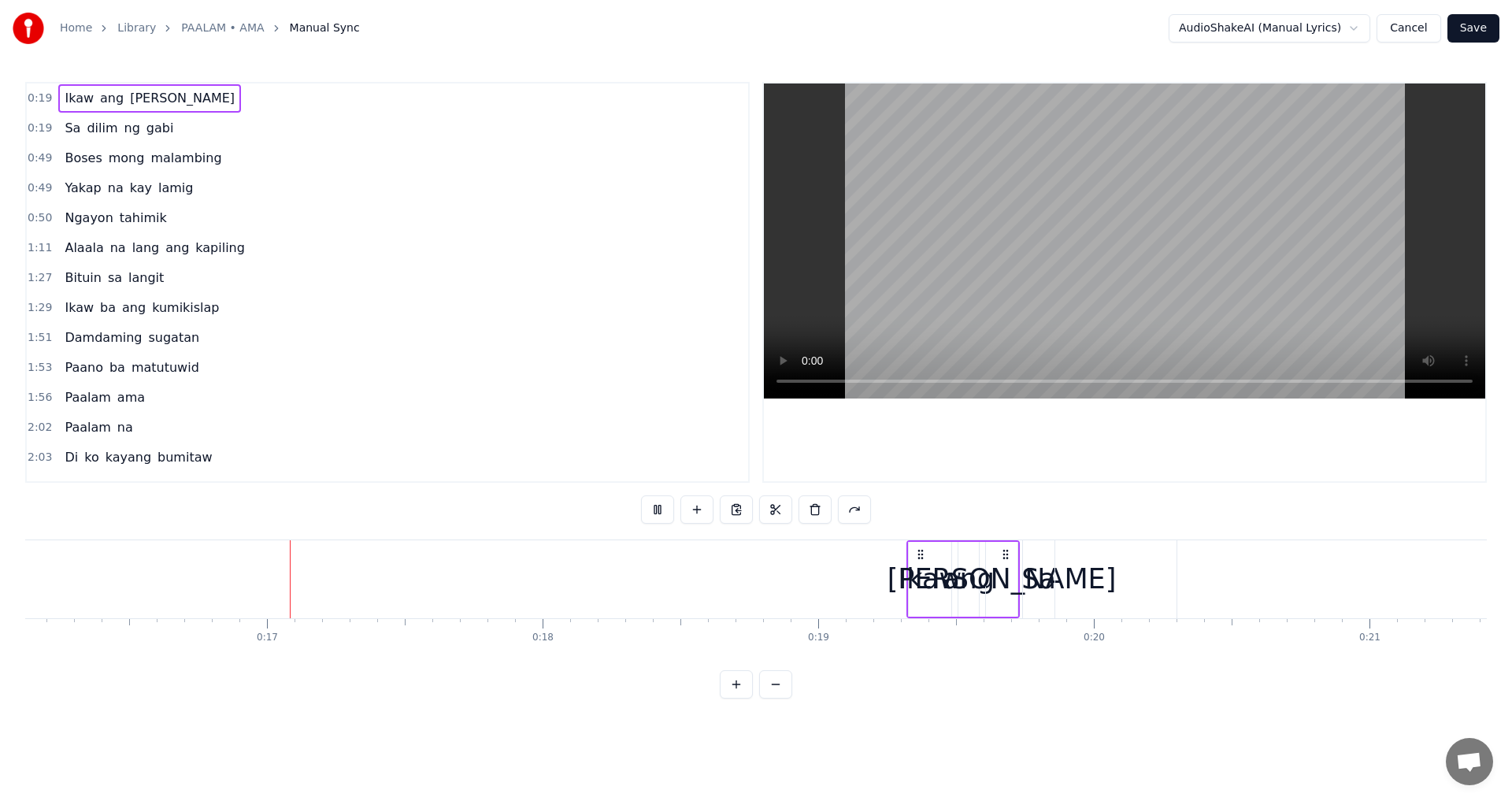
scroll to position [0, 4444]
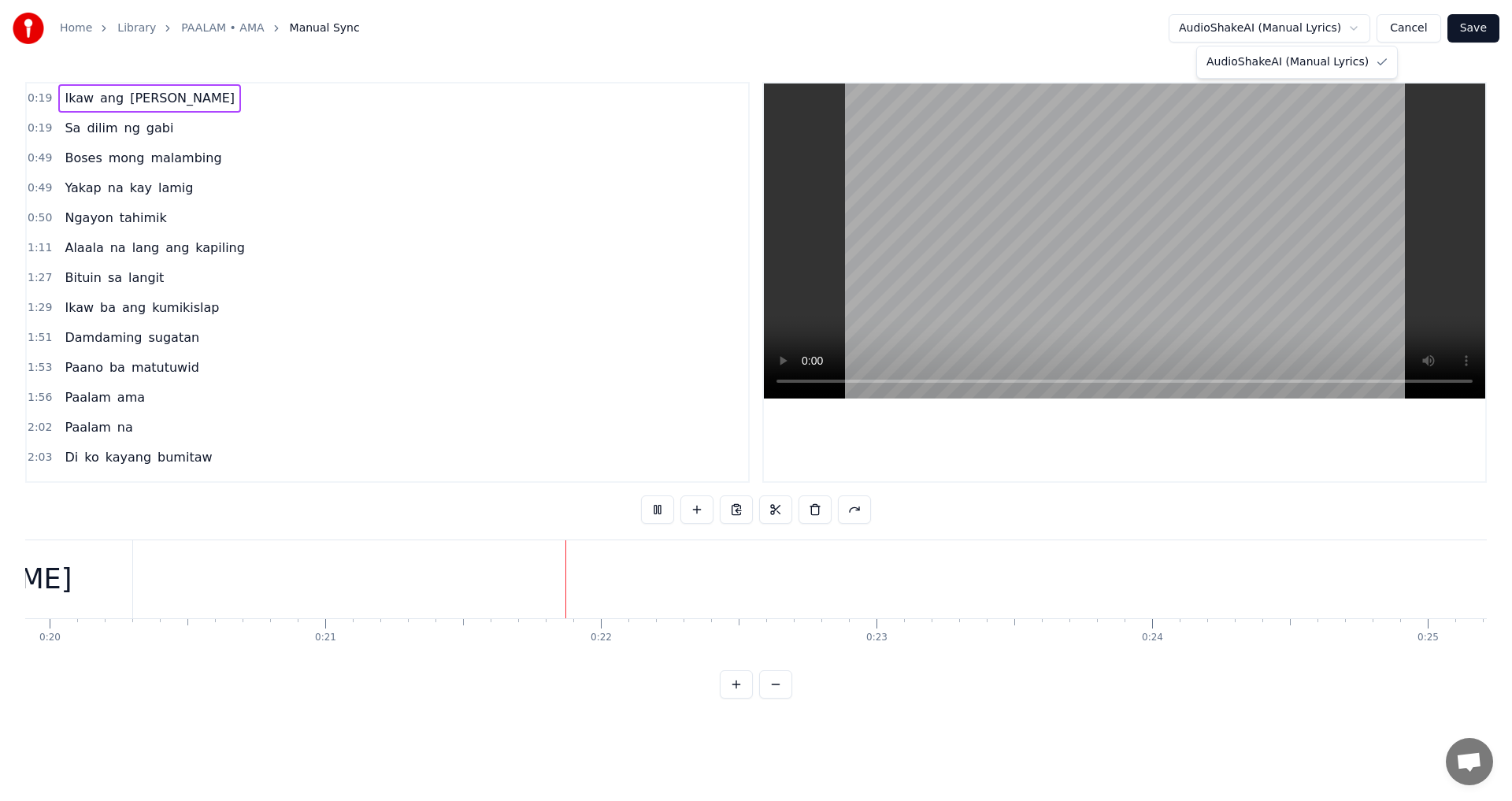
click at [1356, 22] on html "Home Library PAALAM • AMA Manual Sync AudioShakeAI (Manual Lyrics) Cancel Save …" at bounding box center [756, 362] width 1512 height 723
click at [1359, 29] on html "Home Library PAALAM • AMA Manual Sync AudioShakeAI (Manual Lyrics) Cancel Save …" at bounding box center [756, 362] width 1512 height 723
click at [1363, 21] on html "Home Library PAALAM • AMA Manual Sync AudioShakeAI (Manual Lyrics) Cancel Save …" at bounding box center [756, 362] width 1512 height 723
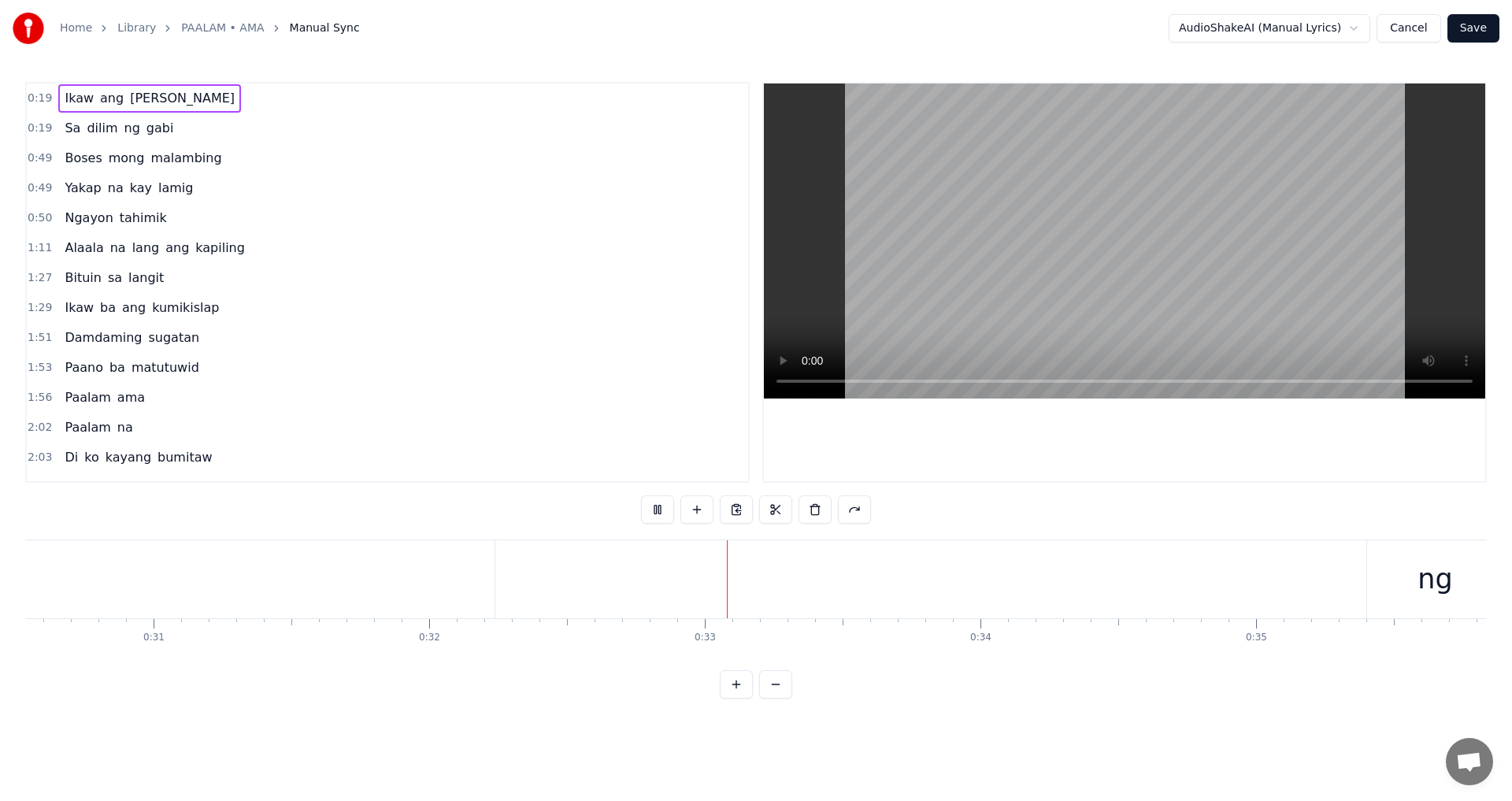
click at [596, 273] on div "1:27 Bituin [PERSON_NAME]" at bounding box center [387, 278] width 721 height 30
click at [114, 105] on span "ang" at bounding box center [112, 98] width 27 height 19
click at [1421, 28] on button "Cancel" at bounding box center [1408, 28] width 64 height 29
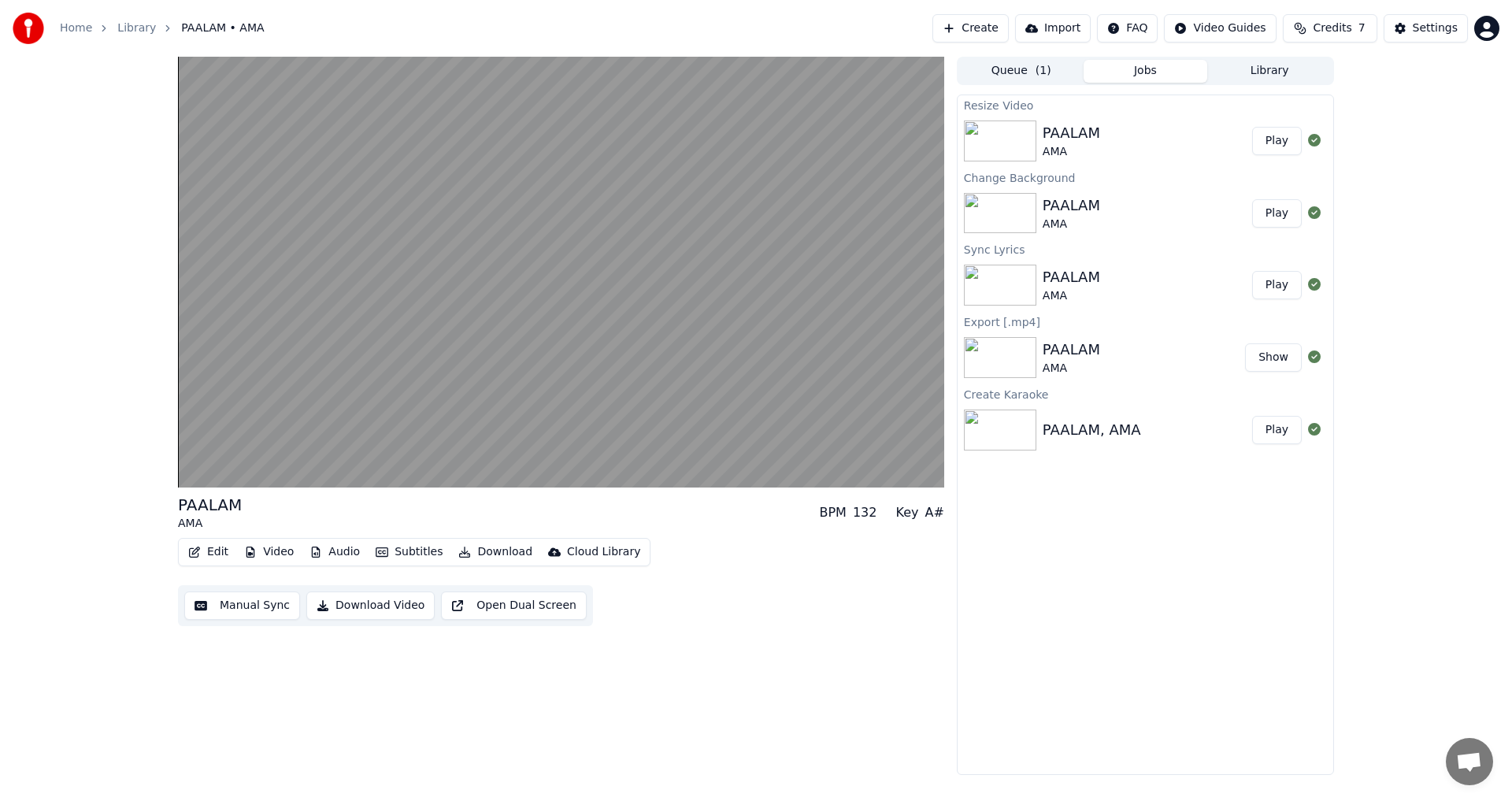
click at [264, 603] on button "Manual Sync" at bounding box center [242, 605] width 116 height 29
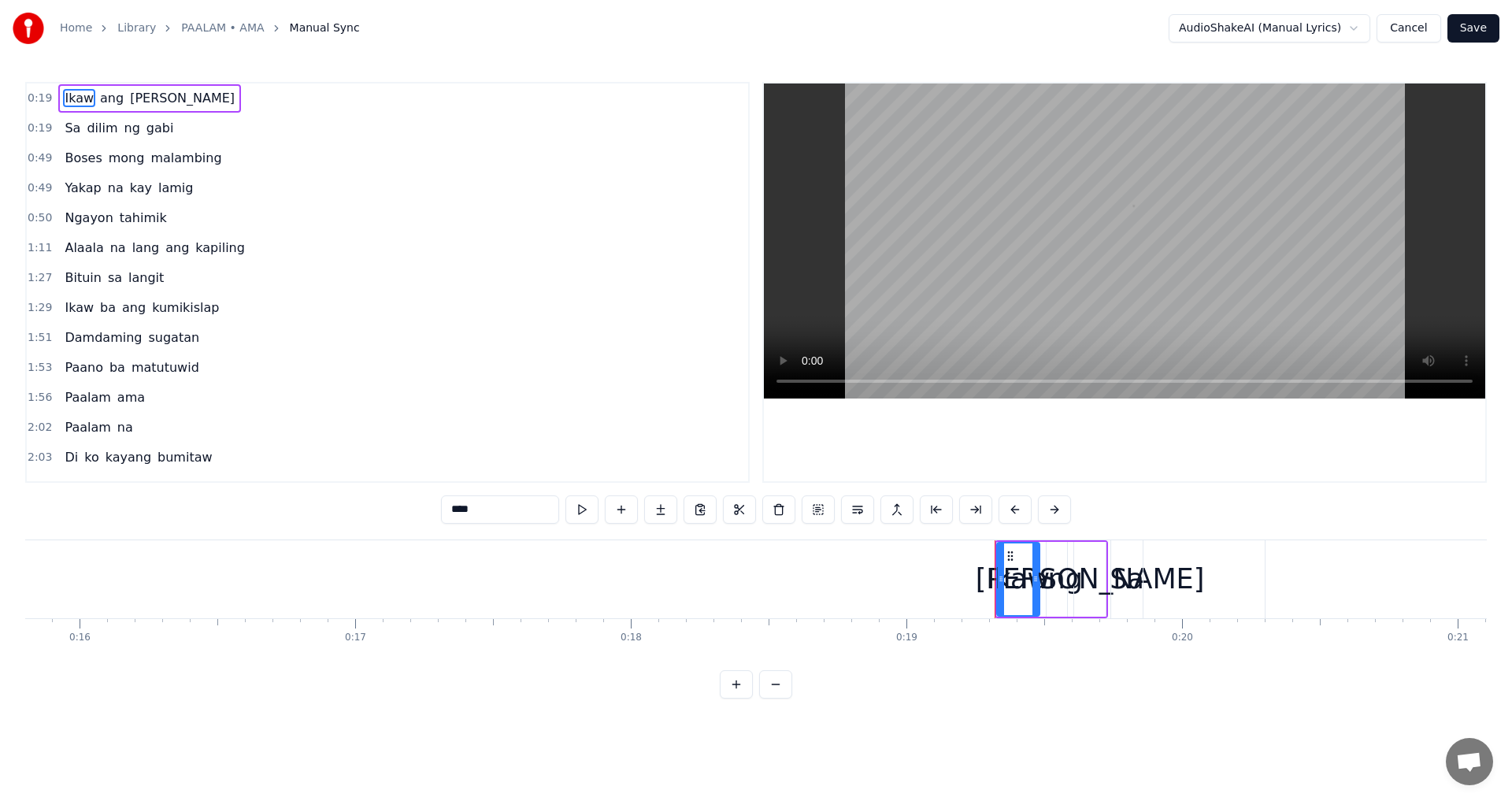
scroll to position [0, 5245]
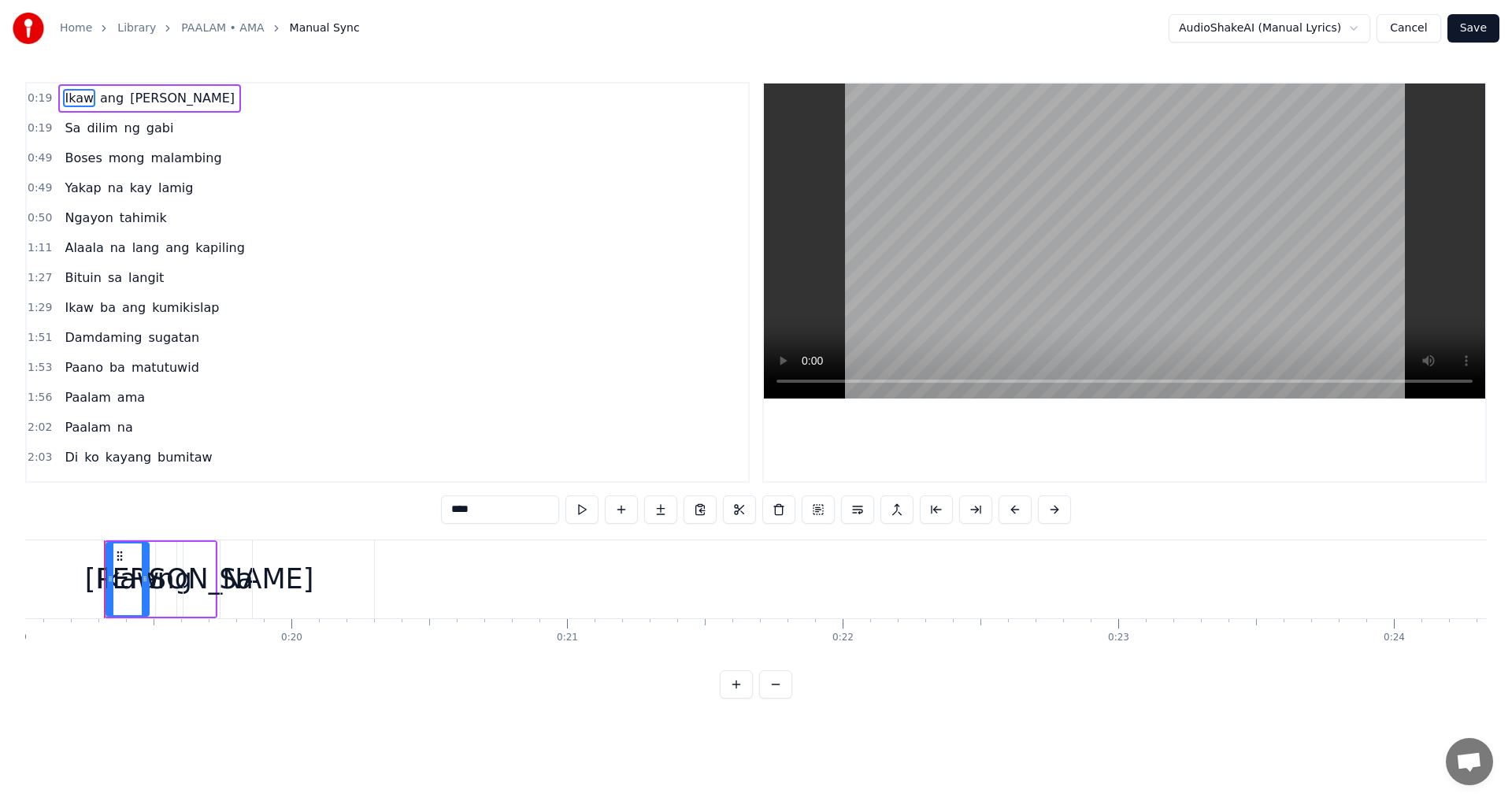
click at [1411, 30] on button "Cancel" at bounding box center [1408, 28] width 64 height 29
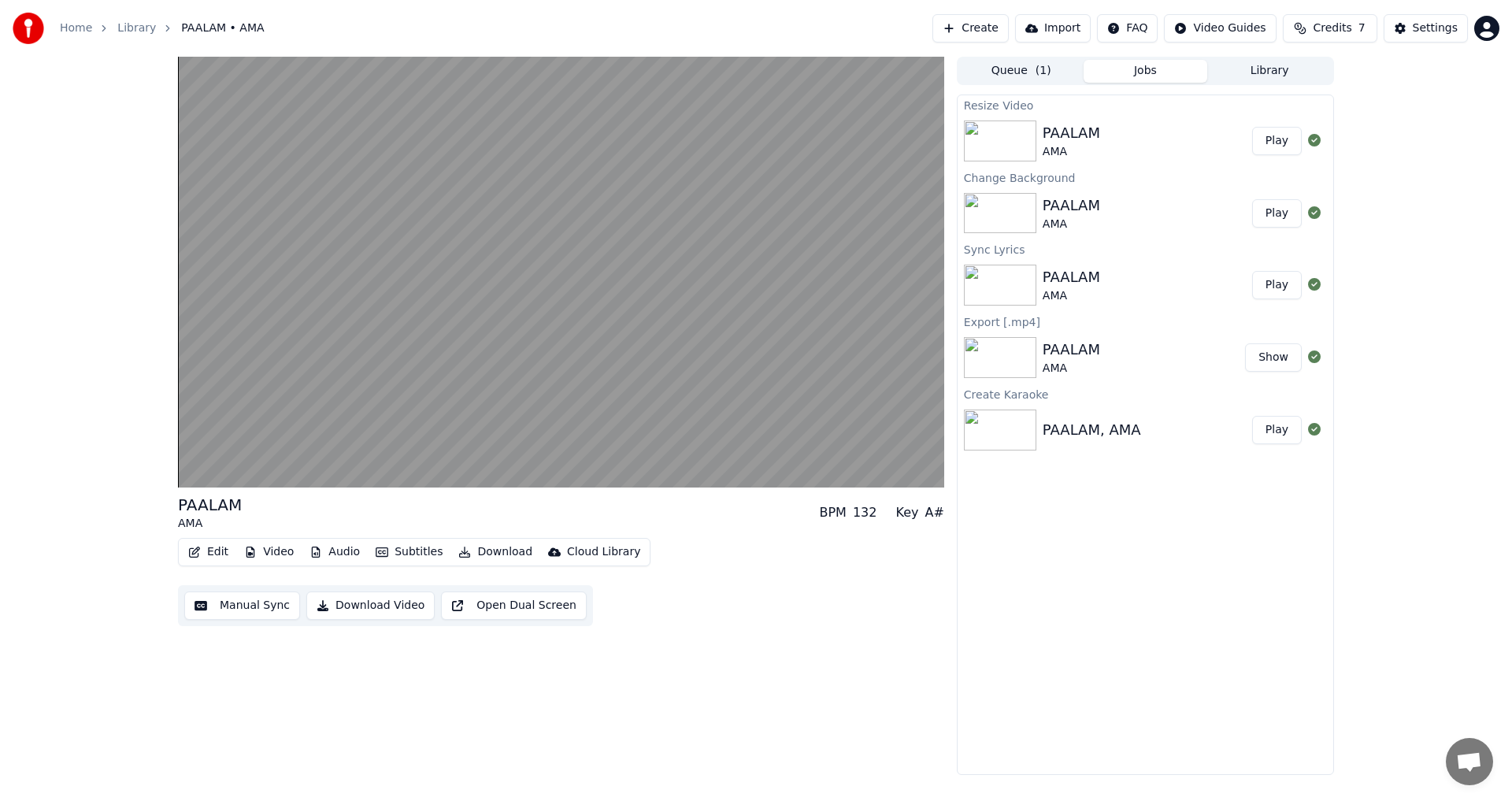
click at [207, 550] on button "Edit" at bounding box center [208, 552] width 53 height 22
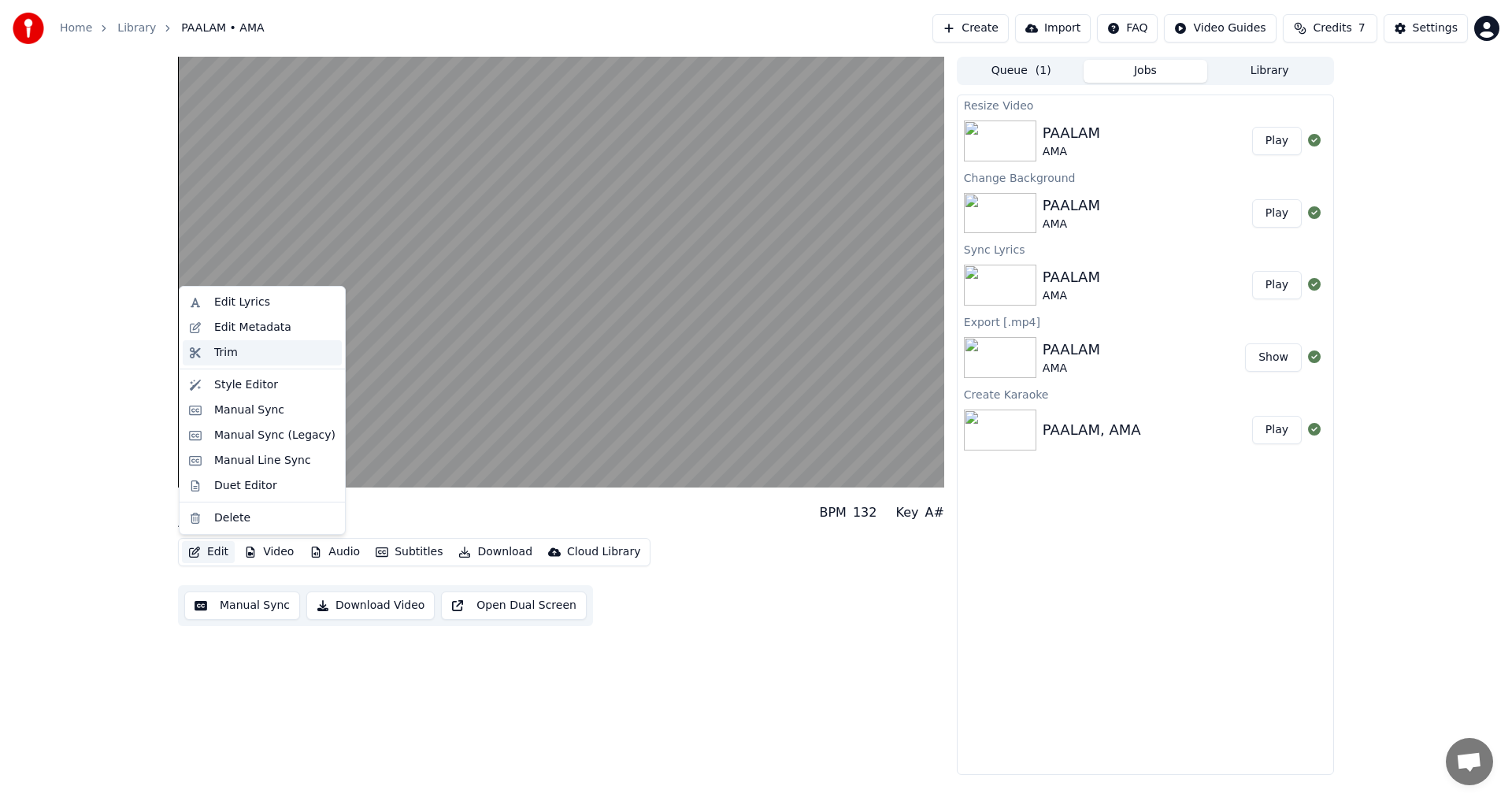
click at [260, 354] on div "Trim" at bounding box center [274, 352] width 122 height 16
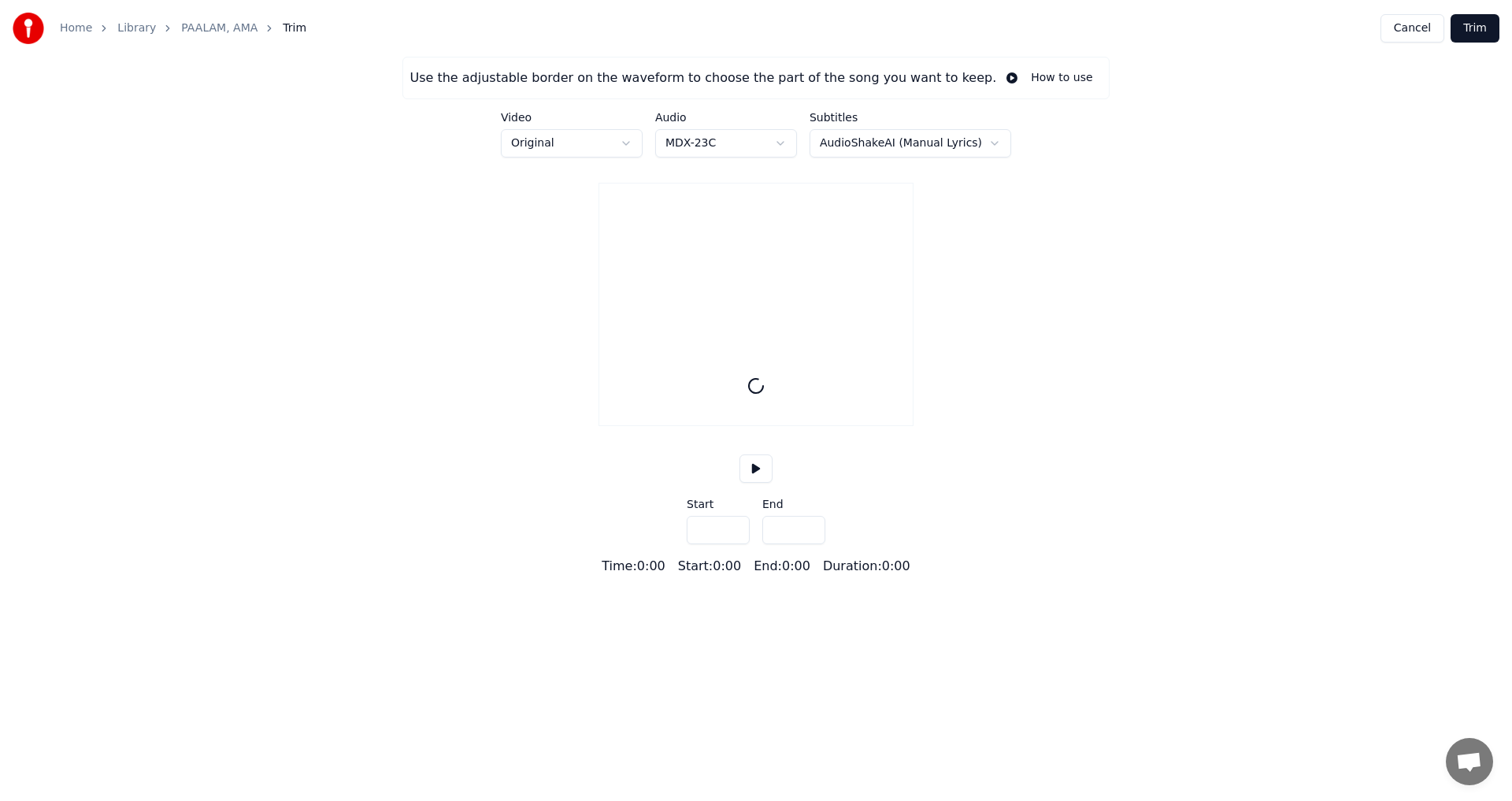
type input "*****"
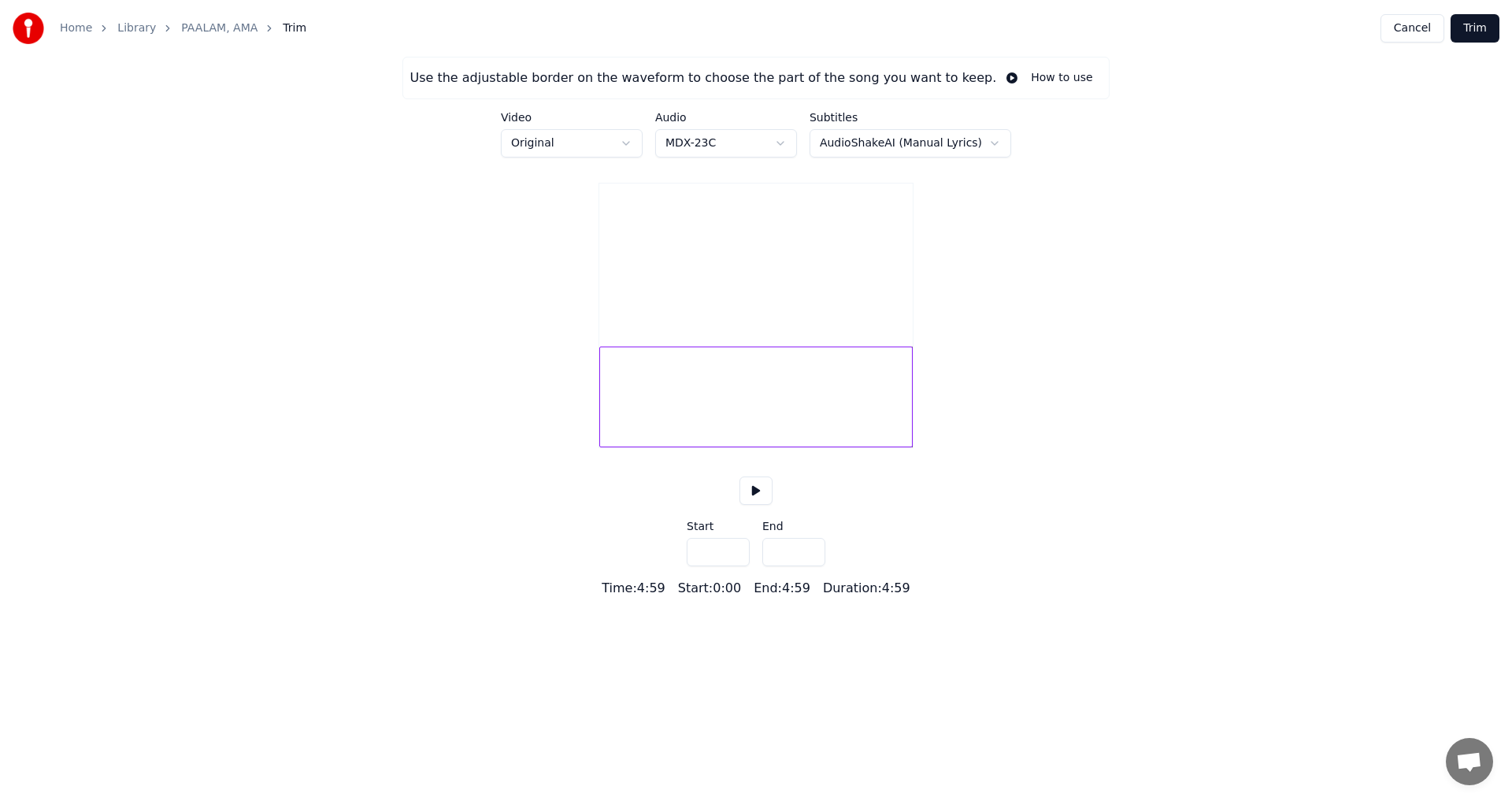
click at [1409, 33] on button "Cancel" at bounding box center [1412, 28] width 64 height 29
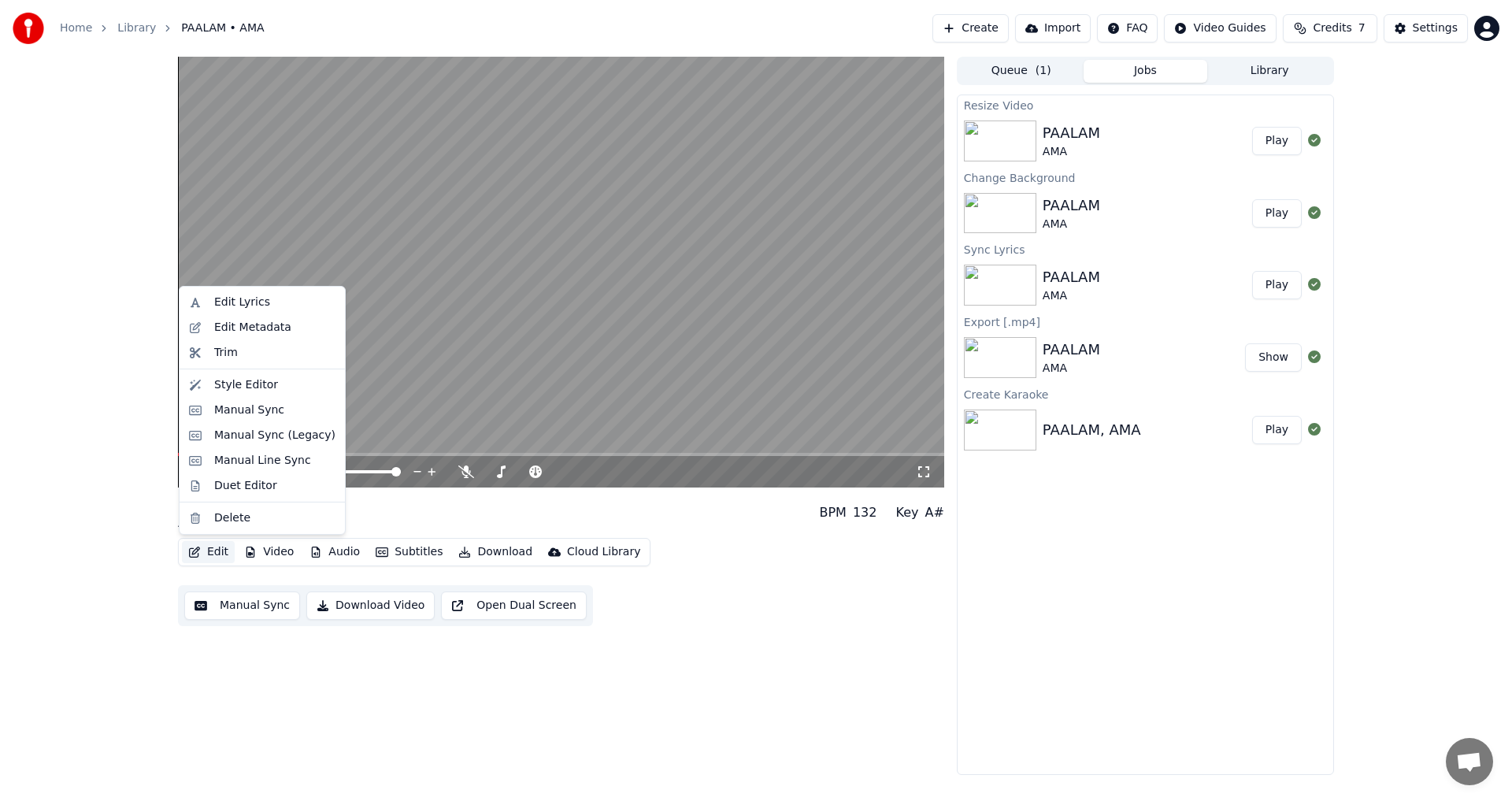
click at [215, 553] on button "Edit" at bounding box center [208, 552] width 53 height 22
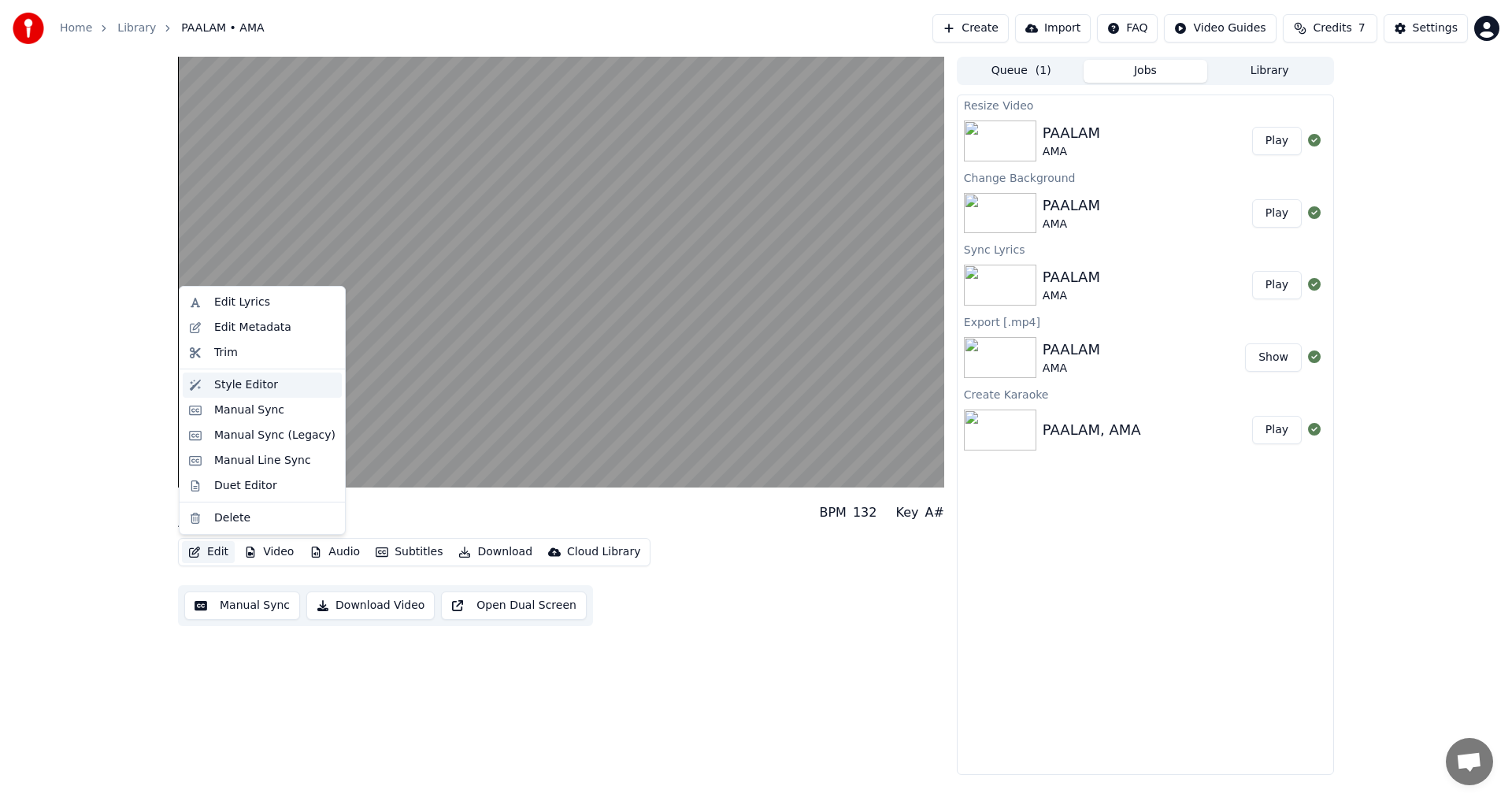
click at [270, 385] on div "Style Editor" at bounding box center [274, 385] width 122 height 16
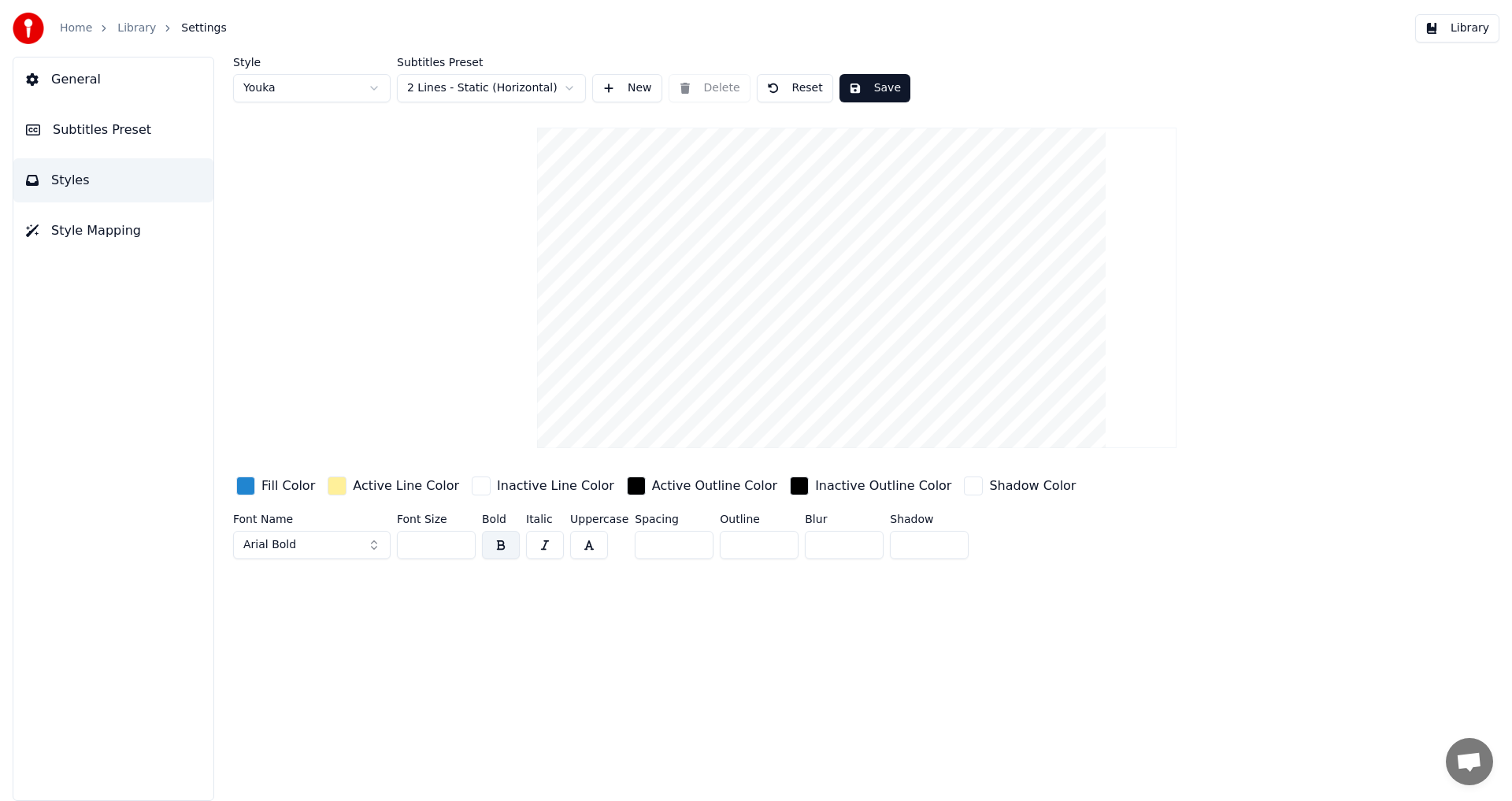
click at [378, 83] on html "Home Library Settings Library General Subtitles Preset Styles Style Mapping Sty…" at bounding box center [756, 400] width 1512 height 801
click at [575, 88] on html "Home Library Settings Library General Subtitles Preset Styles Style Mapping Sty…" at bounding box center [756, 400] width 1512 height 801
click at [99, 86] on button "General" at bounding box center [113, 79] width 200 height 44
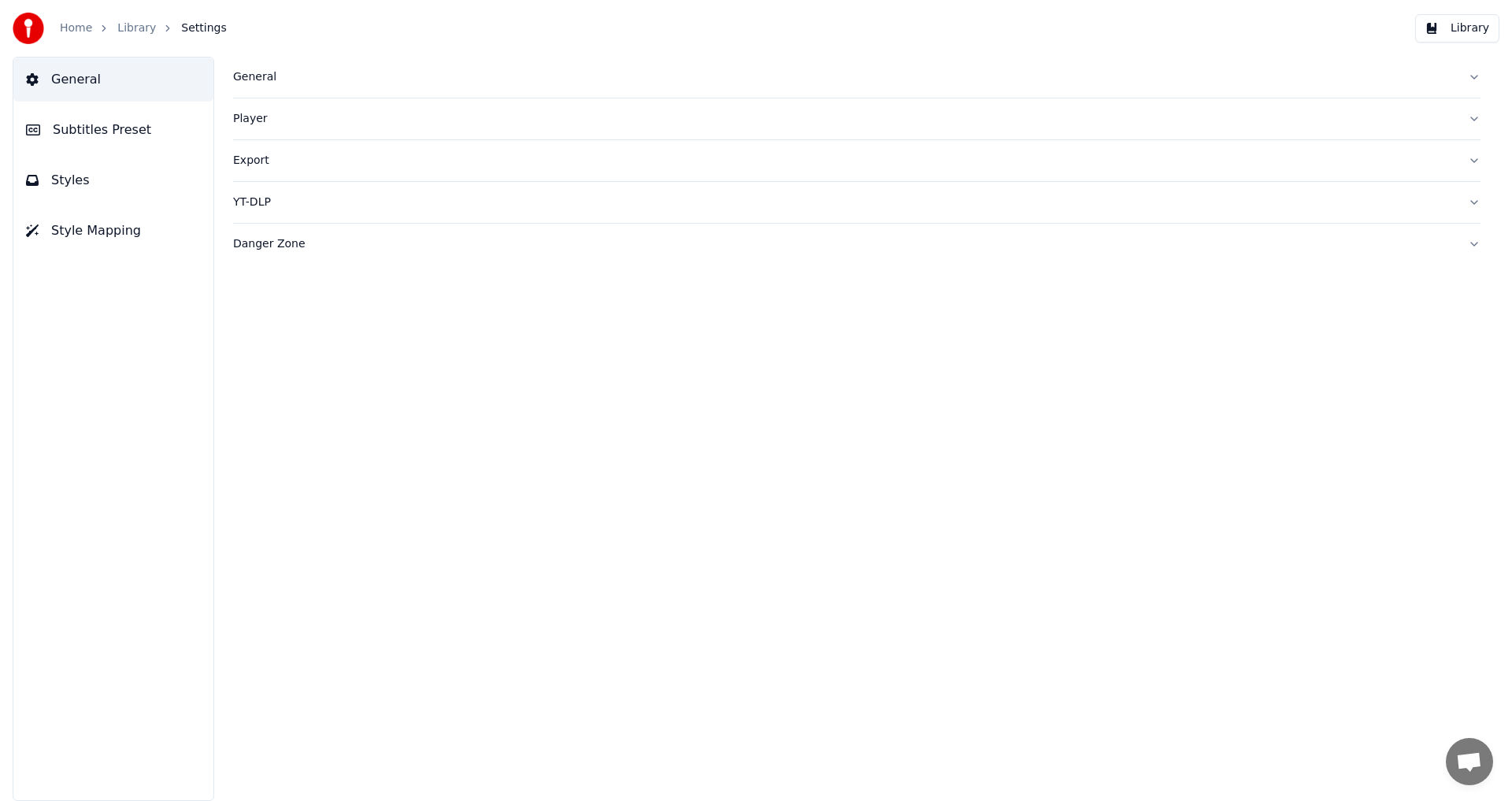
click at [308, 79] on div "General" at bounding box center [843, 77] width 1222 height 16
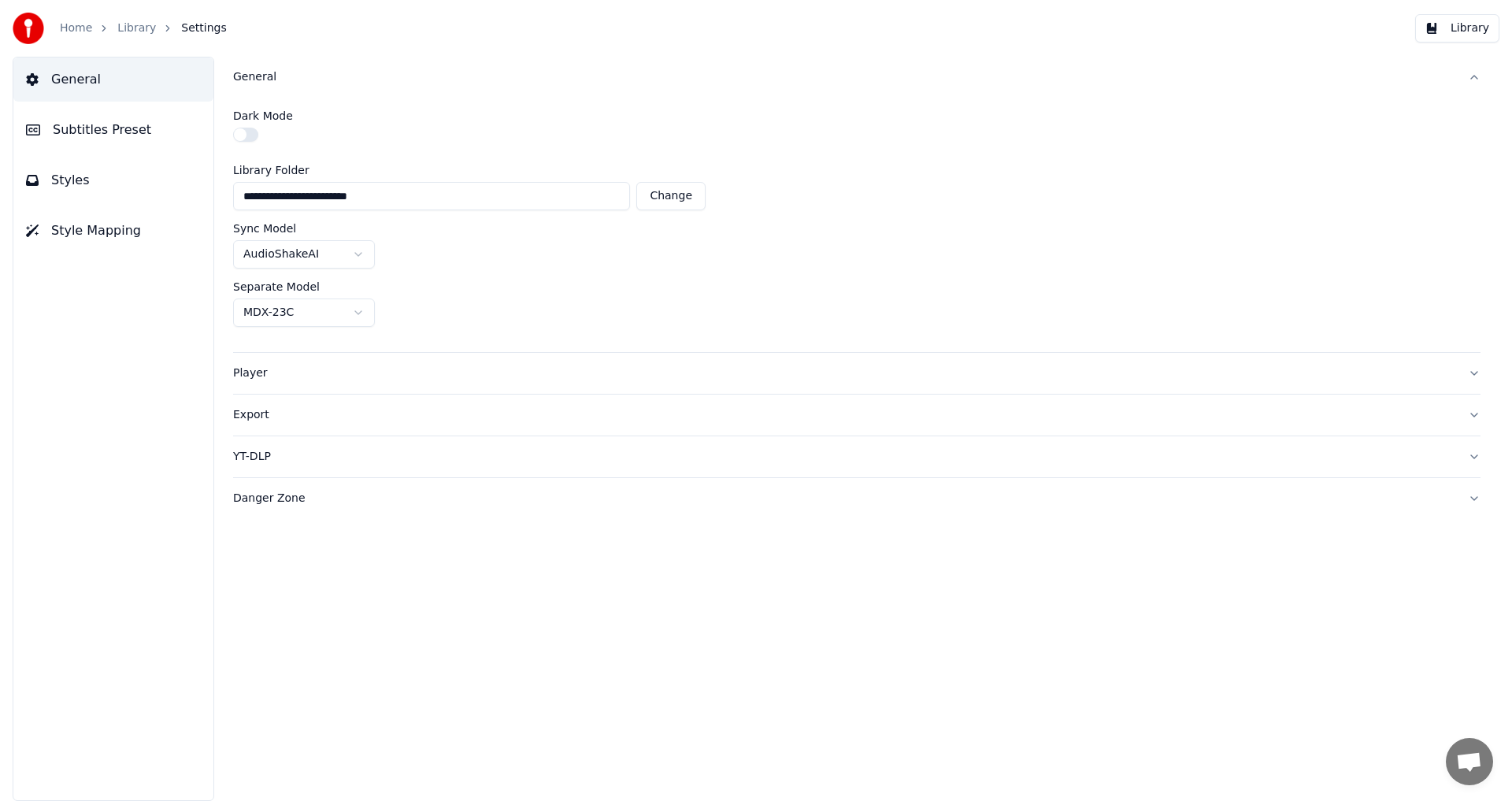
click at [362, 253] on html "**********" at bounding box center [756, 400] width 1512 height 801
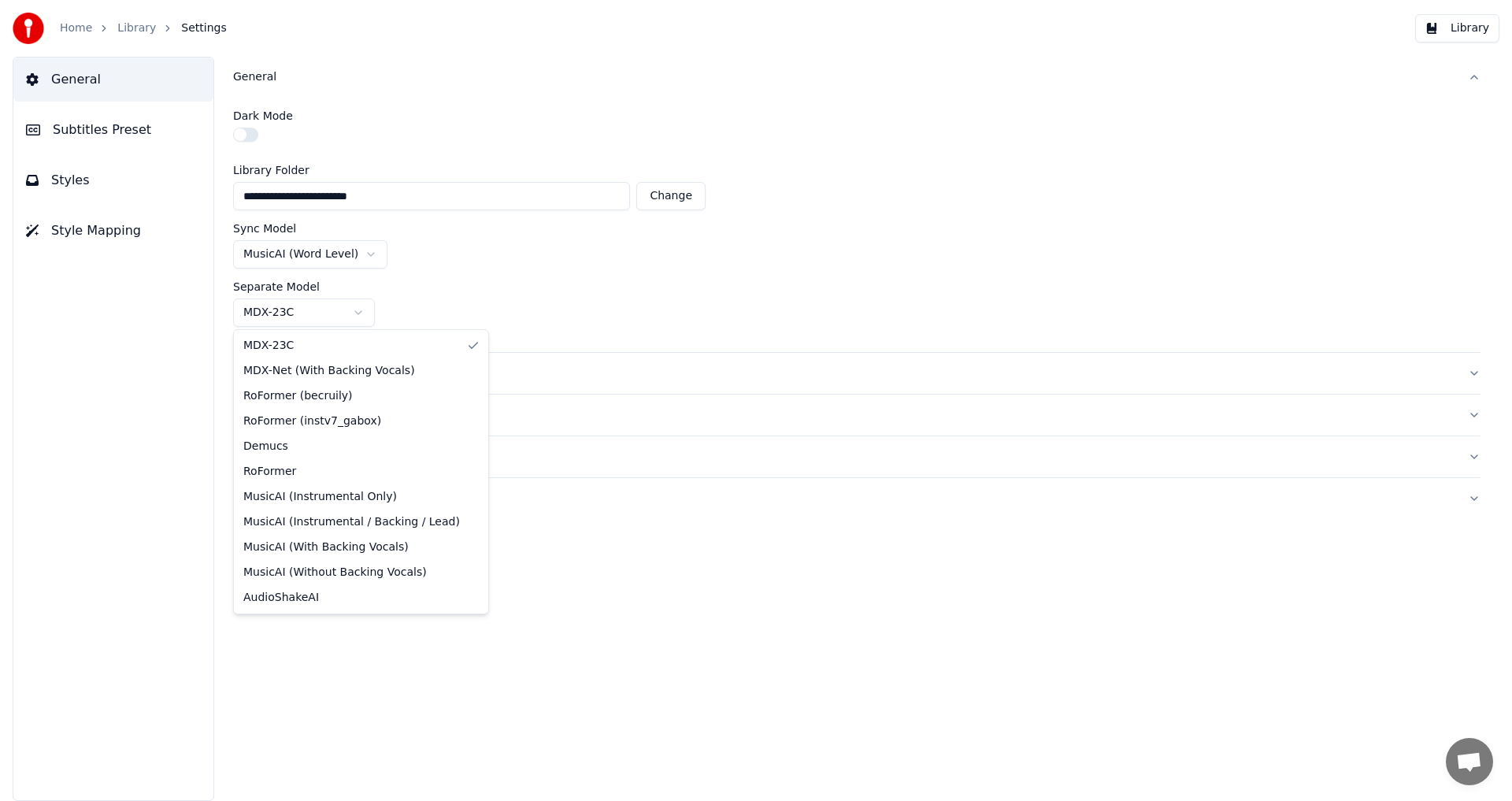
click at [370, 311] on html "**********" at bounding box center [756, 400] width 1512 height 801
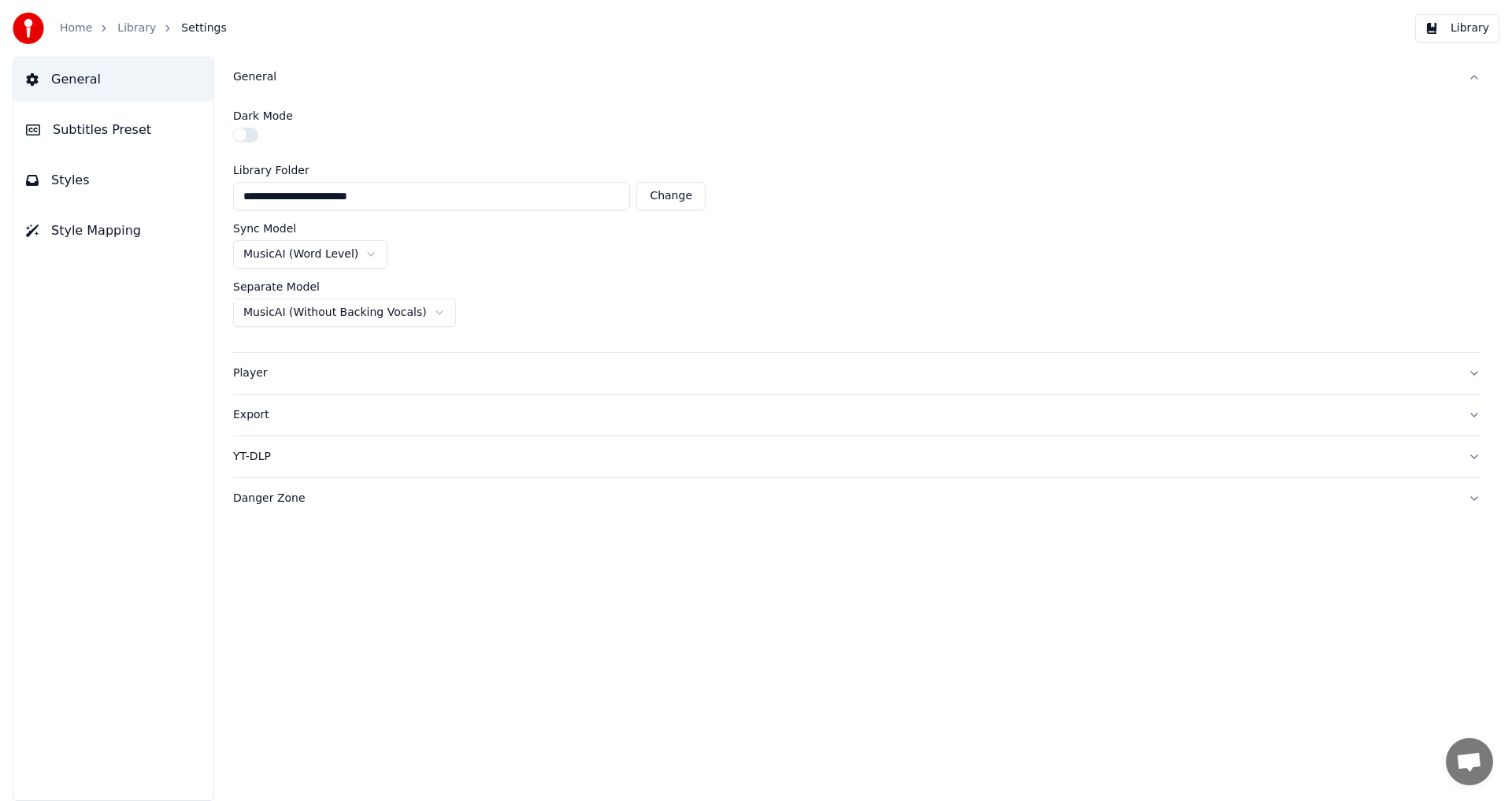
click at [415, 309] on html "**********" at bounding box center [756, 400] width 1512 height 801
click at [253, 368] on div "Player" at bounding box center [843, 372] width 1222 height 16
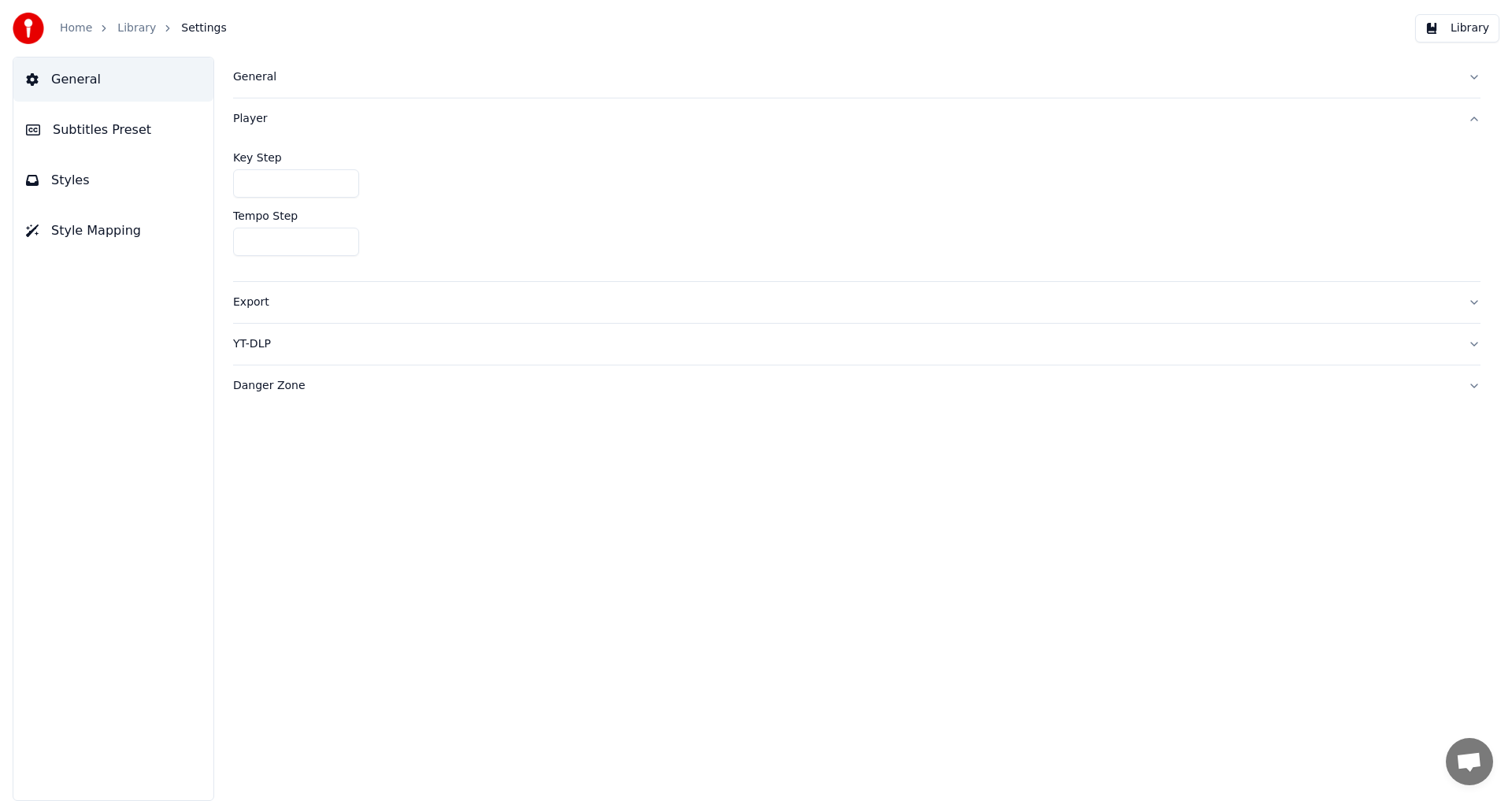
click at [256, 300] on div "Export" at bounding box center [843, 302] width 1222 height 16
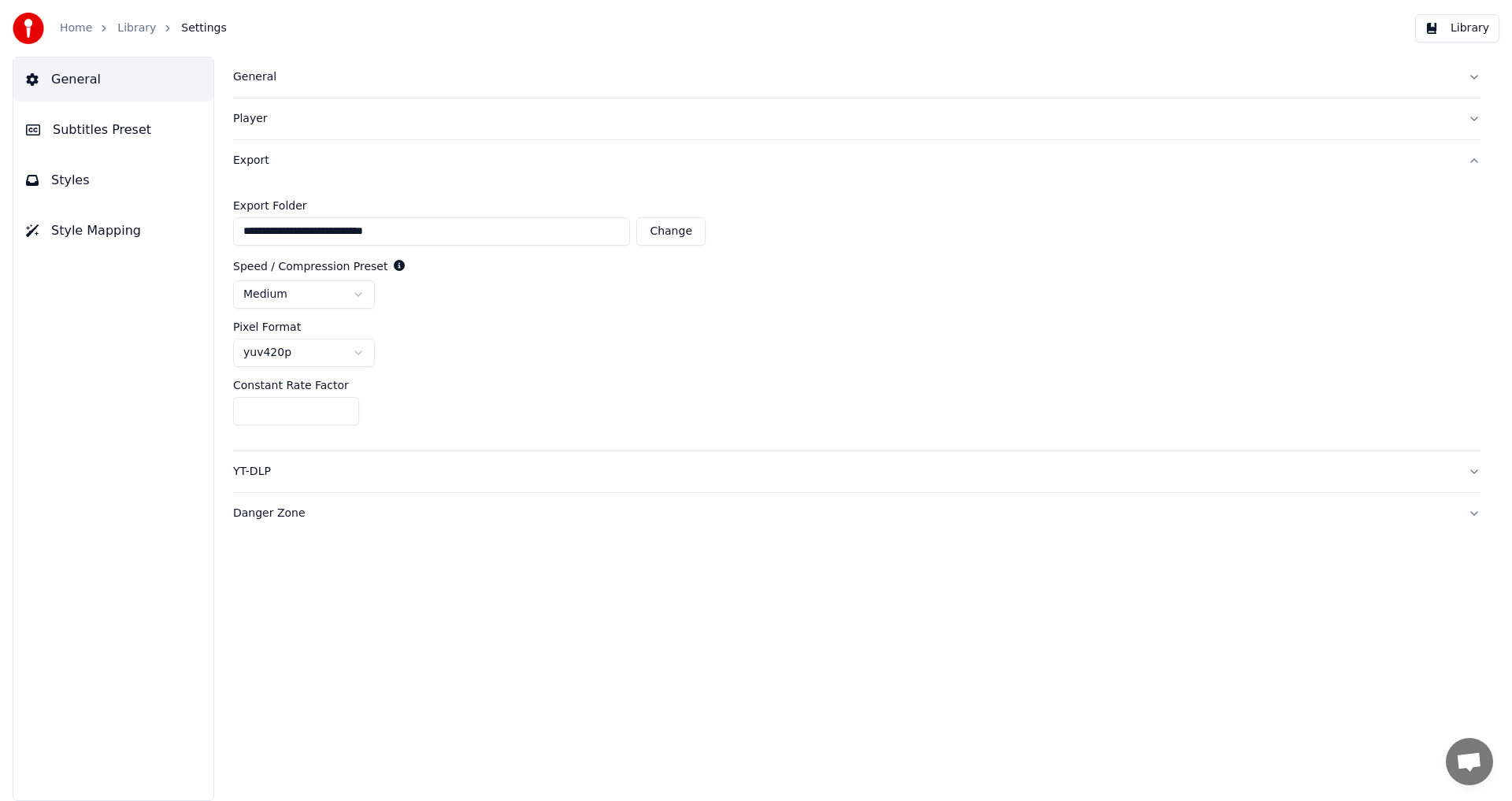
click at [263, 468] on div "YT-DLP" at bounding box center [843, 471] width 1222 height 16
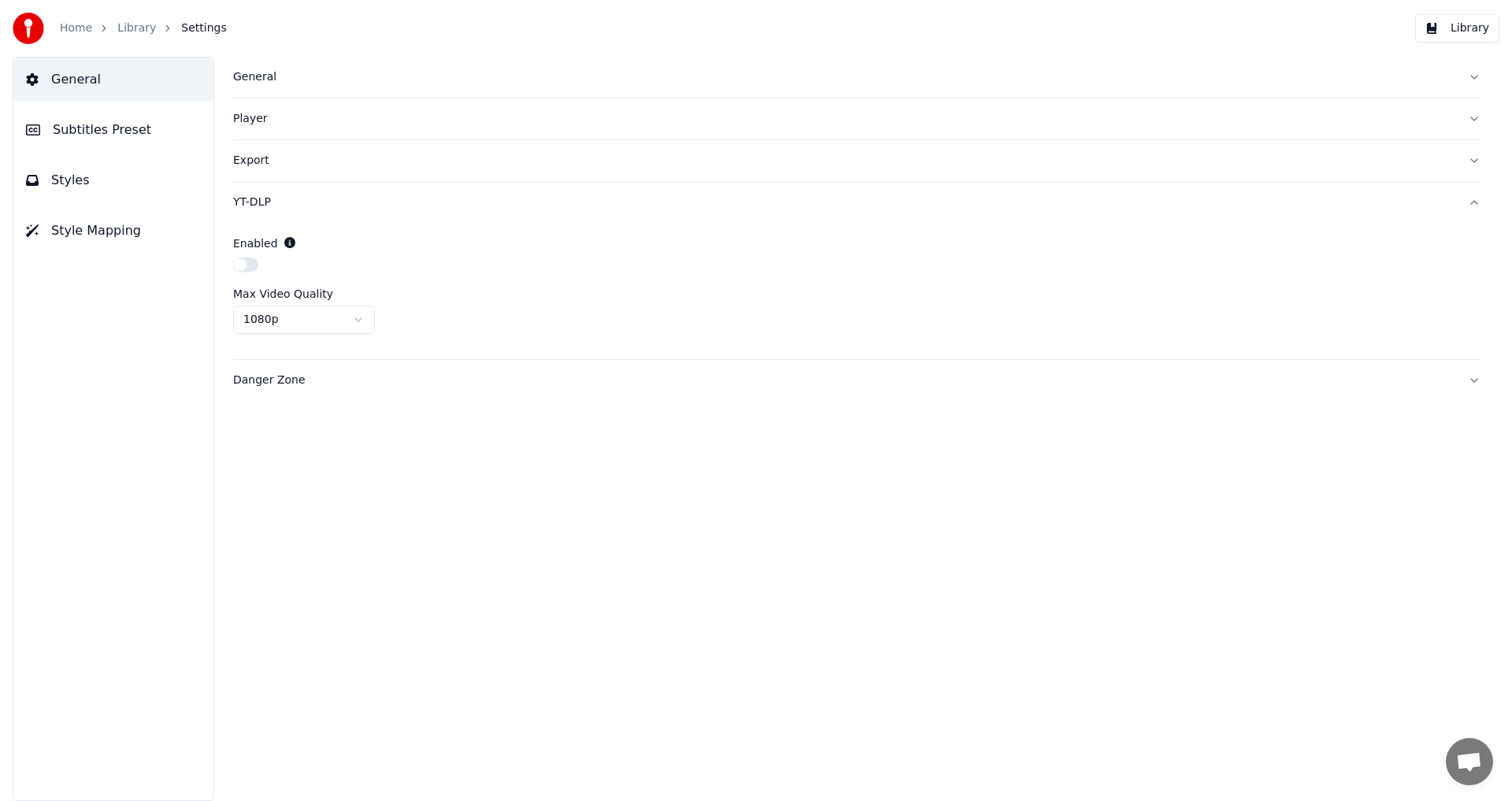
click at [98, 131] on span "Subtitles Preset" at bounding box center [102, 130] width 99 height 19
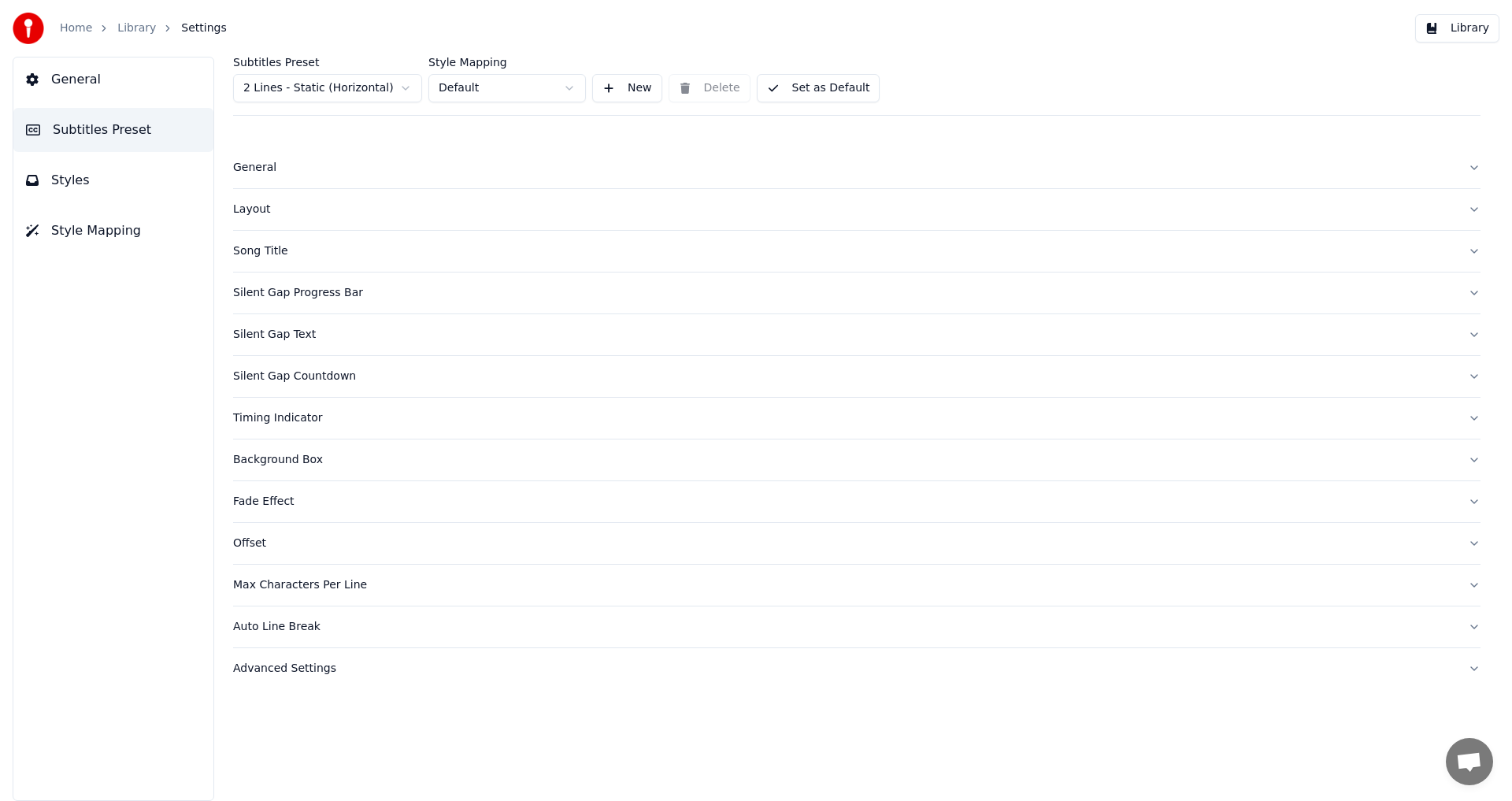
click at [299, 335] on div "Silent Gap Text" at bounding box center [843, 334] width 1222 height 16
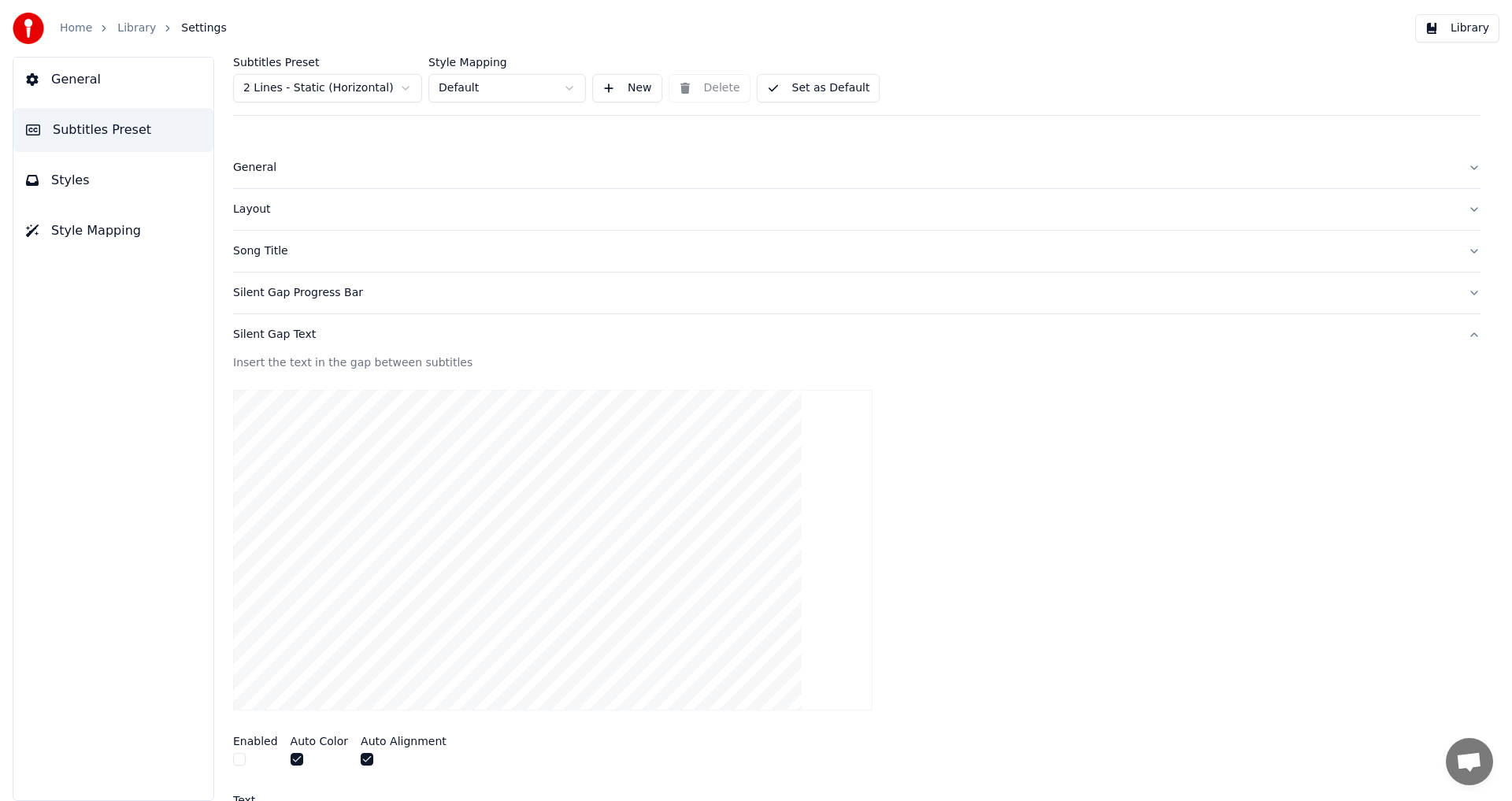
click at [273, 257] on div "Song Title" at bounding box center [843, 251] width 1222 height 16
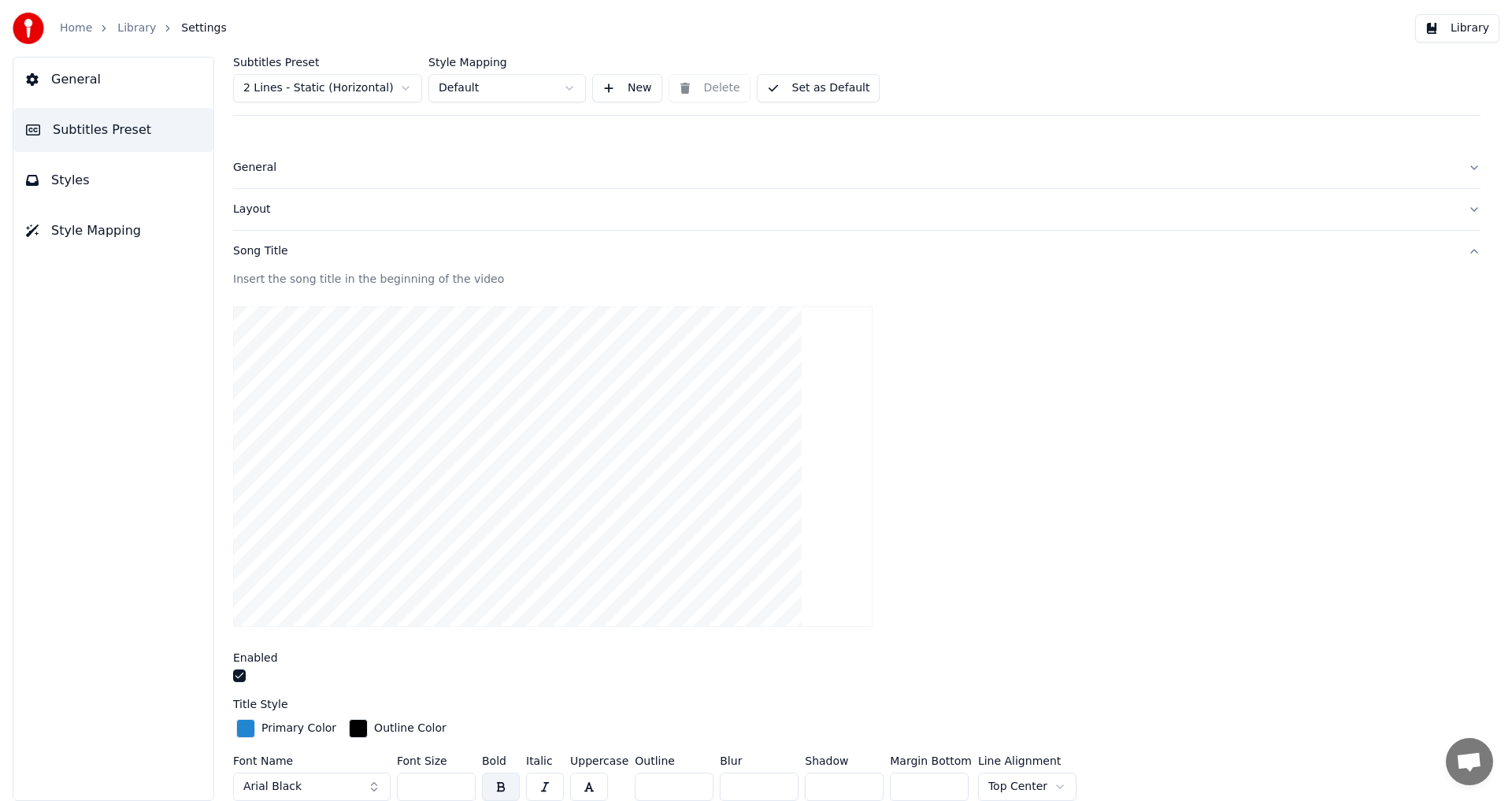
click at [420, 367] on video at bounding box center [552, 466] width 639 height 321
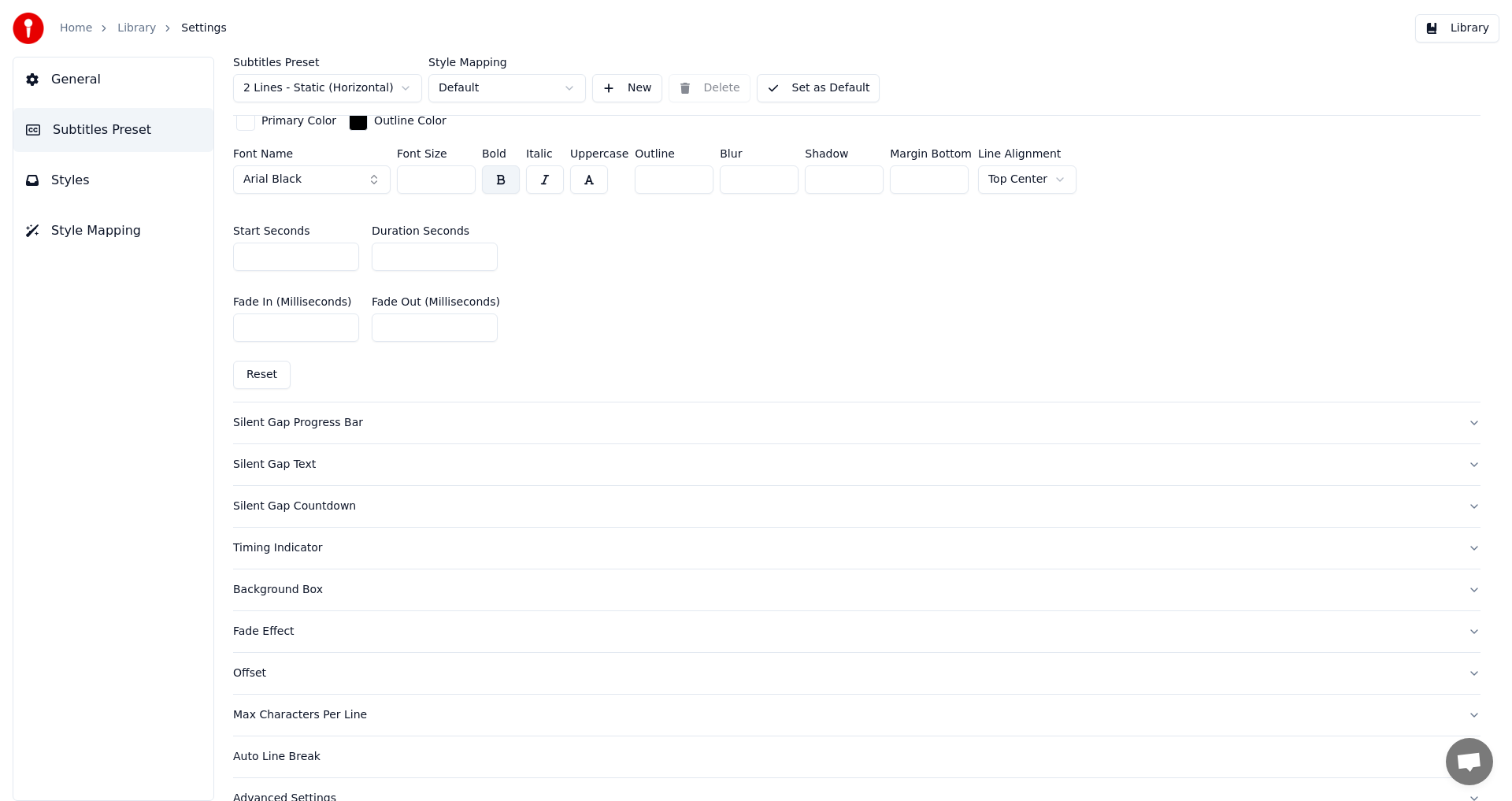
scroll to position [757, 0]
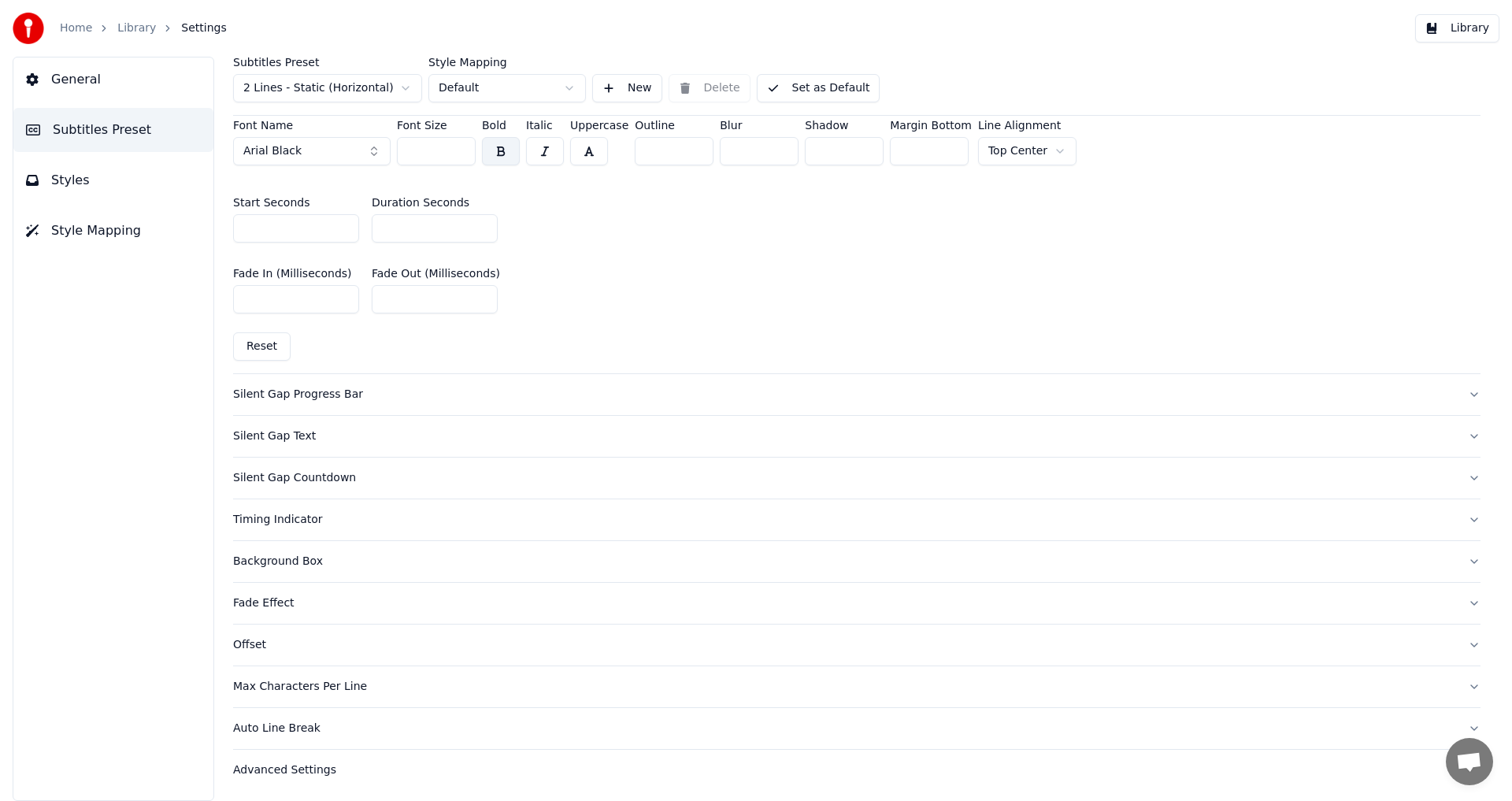
click at [313, 390] on div "Silent Gap Progress Bar" at bounding box center [843, 394] width 1222 height 16
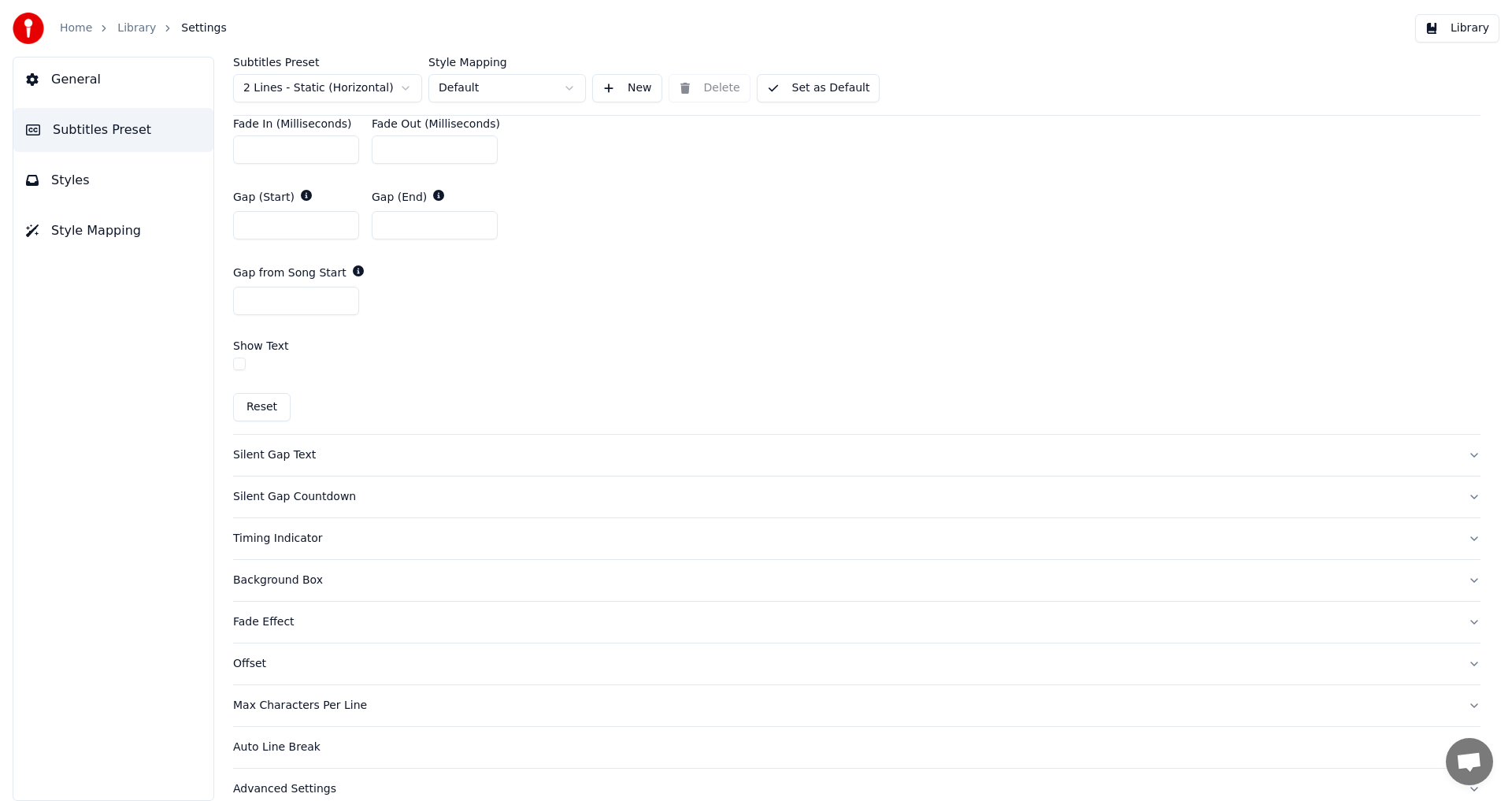
scroll to position [903, 0]
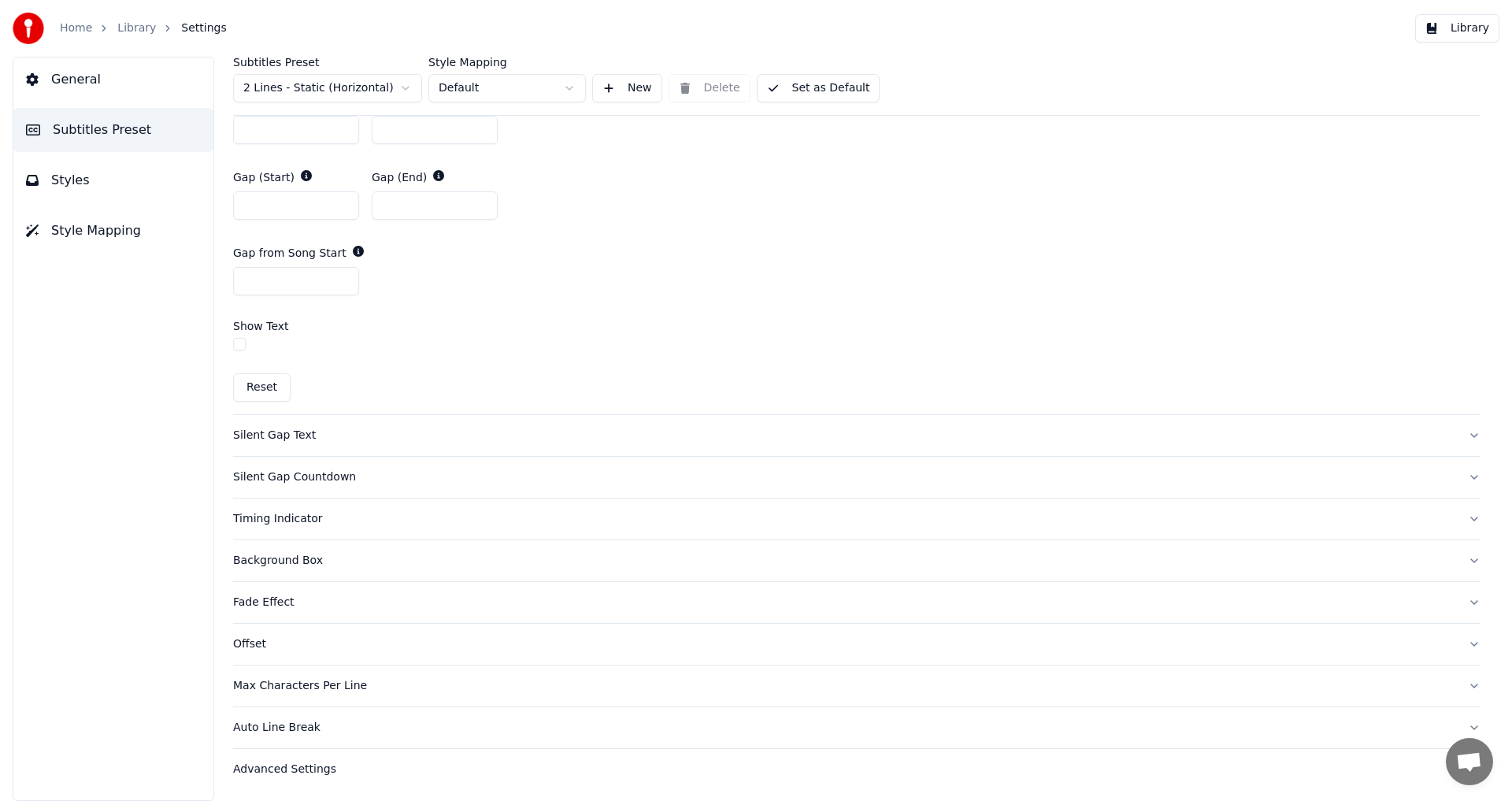
click at [285, 429] on div "Silent Gap Text" at bounding box center [843, 435] width 1222 height 16
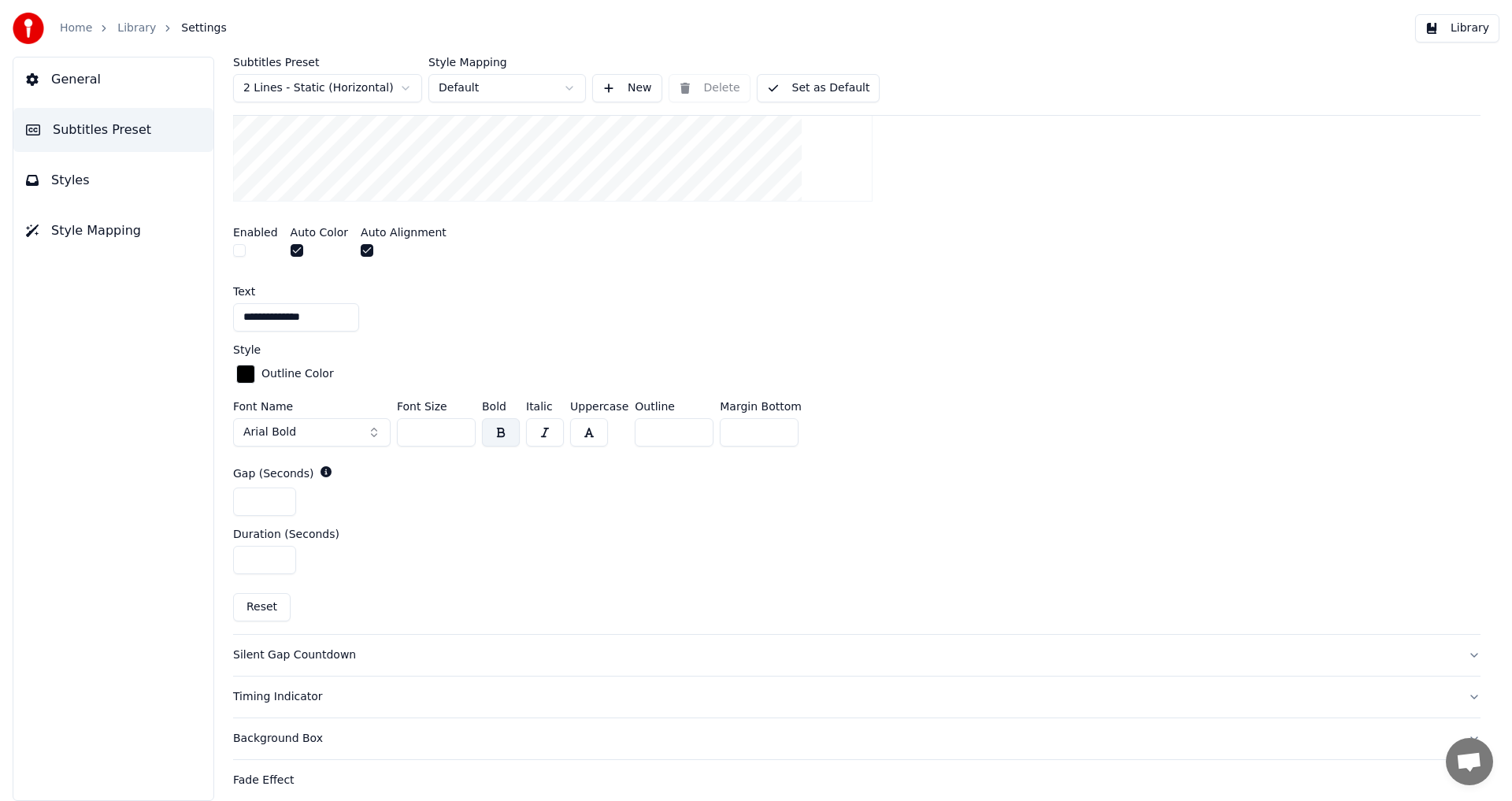
scroll to position [587, 0]
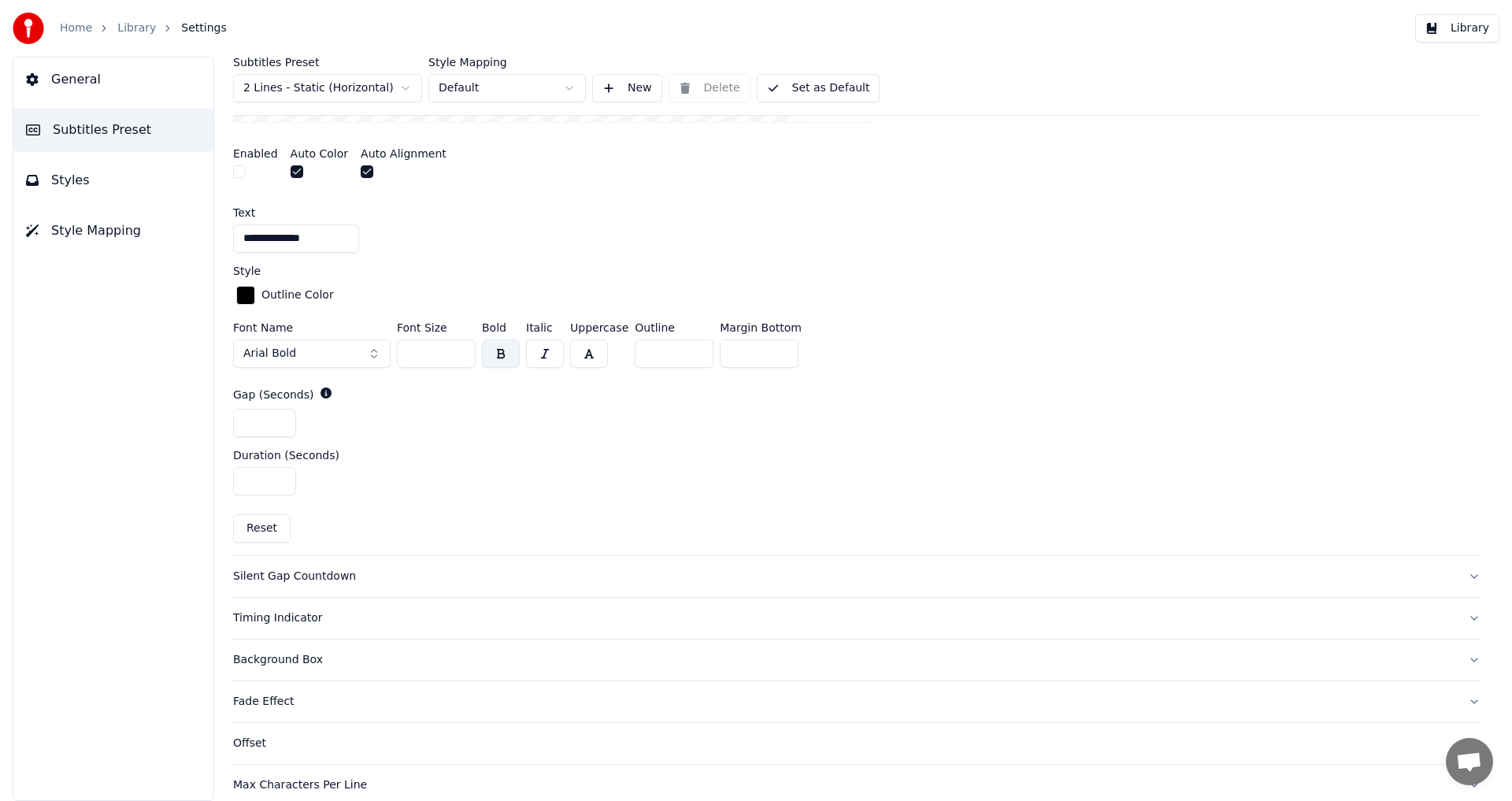
click at [280, 416] on input "*" at bounding box center [264, 423] width 63 height 29
click at [278, 425] on input "*" at bounding box center [264, 423] width 63 height 29
type input "*"
click at [278, 425] on input "*" at bounding box center [264, 423] width 63 height 29
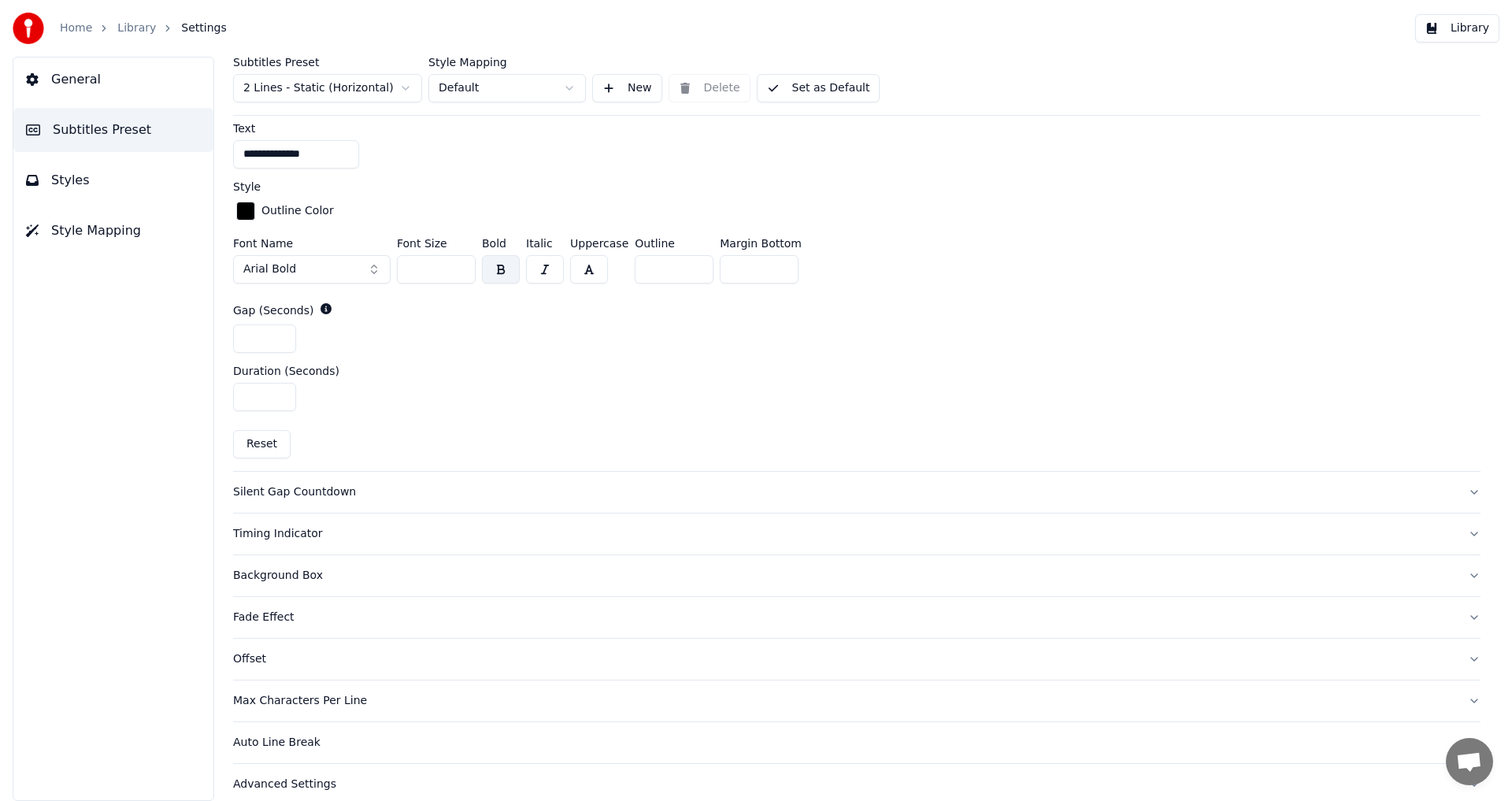
scroll to position [687, 0]
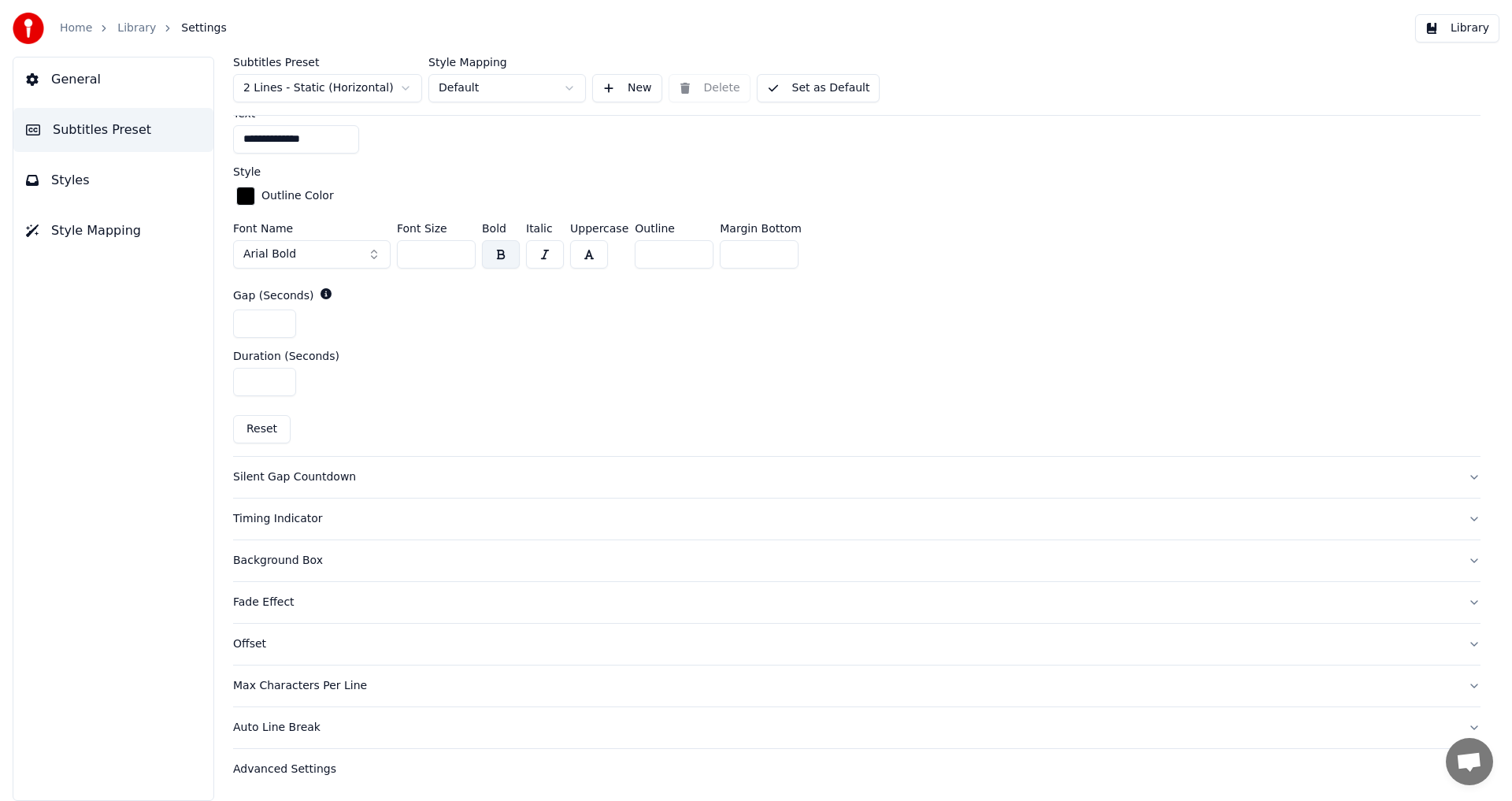
click at [331, 477] on div "Silent Gap Countdown" at bounding box center [843, 477] width 1222 height 16
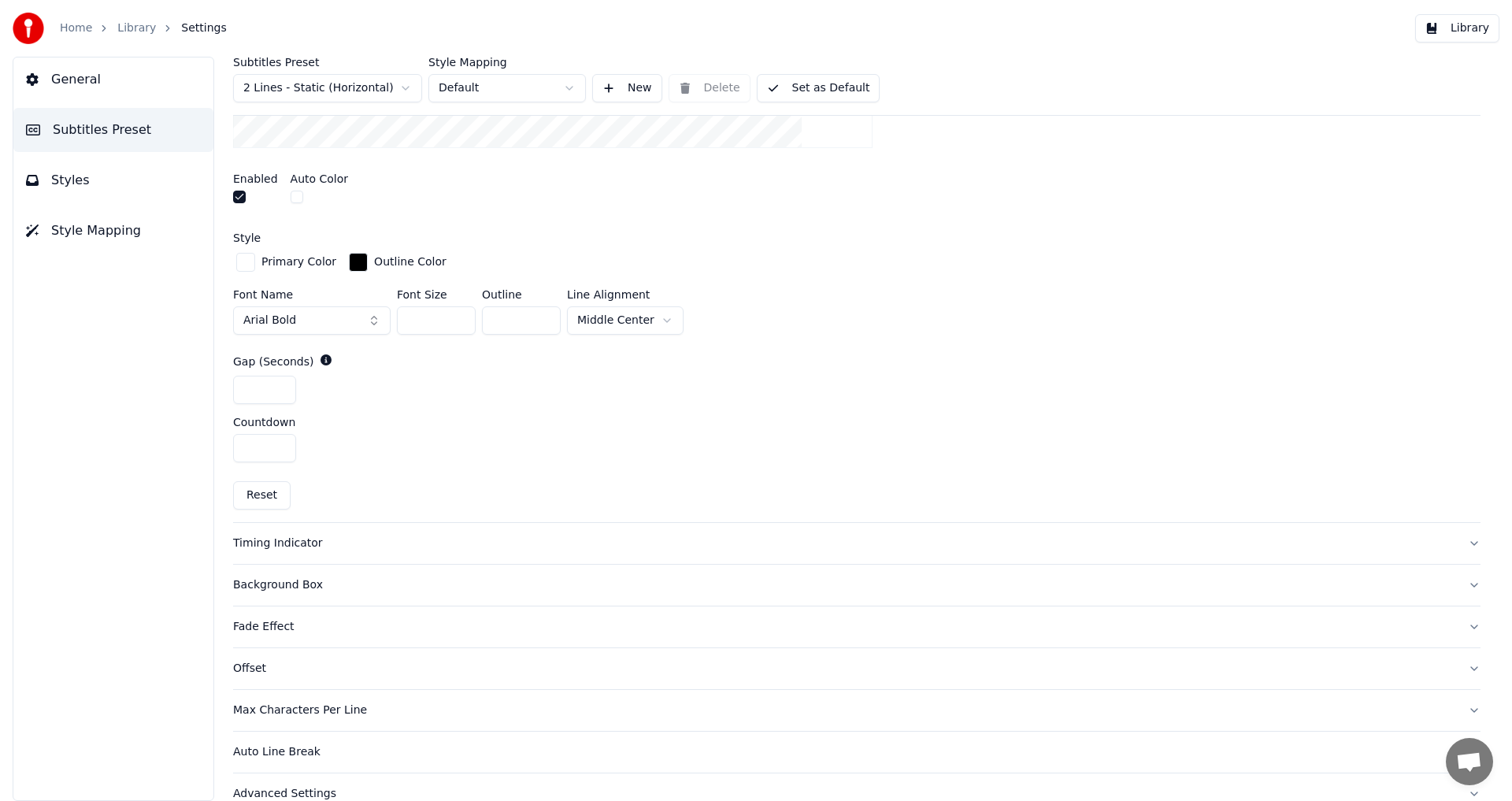
click at [278, 390] on input "*" at bounding box center [264, 389] width 63 height 29
type input "*"
click at [278, 390] on input "*" at bounding box center [264, 389] width 63 height 29
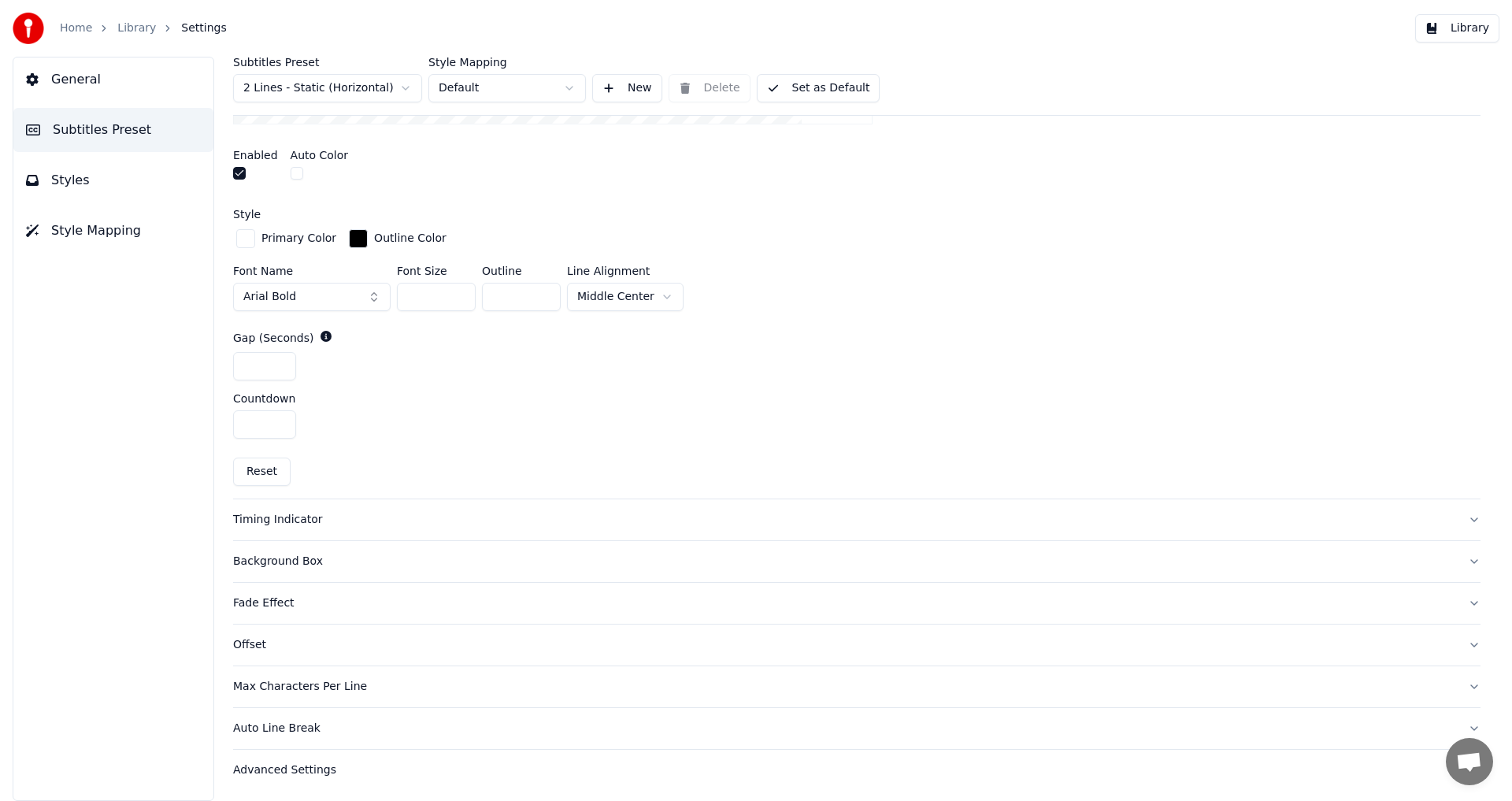
scroll to position [629, 0]
click at [301, 518] on div "Timing Indicator" at bounding box center [843, 518] width 1222 height 16
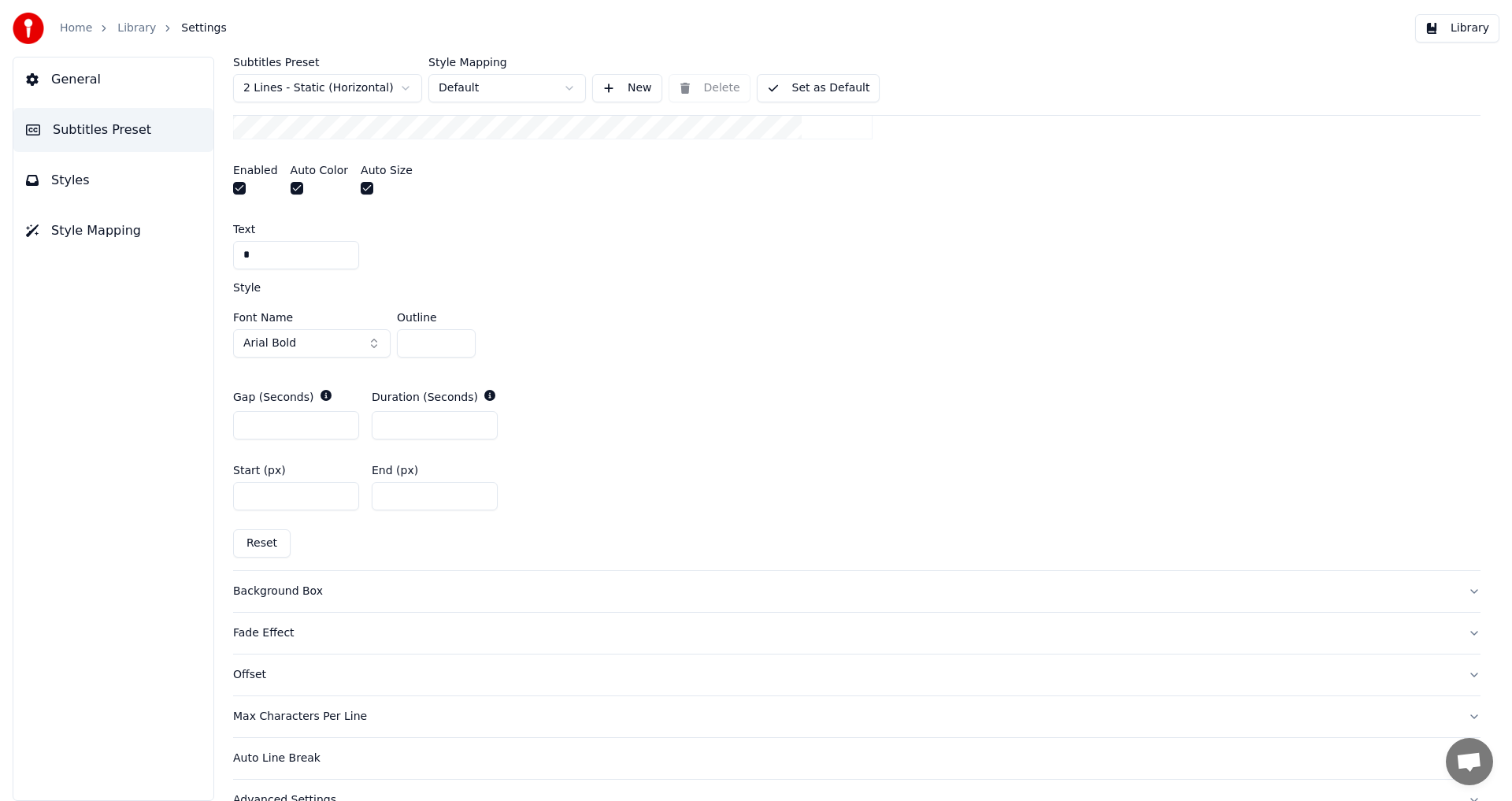
scroll to position [686, 0]
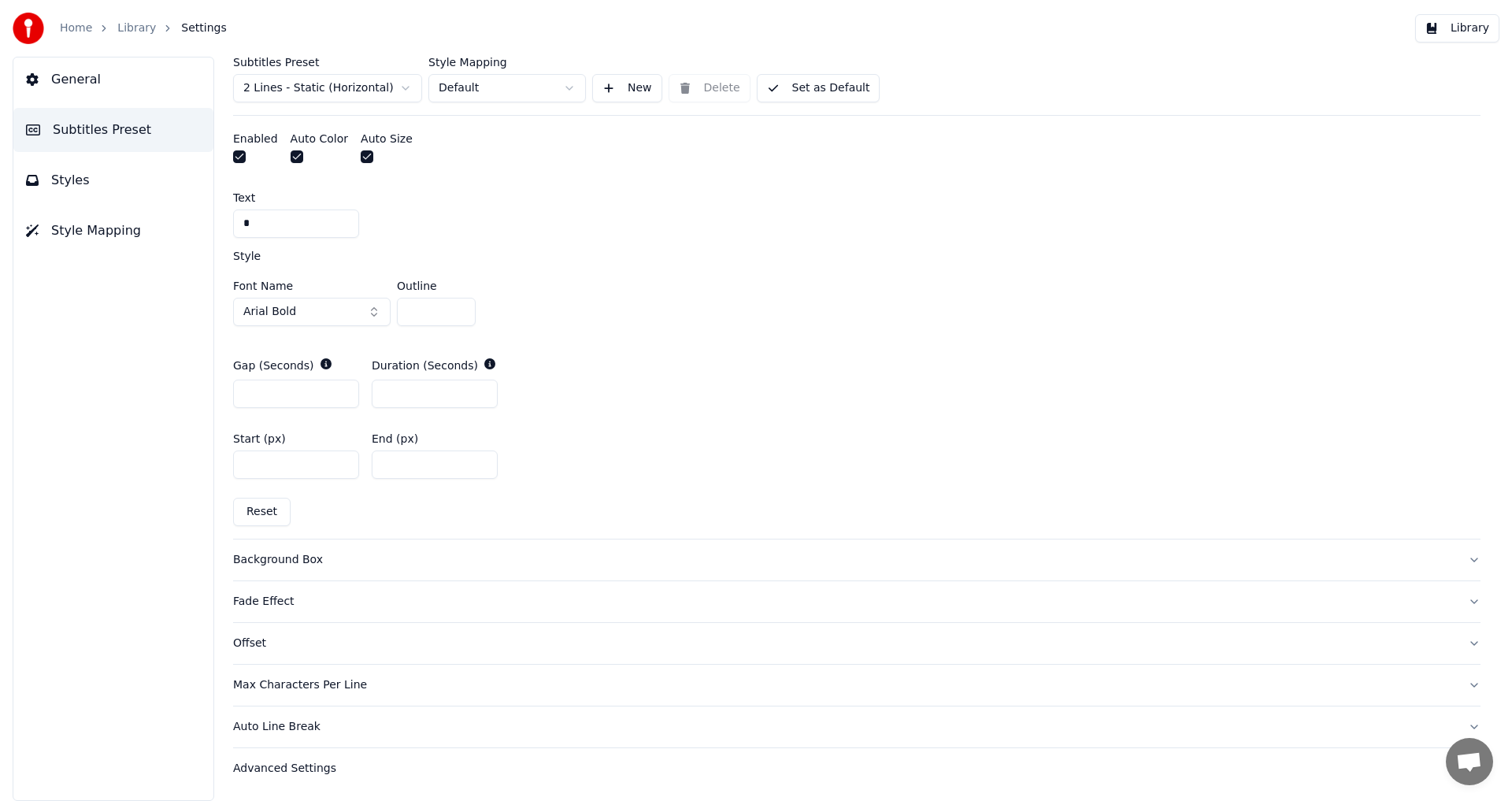
click at [291, 558] on div "Background Box" at bounding box center [843, 559] width 1222 height 16
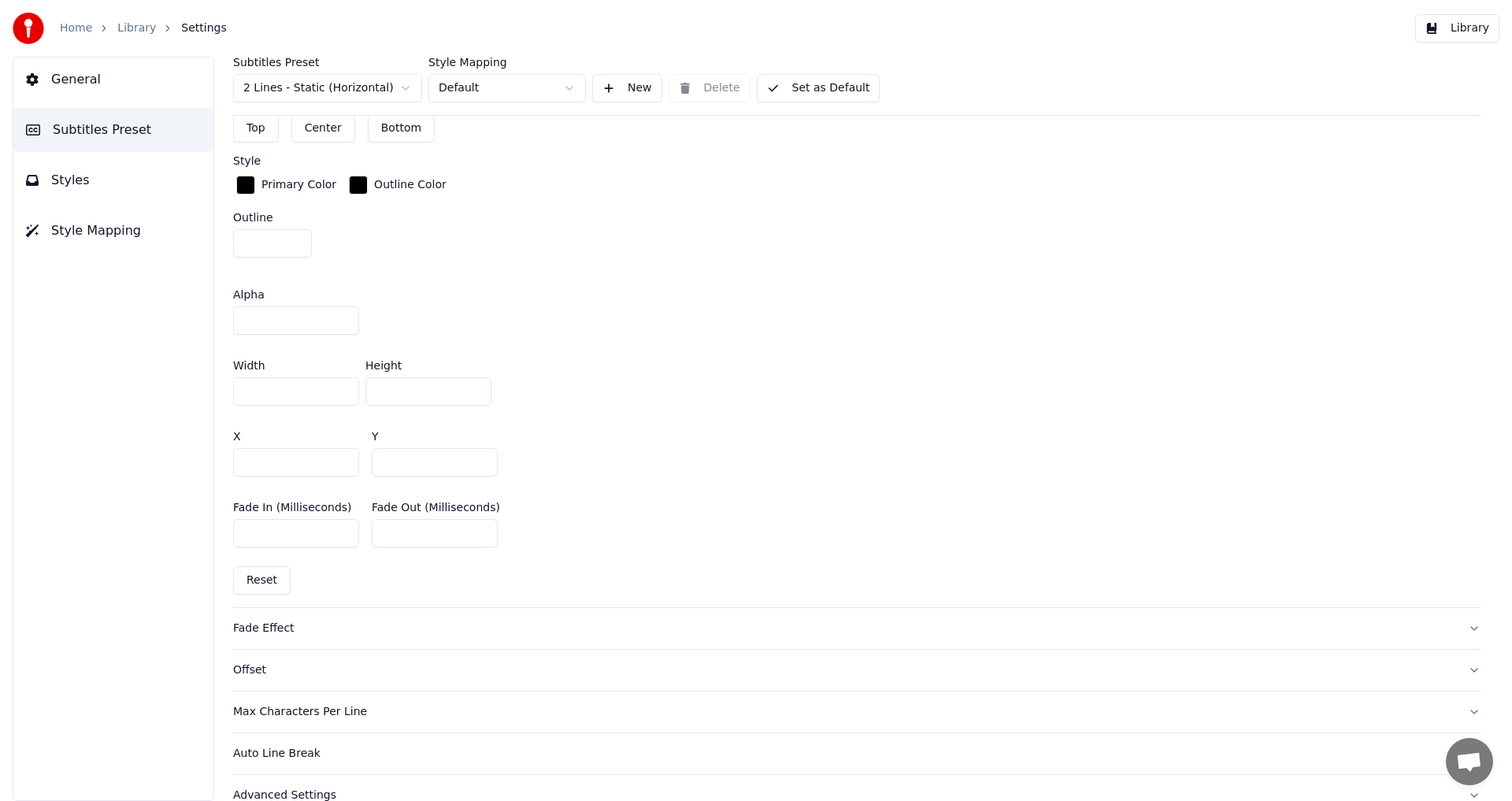
scroll to position [844, 0]
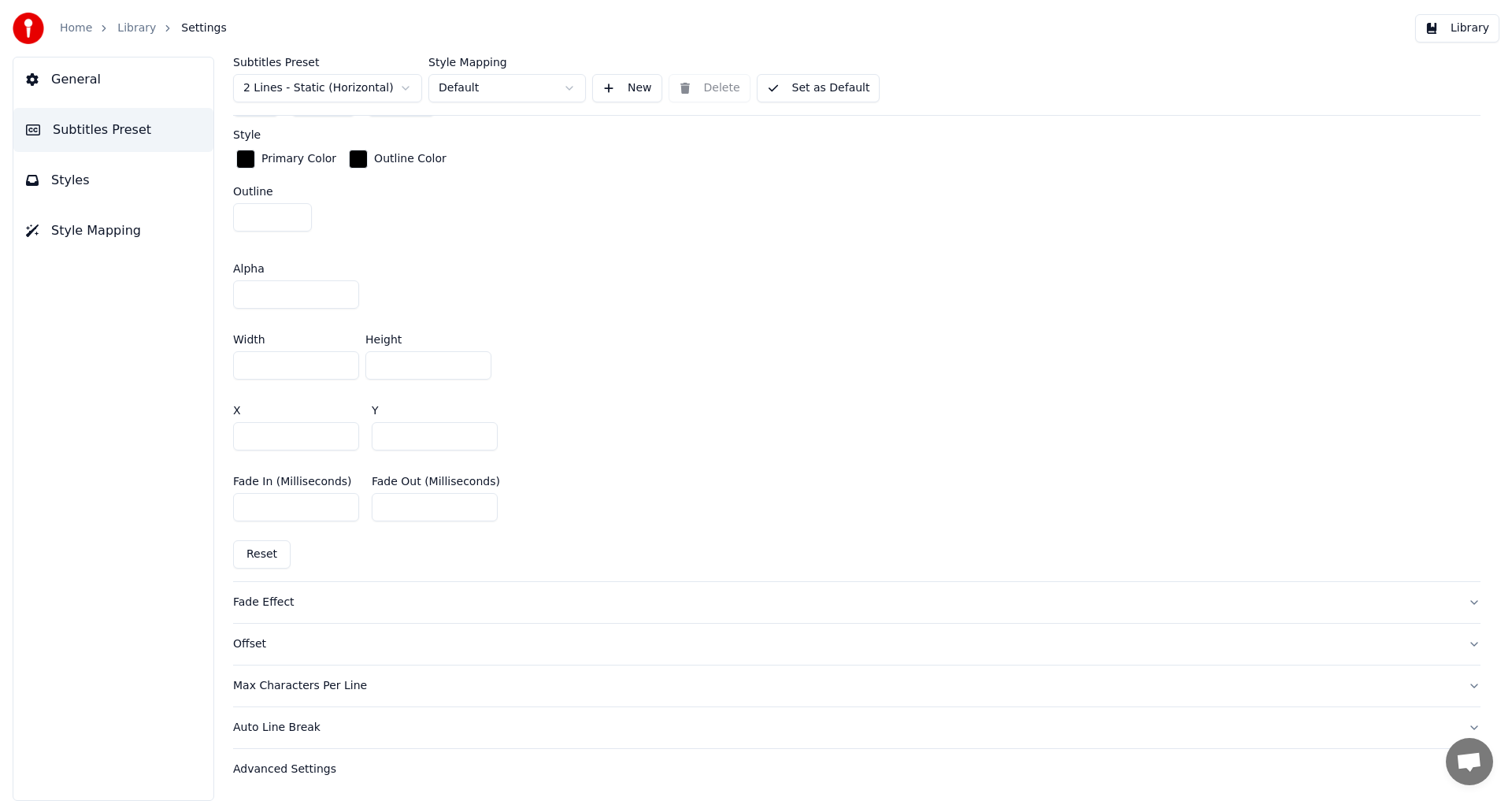
click at [253, 603] on div "Fade Effect" at bounding box center [843, 602] width 1222 height 16
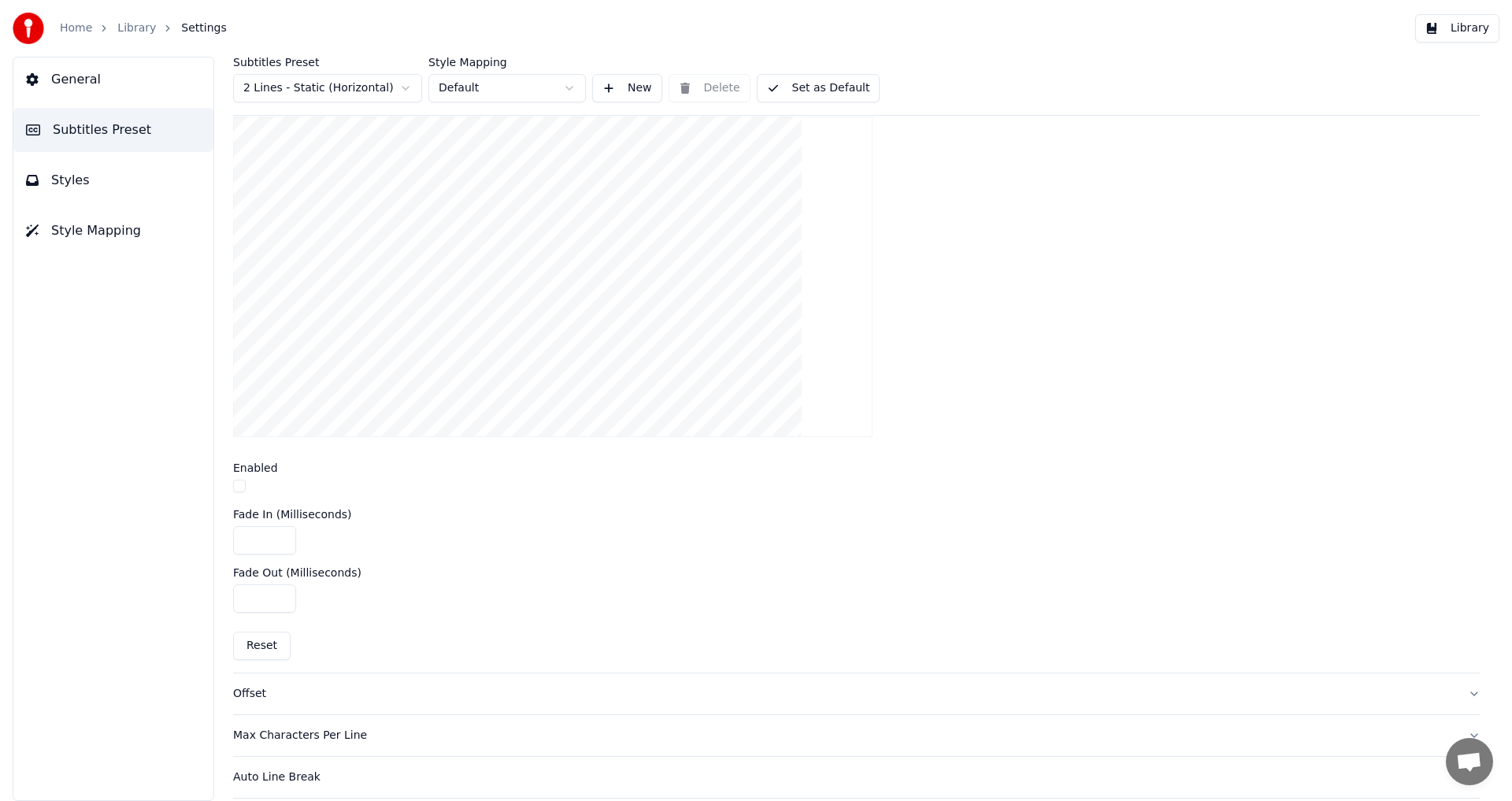
scroll to position [491, 0]
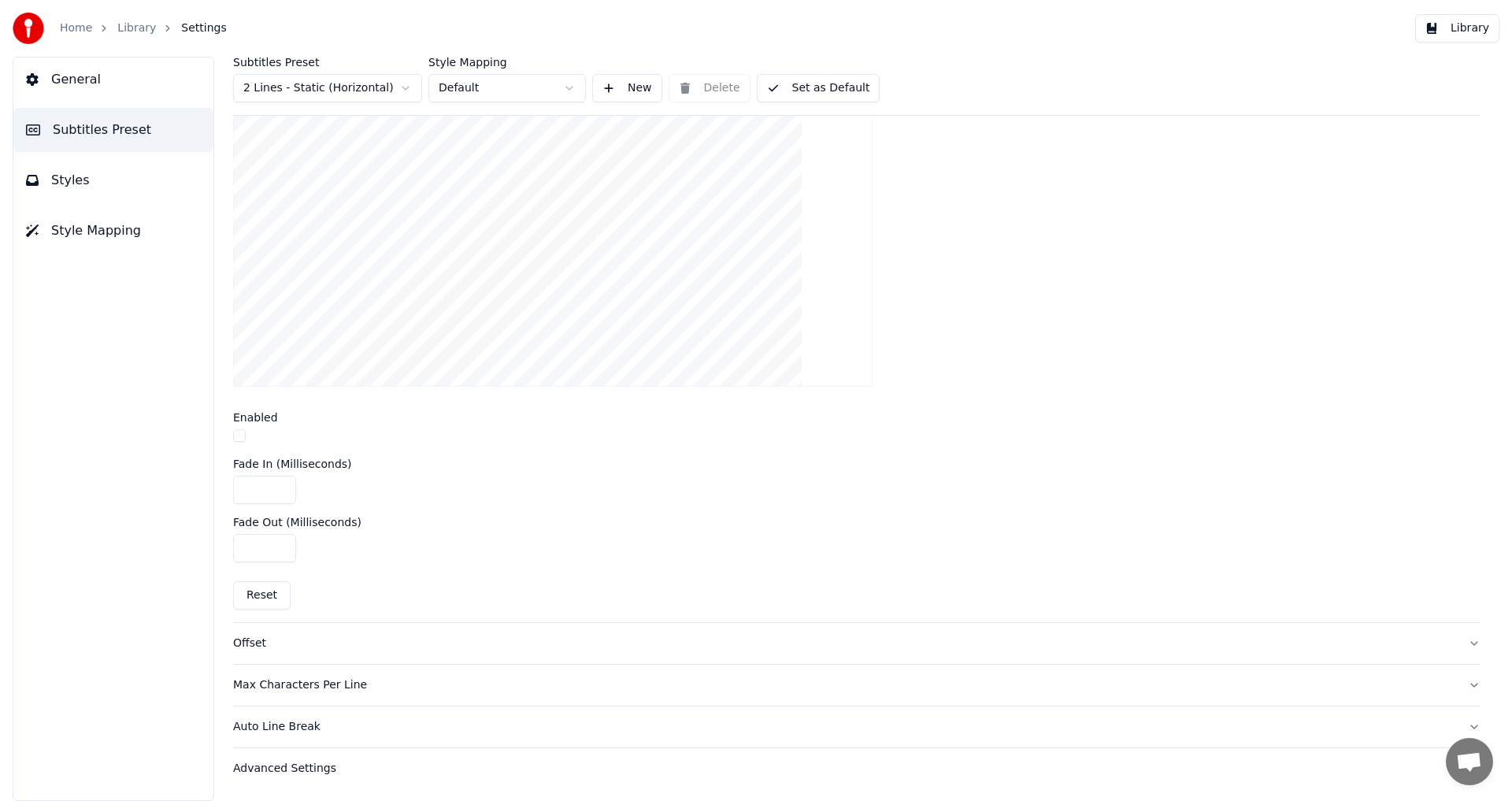
click at [285, 768] on div "Advanced Settings" at bounding box center [843, 768] width 1222 height 16
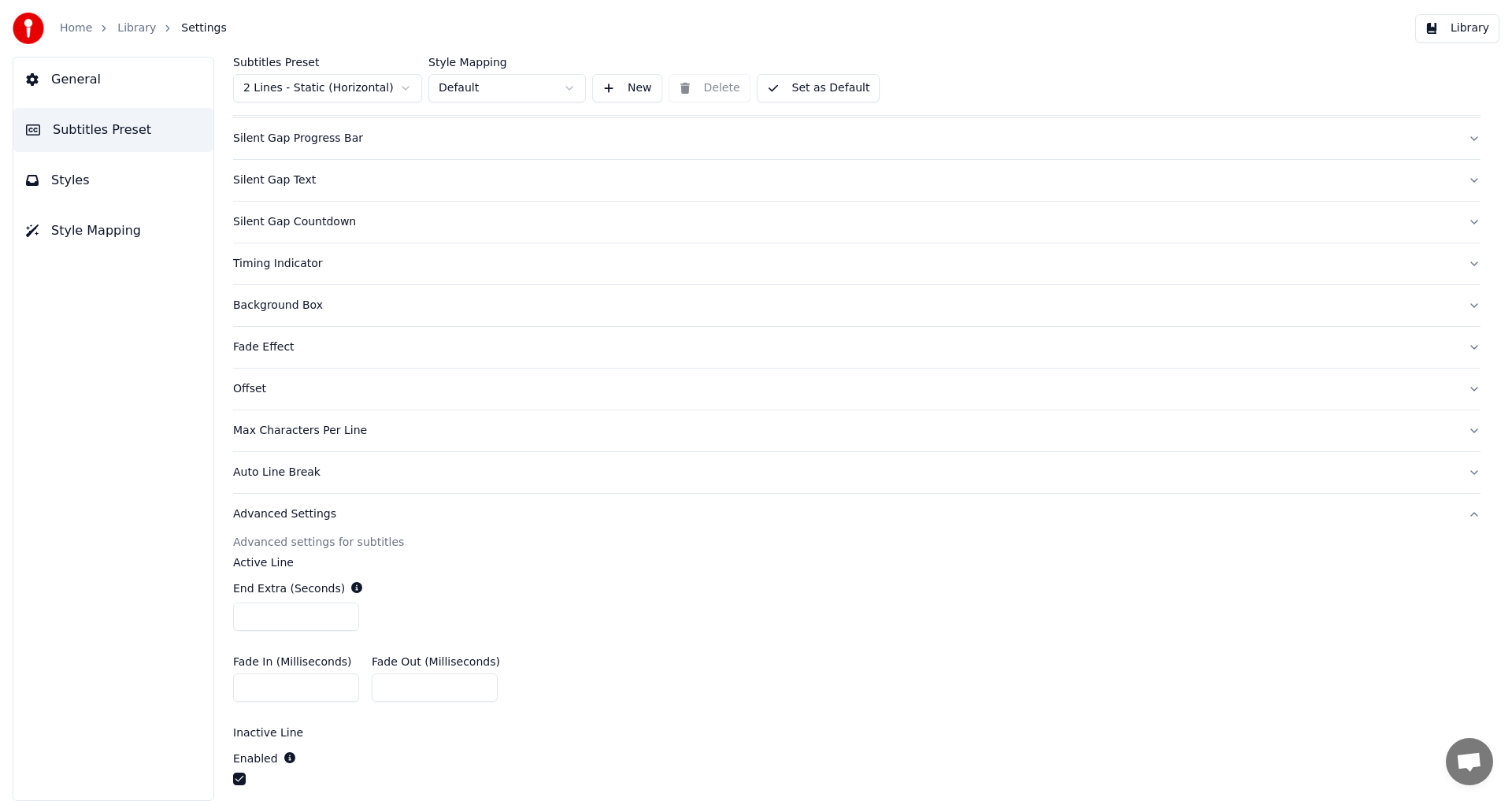
scroll to position [0, 0]
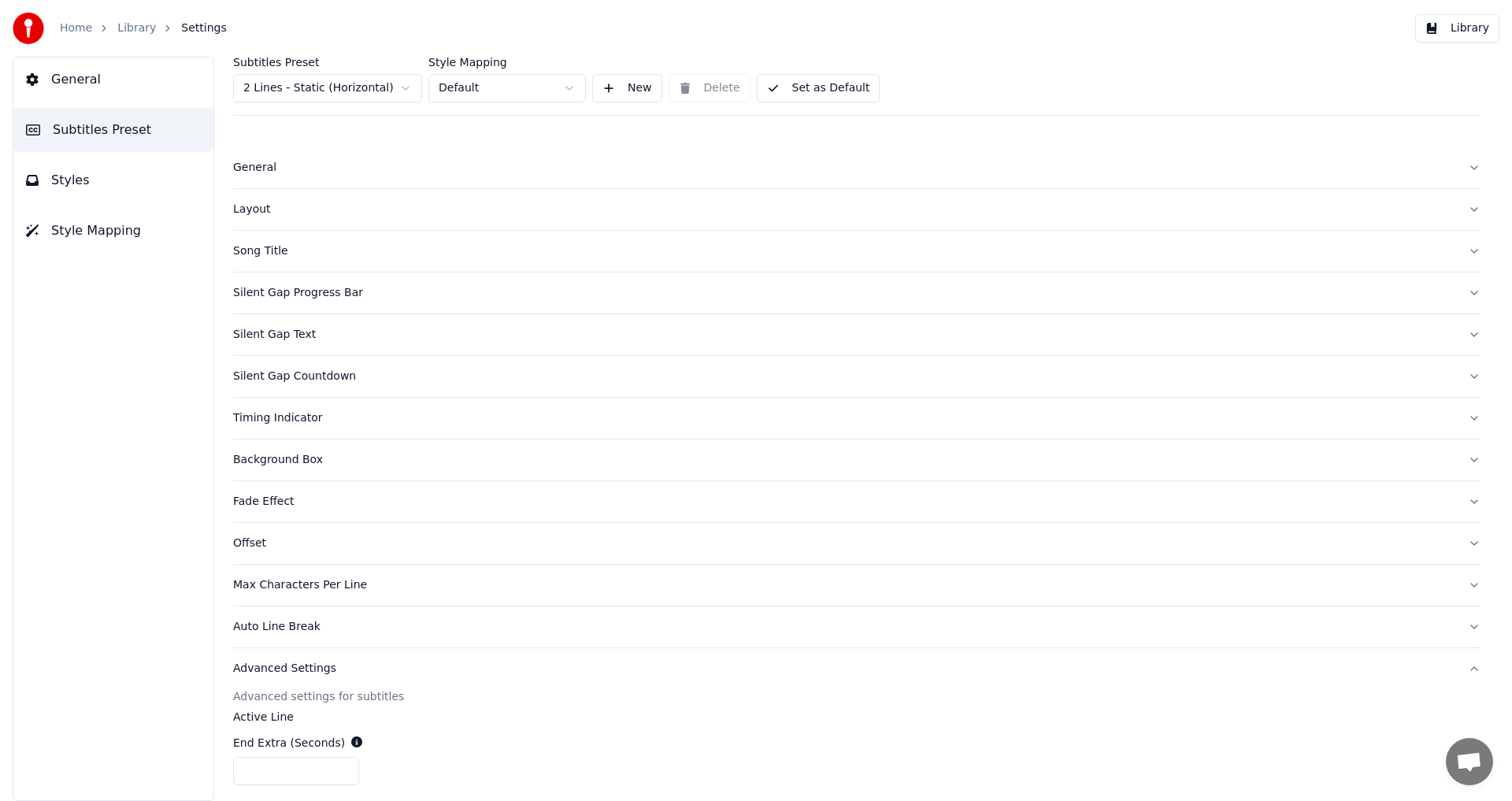
click at [73, 181] on span "Styles" at bounding box center [70, 180] width 38 height 19
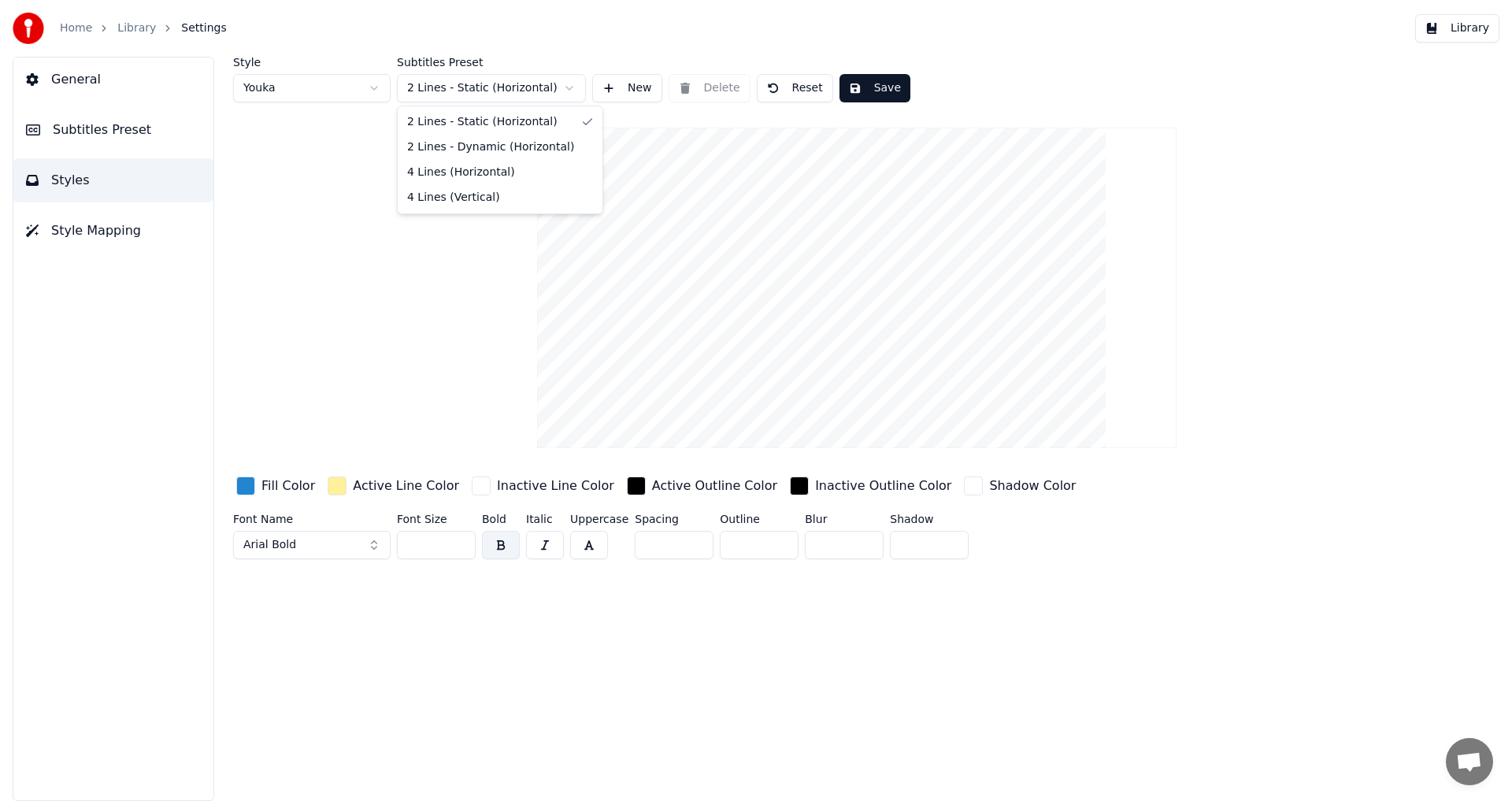
click at [566, 85] on html "Home Library Settings Library General Subtitles Preset Styles Style Mapping Sty…" at bounding box center [756, 400] width 1512 height 801
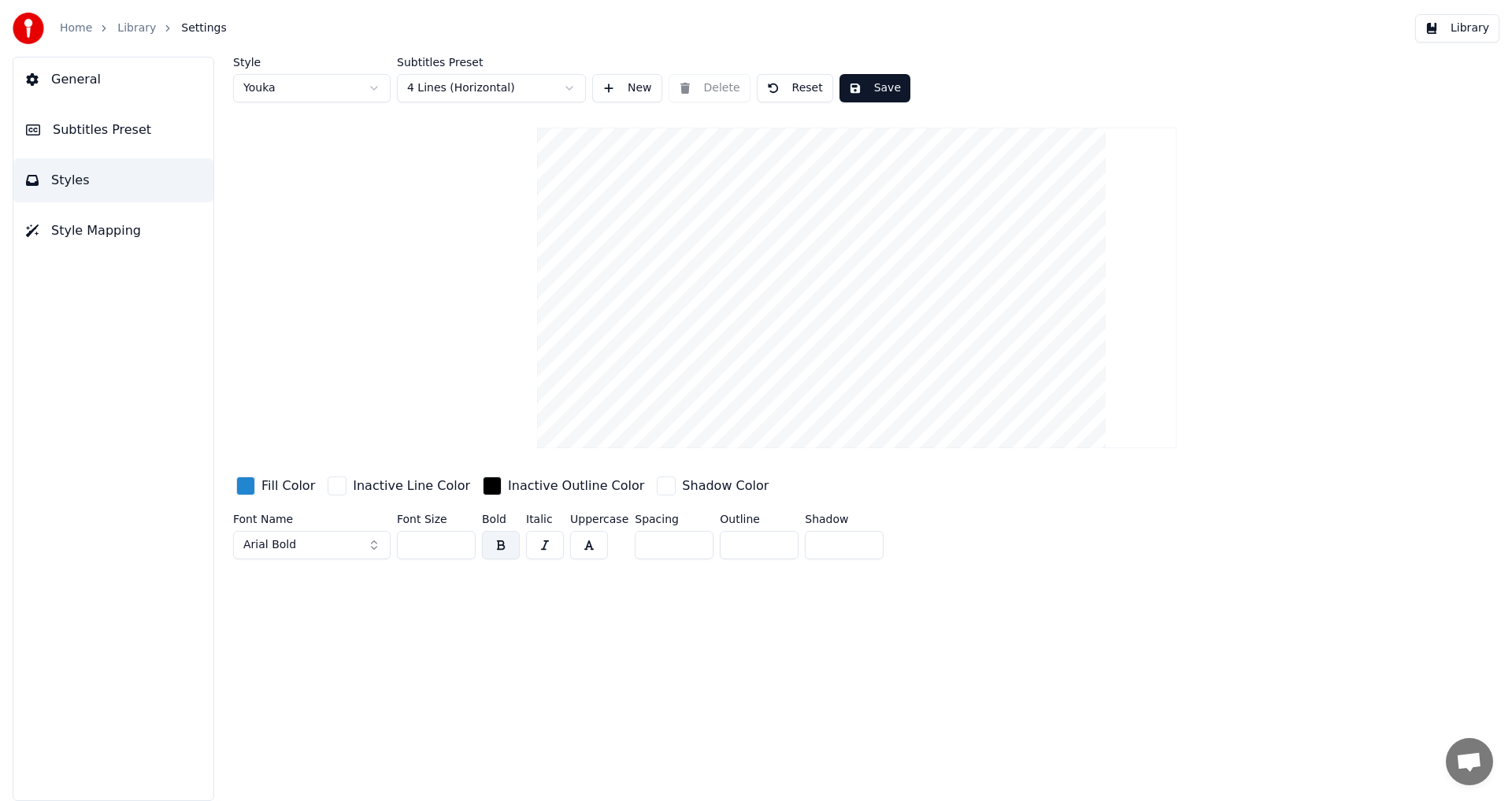
click at [81, 233] on span "Style Mapping" at bounding box center [96, 230] width 90 height 19
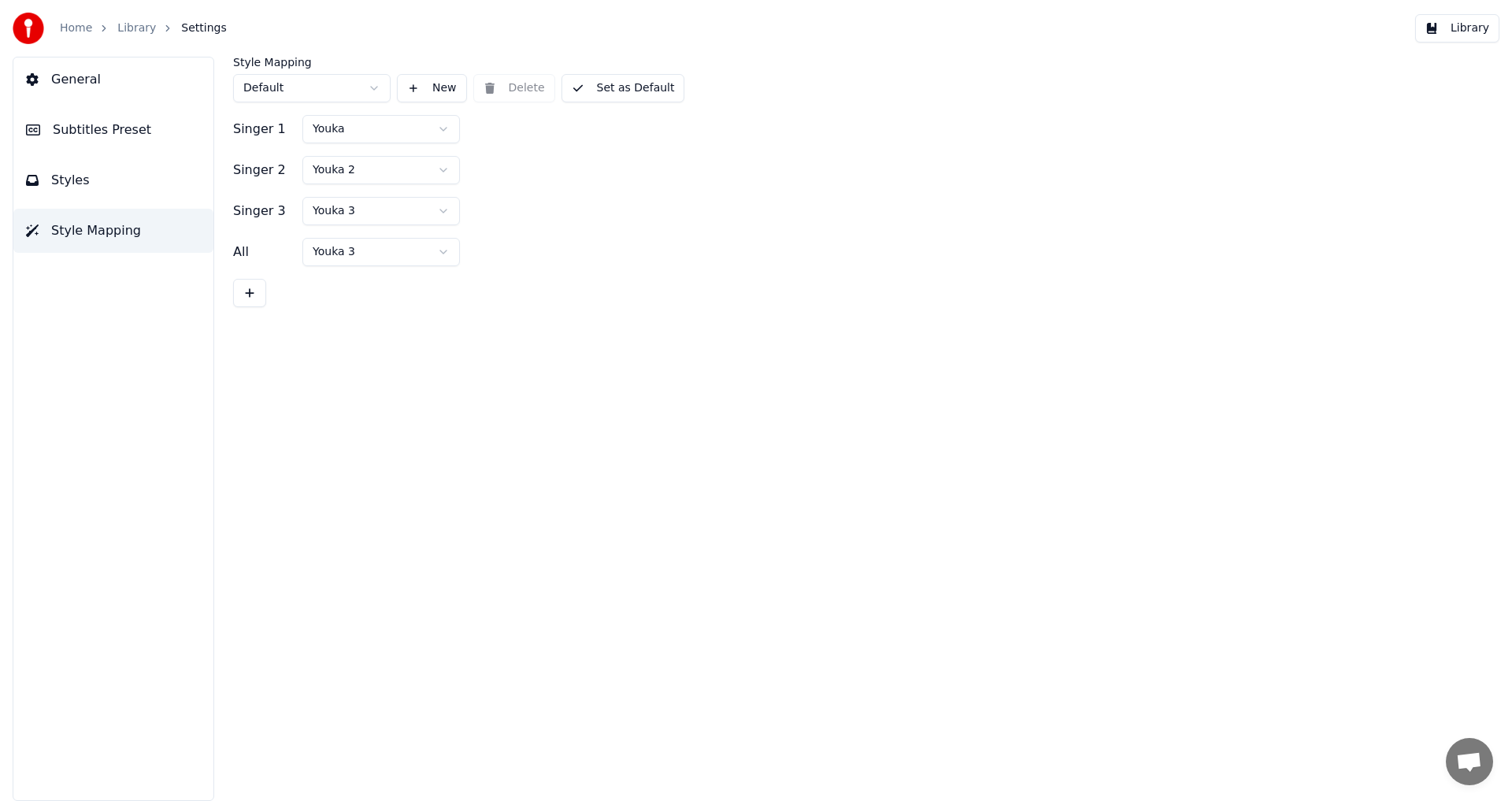
click at [103, 172] on button "Styles" at bounding box center [113, 180] width 200 height 44
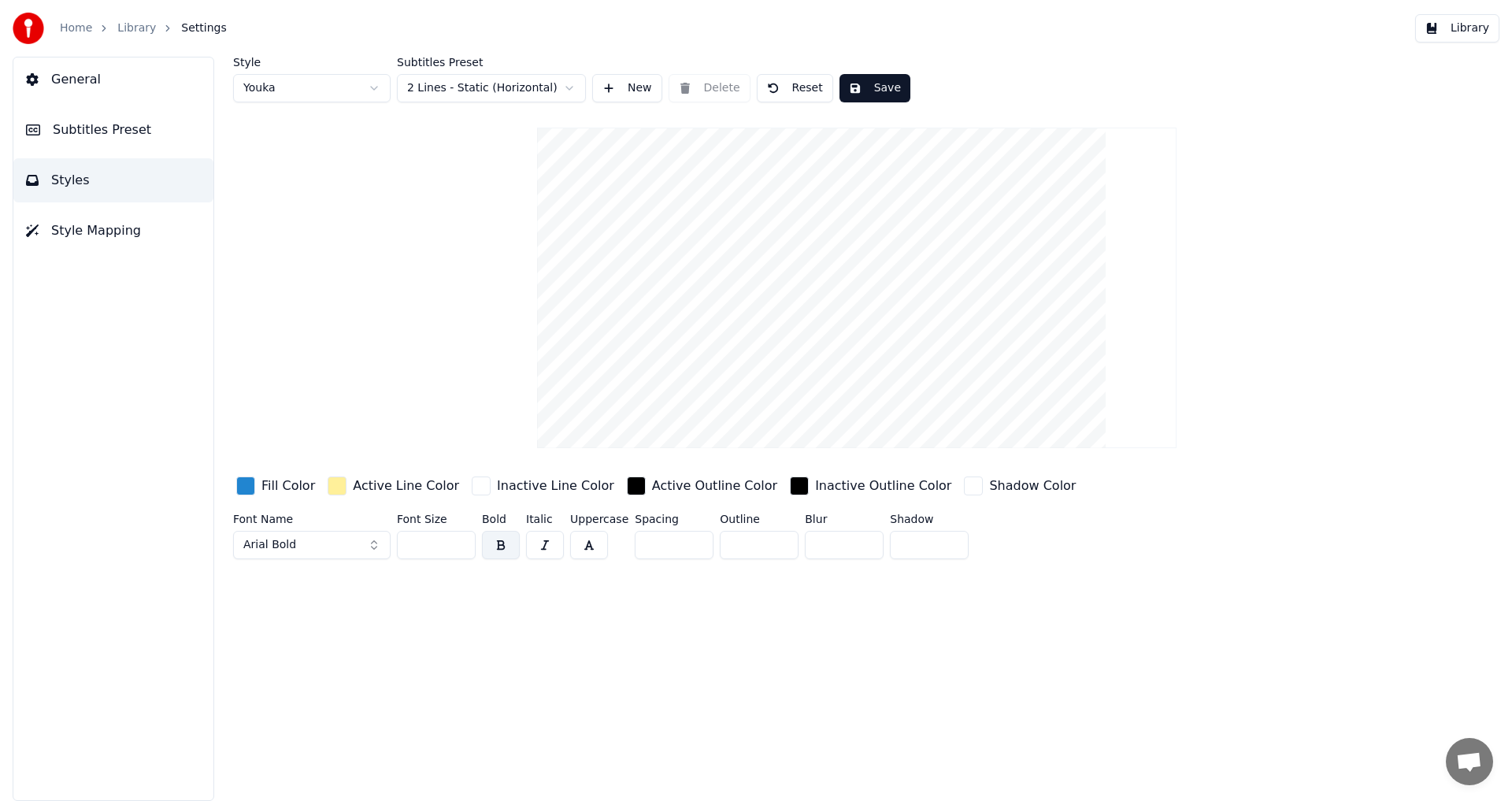
click at [872, 91] on button "Save" at bounding box center [874, 88] width 71 height 29
click at [65, 78] on span "General" at bounding box center [76, 79] width 50 height 19
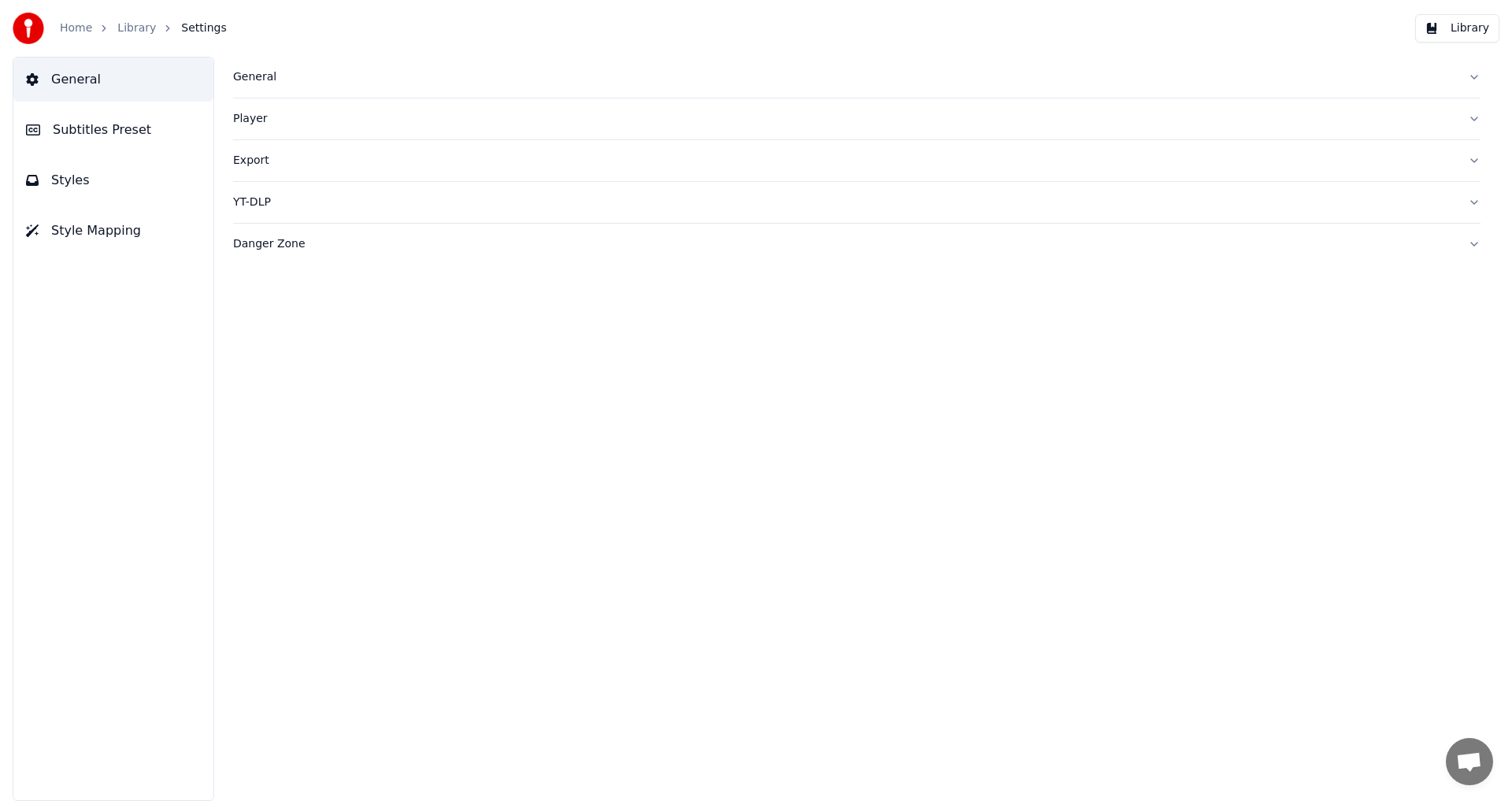
click at [78, 22] on link "Home" at bounding box center [76, 28] width 33 height 16
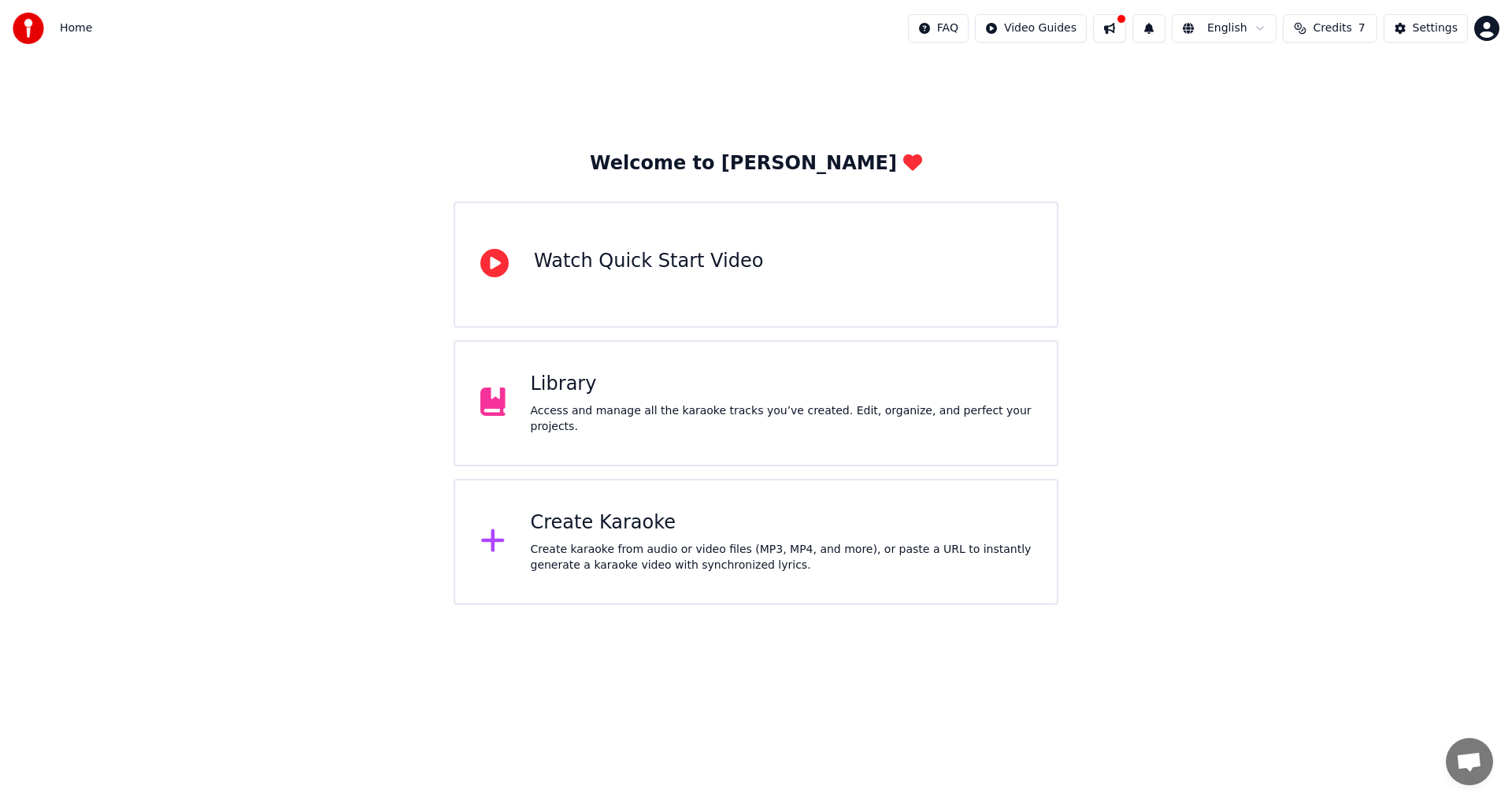
click at [594, 389] on div "Library" at bounding box center [781, 384] width 501 height 25
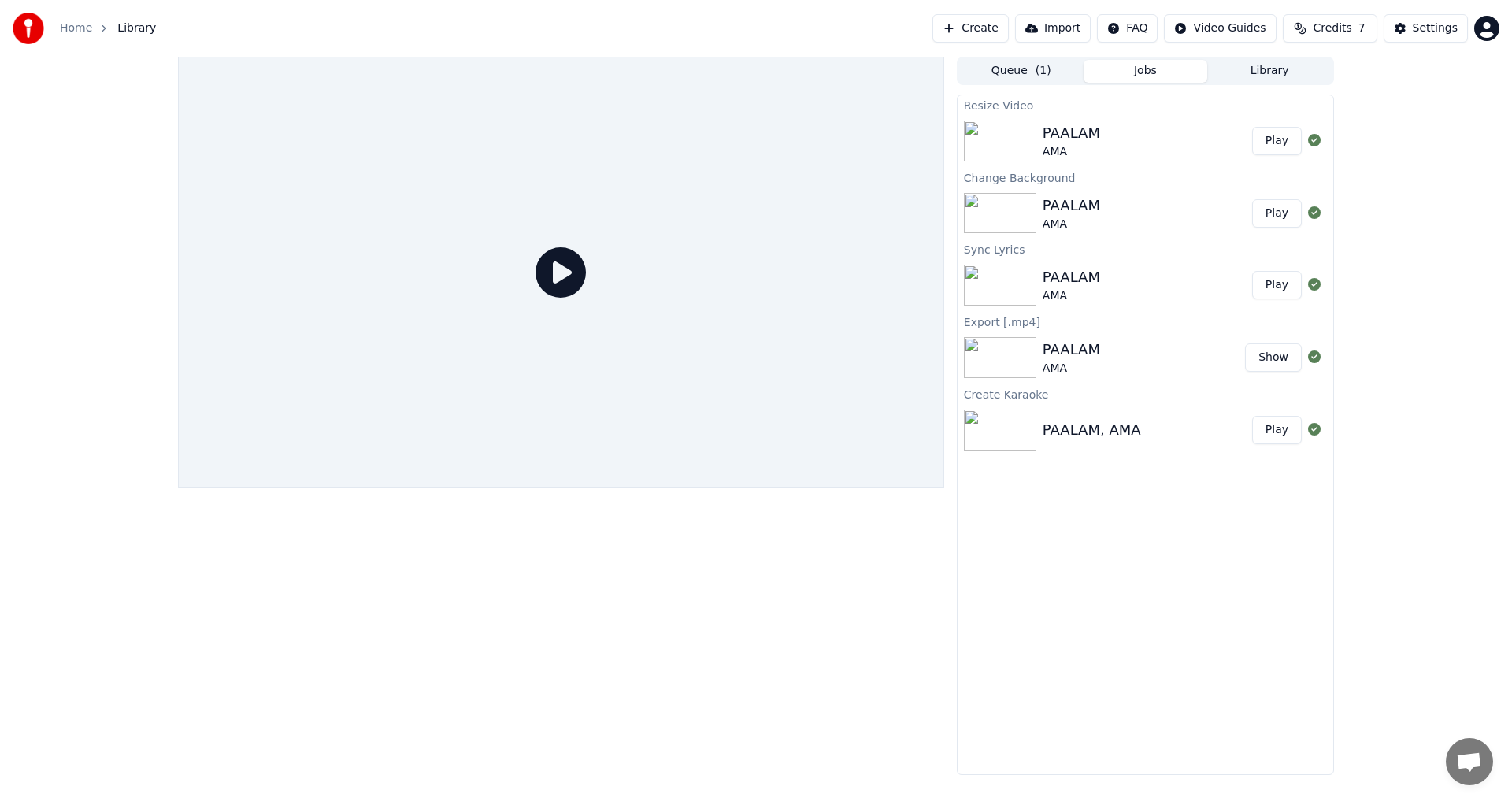
click at [1272, 136] on button "Play" at bounding box center [1276, 140] width 50 height 29
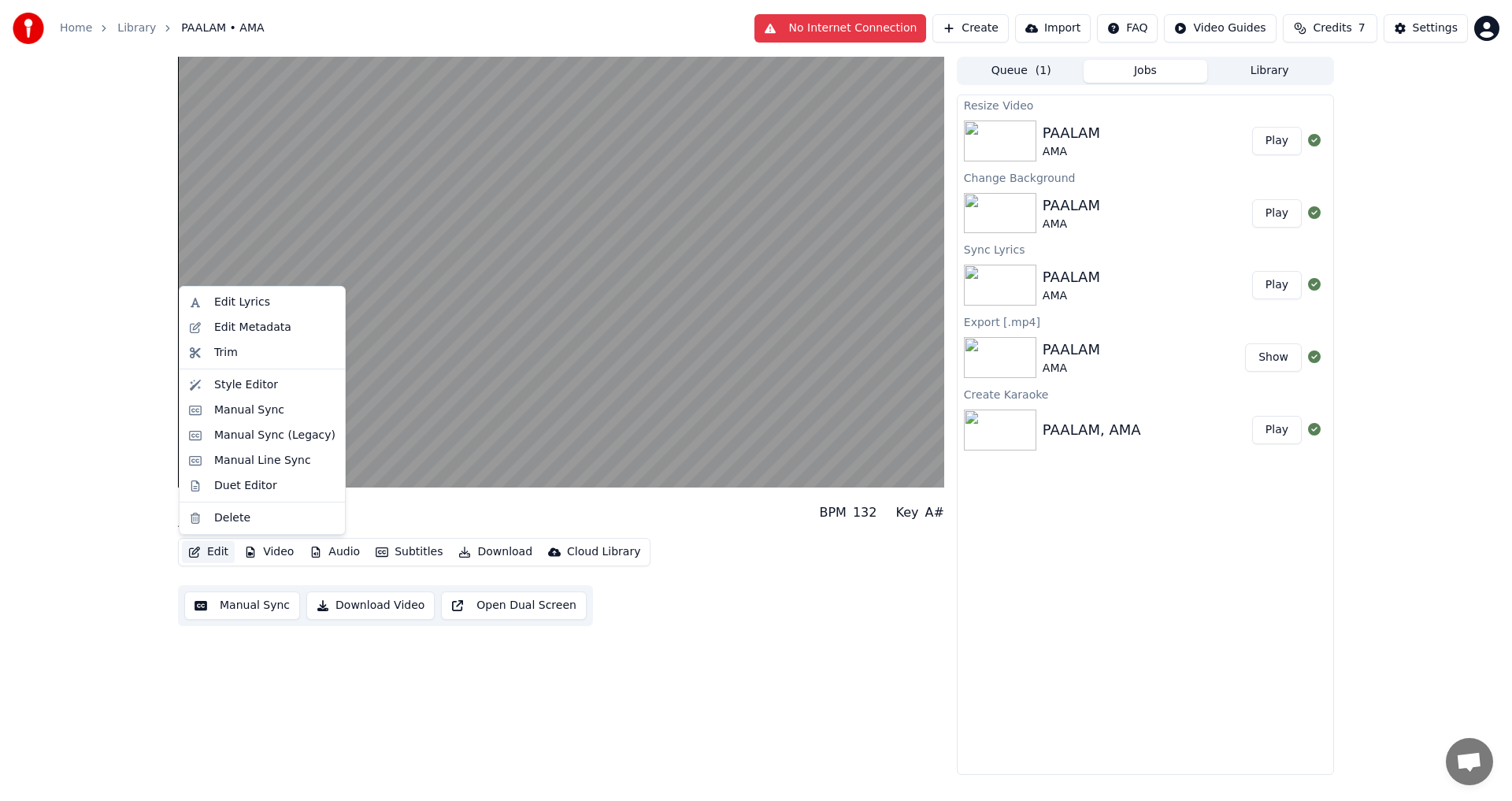
click at [207, 550] on button "Edit" at bounding box center [208, 552] width 53 height 22
click at [234, 385] on div "Style Editor" at bounding box center [246, 385] width 64 height 16
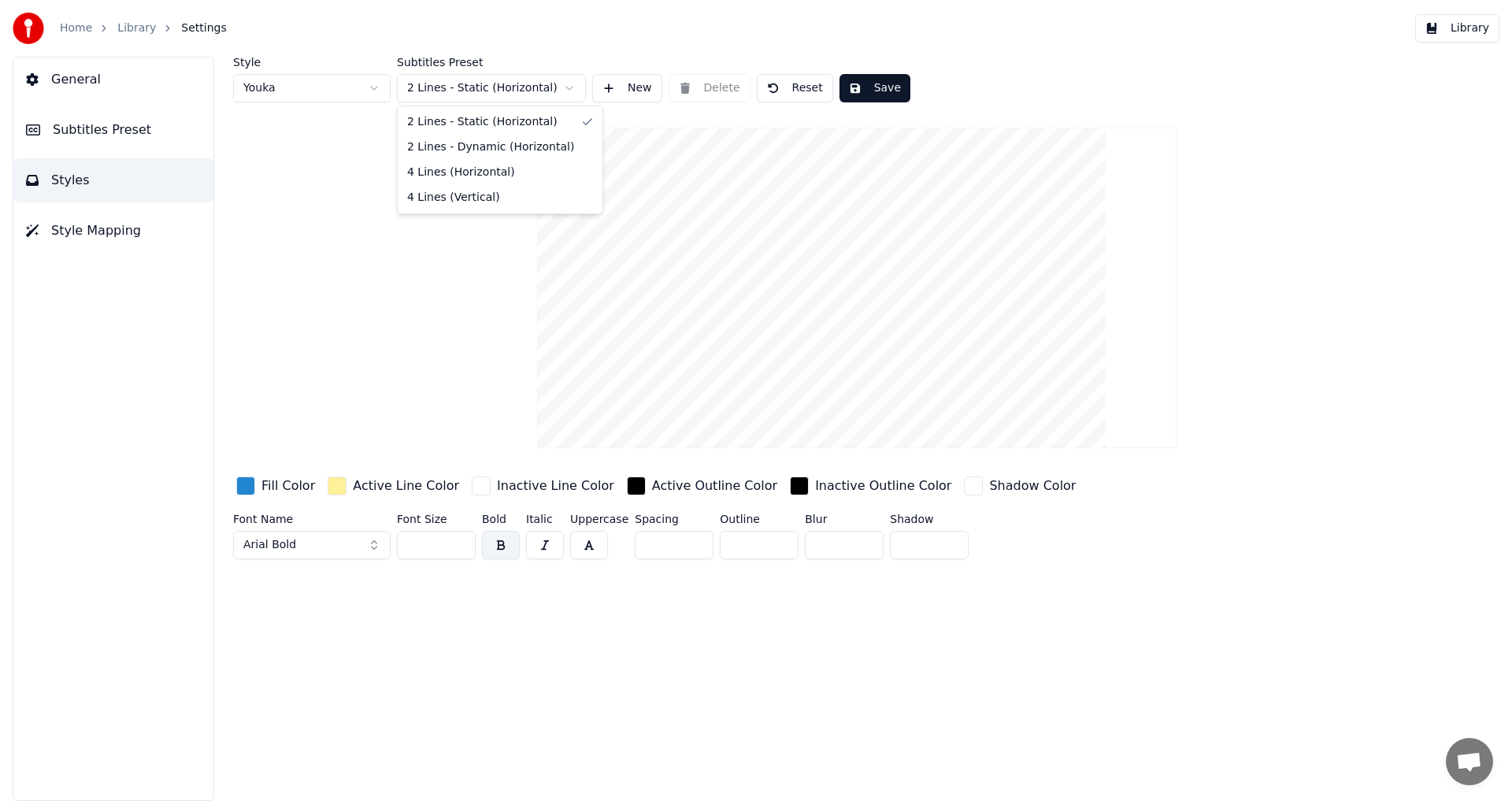
click at [492, 87] on html "Home Library Settings Library General Subtitles Preset Styles Style Mapping Sty…" at bounding box center [756, 400] width 1512 height 801
click at [313, 197] on html "Home Library Settings Library General Subtitles Preset Styles Style Mapping Sty…" at bounding box center [756, 400] width 1512 height 801
click at [122, 74] on button "General" at bounding box center [113, 79] width 200 height 44
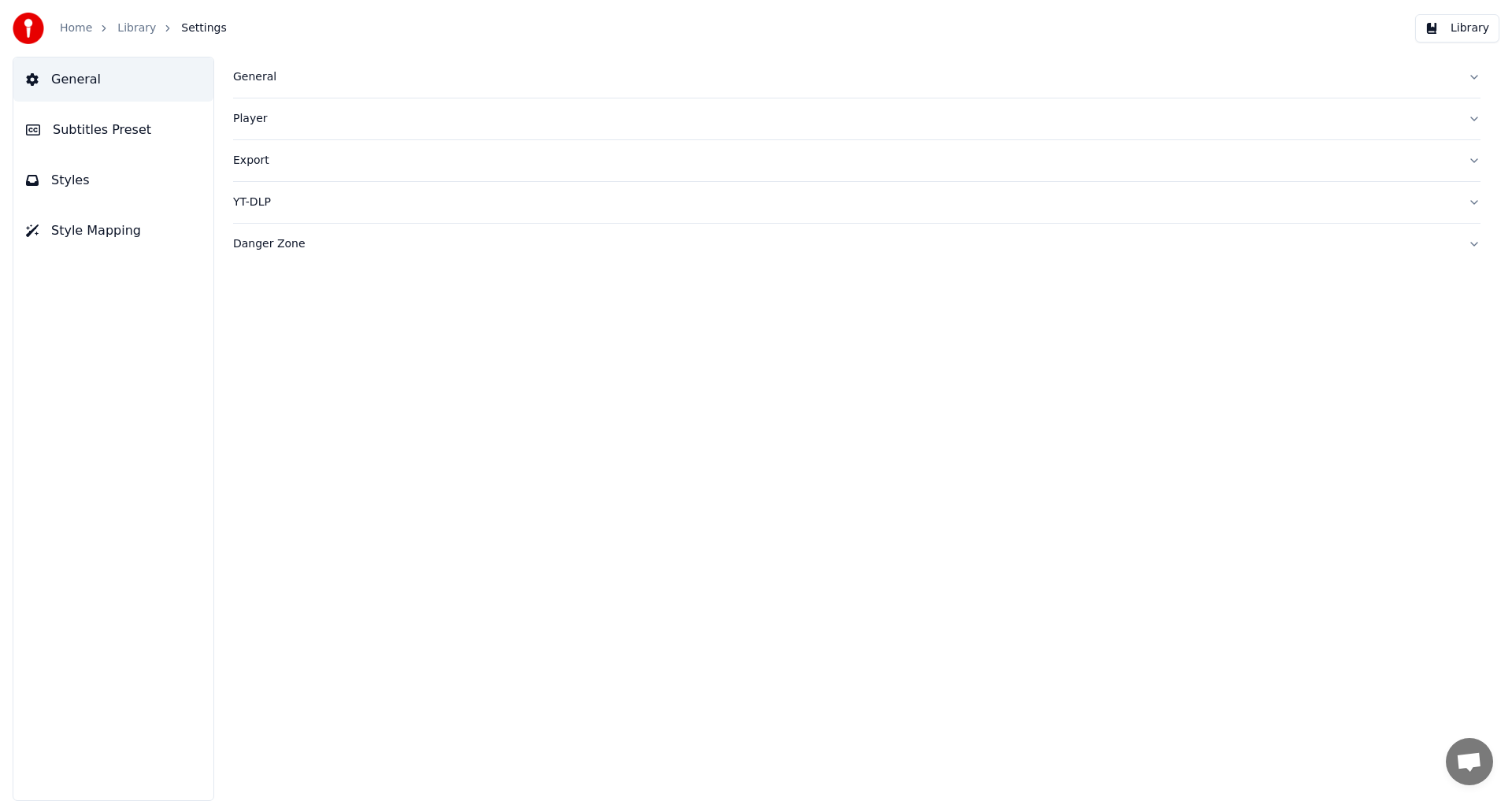
click at [100, 121] on span "Subtitles Preset" at bounding box center [102, 130] width 99 height 19
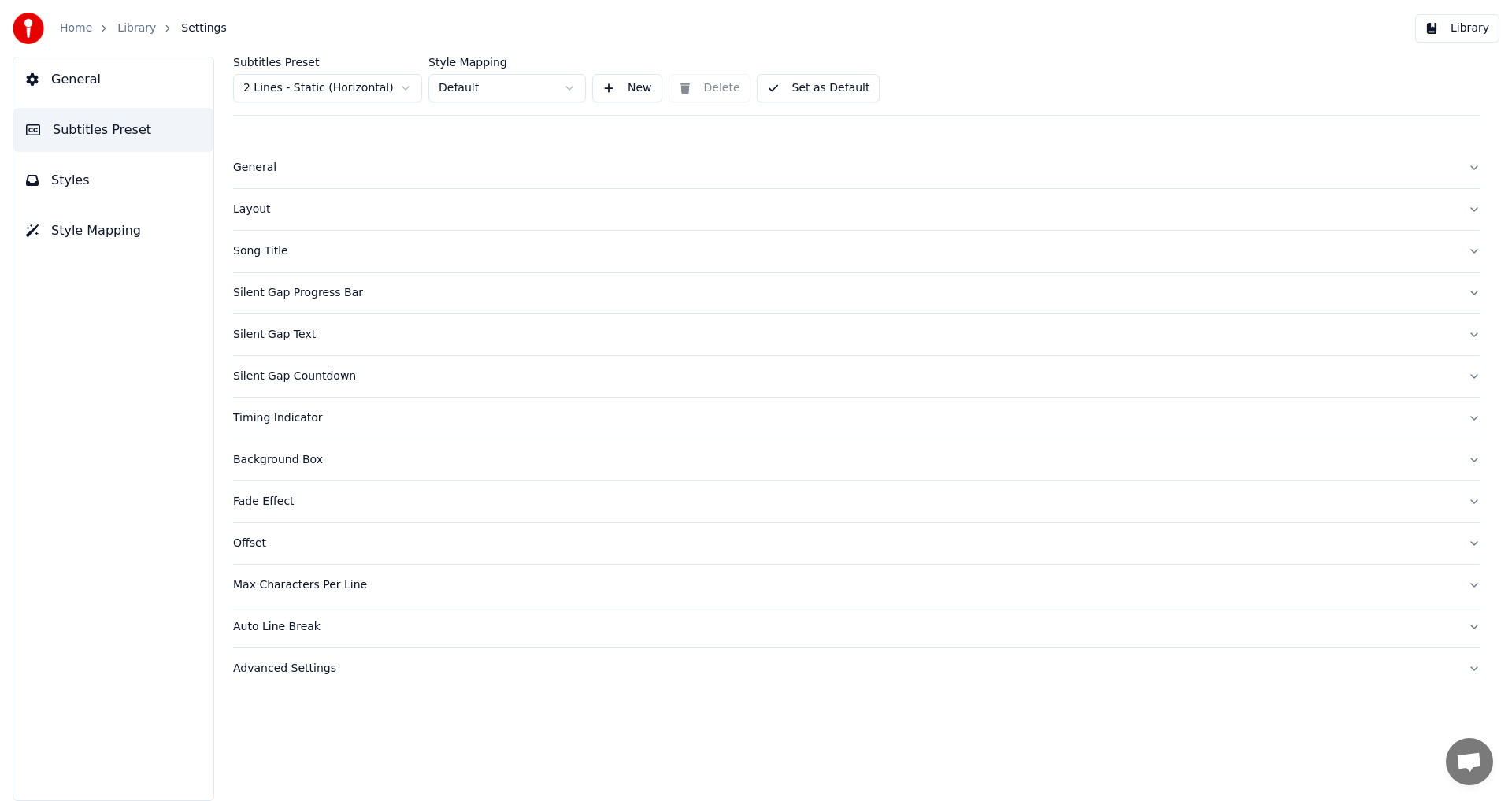
click at [299, 414] on div "Timing Indicator" at bounding box center [843, 417] width 1222 height 16
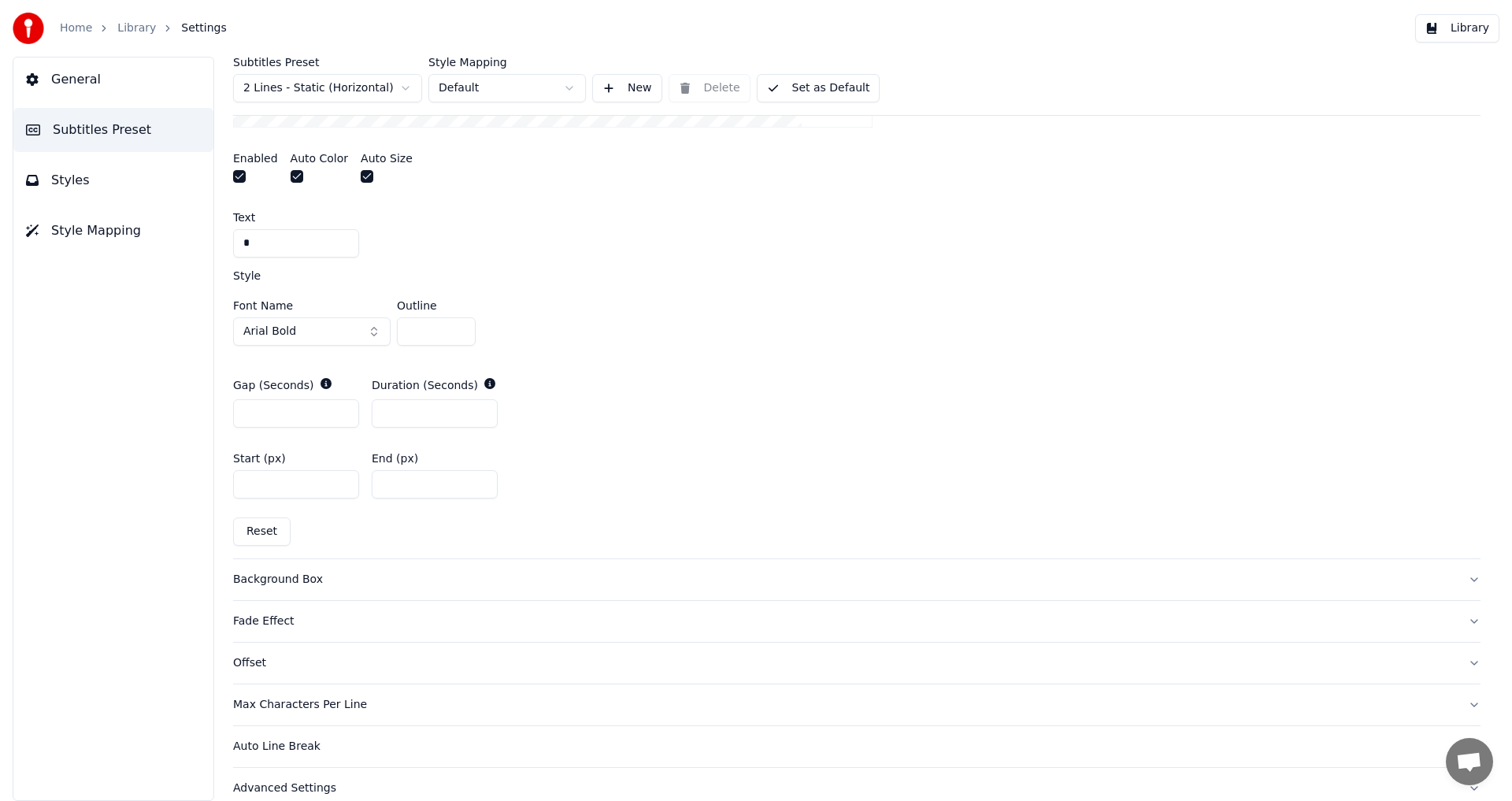
scroll to position [686, 0]
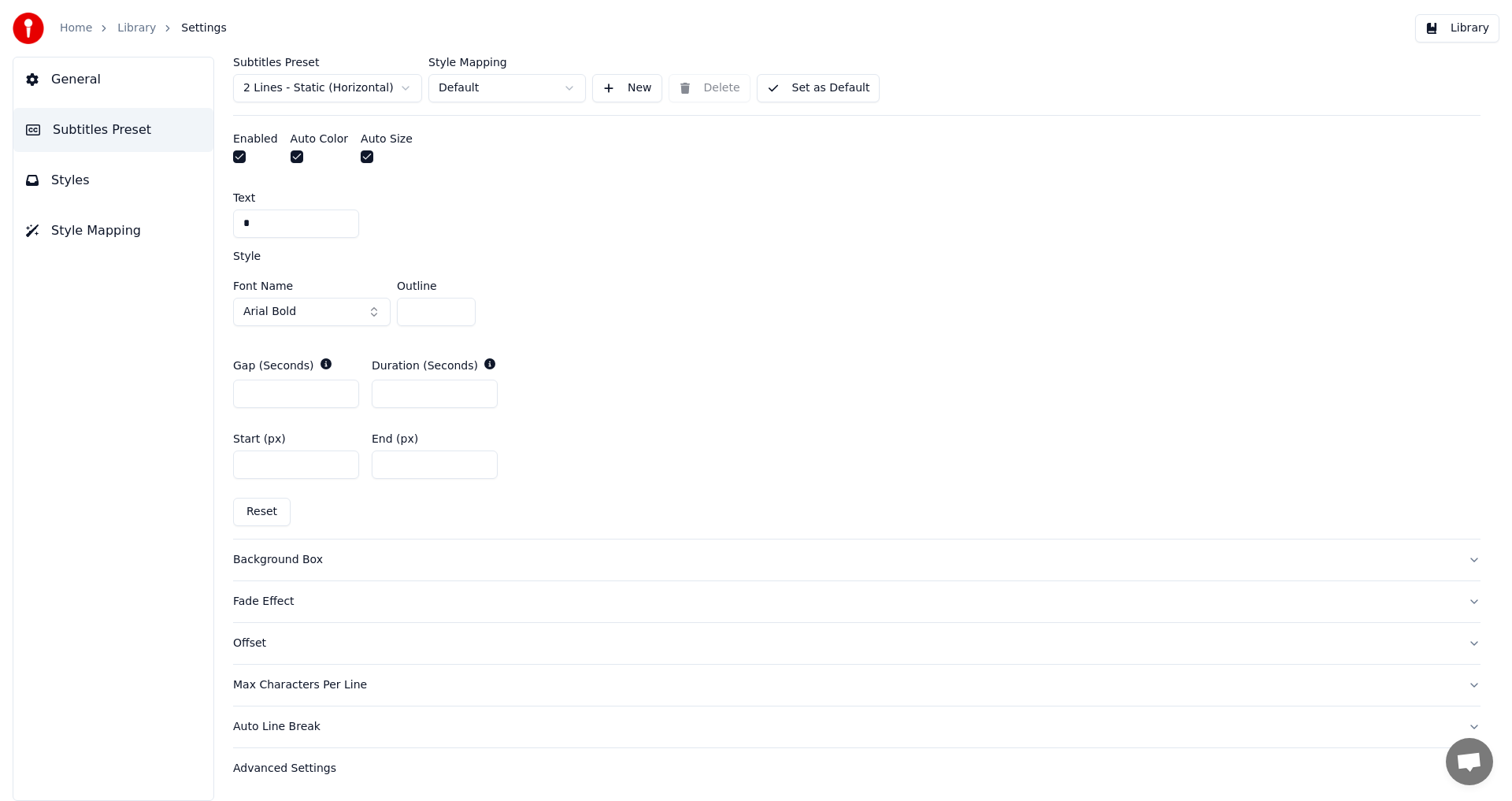
click at [340, 458] on input "****" at bounding box center [296, 465] width 126 height 29
type input "****"
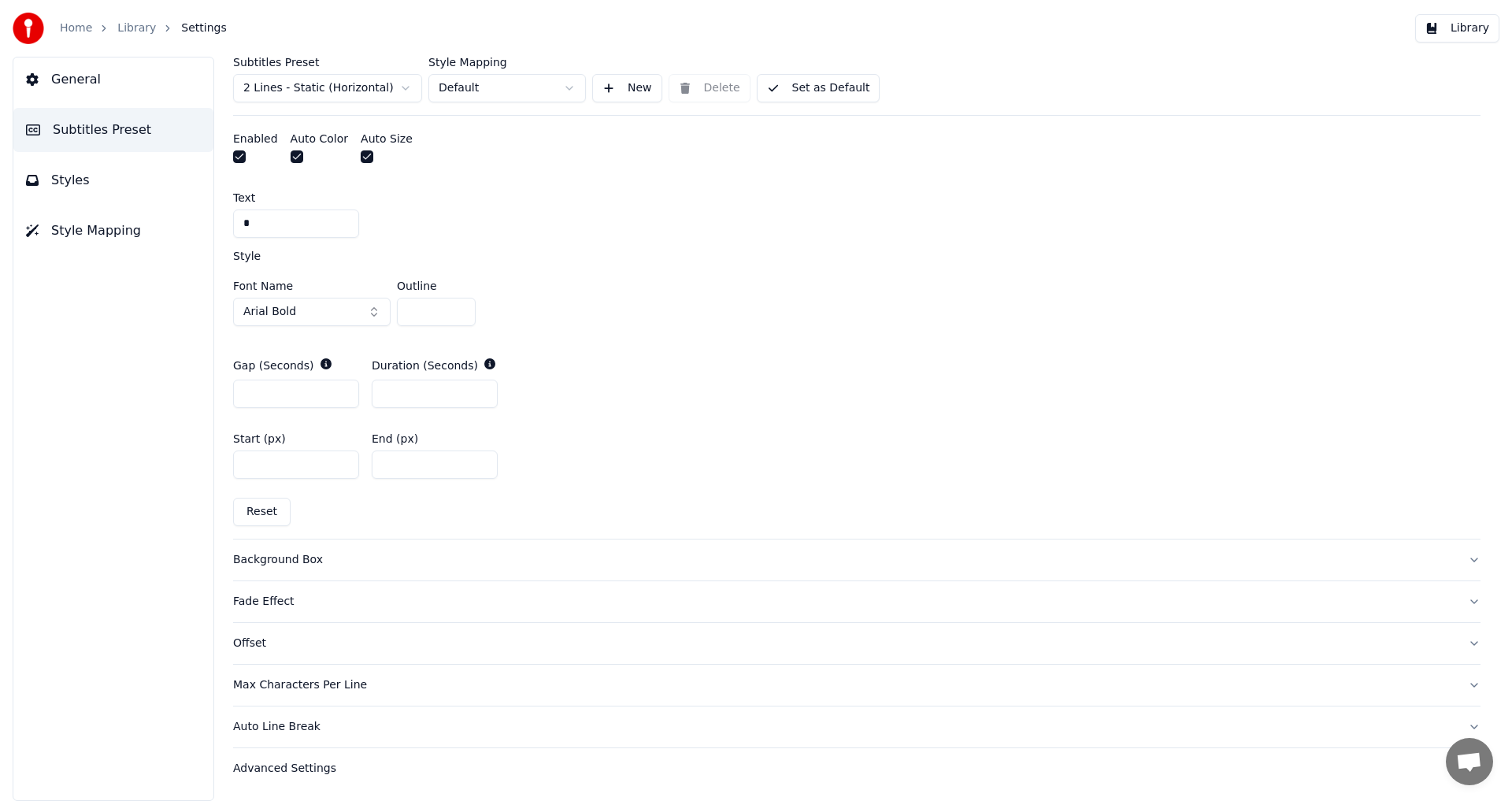
click at [340, 458] on input "****" at bounding box center [296, 465] width 126 height 29
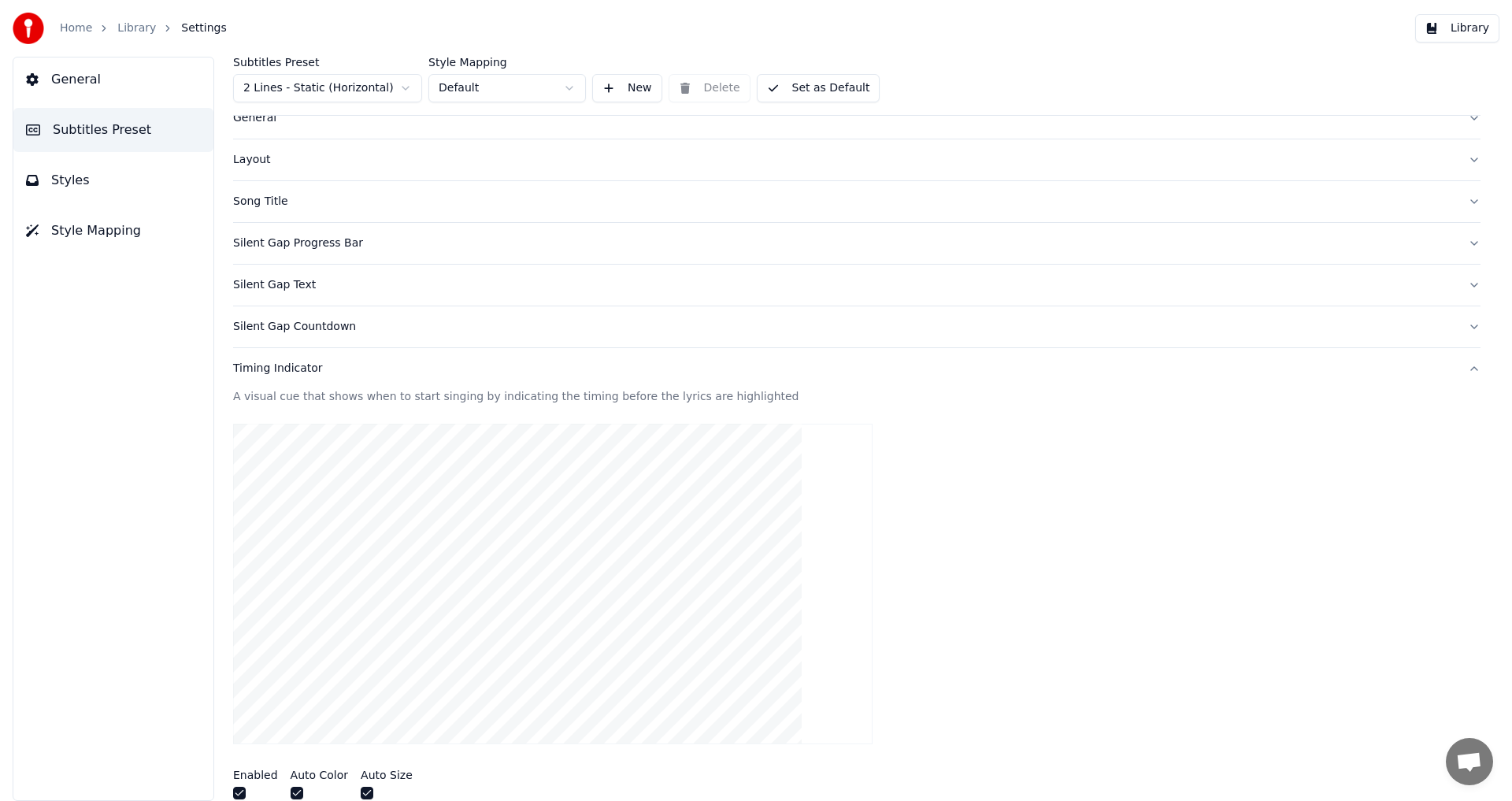
scroll to position [0, 0]
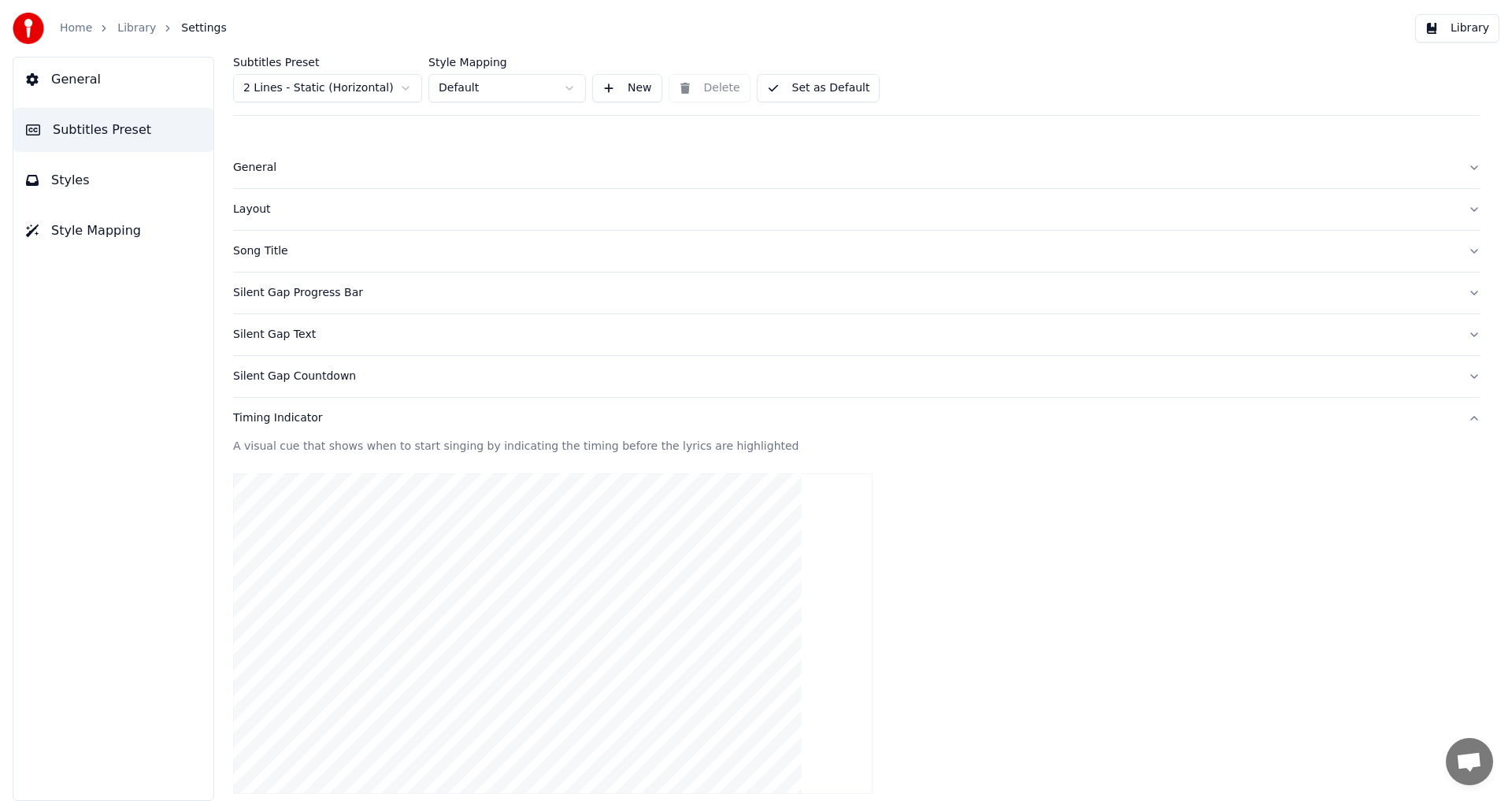
click at [59, 85] on span "General" at bounding box center [76, 79] width 50 height 19
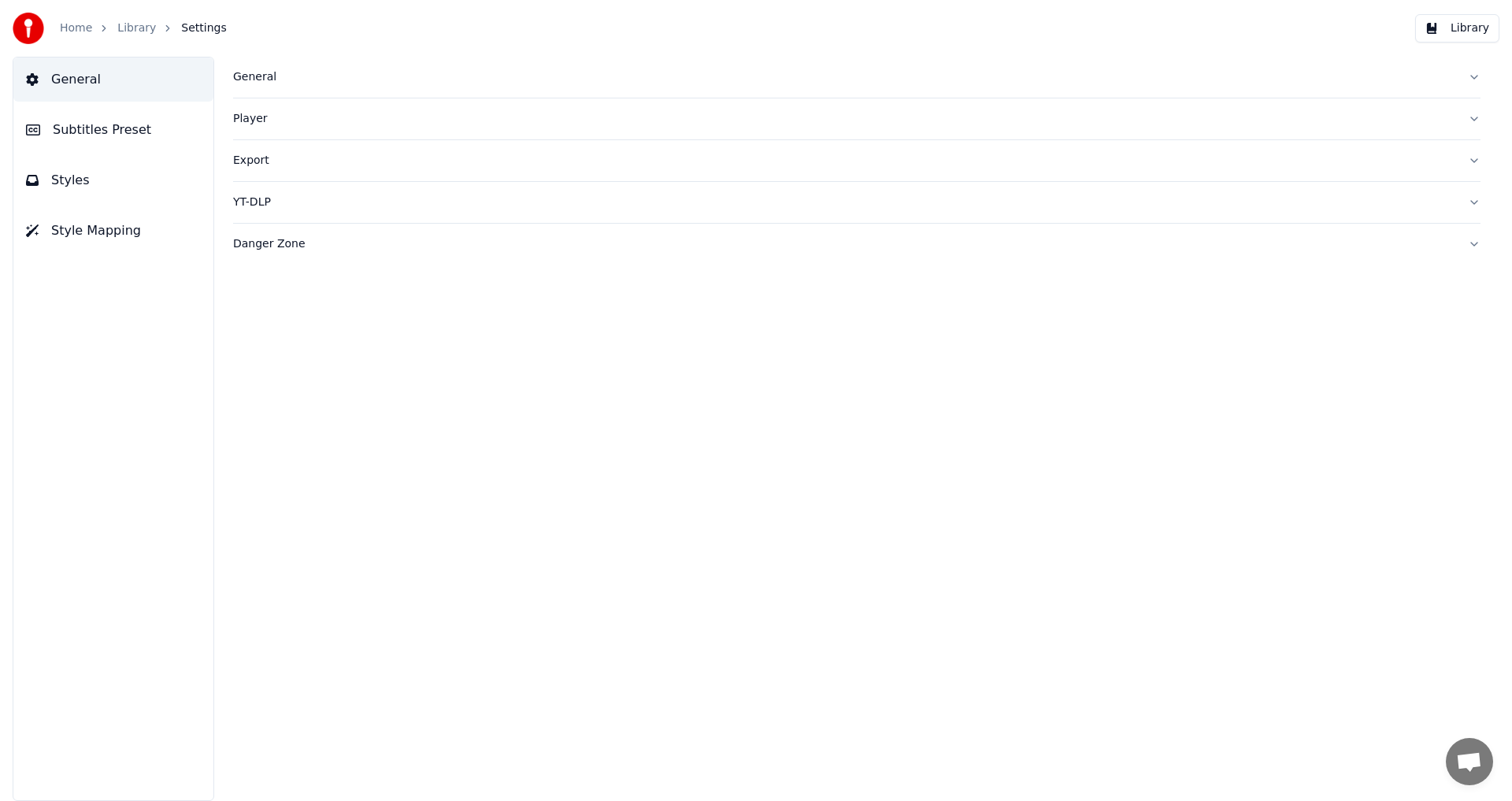
click at [1464, 32] on button "Library" at bounding box center [1456, 28] width 84 height 29
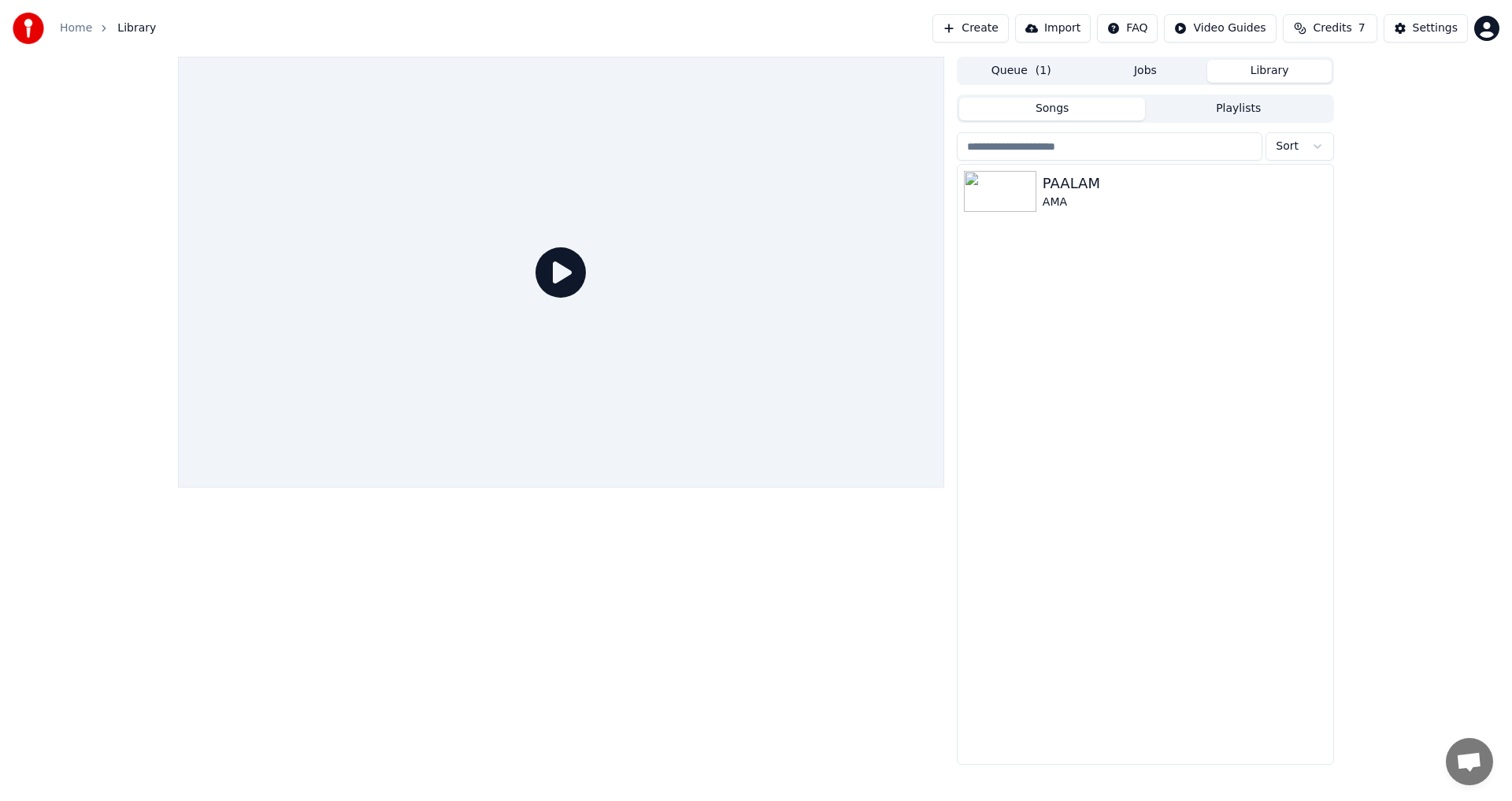
click at [1002, 73] on button "Queue ( 1 )" at bounding box center [1021, 71] width 124 height 23
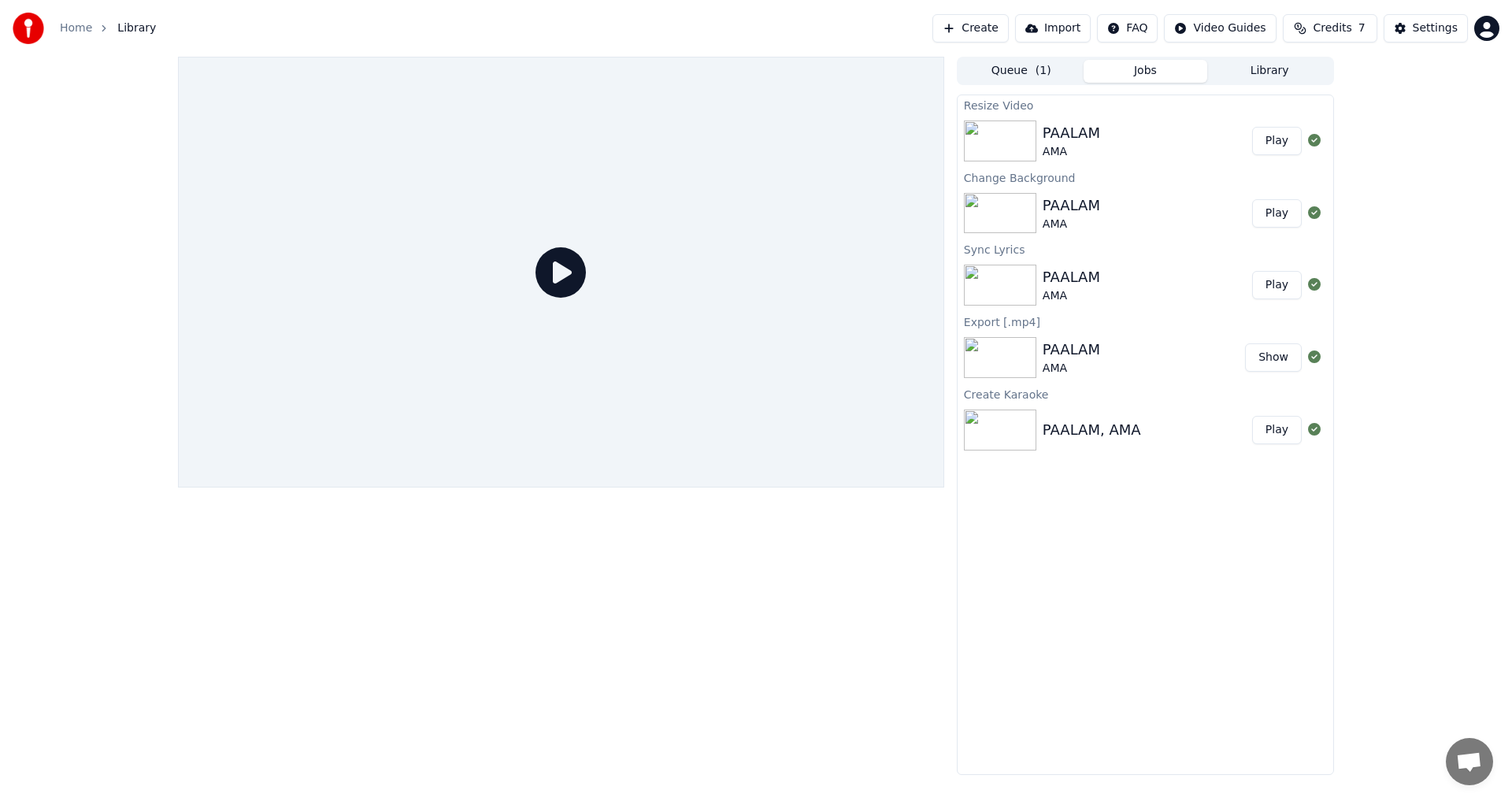
click at [1127, 73] on button "Jobs" at bounding box center [1145, 71] width 124 height 23
click at [1277, 140] on button "Play" at bounding box center [1276, 140] width 50 height 29
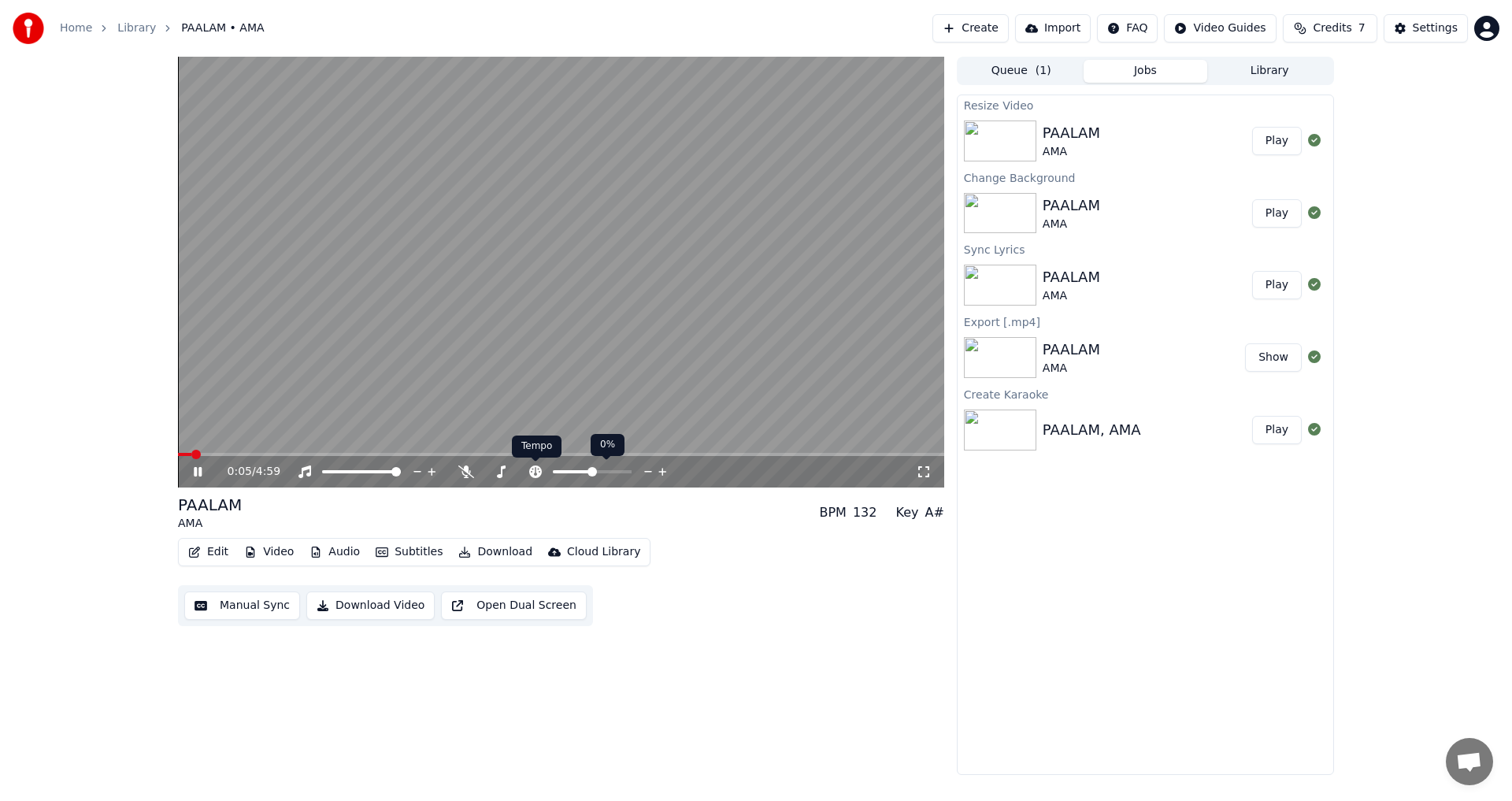
click at [533, 471] on icon at bounding box center [535, 471] width 12 height 12
click at [533, 473] on icon at bounding box center [535, 471] width 12 height 12
click at [631, 470] on span at bounding box center [627, 472] width 10 height 10
click at [463, 469] on icon at bounding box center [465, 471] width 16 height 12
drag, startPoint x: 556, startPoint y: 466, endPoint x: 540, endPoint y: 469, distance: 16.3
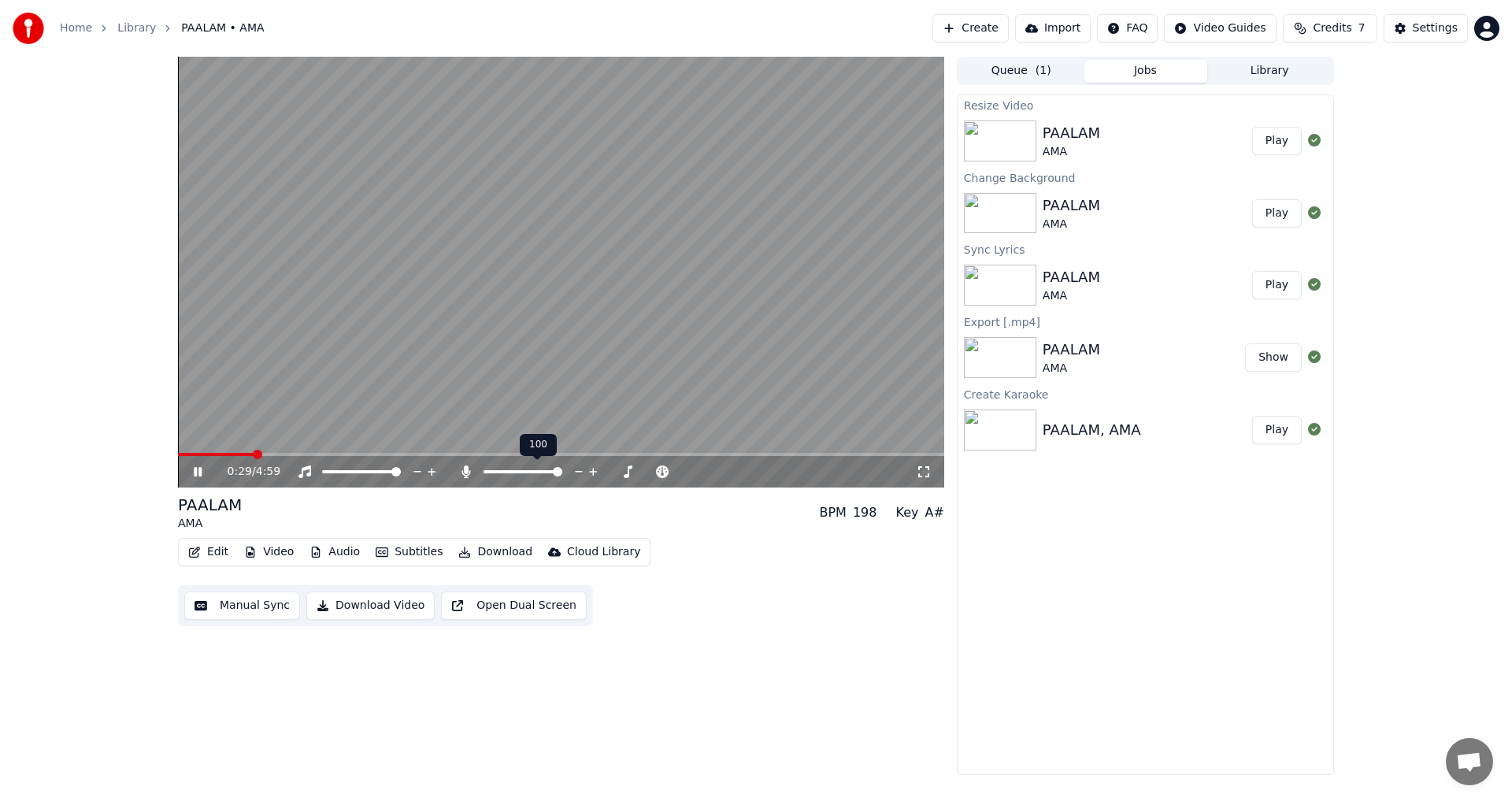
click at [540, 469] on div at bounding box center [537, 471] width 127 height 16
click at [516, 476] on span at bounding box center [516, 472] width 10 height 10
click at [515, 473] on span at bounding box center [517, 472] width 10 height 10
click at [353, 476] on span at bounding box center [354, 472] width 10 height 10
click at [1273, 138] on button "Play" at bounding box center [1276, 140] width 50 height 29
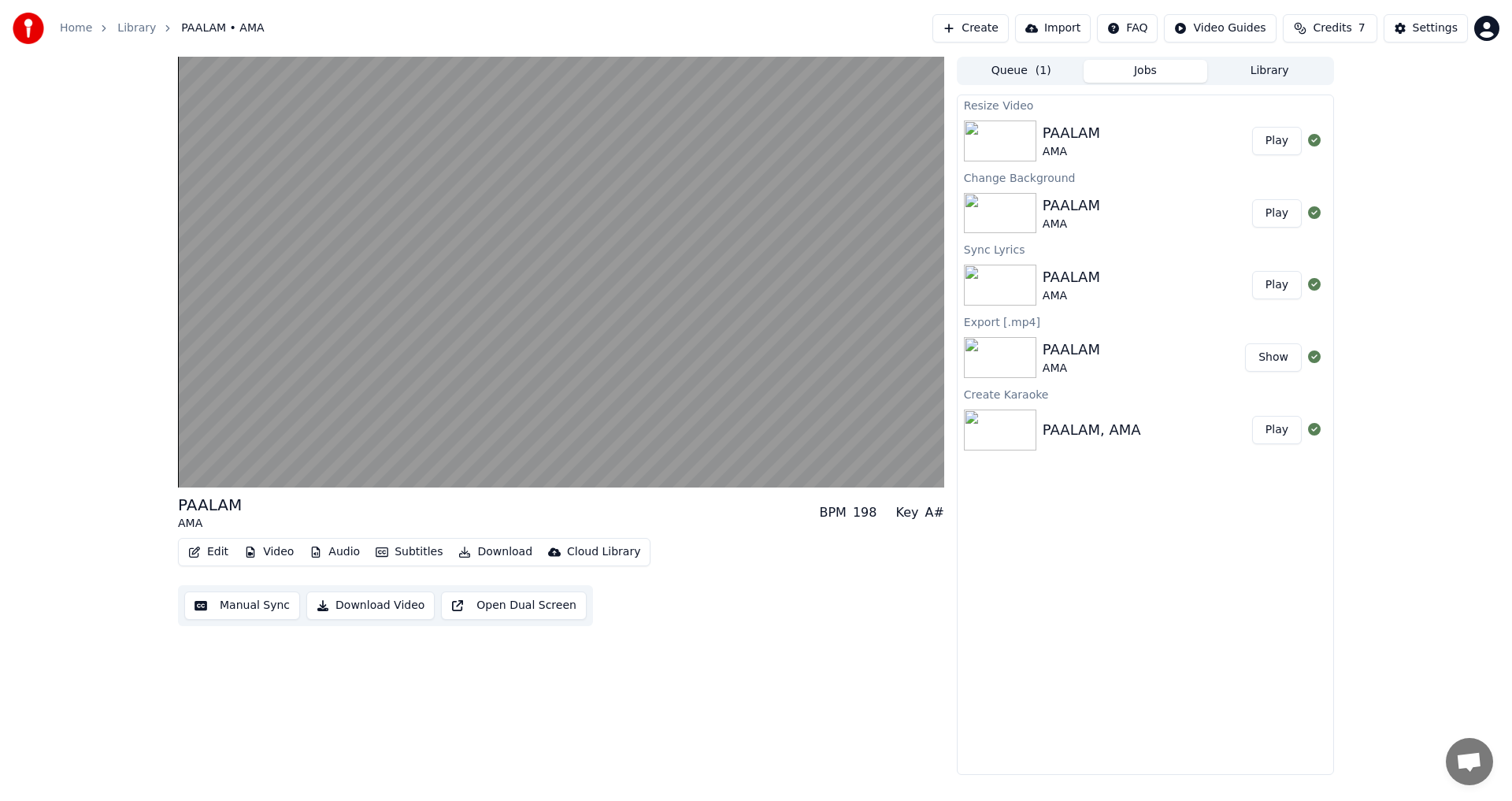
click at [768, 691] on div "PAALAM AMA BPM 198 Key A# Edit Video Audio Subtitles Download Cloud Library Man…" at bounding box center [561, 416] width 766 height 719
click at [69, 30] on link "Home" at bounding box center [76, 28] width 33 height 16
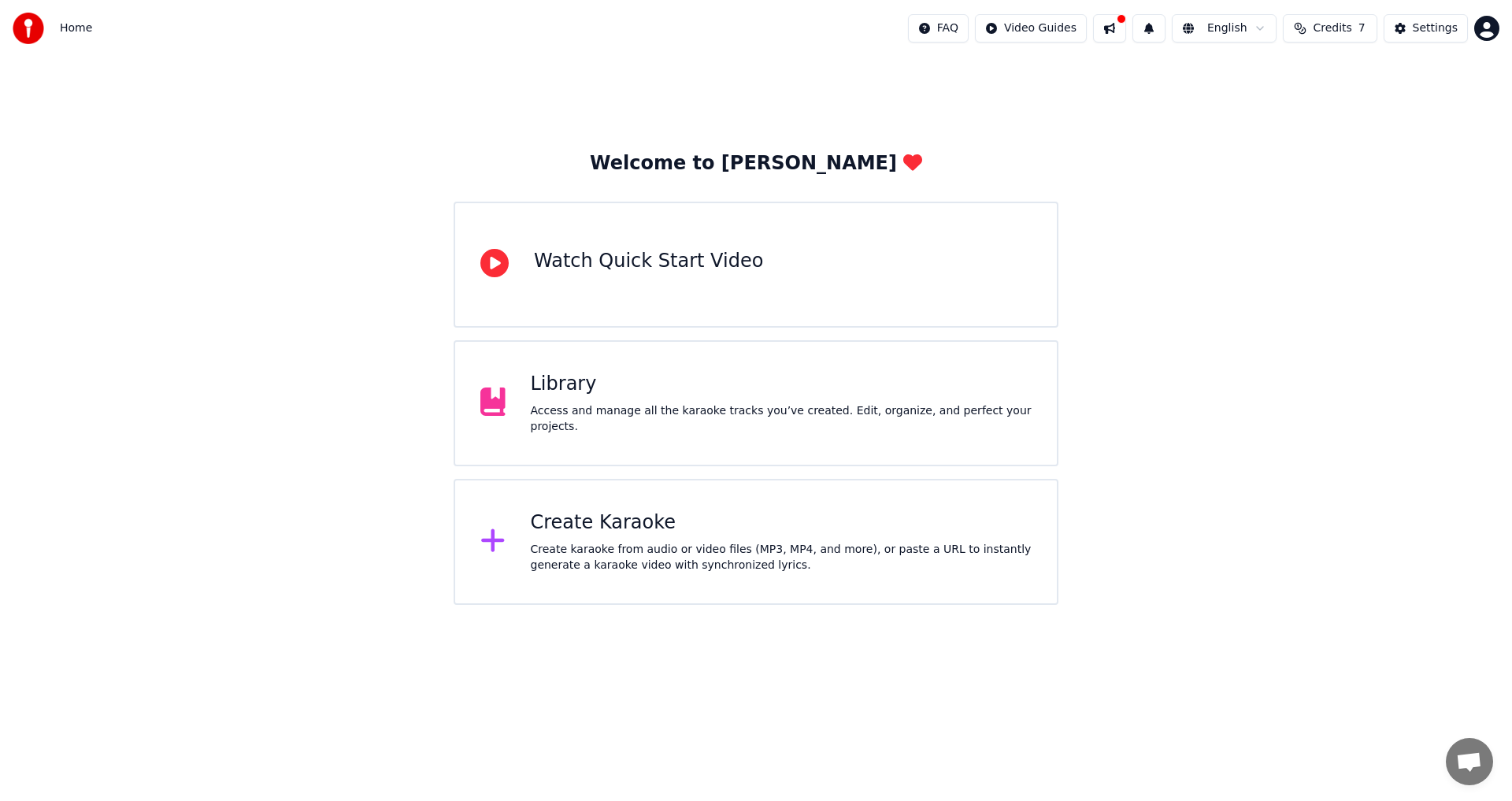
click at [599, 276] on div "Watch Quick Start Video" at bounding box center [648, 265] width 229 height 32
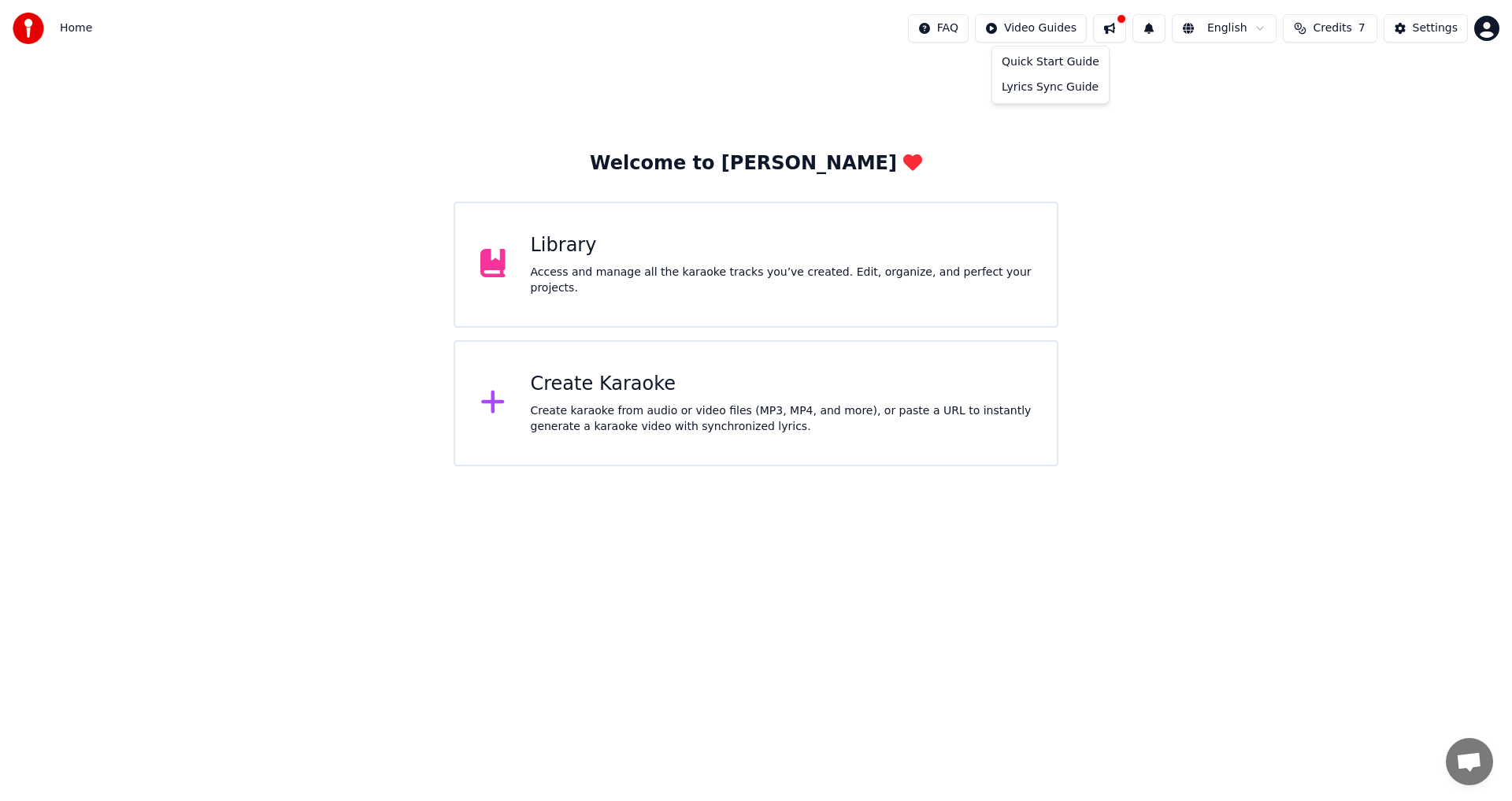
click at [1047, 29] on html "Home FAQ Video Guides English Credits 7 Settings Welcome to Youka Library Acces…" at bounding box center [756, 233] width 1512 height 466
click at [1062, 91] on div "Lyrics Sync Guide" at bounding box center [1050, 87] width 110 height 25
click at [1121, 30] on button at bounding box center [1110, 28] width 33 height 29
click at [1052, 101] on div "Welcome to Youka Library Access and manage all the karaoke tracks you’ve create…" at bounding box center [756, 260] width 1512 height 409
click at [1429, 22] on div "Settings" at bounding box center [1434, 28] width 45 height 16
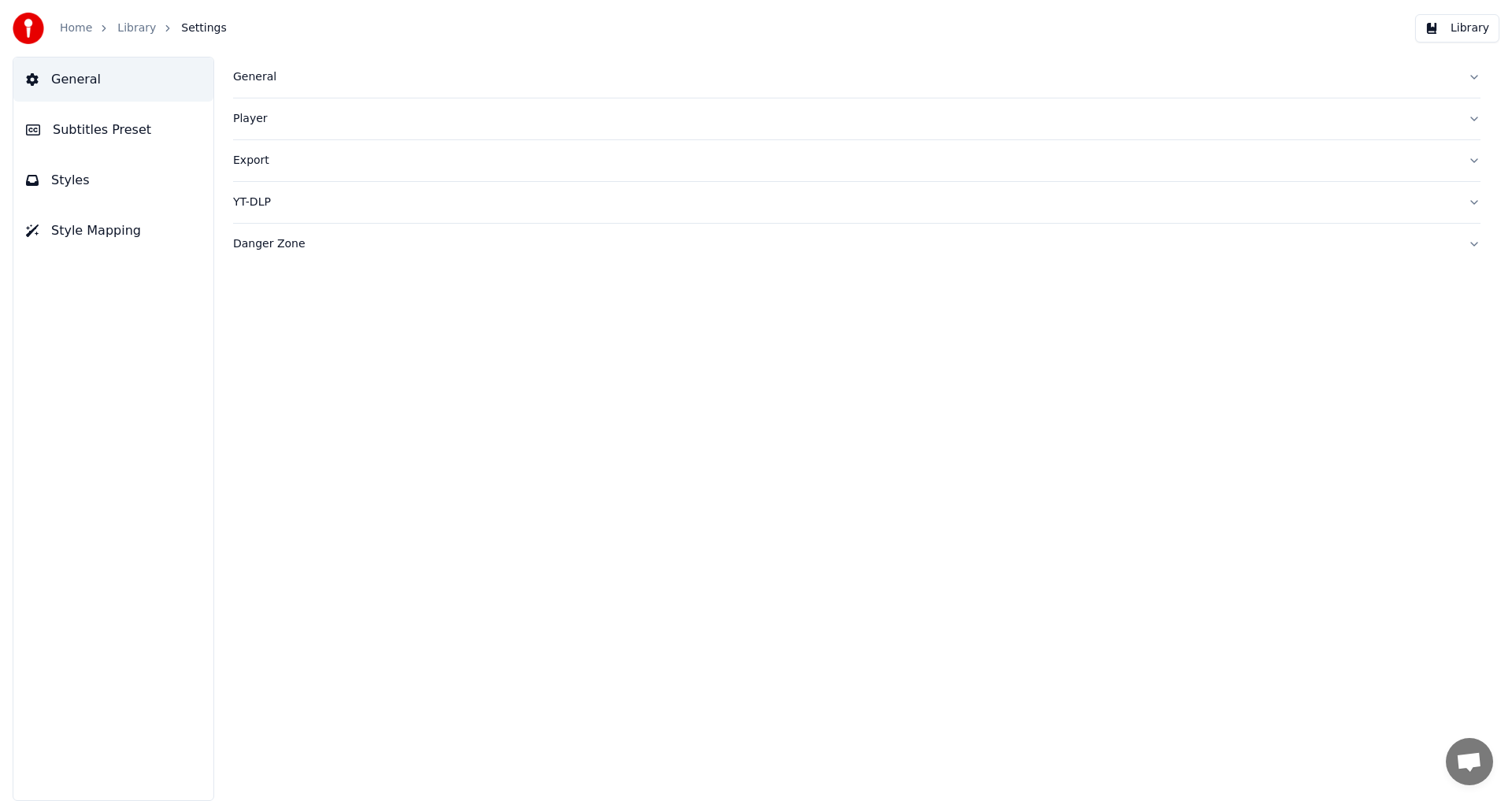
click at [1448, 25] on button "Library" at bounding box center [1456, 28] width 84 height 29
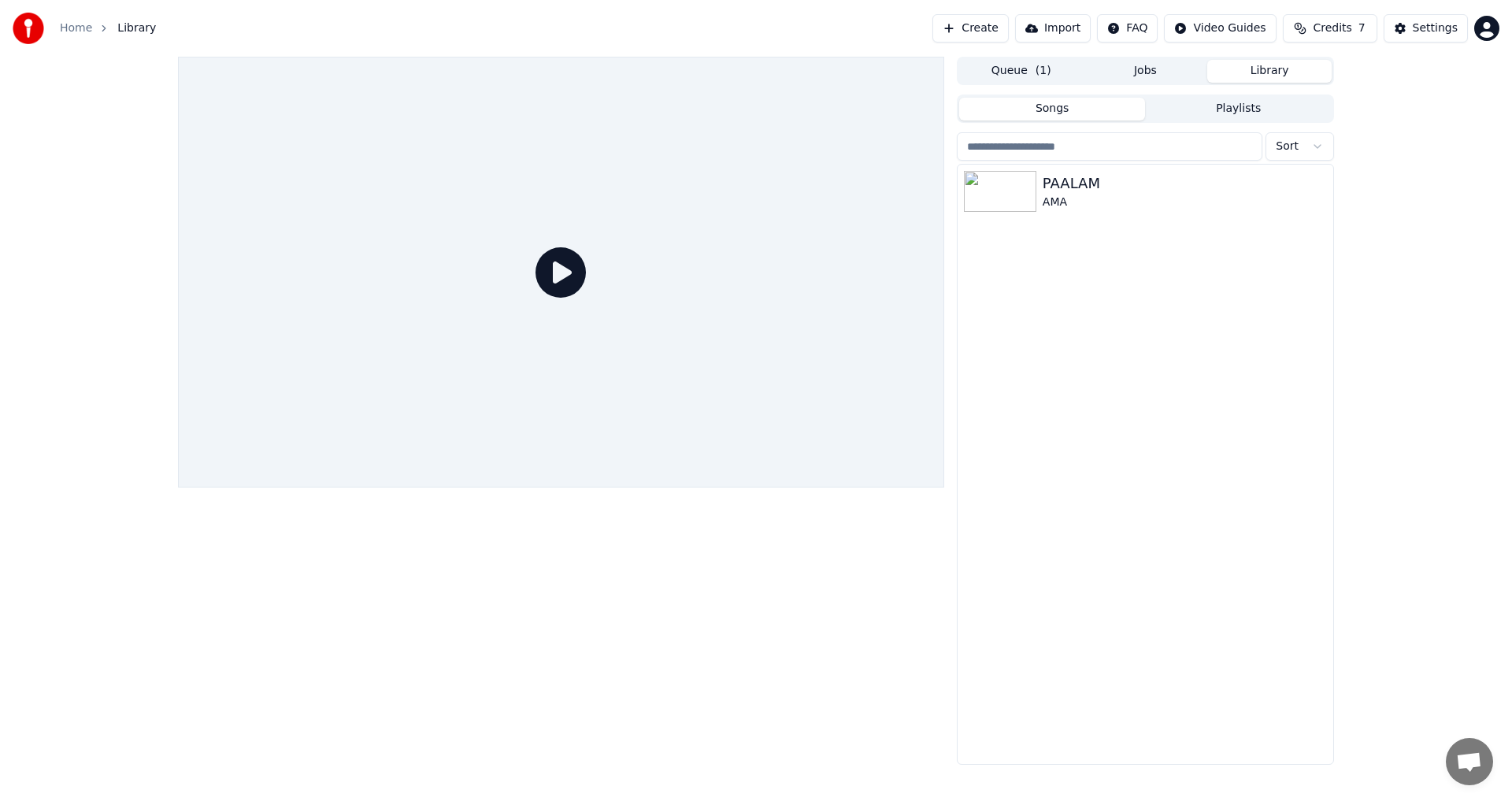
click at [1167, 69] on button "Jobs" at bounding box center [1145, 71] width 124 height 23
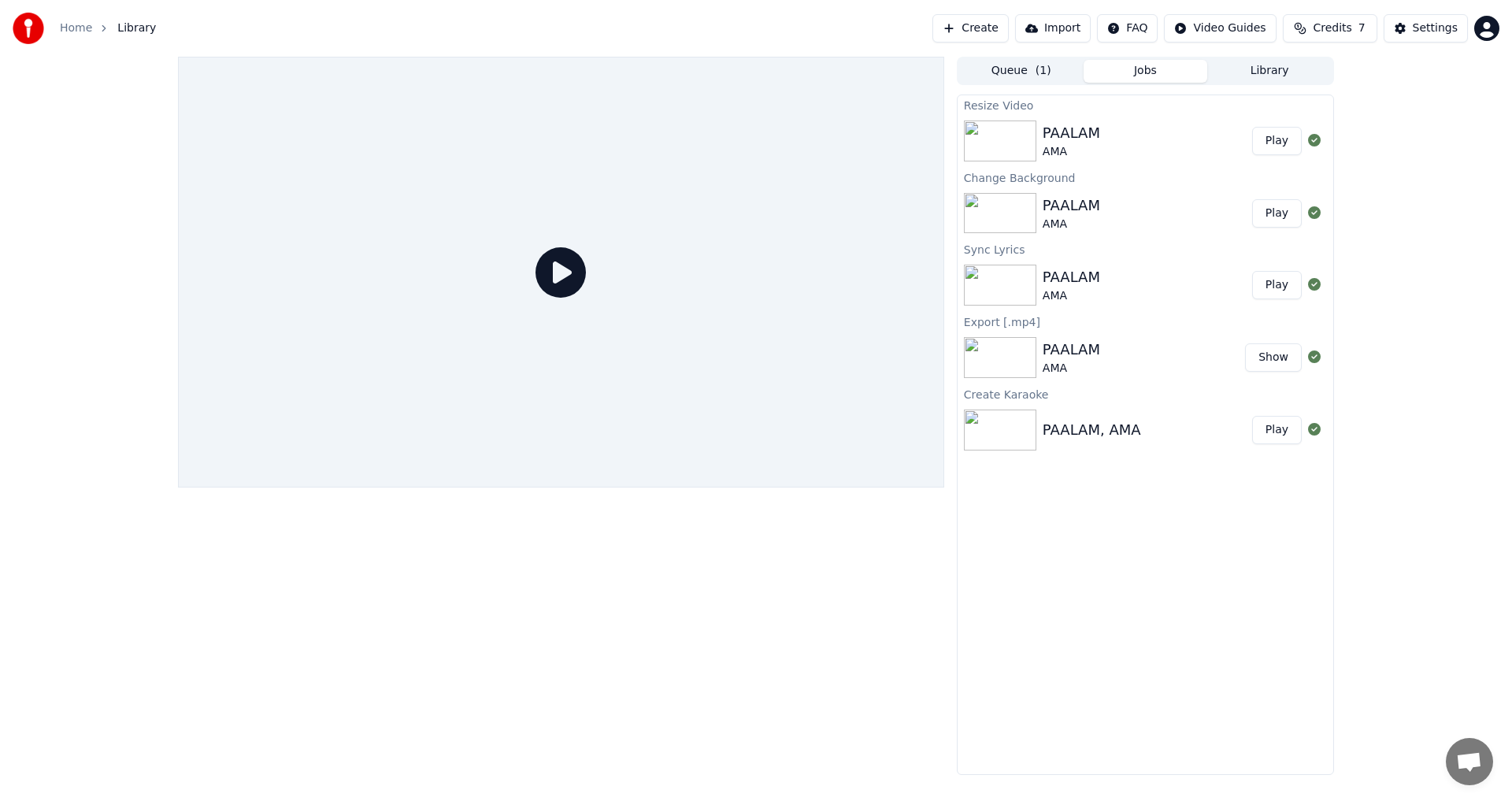
click at [1282, 138] on button "Play" at bounding box center [1276, 140] width 50 height 29
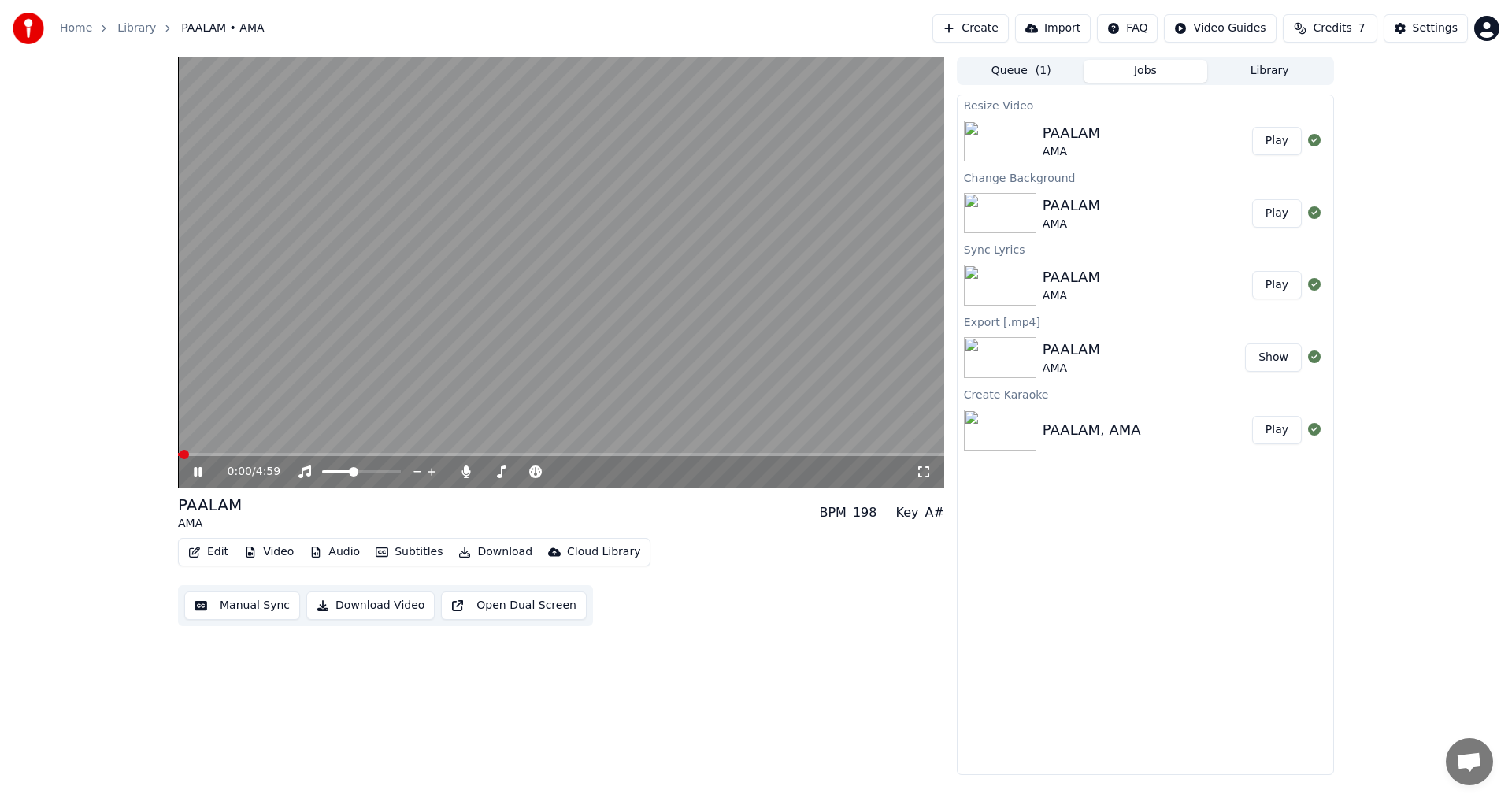
click at [210, 547] on button "Edit" at bounding box center [208, 552] width 53 height 22
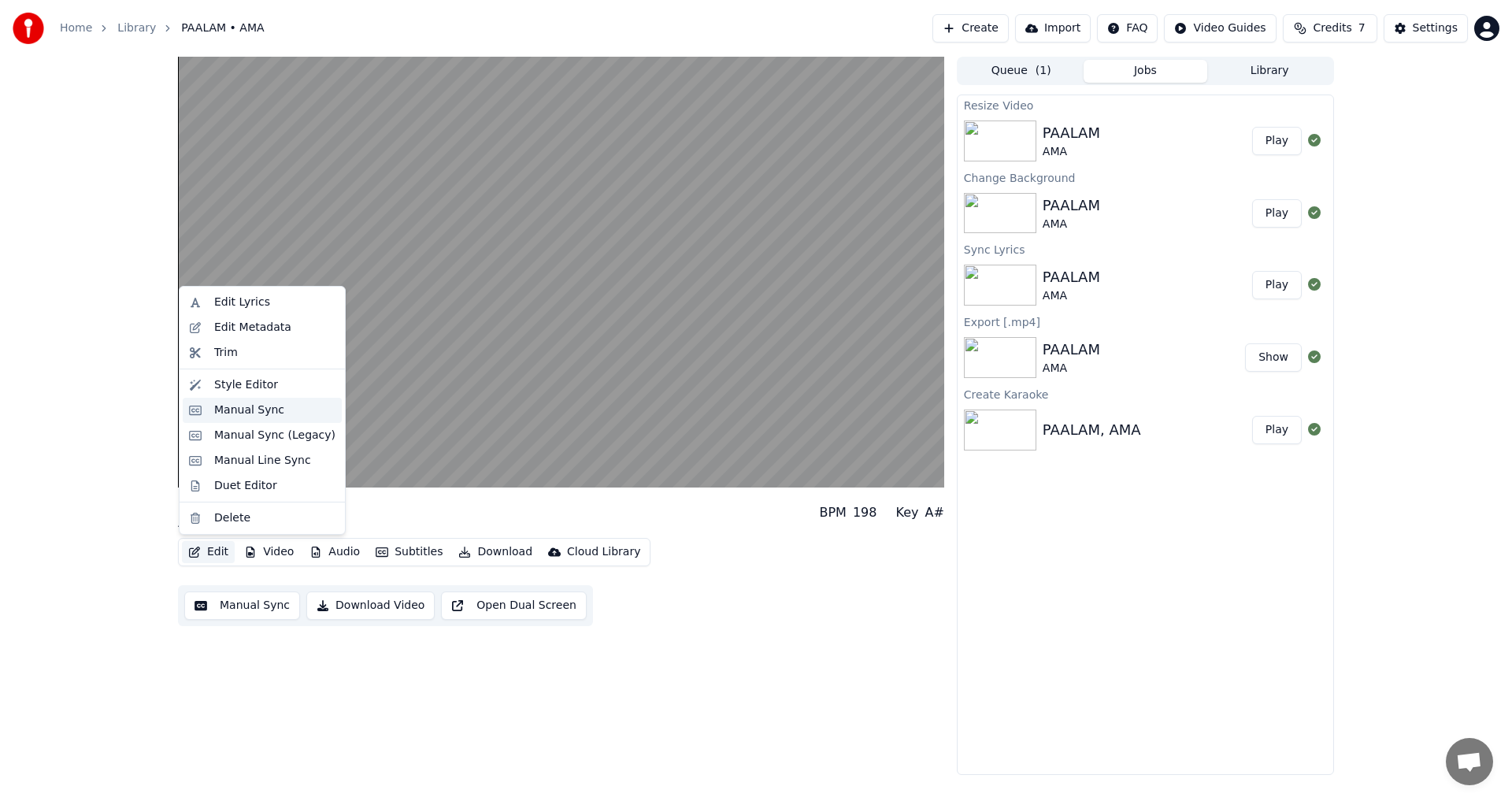
click at [249, 413] on div "Manual Sync" at bounding box center [249, 410] width 70 height 16
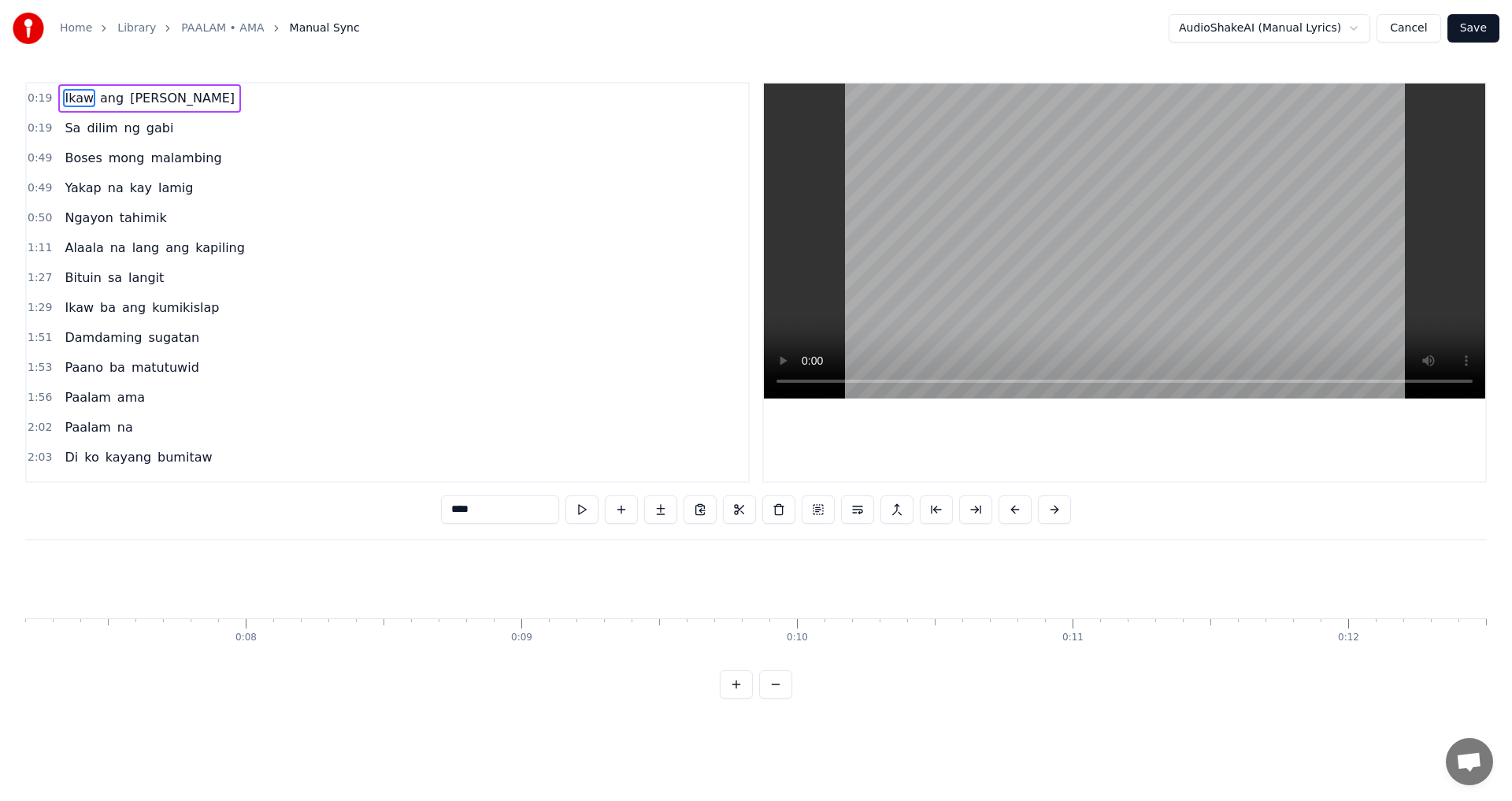
scroll to position [0, 5245]
click at [168, 560] on div "[PERSON_NAME]" at bounding box center [199, 579] width 229 height 42
type input "*****"
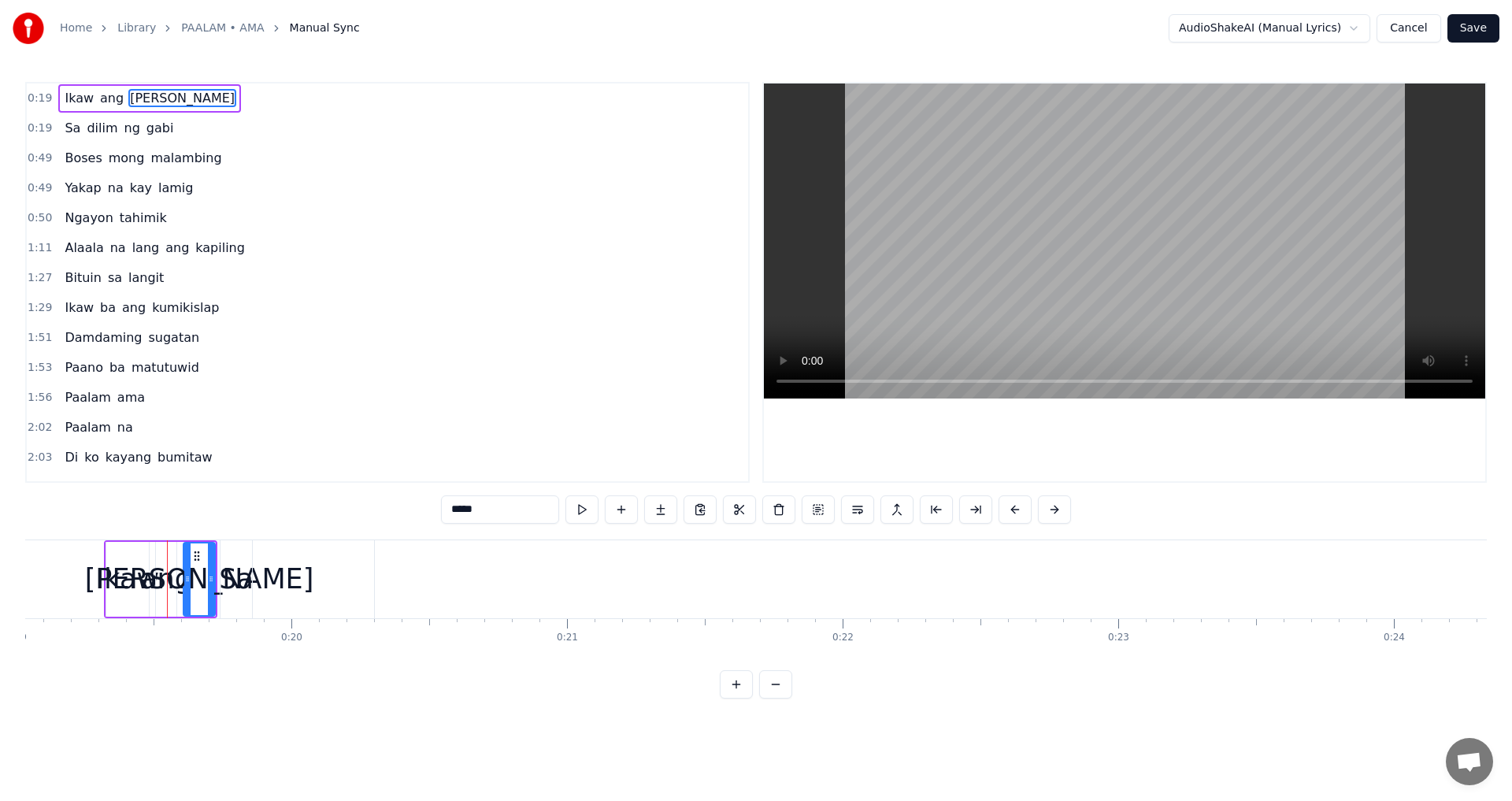
drag, startPoint x: 218, startPoint y: 574, endPoint x: 261, endPoint y: 577, distance: 43.1
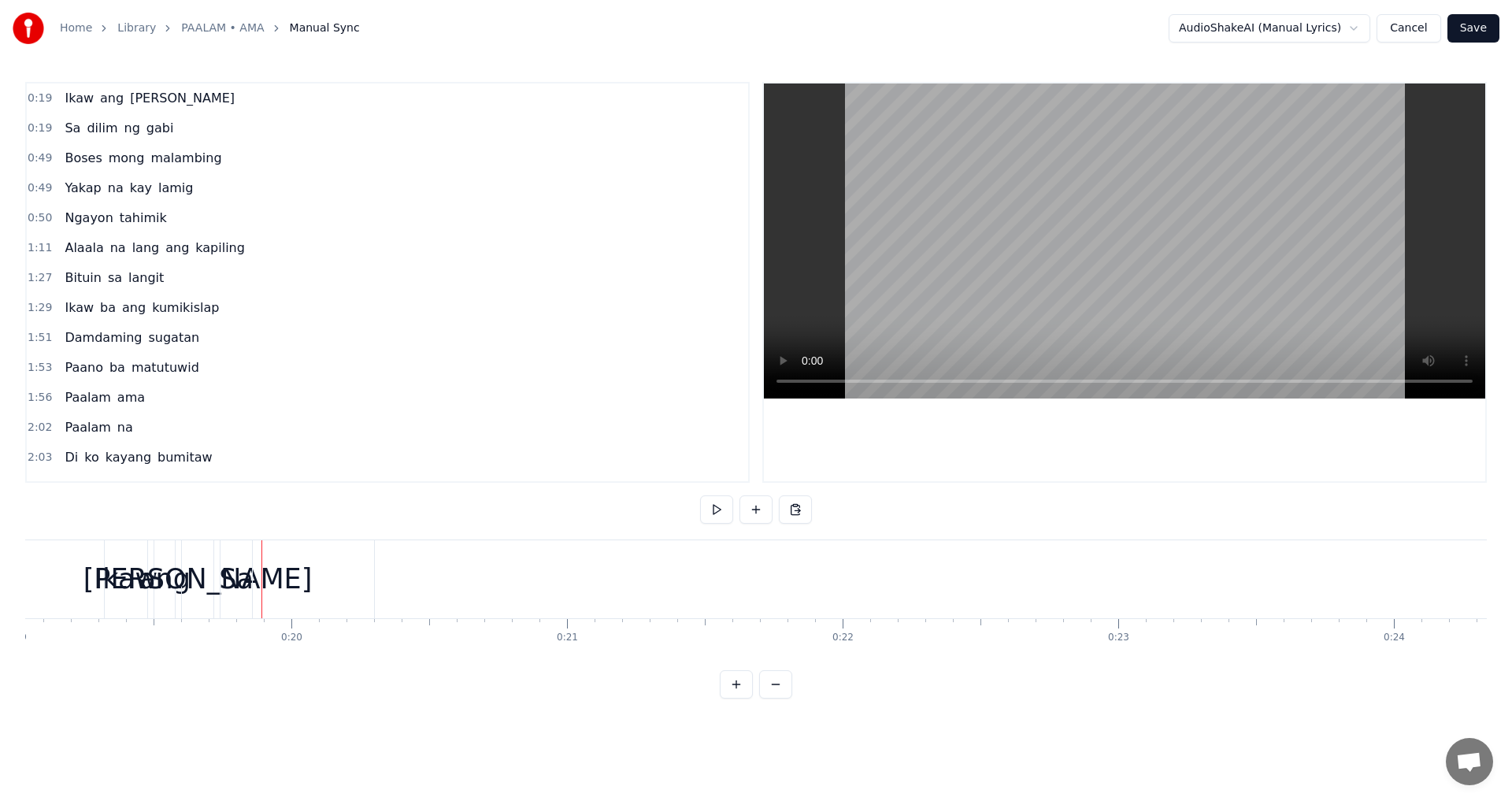
drag, startPoint x: 236, startPoint y: 578, endPoint x: 289, endPoint y: 584, distance: 53.3
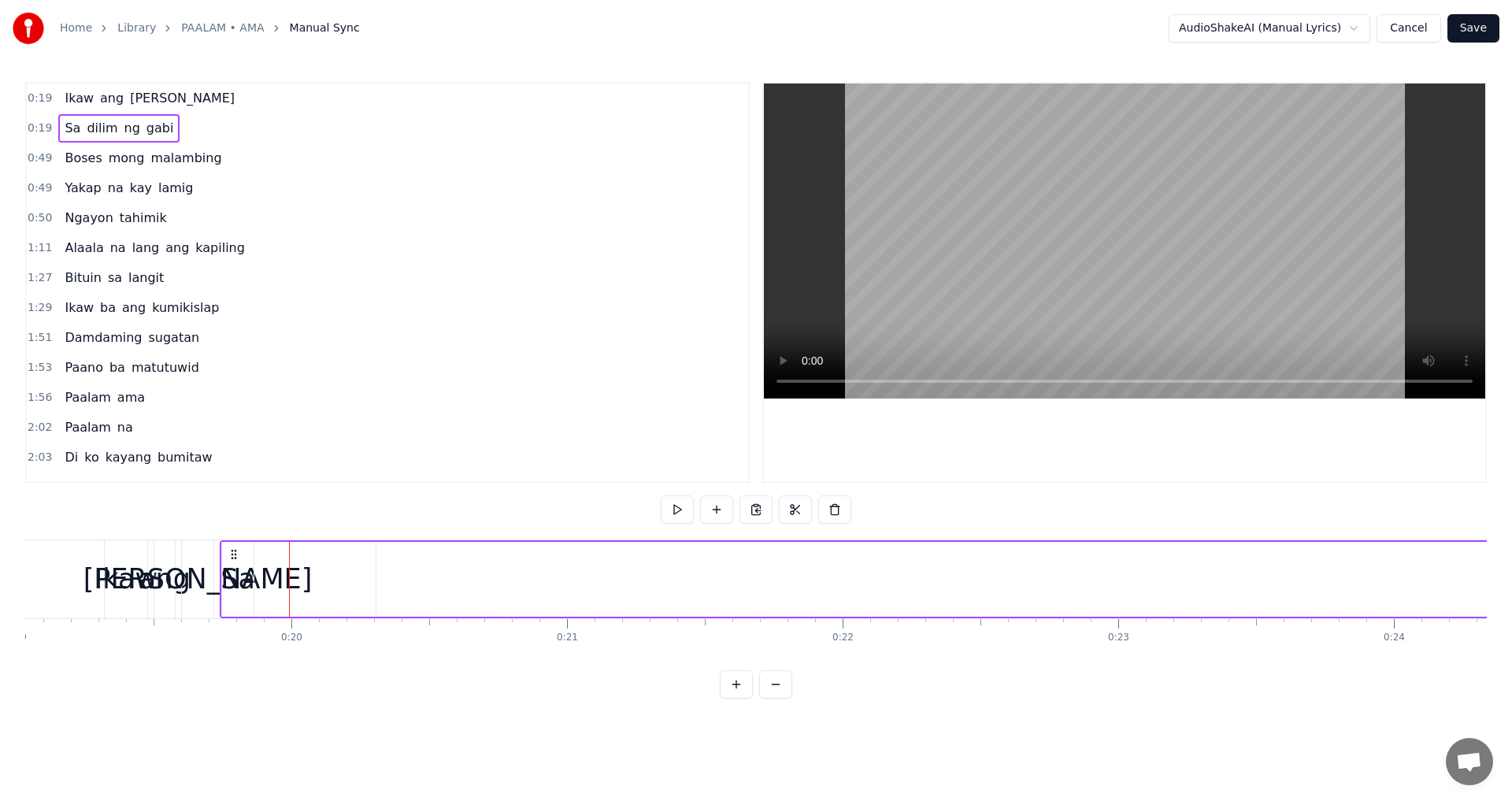
drag, startPoint x: 240, startPoint y: 581, endPoint x: 277, endPoint y: 581, distance: 37.0
click at [99, 90] on span "ang" at bounding box center [112, 98] width 27 height 18
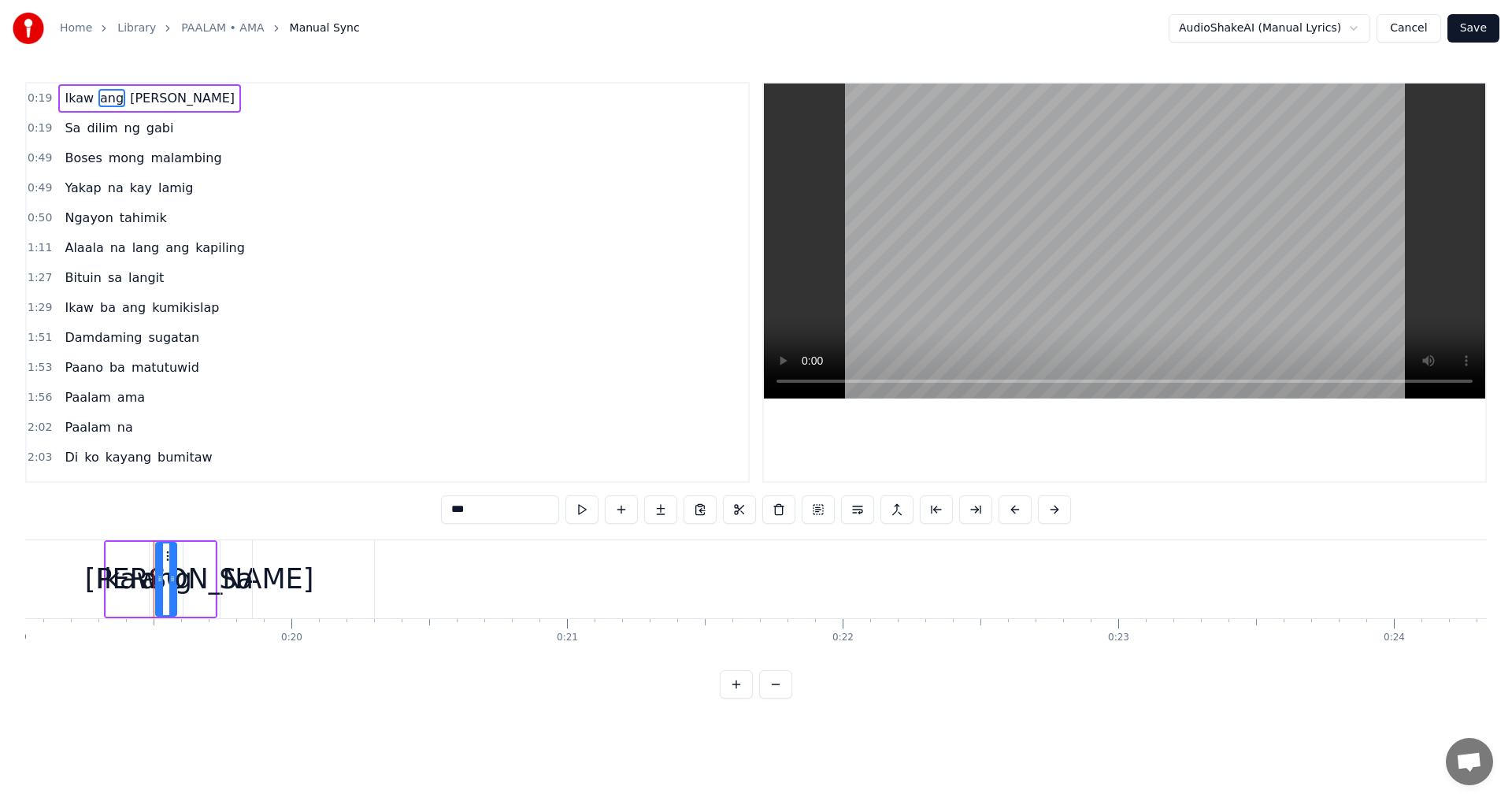
click at [91, 127] on span "dilim" at bounding box center [101, 128] width 33 height 18
type input "*****"
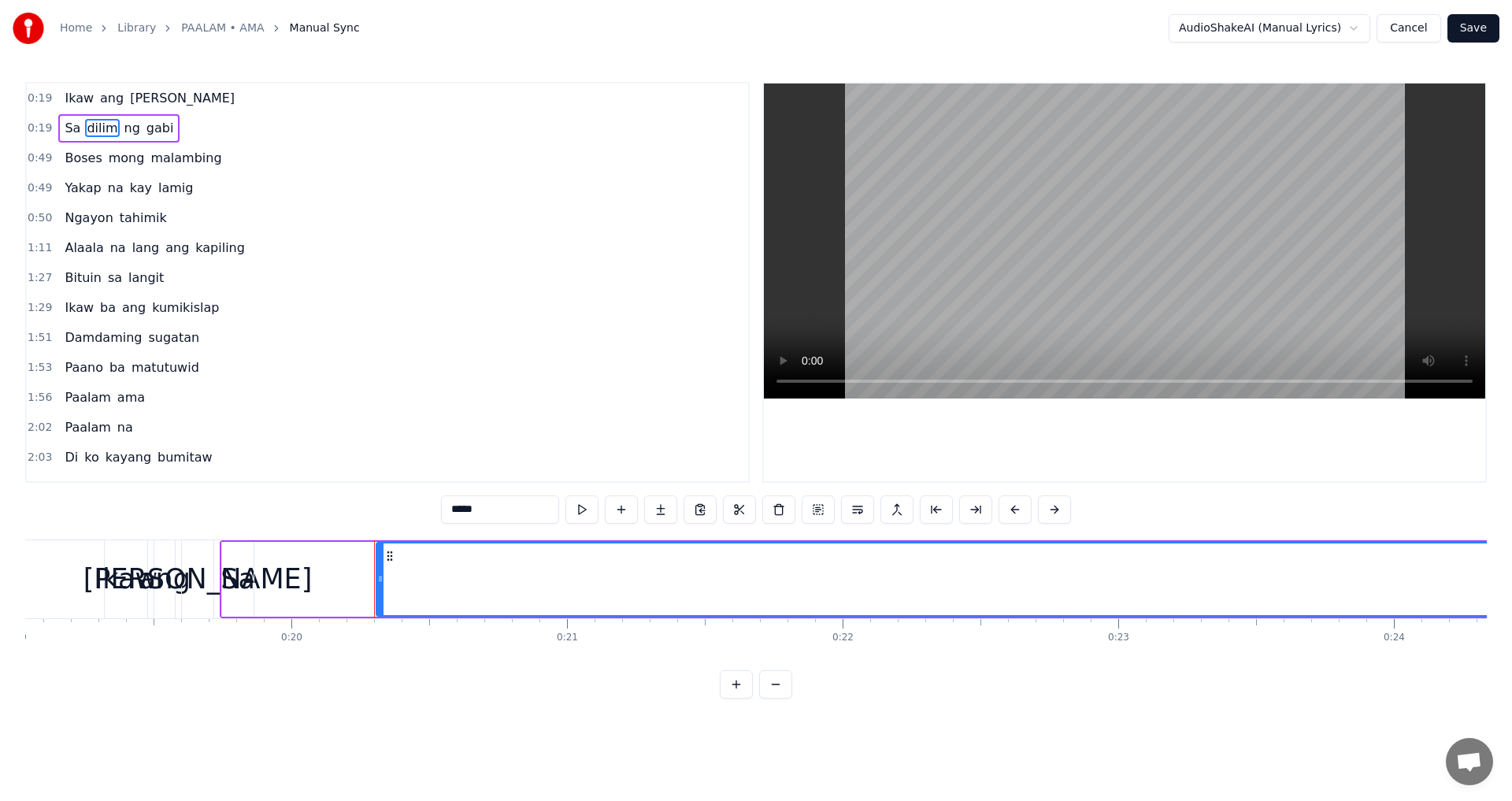
click at [1410, 23] on button "Cancel" at bounding box center [1408, 28] width 64 height 29
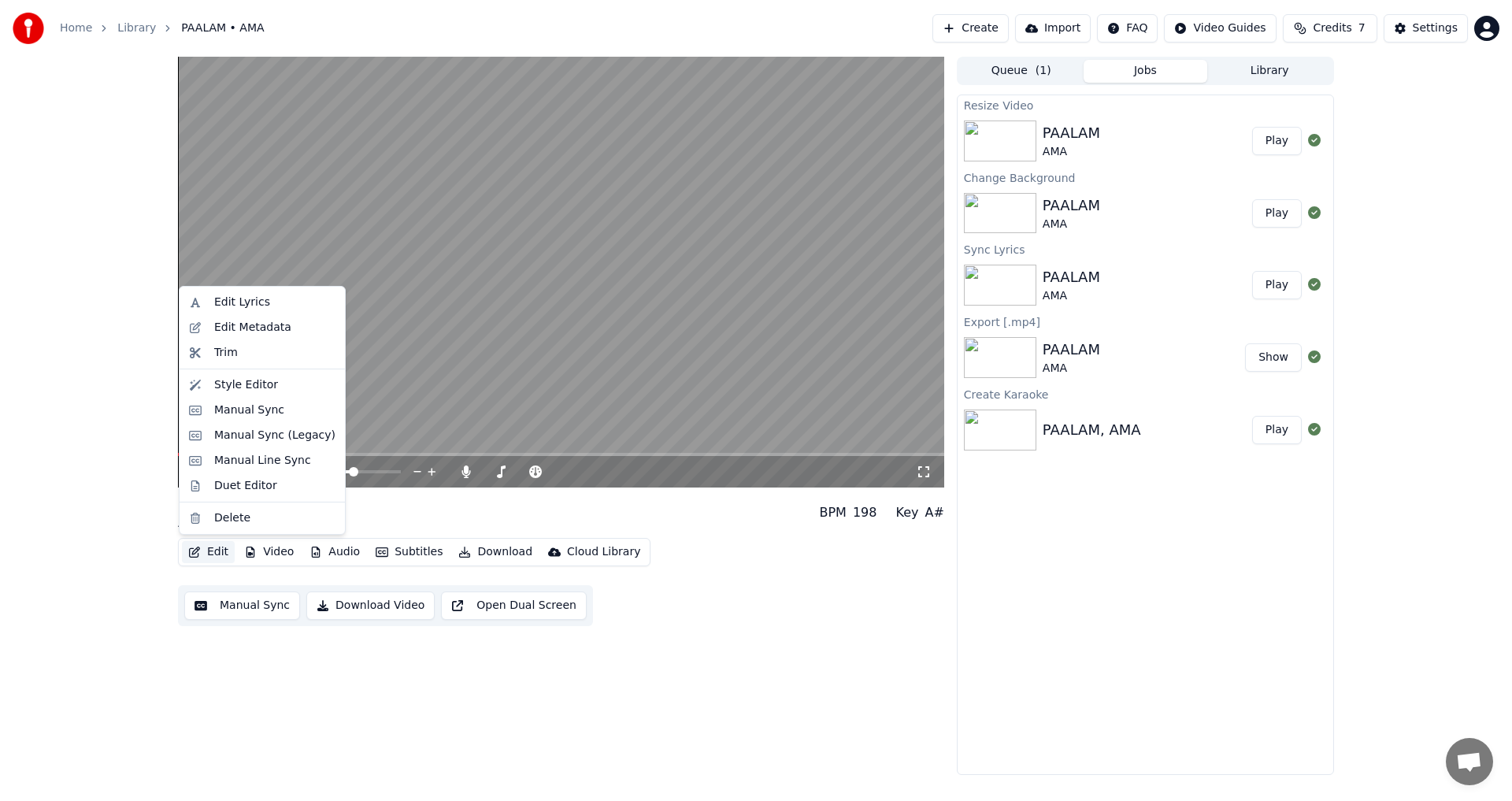
click at [218, 551] on button "Edit" at bounding box center [208, 552] width 53 height 22
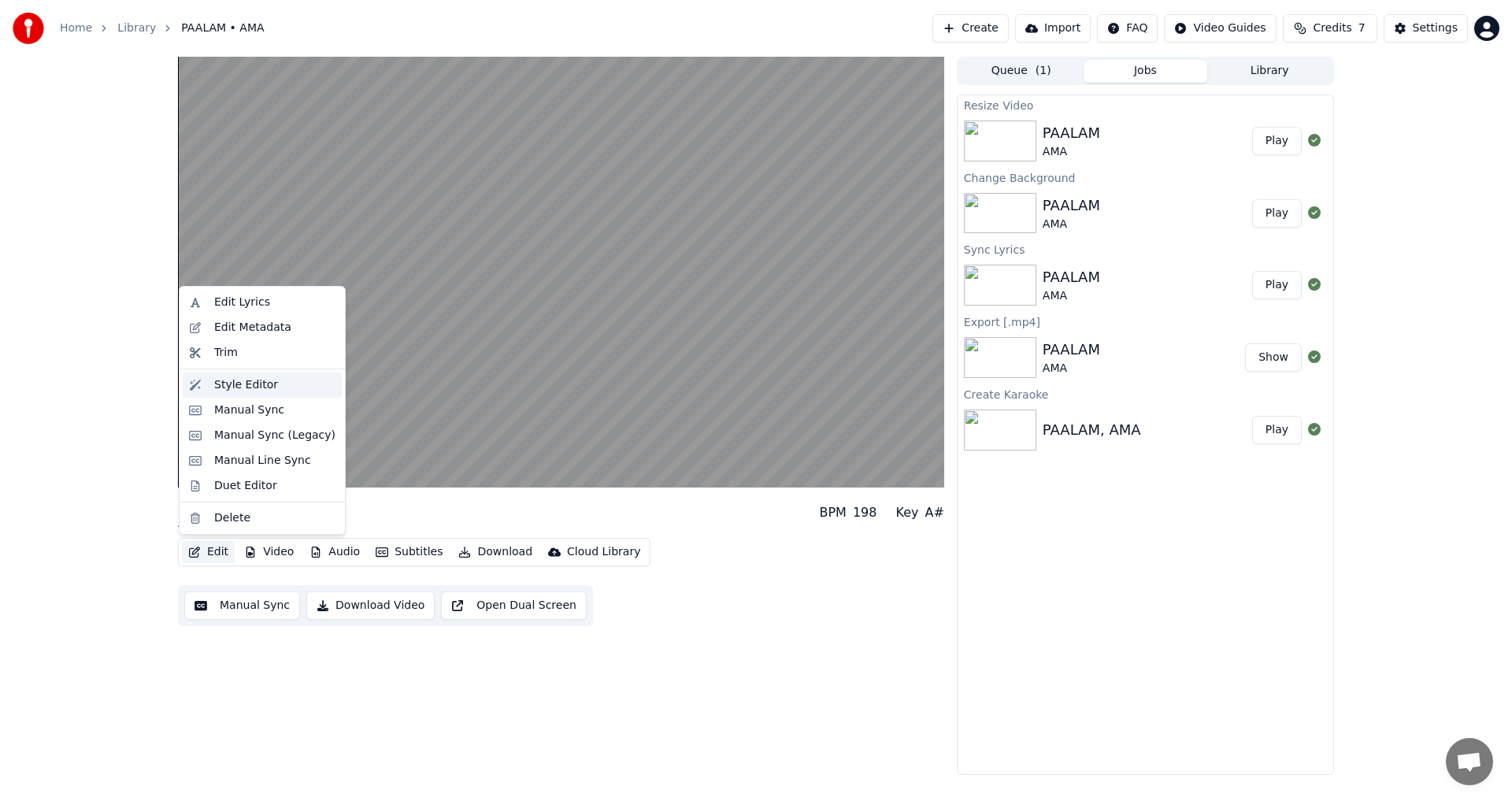
click at [256, 383] on div "Style Editor" at bounding box center [246, 385] width 64 height 16
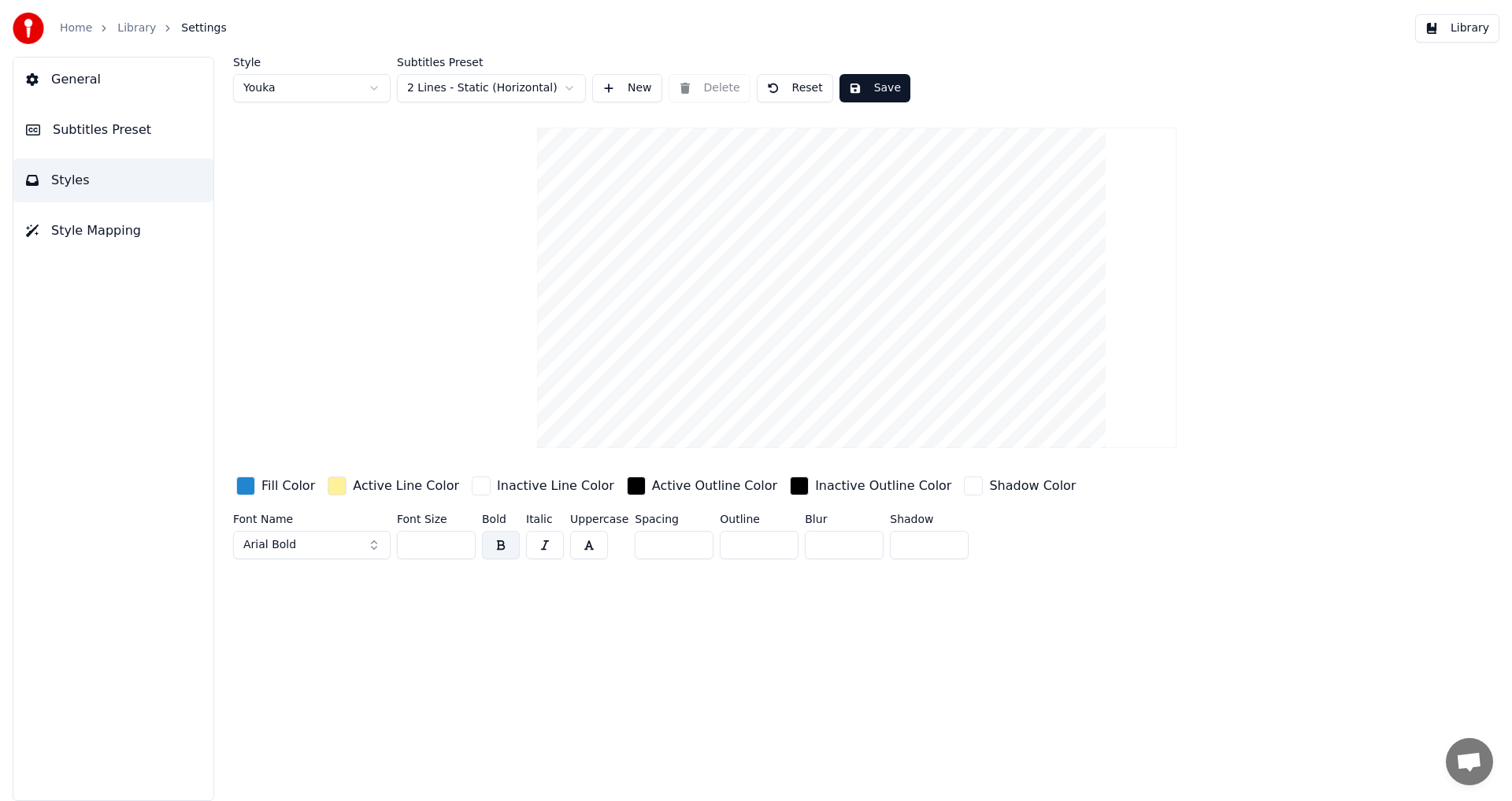
click at [107, 74] on button "General" at bounding box center [113, 79] width 200 height 44
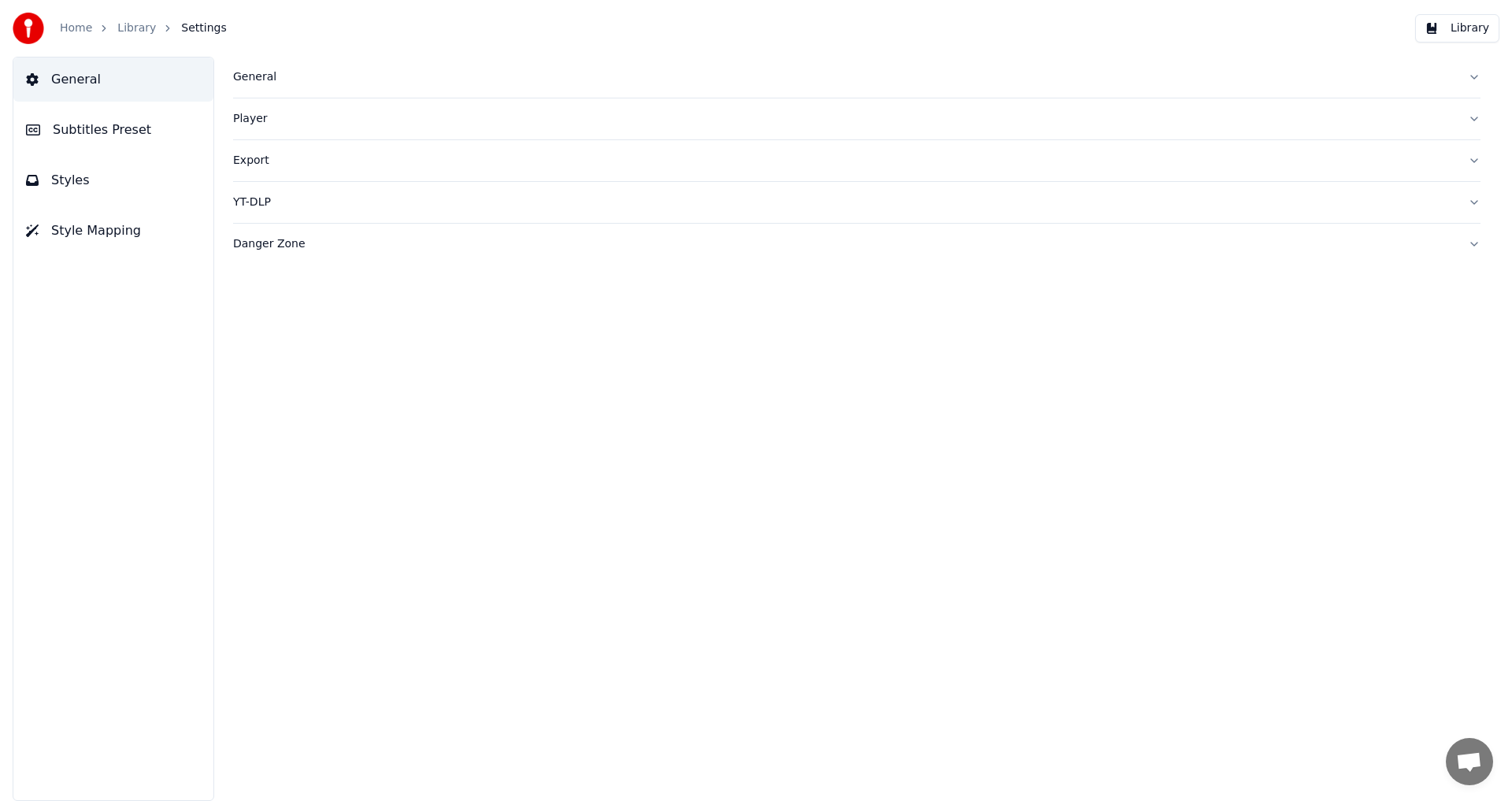
click at [76, 29] on link "Home" at bounding box center [76, 28] width 33 height 16
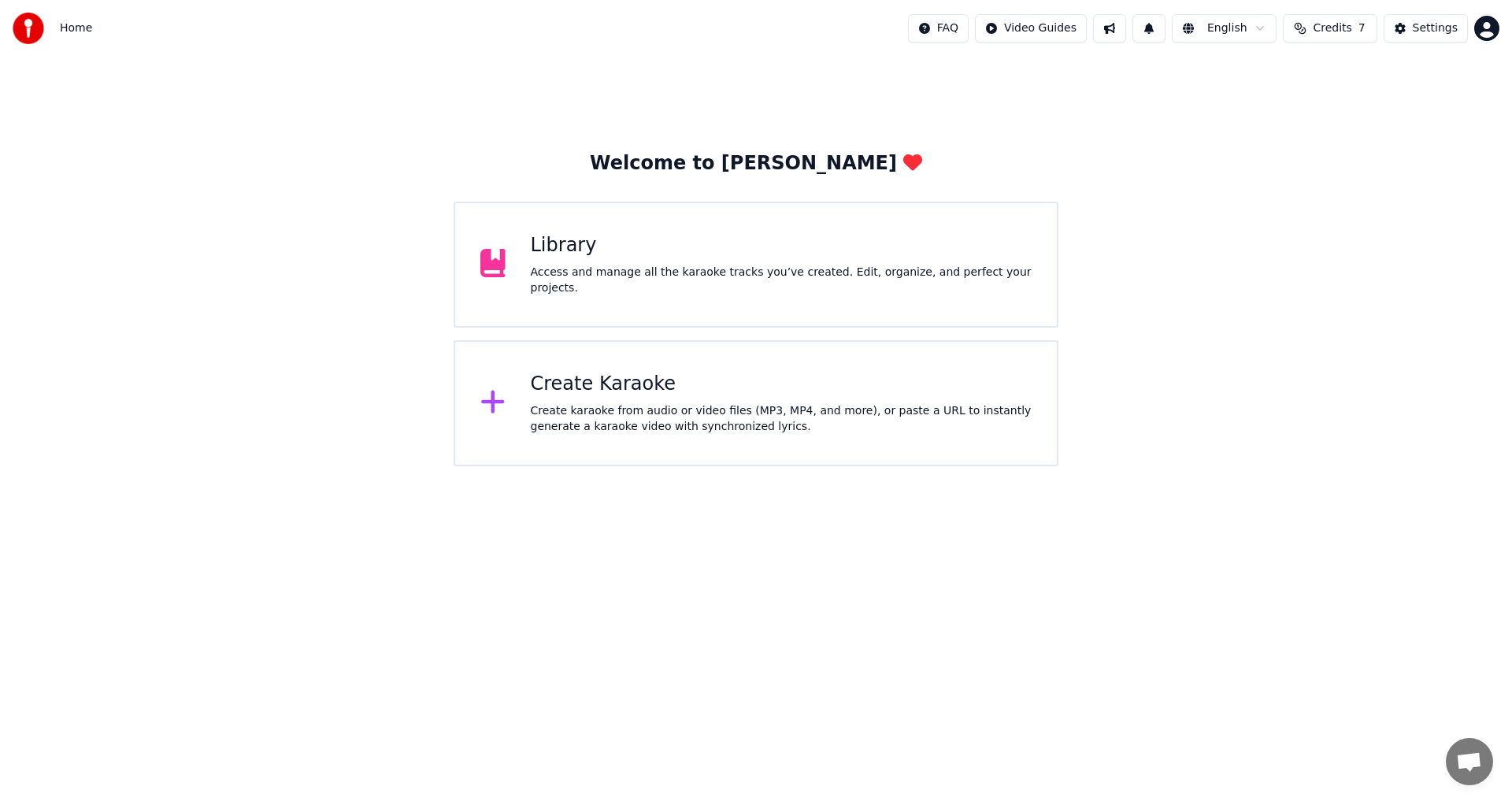
click at [81, 25] on span "Home" at bounding box center [76, 28] width 33 height 16
click at [81, 26] on span "Home" at bounding box center [76, 28] width 33 height 16
click at [1492, 26] on html "Home FAQ Video Guides English Credits 7 Settings Welcome to Youka Library Acces…" at bounding box center [756, 233] width 1512 height 466
click at [1228, 78] on html "Home FAQ Video Guides English Credits 7 Settings Welcome to Youka Library Acces…" at bounding box center [756, 233] width 1512 height 466
click at [612, 249] on div "Library" at bounding box center [781, 245] width 501 height 25
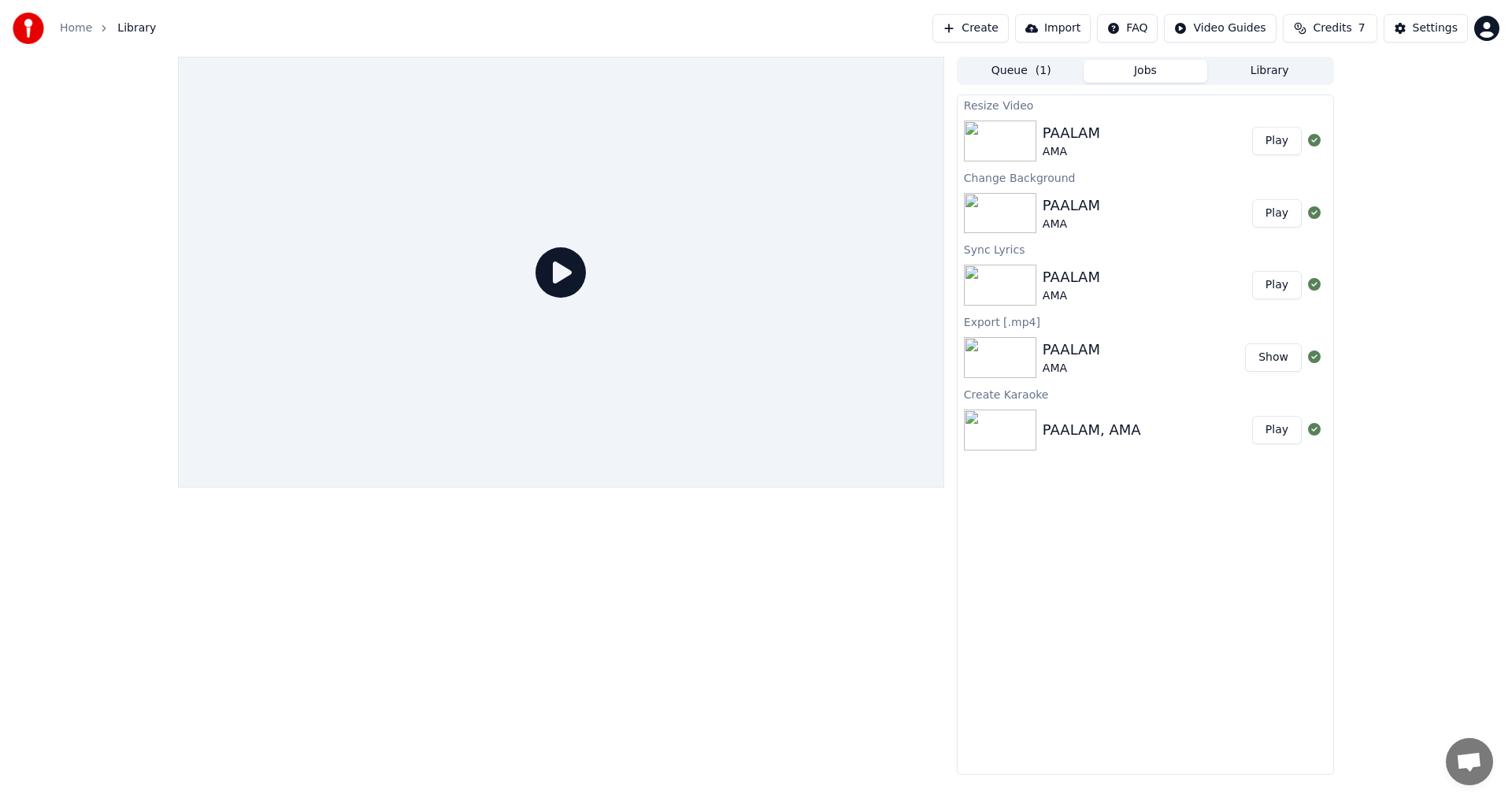
click at [1283, 140] on button "Play" at bounding box center [1276, 140] width 50 height 29
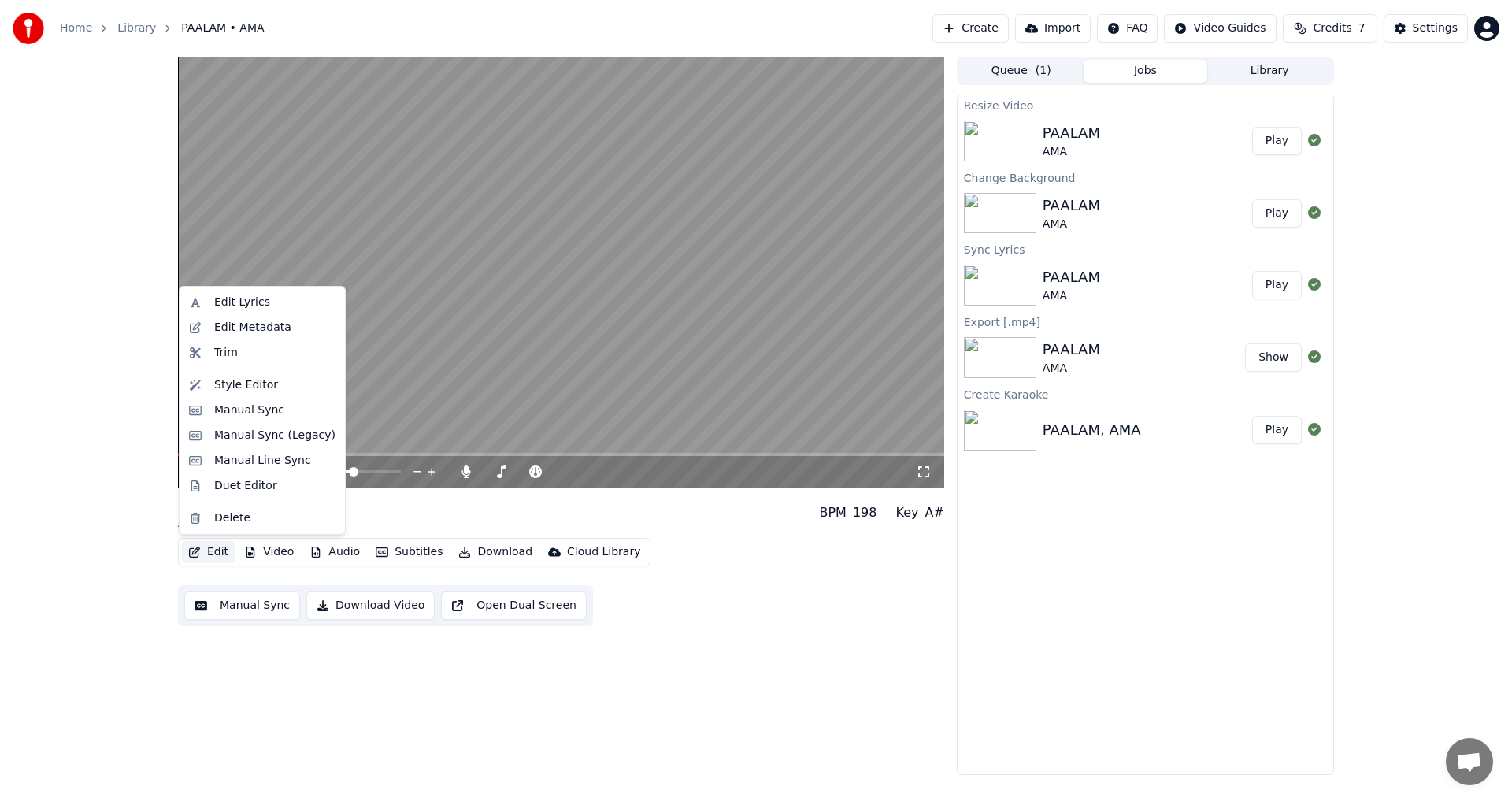
click at [216, 554] on button "Edit" at bounding box center [208, 552] width 53 height 22
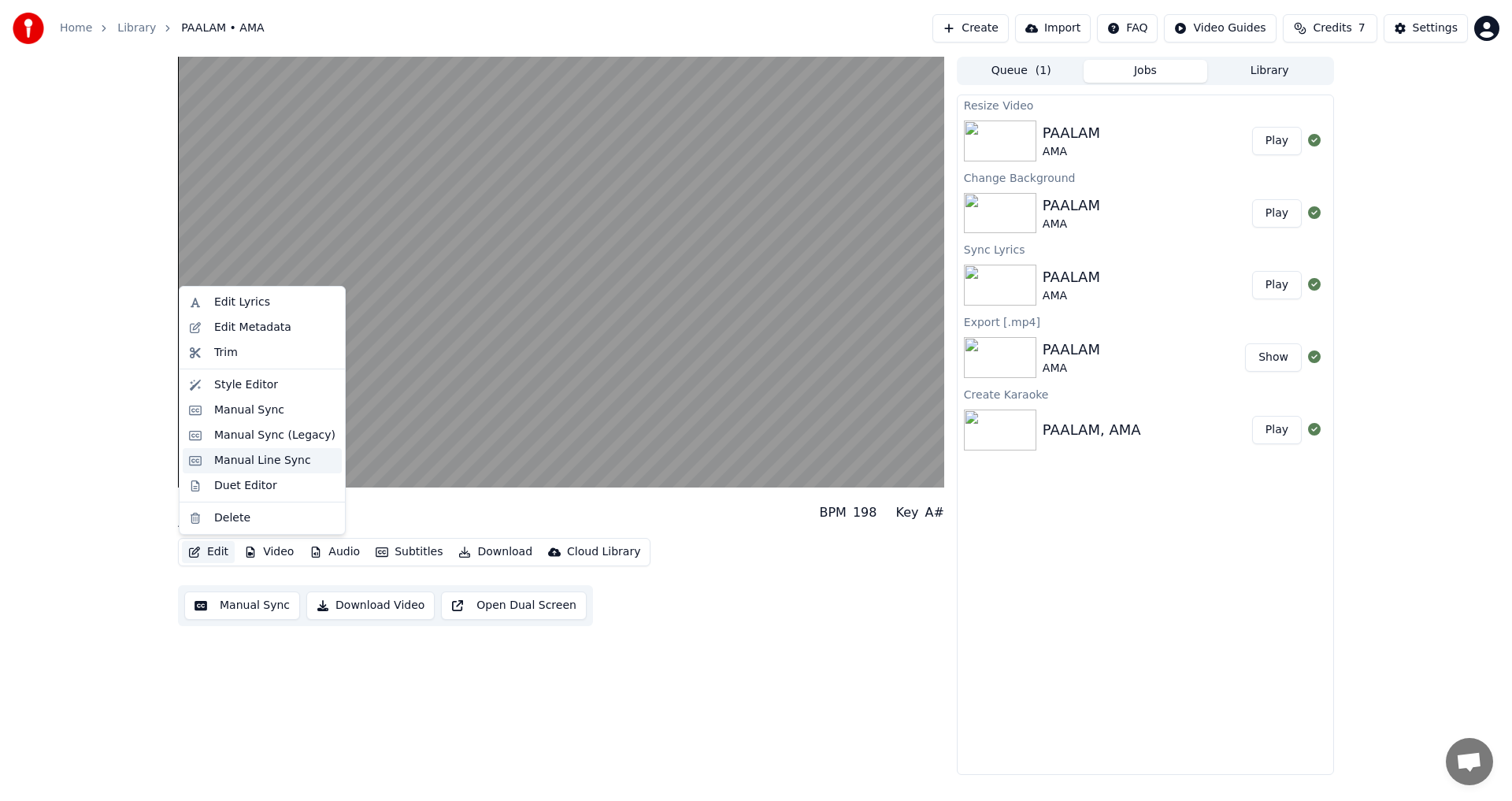
click at [273, 461] on div "Manual Line Sync" at bounding box center [262, 461] width 97 height 16
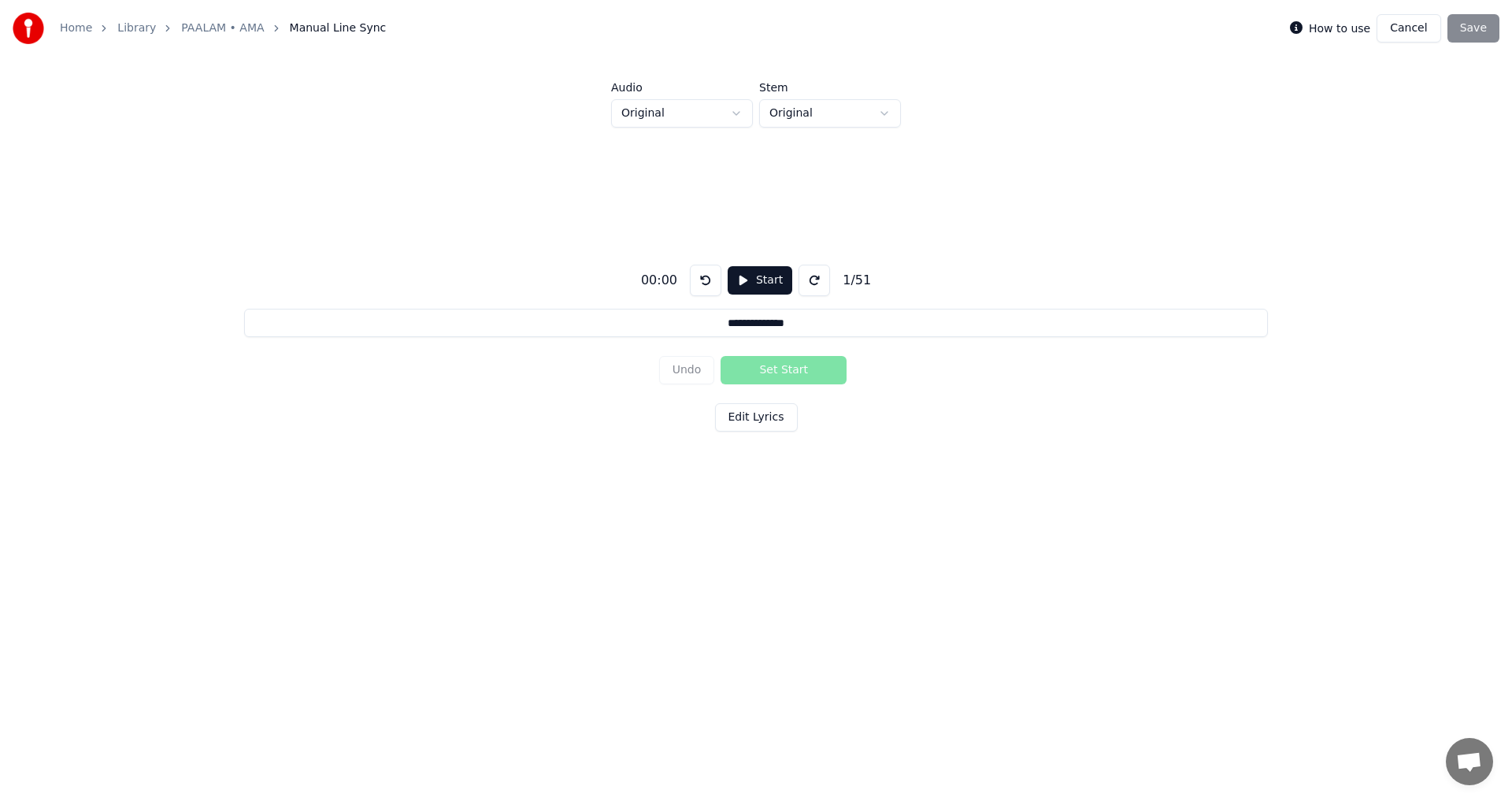
click at [741, 278] on button "Start" at bounding box center [759, 280] width 64 height 29
click at [780, 370] on button "Set Start" at bounding box center [783, 370] width 126 height 29
click at [747, 421] on button "Edit Lyrics" at bounding box center [756, 417] width 82 height 29
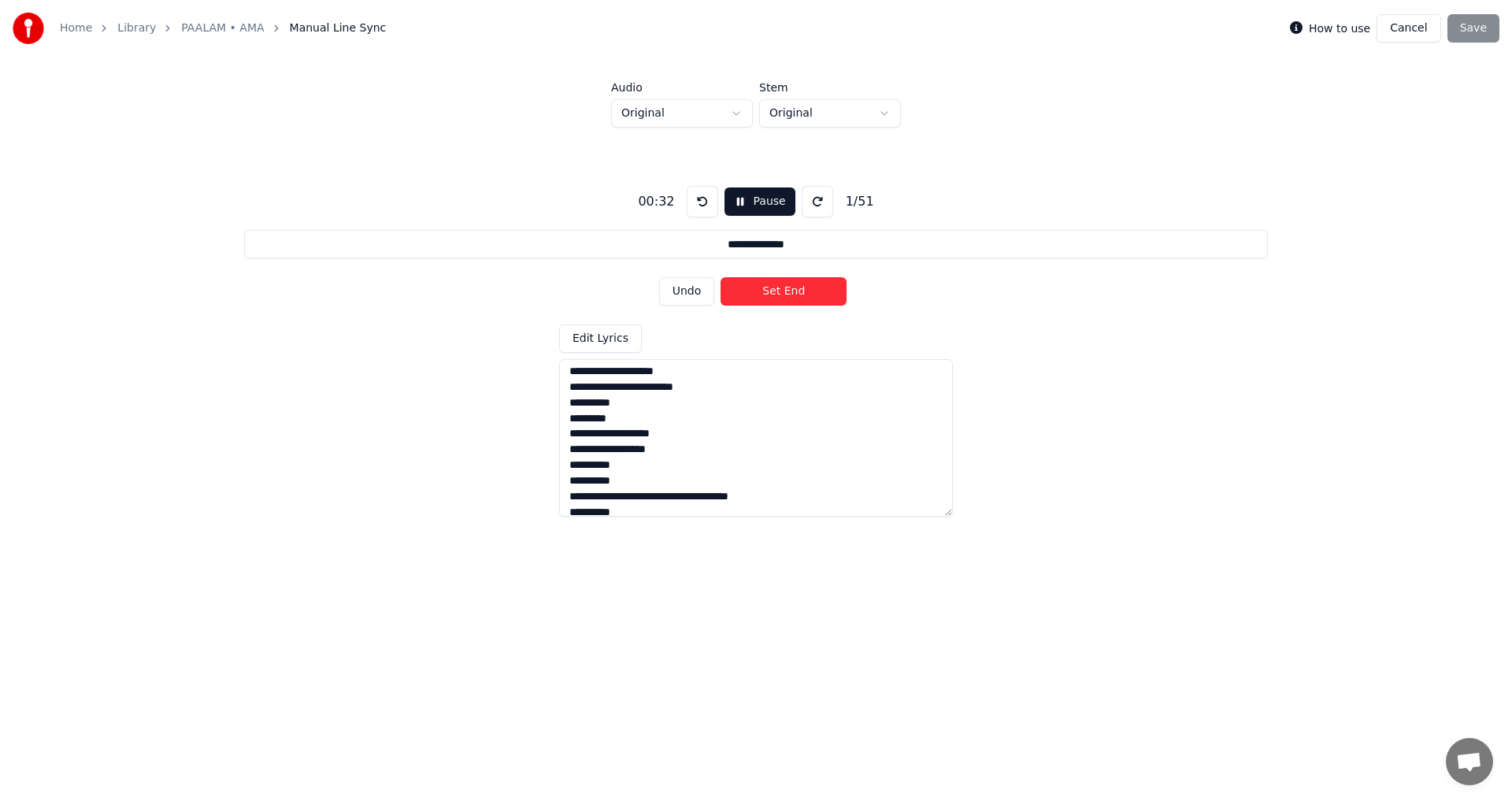
scroll to position [659, 0]
click at [1078, 358] on div "**********" at bounding box center [756, 345] width 1461 height 434
click at [740, 116] on html "**********" at bounding box center [756, 293] width 1512 height 587
click at [883, 112] on html "**********" at bounding box center [756, 293] width 1512 height 587
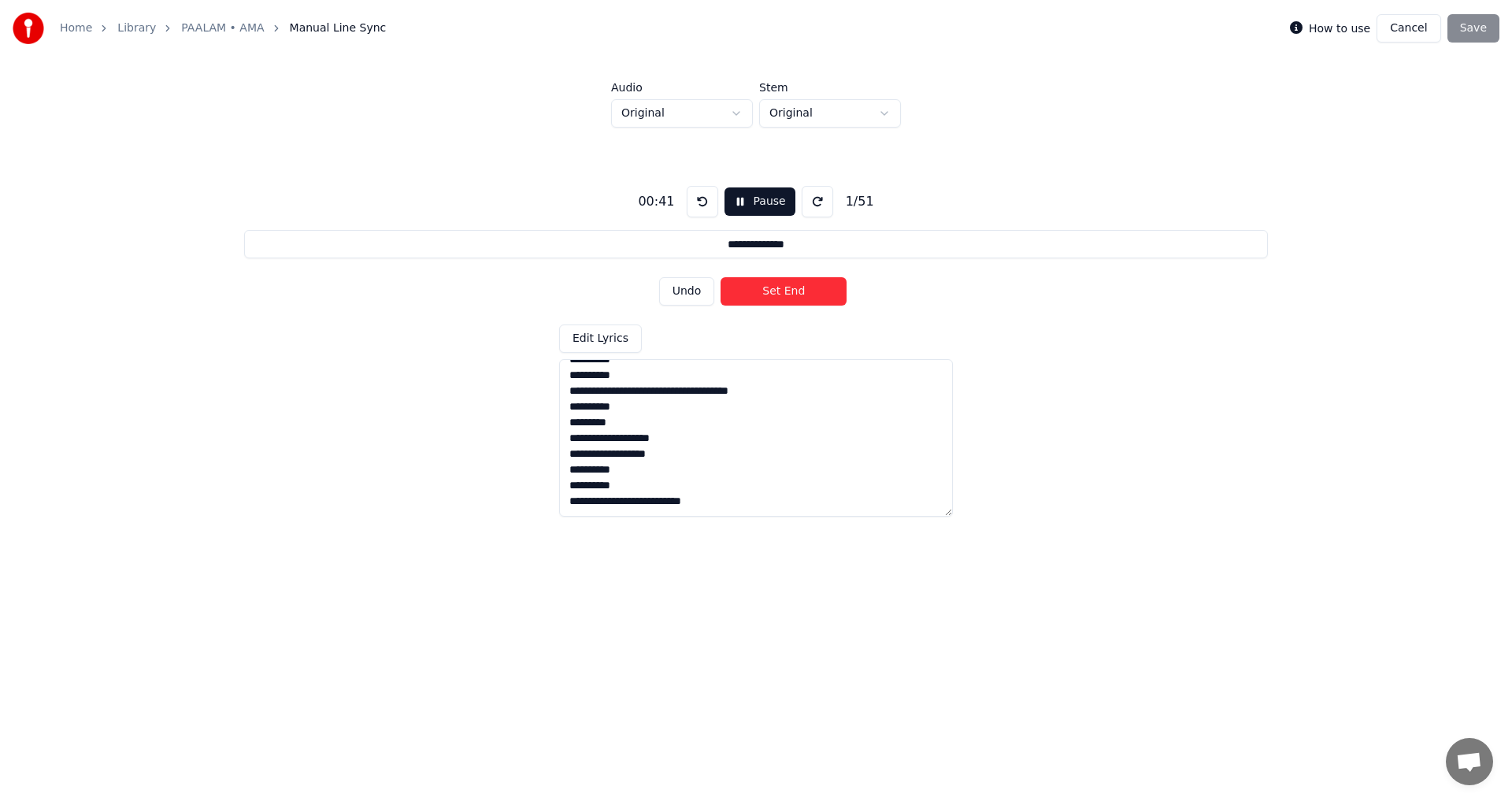
click at [960, 141] on html "**********" at bounding box center [756, 293] width 1512 height 587
click at [918, 246] on input "**********" at bounding box center [755, 244] width 1023 height 29
click at [966, 156] on div "**********" at bounding box center [756, 345] width 1461 height 434
drag, startPoint x: 938, startPoint y: 472, endPoint x: 945, endPoint y: 466, distance: 9.2
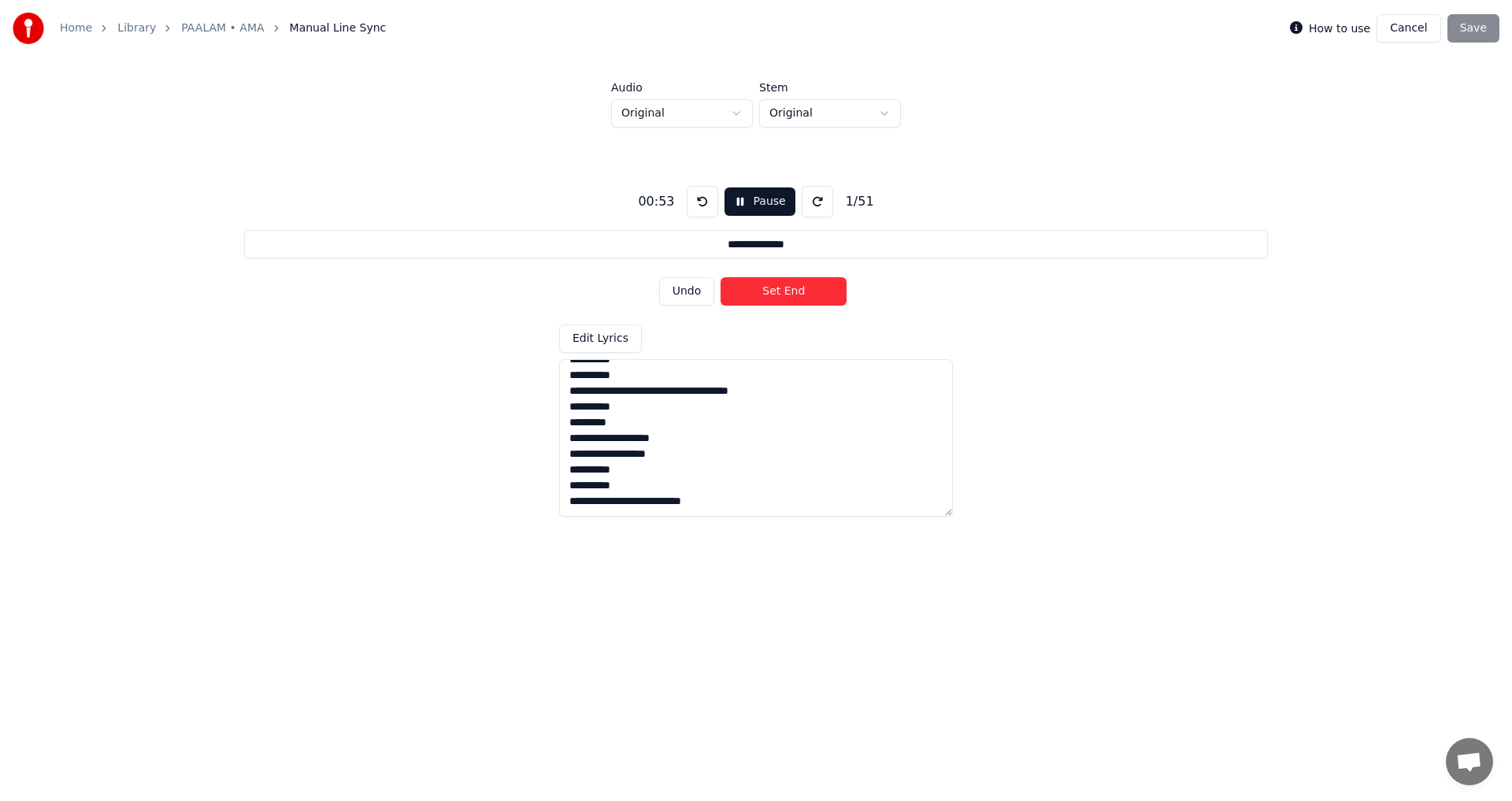
click at [945, 466] on textarea "**********" at bounding box center [756, 438] width 394 height 158
click at [596, 280] on div "**********" at bounding box center [756, 345] width 1461 height 434
click at [754, 198] on button "Pause" at bounding box center [759, 202] width 70 height 29
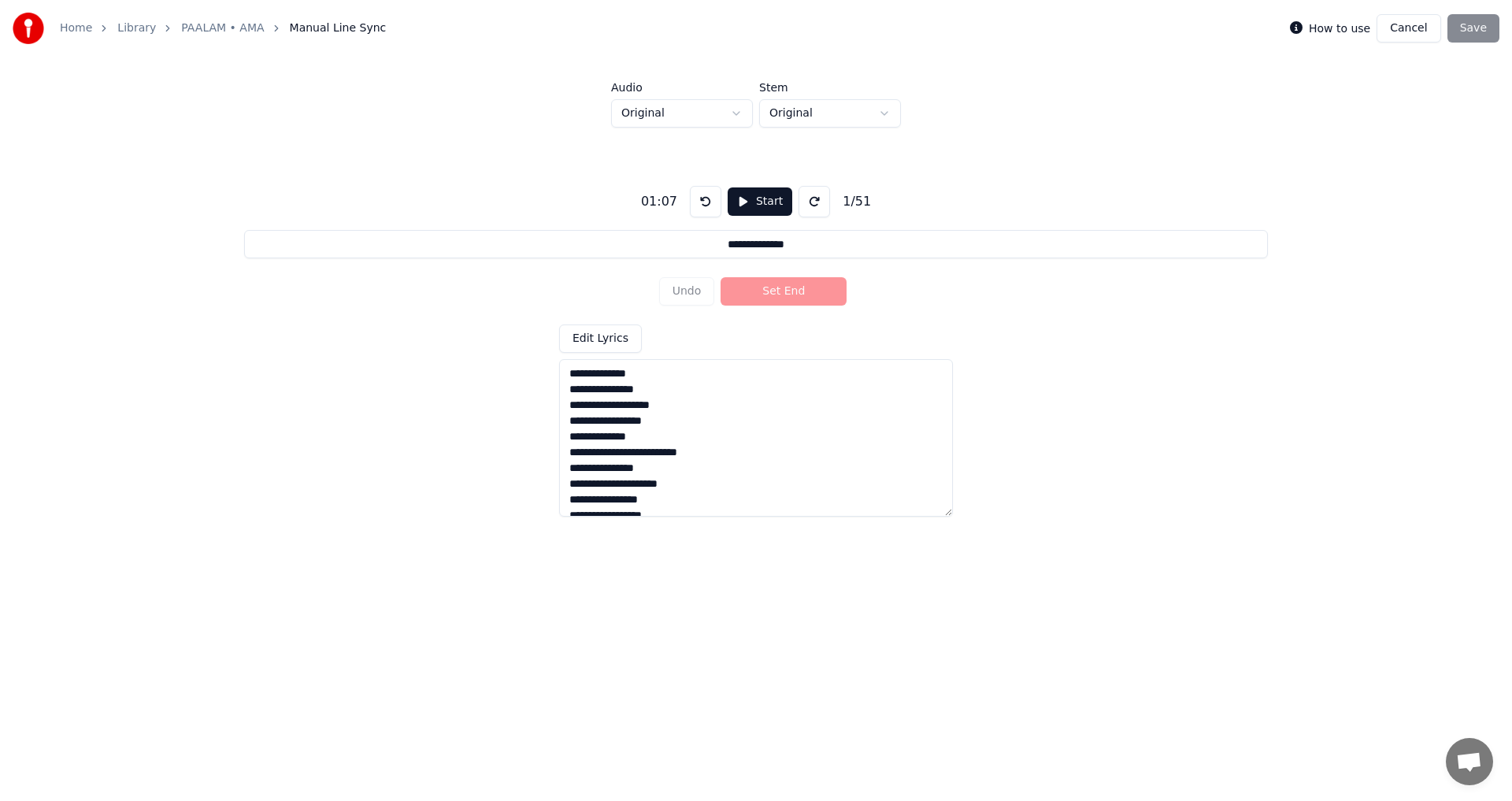
click at [125, 24] on link "Library" at bounding box center [136, 28] width 38 height 16
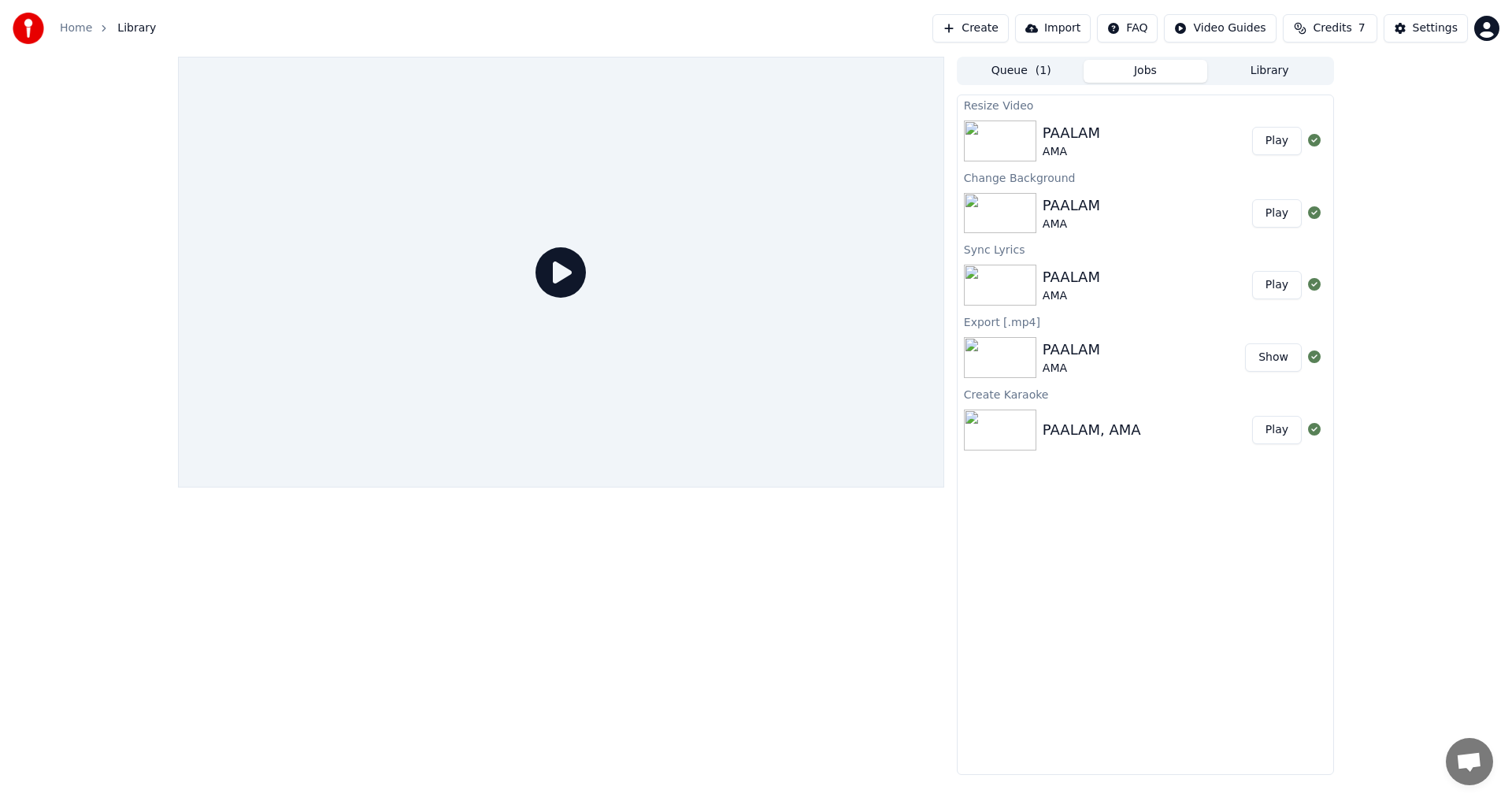
click at [1273, 136] on button "Play" at bounding box center [1276, 140] width 50 height 29
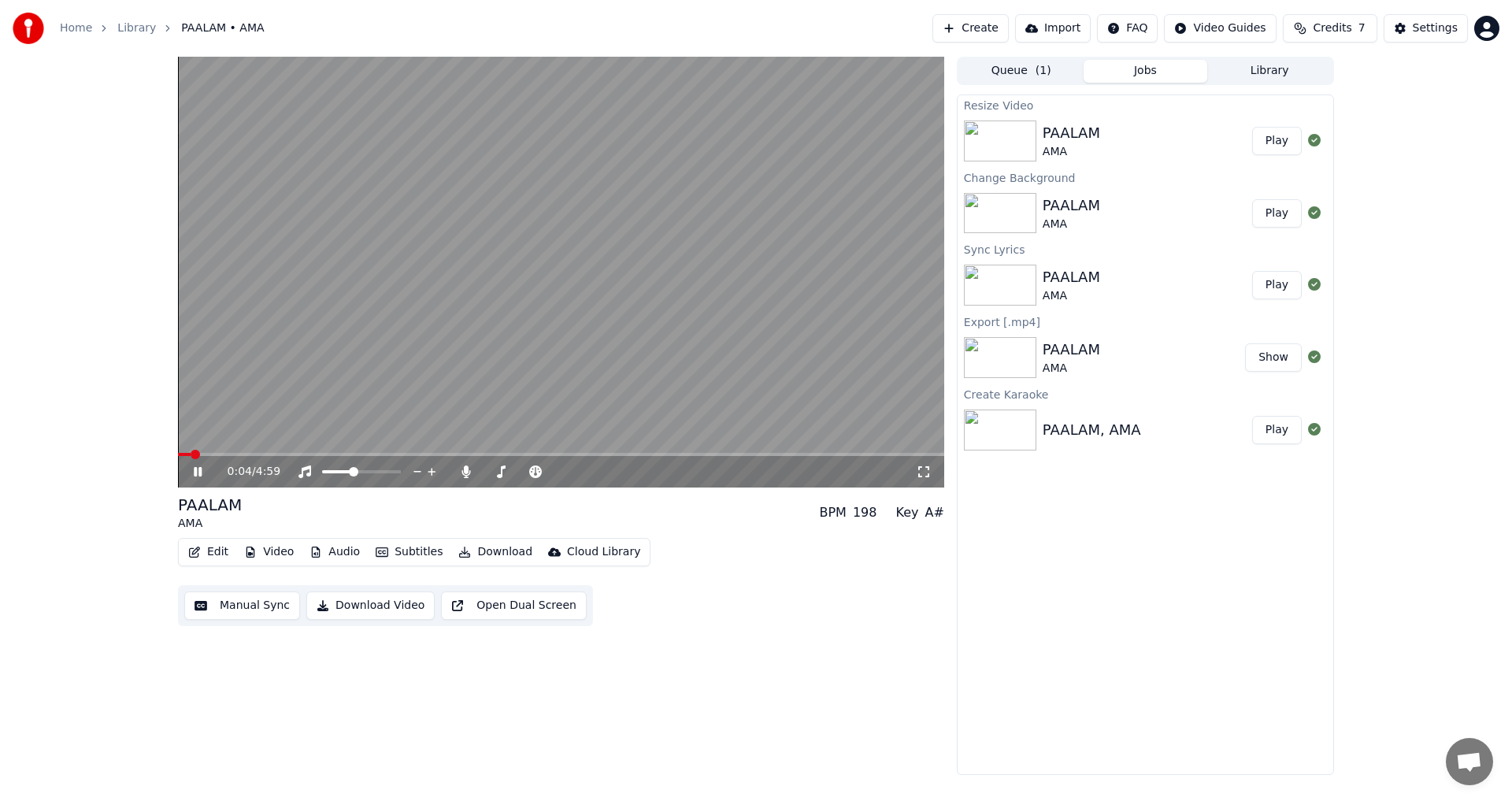
click at [211, 556] on button "Edit" at bounding box center [208, 552] width 53 height 22
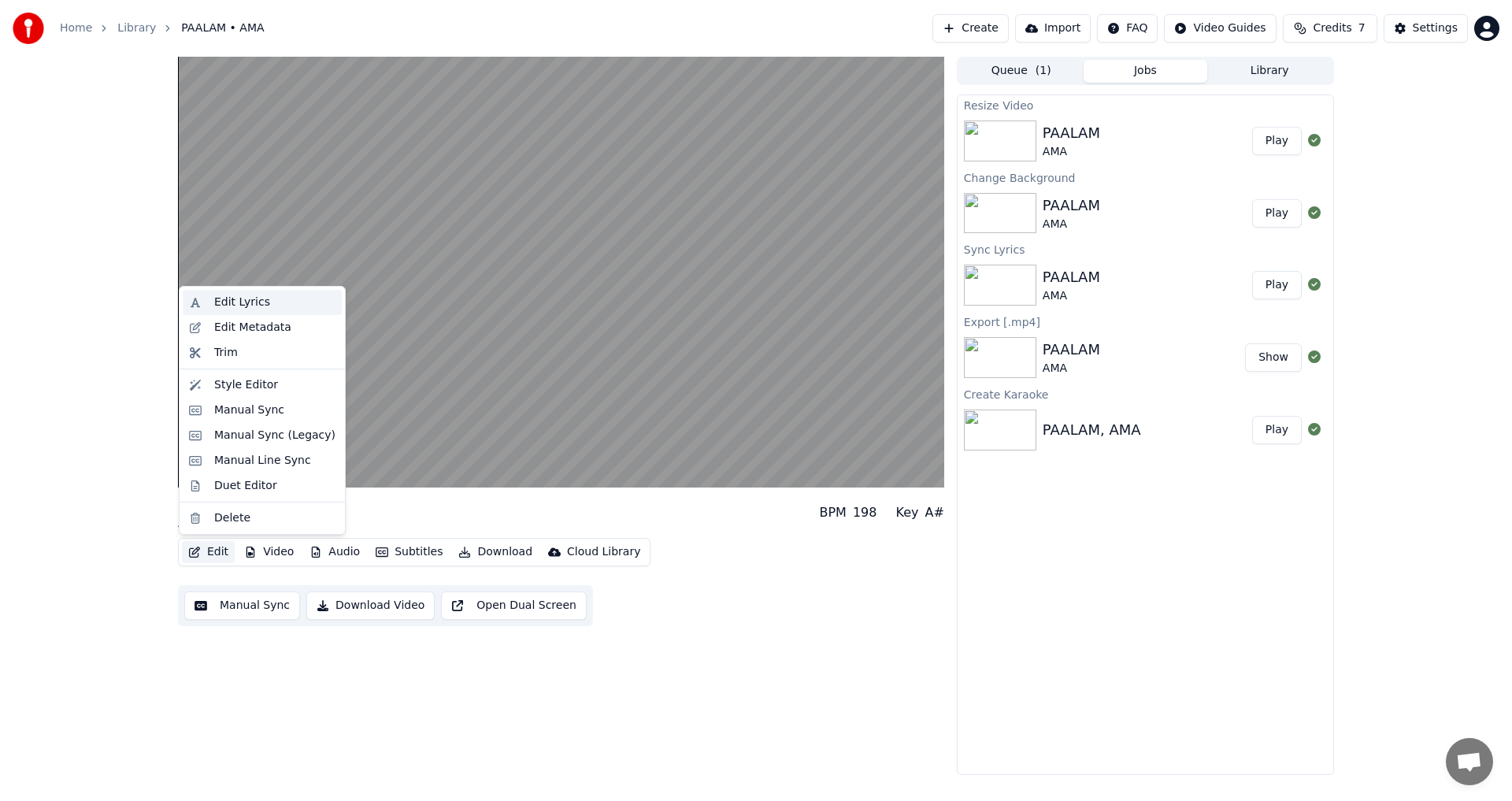
click at [261, 305] on div "Edit Lyrics" at bounding box center [242, 302] width 56 height 16
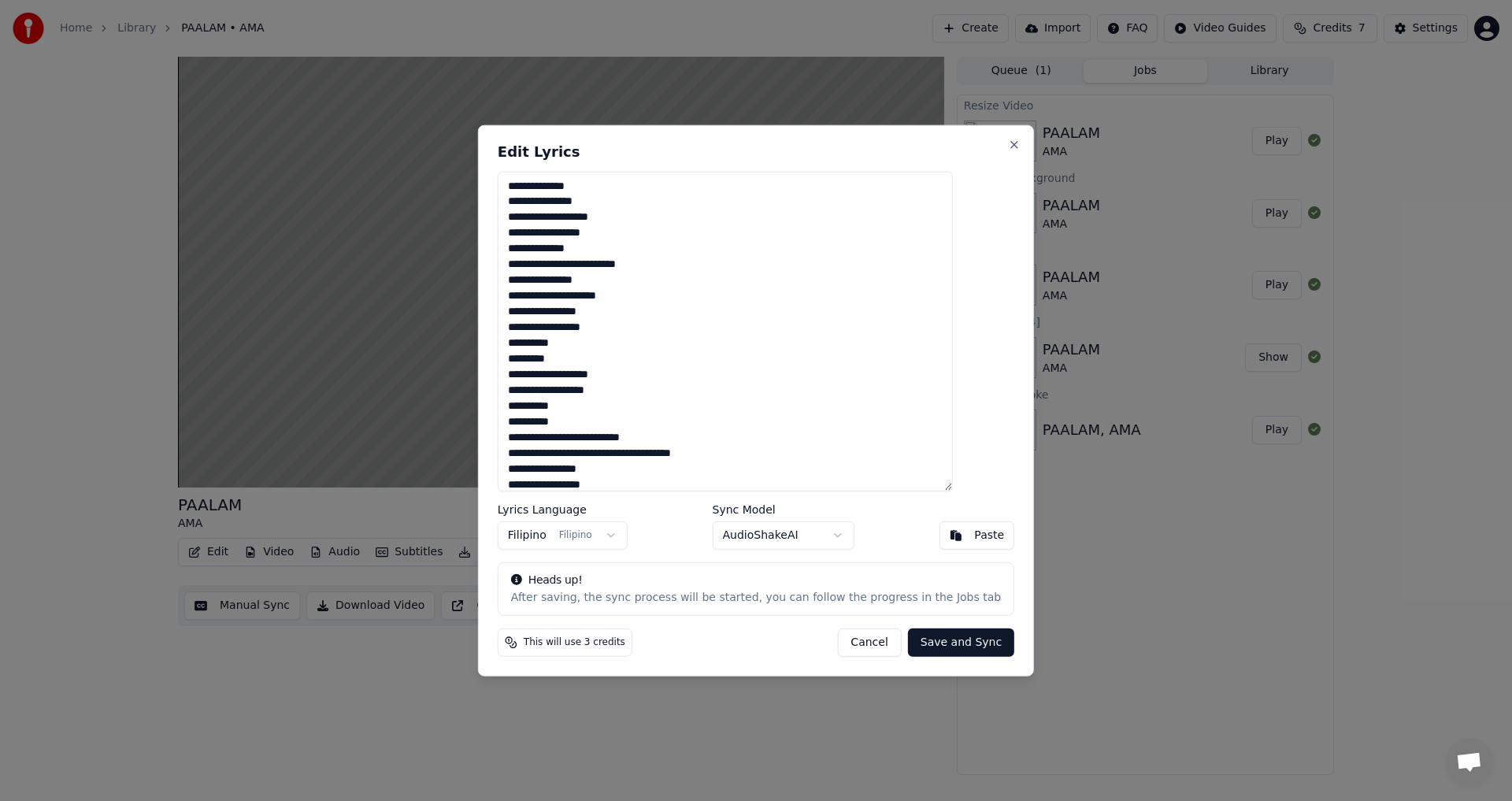
click at [838, 534] on body "Home Library PAALAM • AMA Create Import FAQ Video Guides Credits 7 Settings PAA…" at bounding box center [756, 400] width 1512 height 801
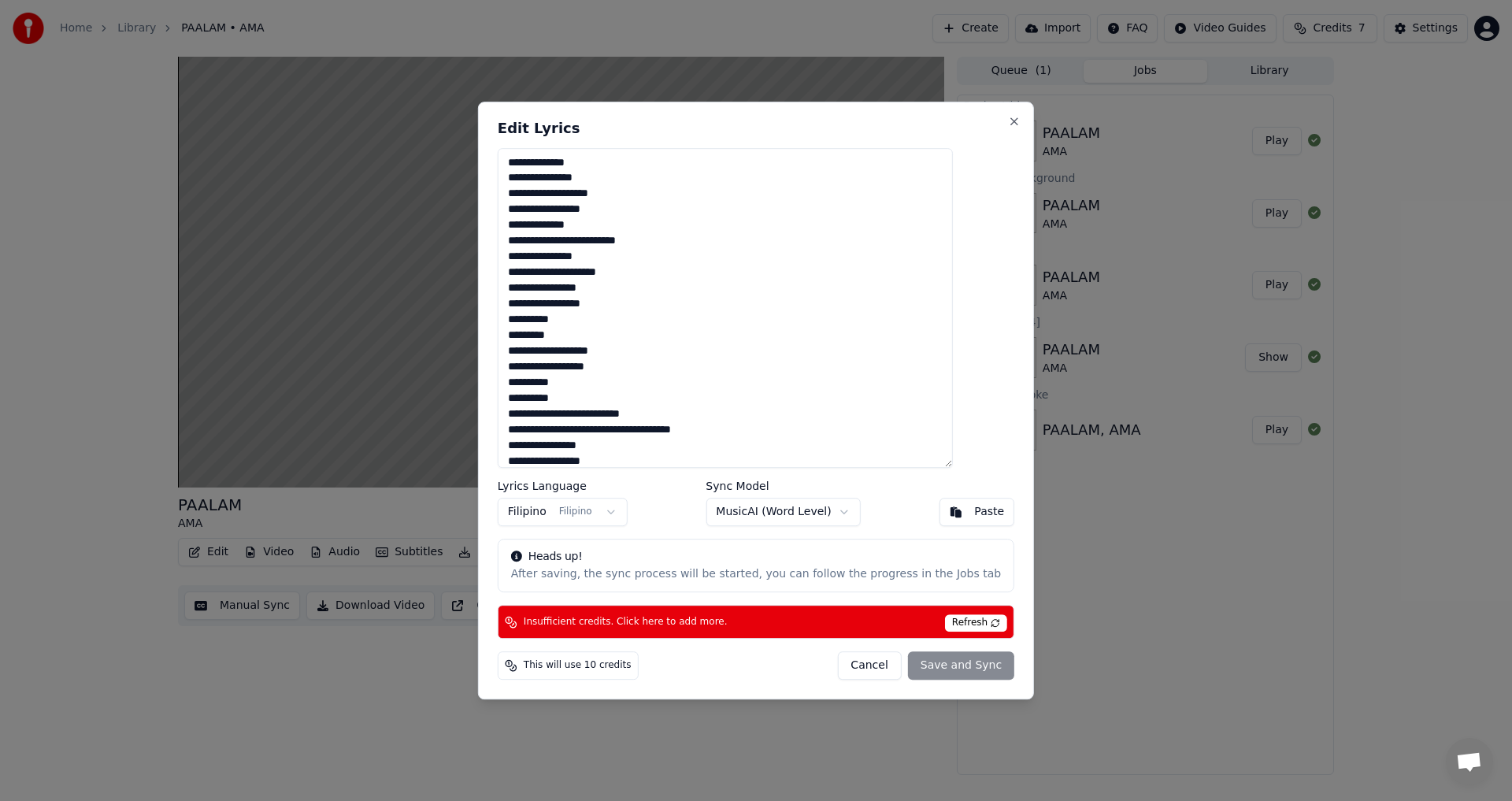
click at [840, 507] on body "Home Library PAALAM • AMA Create Import FAQ Video Guides Credits 7 Settings PAA…" at bounding box center [756, 400] width 1512 height 801
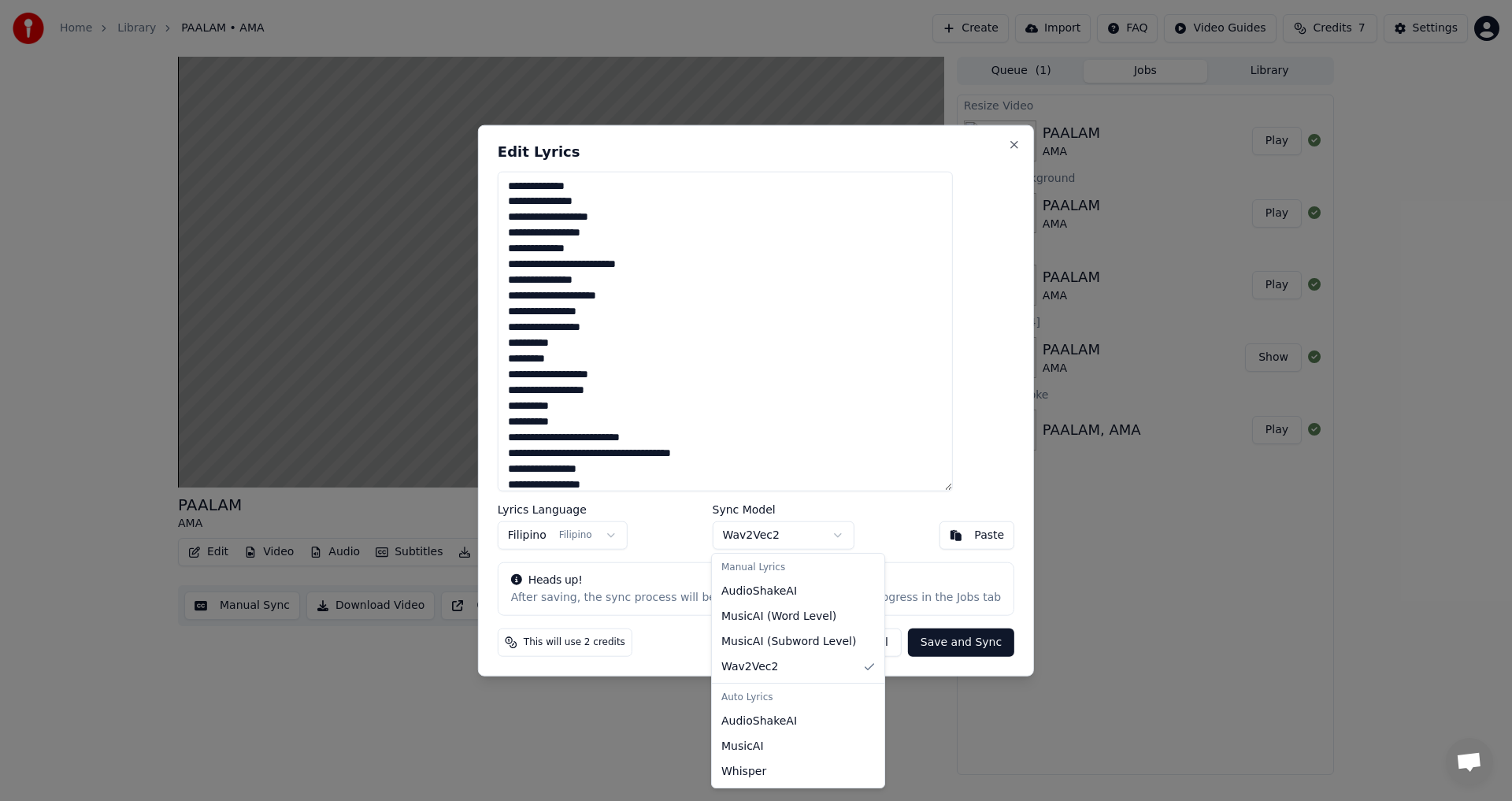
click at [838, 537] on body "Home Library PAALAM • AMA Create Import FAQ Video Guides Credits 7 Settings PAA…" at bounding box center [756, 400] width 1512 height 801
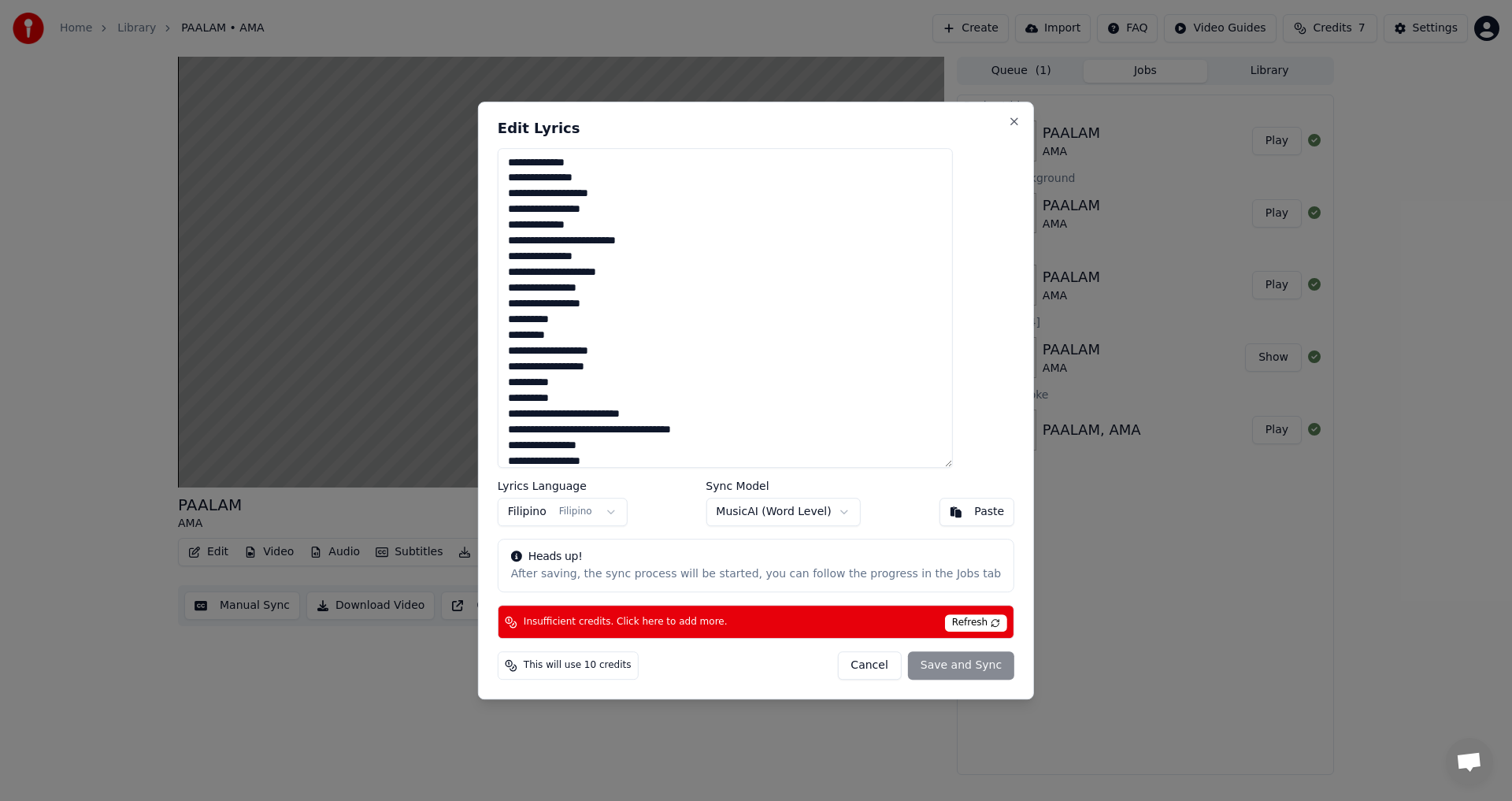
click at [849, 661] on button "Cancel" at bounding box center [869, 665] width 64 height 29
